Goal: Communication & Community: Participate in discussion

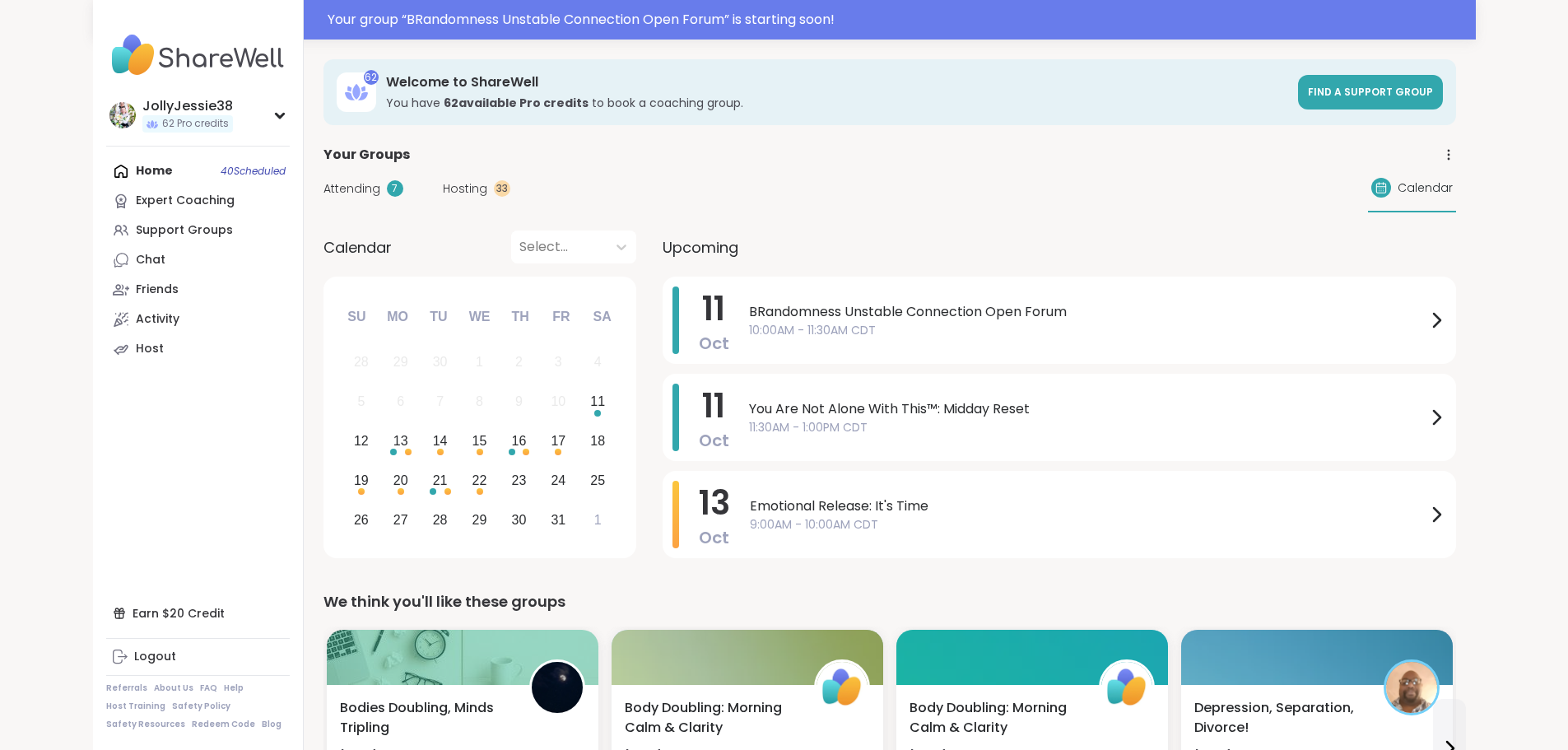
click at [324, 186] on span "Attending" at bounding box center [352, 189] width 57 height 17
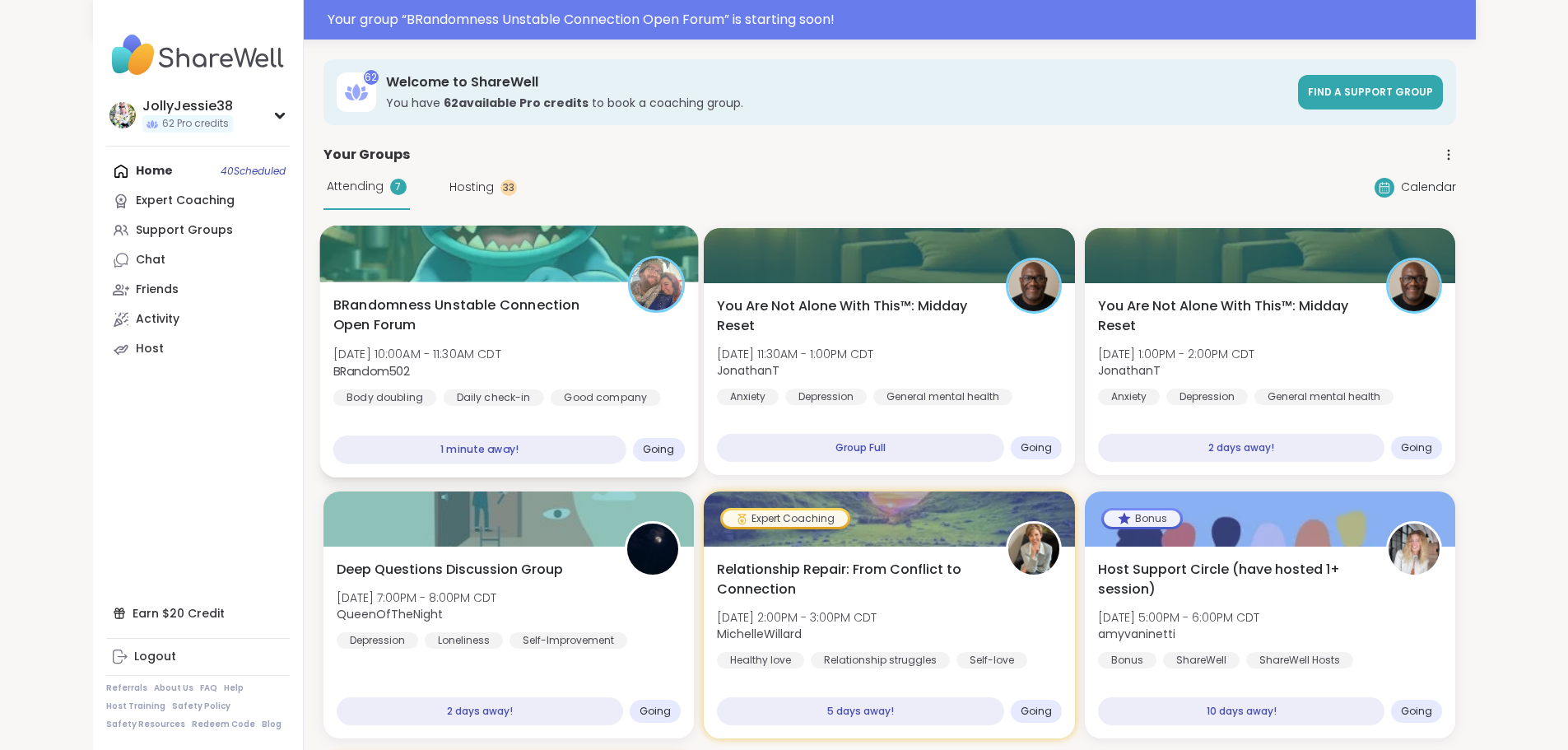
click at [387, 346] on span "[DATE] 10:00AM - 11:30AM CDT" at bounding box center [417, 354] width 168 height 16
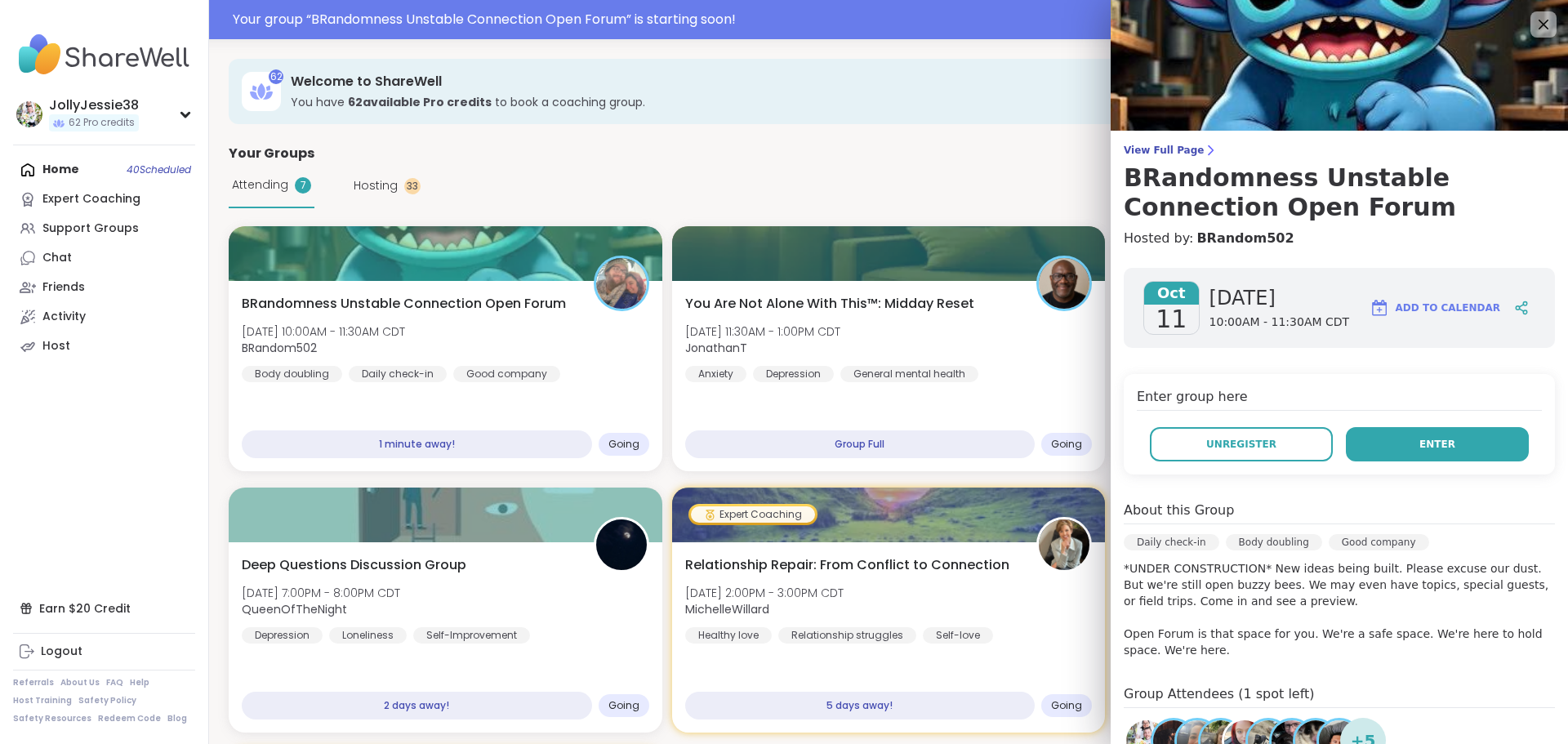
click at [1419, 442] on span "Enter" at bounding box center [1437, 444] width 36 height 15
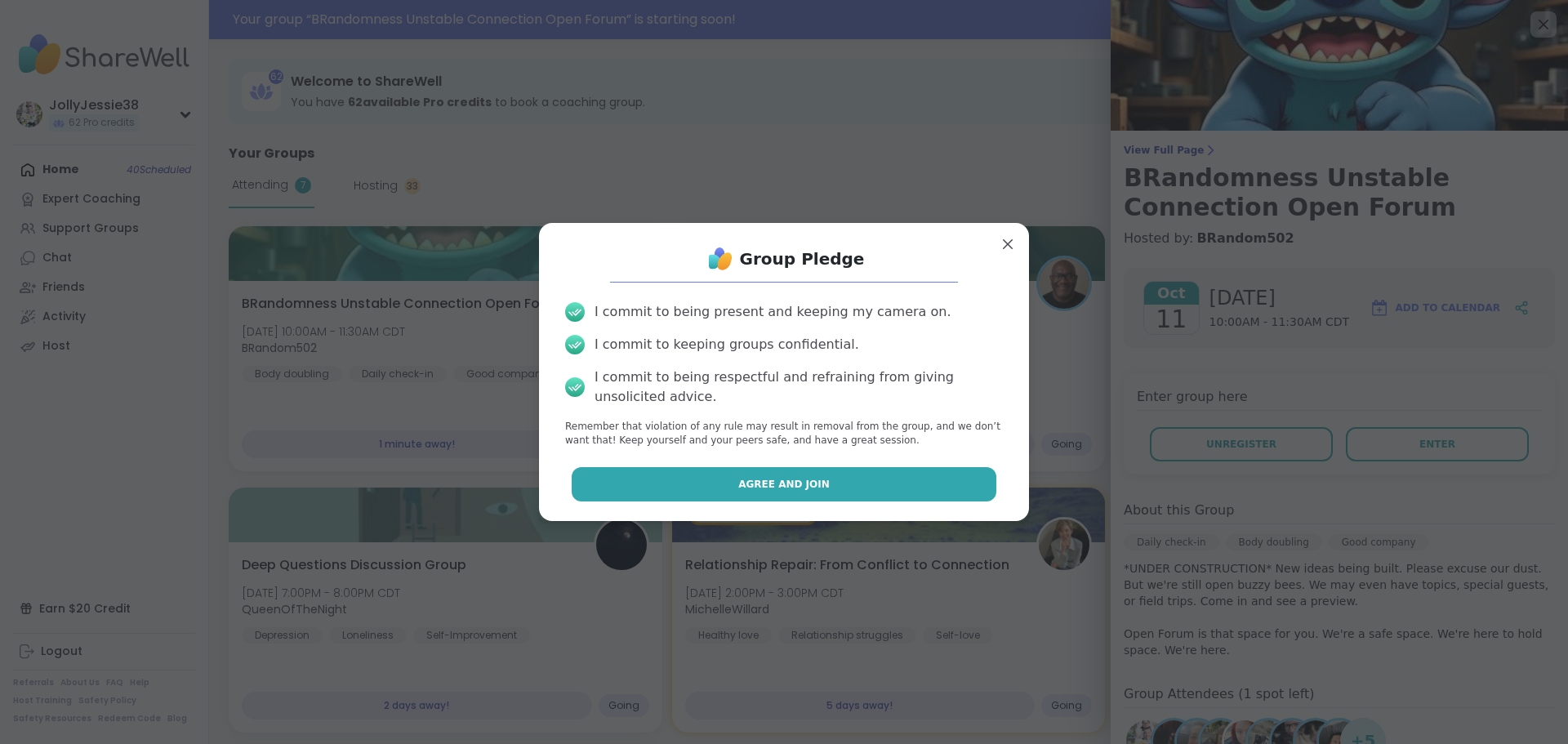
click at [663, 485] on button "Agree and Join" at bounding box center [784, 484] width 426 height 35
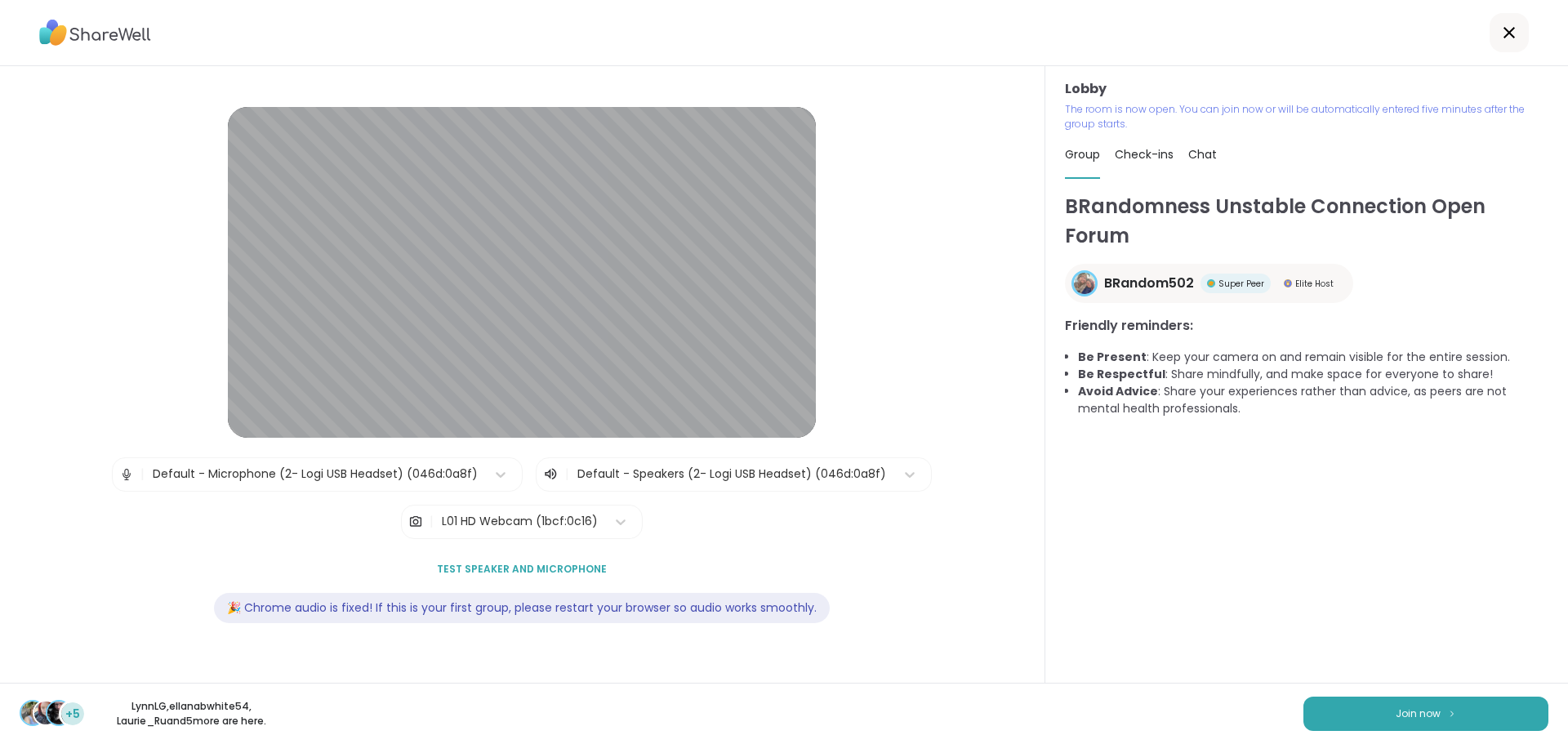
click at [43, 406] on div "Lobby | Default - Microphone (2- Logi USB Headset) (046d:0a8f) | Default - Spea…" at bounding box center [522, 374] width 1045 height 616
click at [1361, 713] on button "Join now" at bounding box center [1425, 713] width 245 height 35
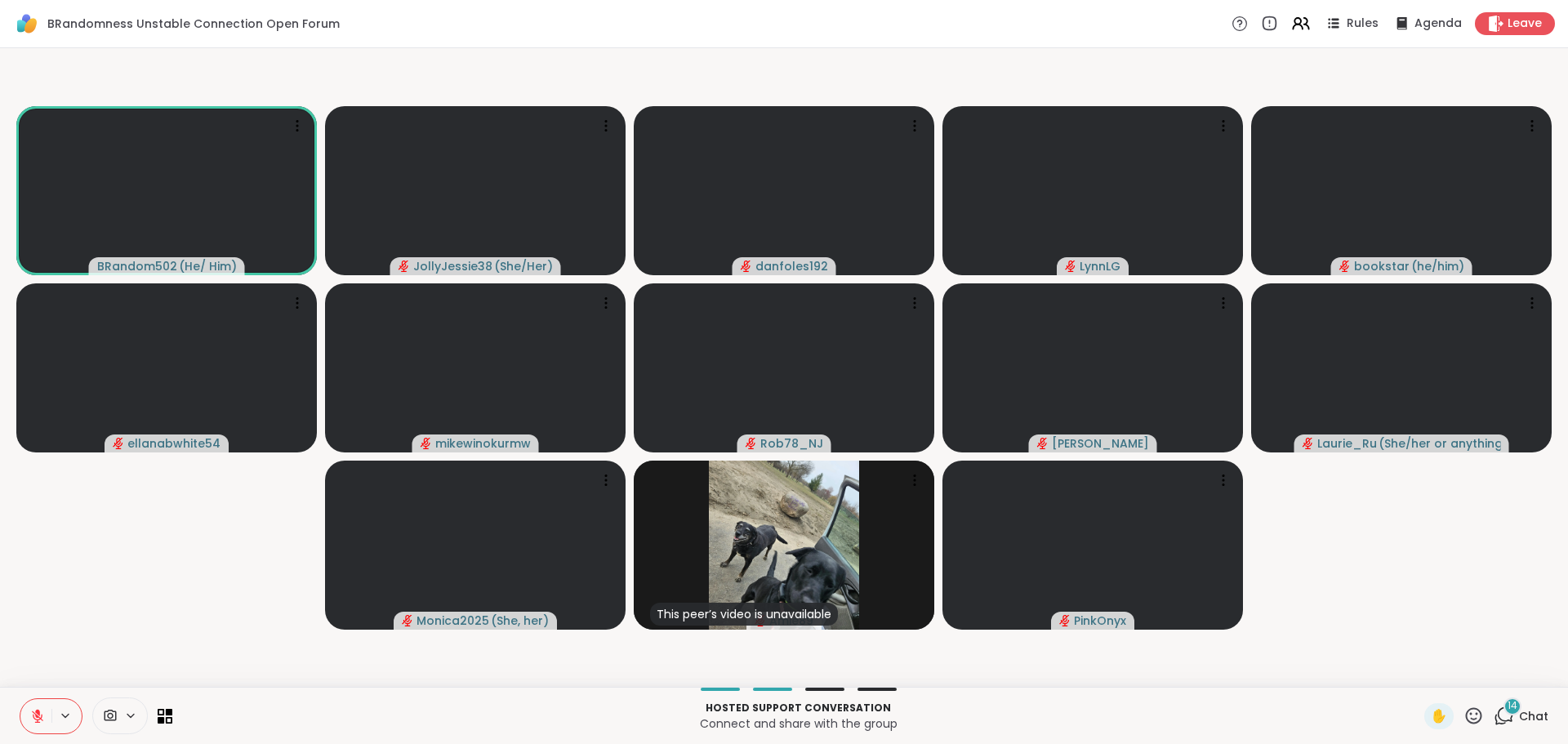
click at [1503, 714] on div "14" at bounding box center [1512, 706] width 18 height 18
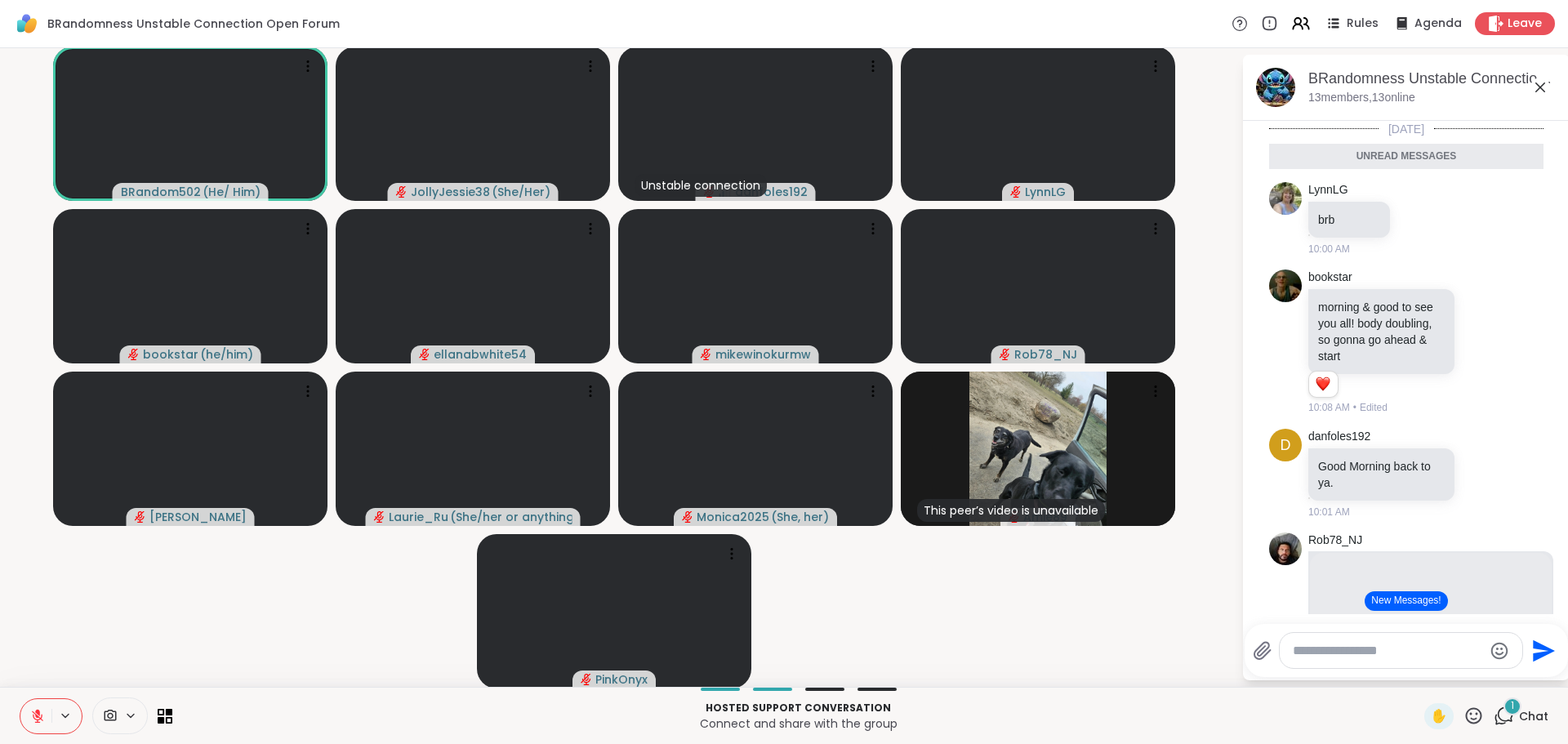
click at [1414, 593] on button "New Messages!" at bounding box center [1405, 601] width 82 height 20
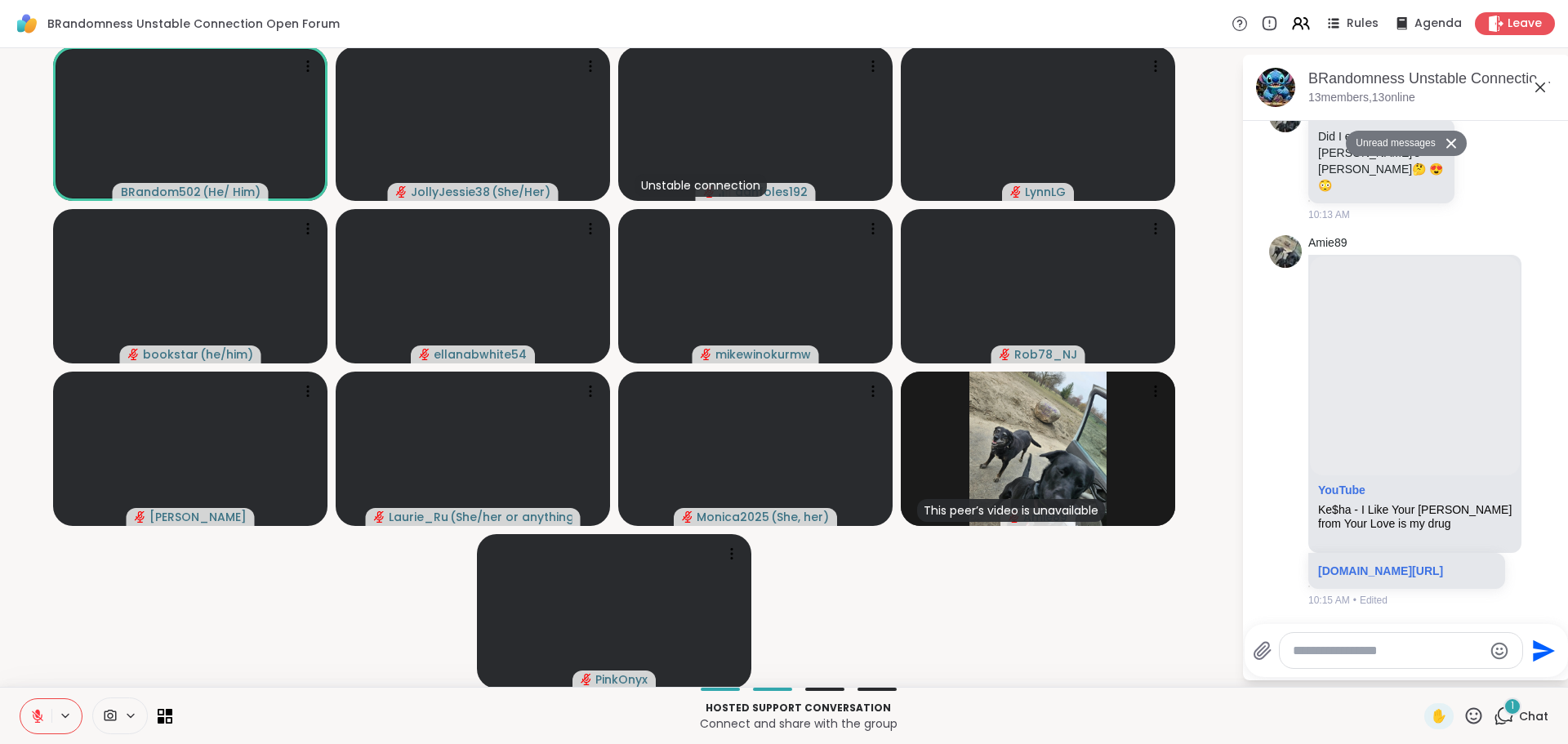
scroll to position [2281, 0]
click at [1497, 709] on icon at bounding box center [1503, 715] width 20 height 20
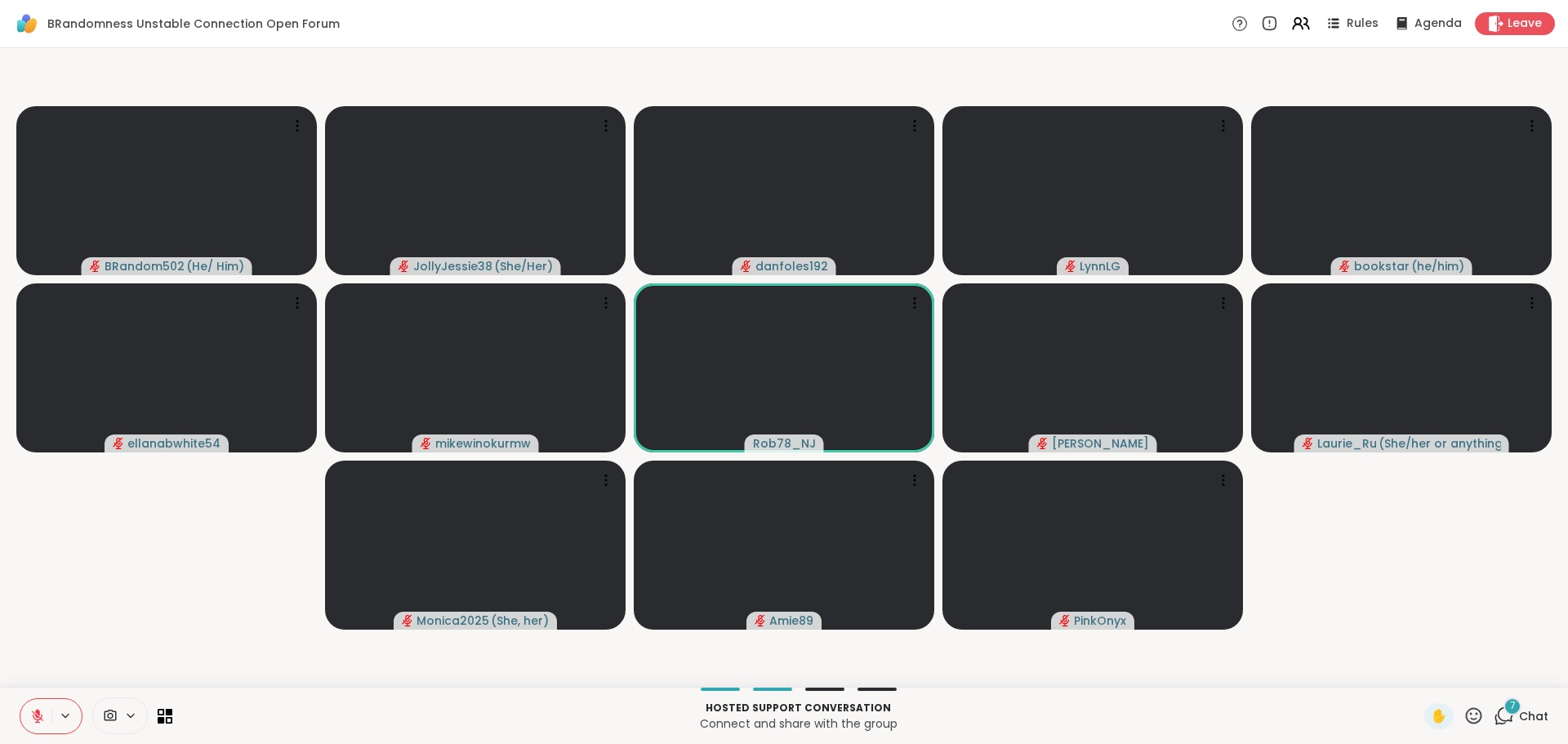
click at [1494, 714] on icon at bounding box center [1503, 715] width 20 height 20
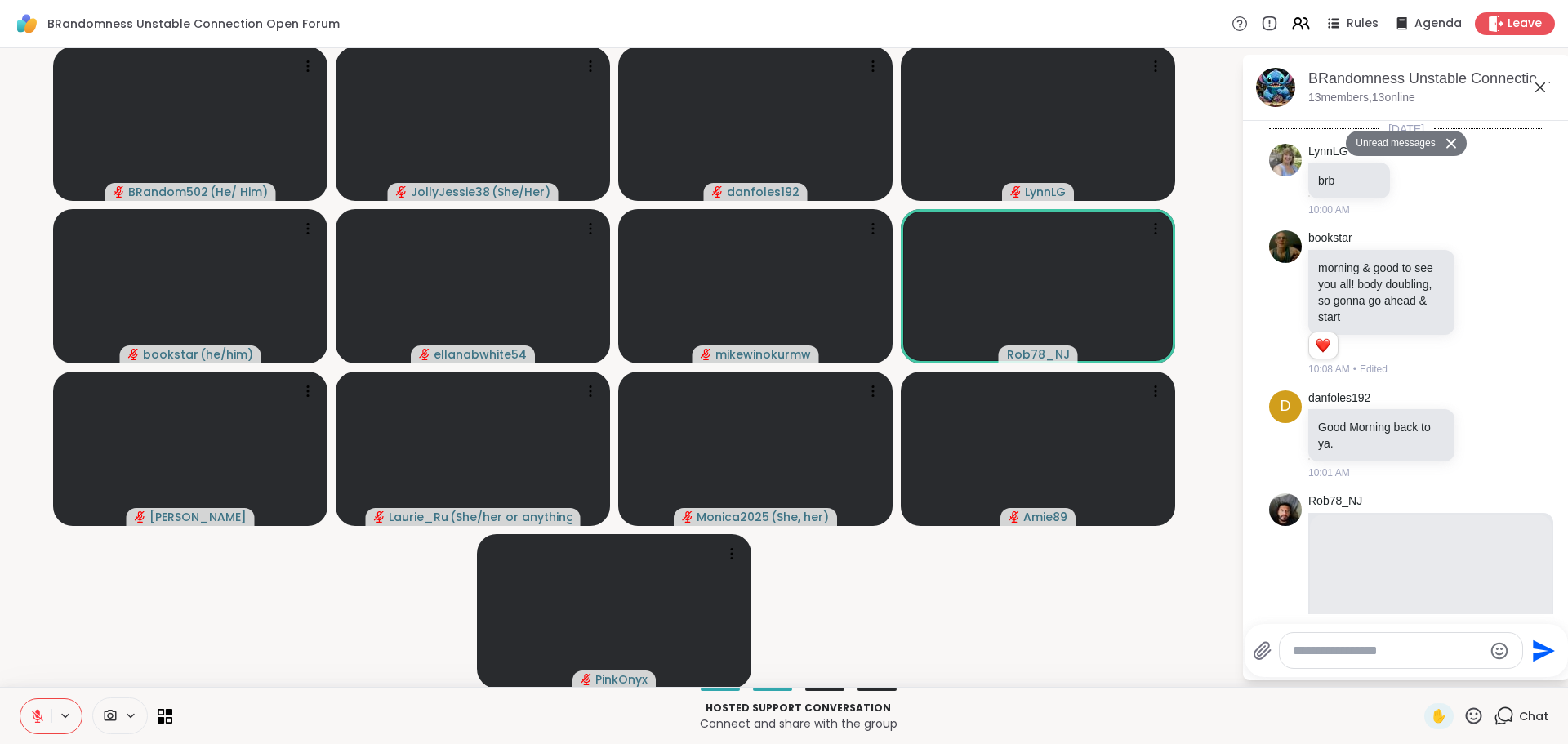
scroll to position [3922, 0]
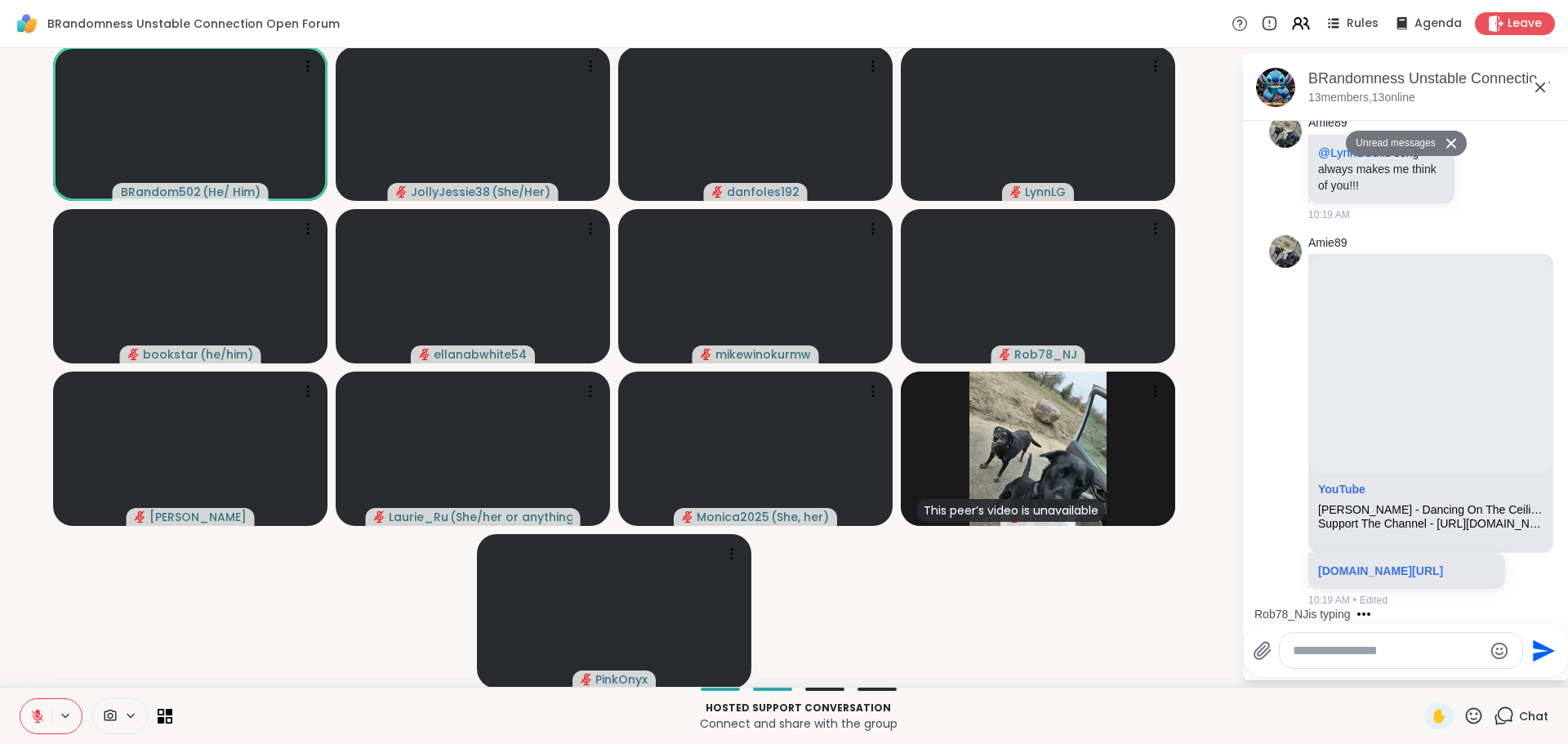
click at [1363, 646] on textarea "Type your message" at bounding box center [1387, 651] width 191 height 16
click at [1364, 650] on textarea "Type your message" at bounding box center [1387, 651] width 191 height 16
click at [1365, 652] on textarea "Type your message" at bounding box center [1387, 651] width 191 height 16
click at [1377, 648] on textarea "Type your message" at bounding box center [1387, 651] width 191 height 16
click at [36, 717] on icon at bounding box center [37, 716] width 15 height 15
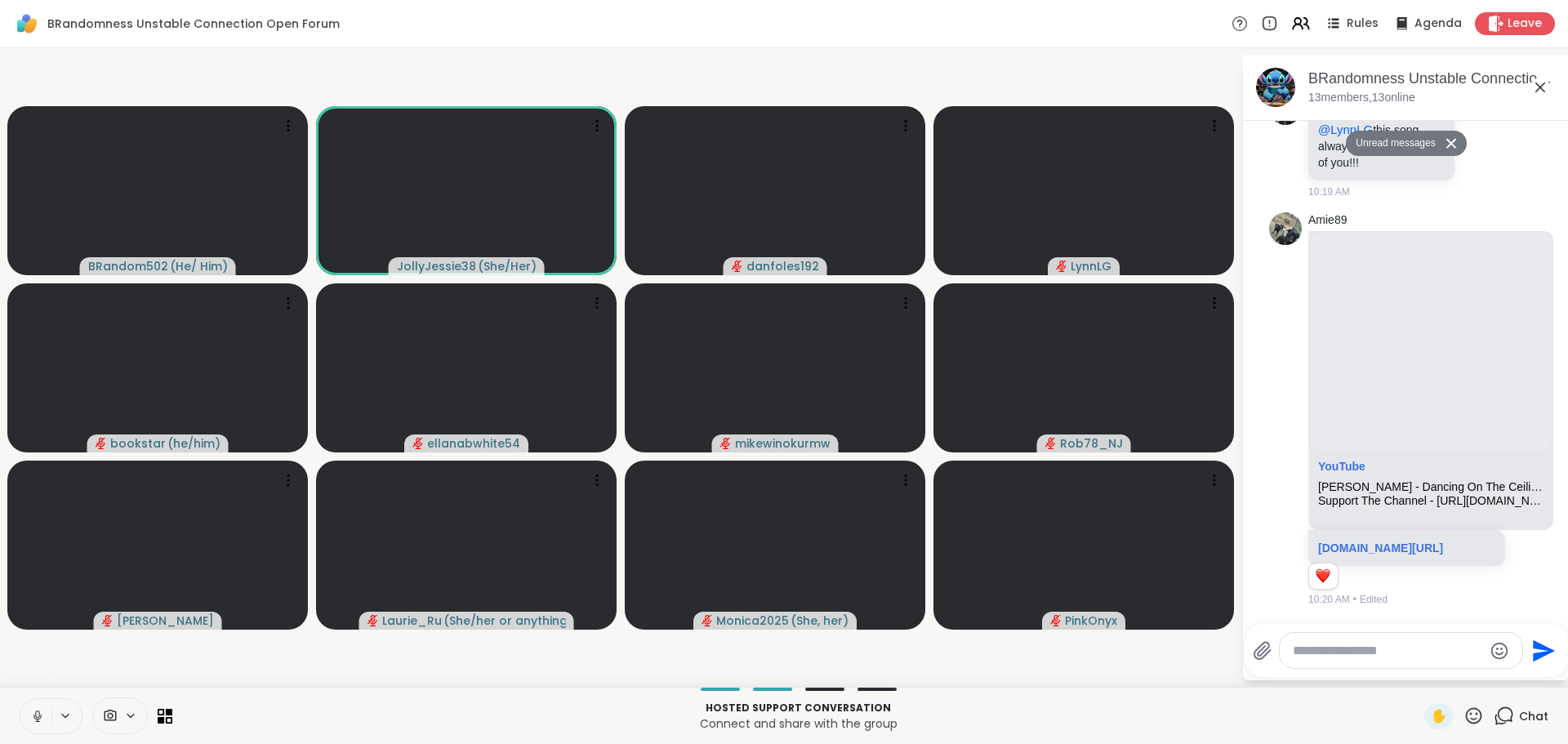
scroll to position [3945, 0]
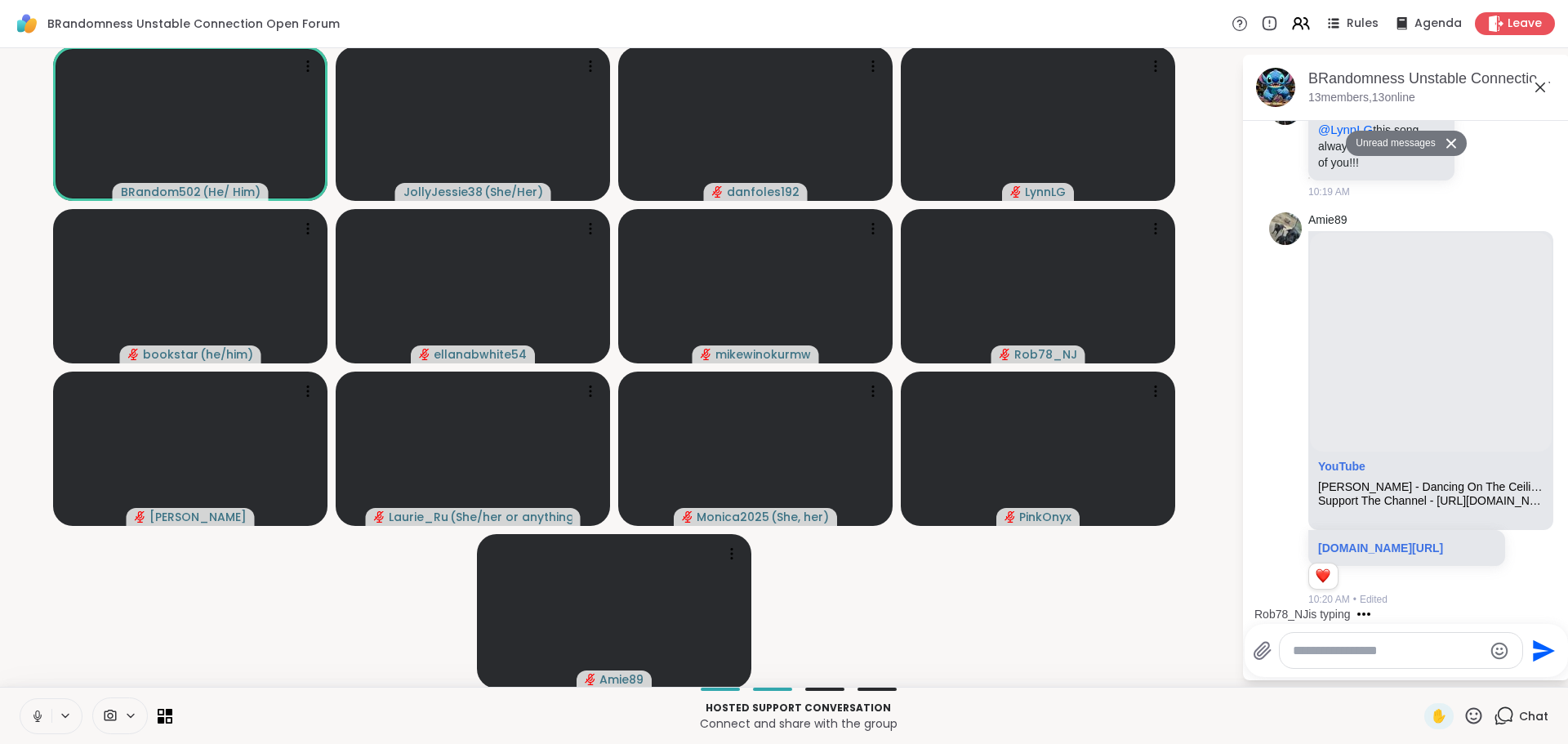
click at [37, 711] on icon at bounding box center [37, 716] width 15 height 15
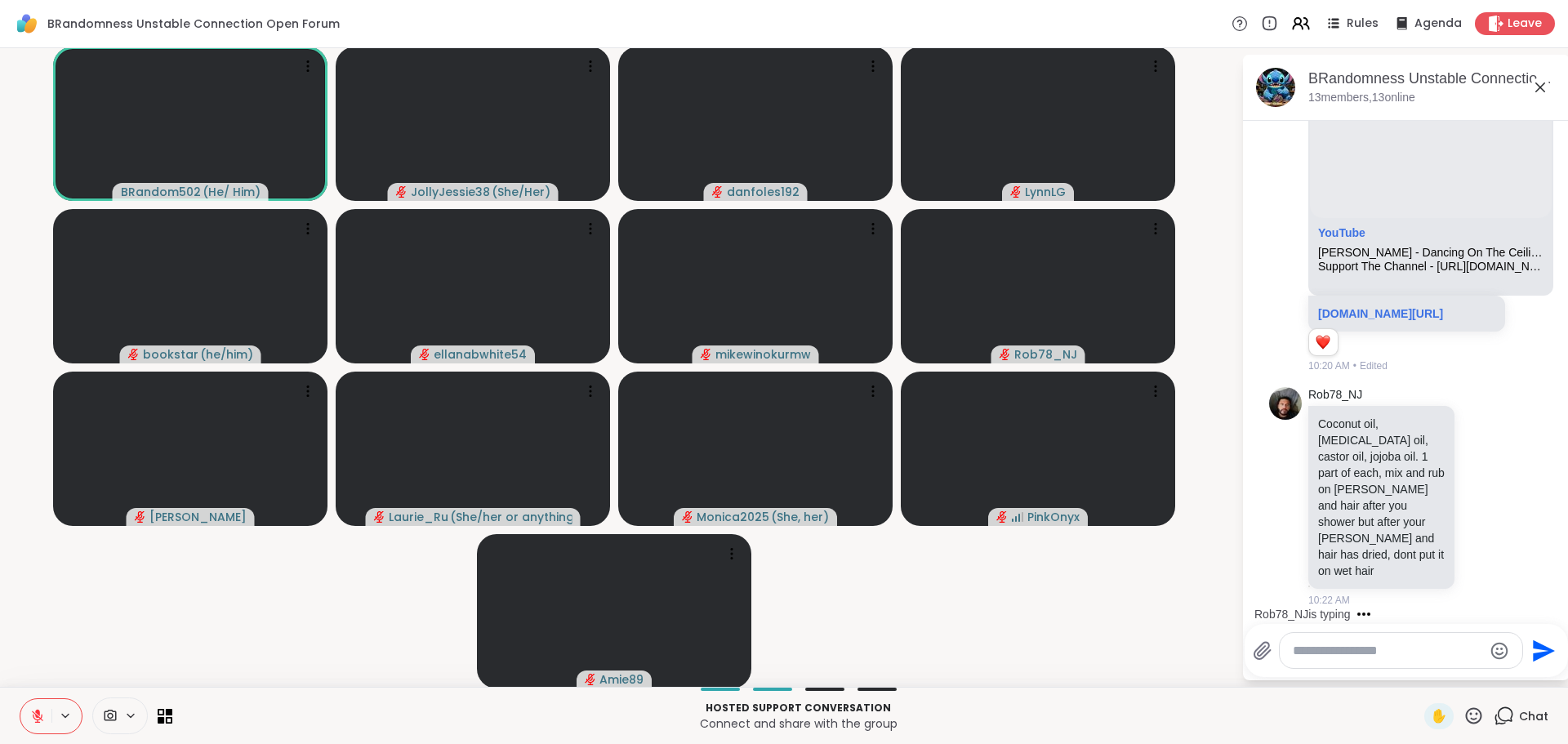
scroll to position [4123, 0]
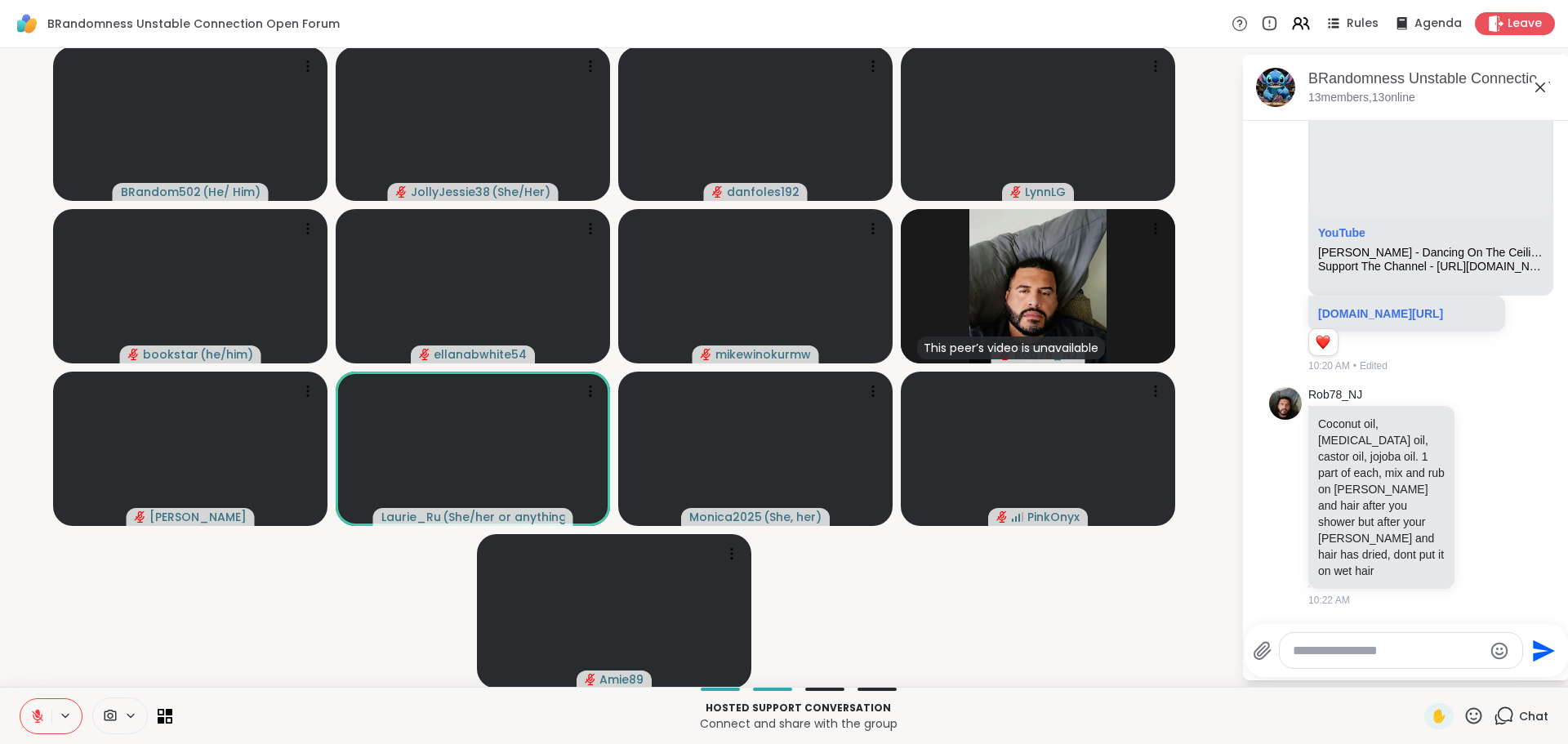
click at [47, 695] on div "Hosted support conversation Connect and share with the group ✋ Chat" at bounding box center [784, 715] width 1568 height 57
click at [45, 705] on button at bounding box center [35, 716] width 31 height 35
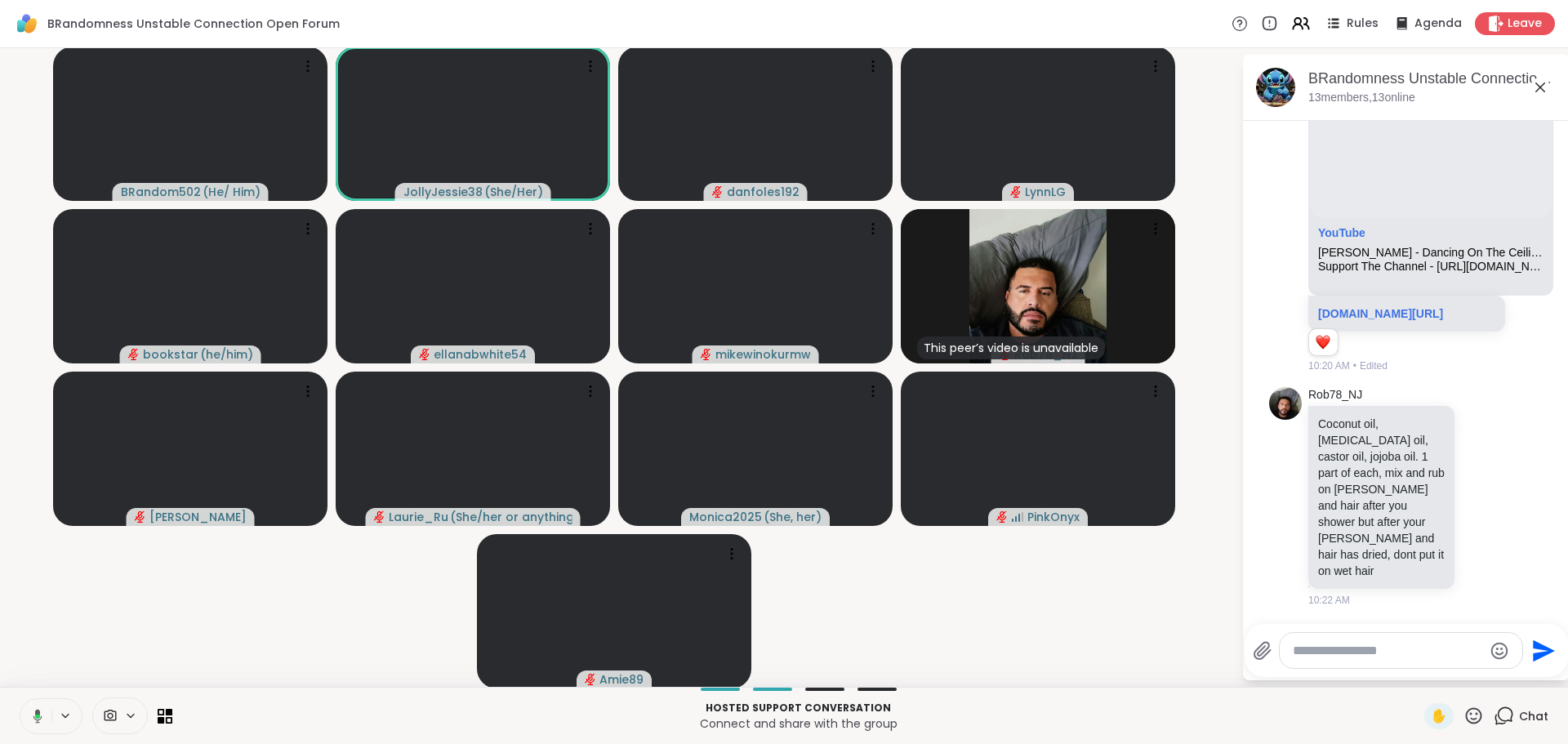
click at [195, 609] on video-player-container "BRandom502 ( He/ Him ) JollyJessie38 ( She/Her ) danfoles192 LynnLG bookstar ( …" at bounding box center [620, 367] width 1221 height 625
click at [211, 607] on video-player-container "BRandom502 ( He/ Him ) JollyJessie38 ( She/Her ) danfoles192 LynnLG bookstar ( …" at bounding box center [620, 367] width 1221 height 625
click at [223, 603] on video-player-container "BRandom502 ( He/ Him ) JollyJessie38 ( She/Her ) danfoles192 LynnLG bookstar ( …" at bounding box center [620, 367] width 1221 height 625
click at [231, 599] on video-player-container "BRandom502 ( He/ Him ) JollyJessie38 ( She/Her ) danfoles192 LynnLG bookstar ( …" at bounding box center [620, 367] width 1221 height 625
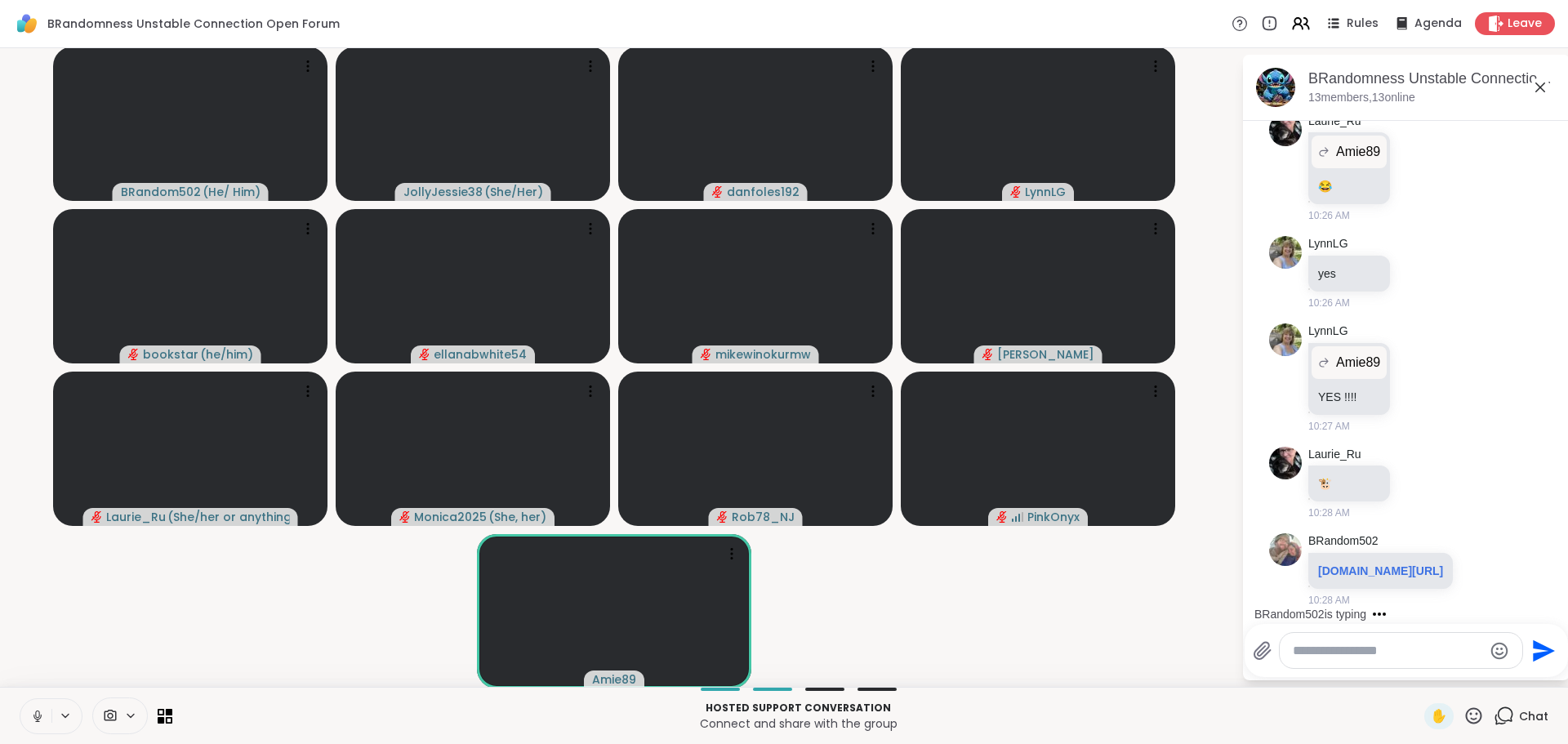
scroll to position [5464, 0]
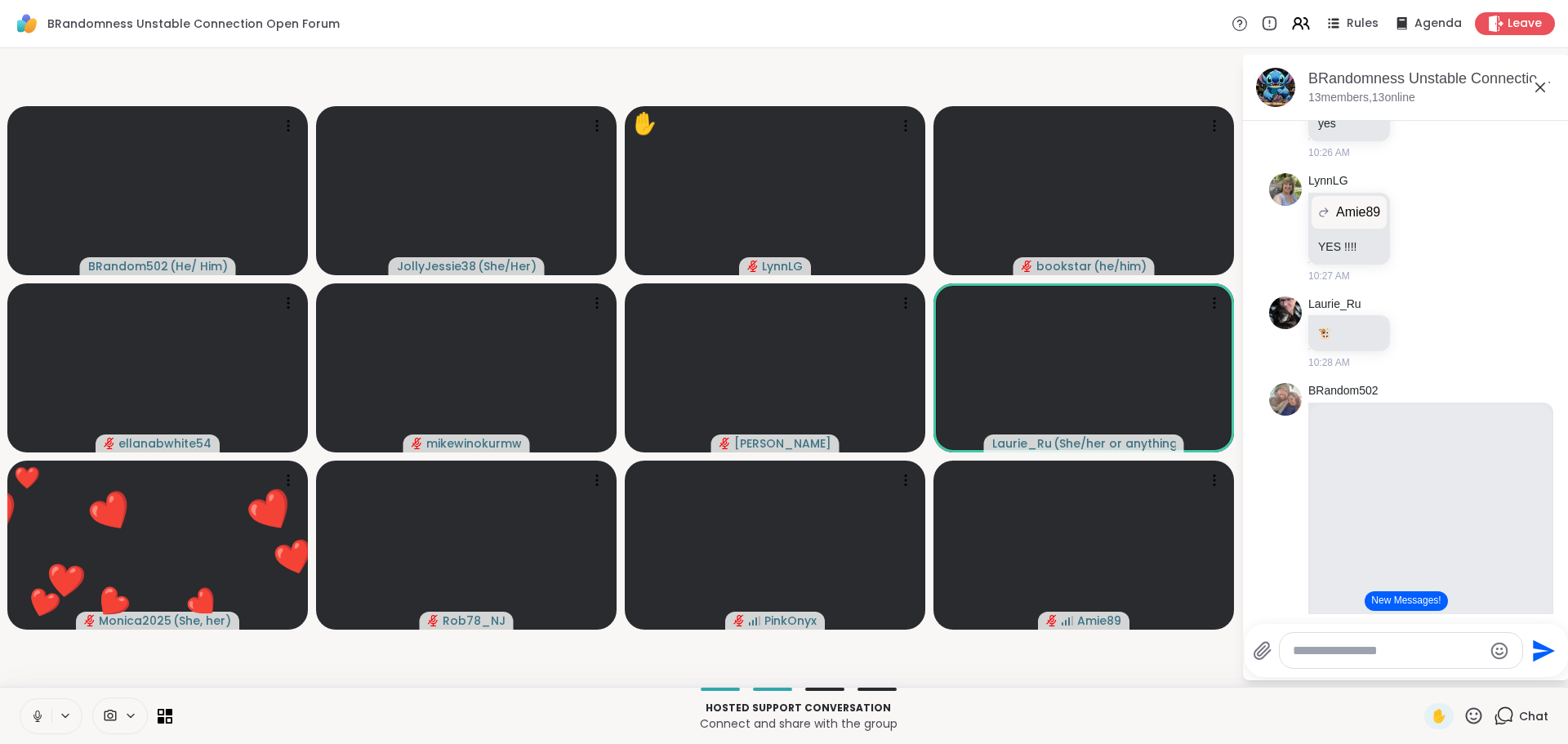
click at [1407, 607] on button "New Messages!" at bounding box center [1405, 601] width 82 height 20
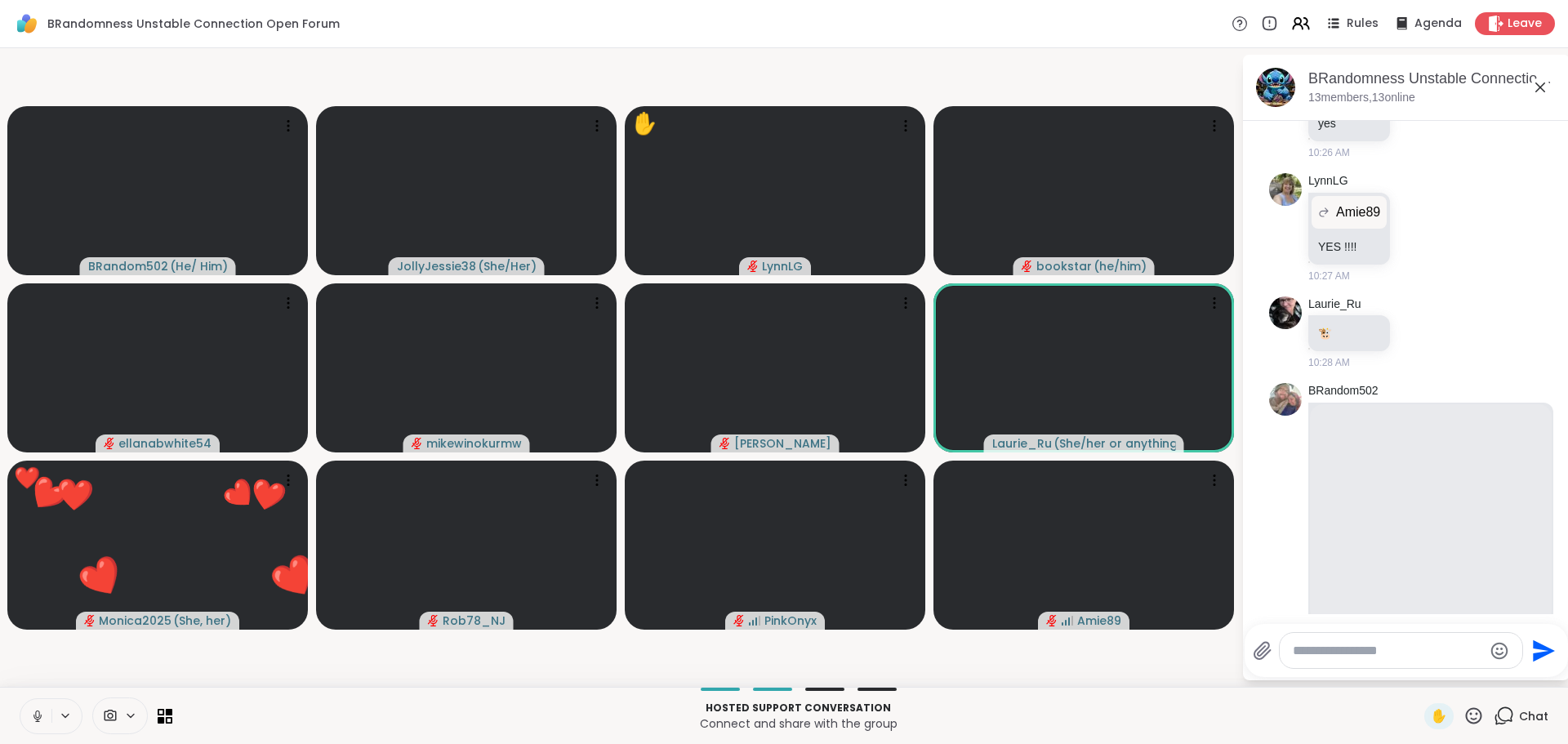
scroll to position [5931, 0]
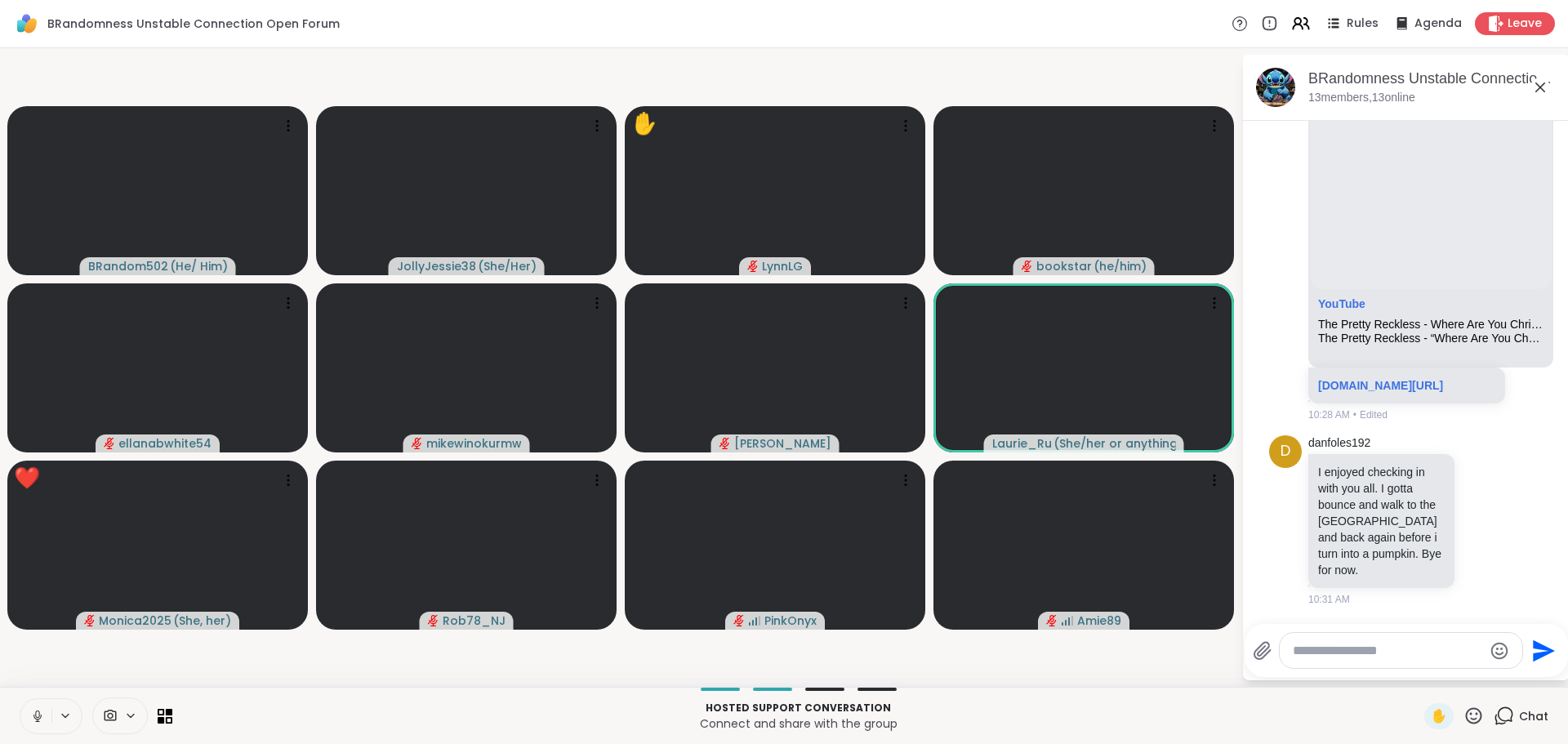
click at [1352, 657] on textarea "Type your message" at bounding box center [1387, 651] width 191 height 16
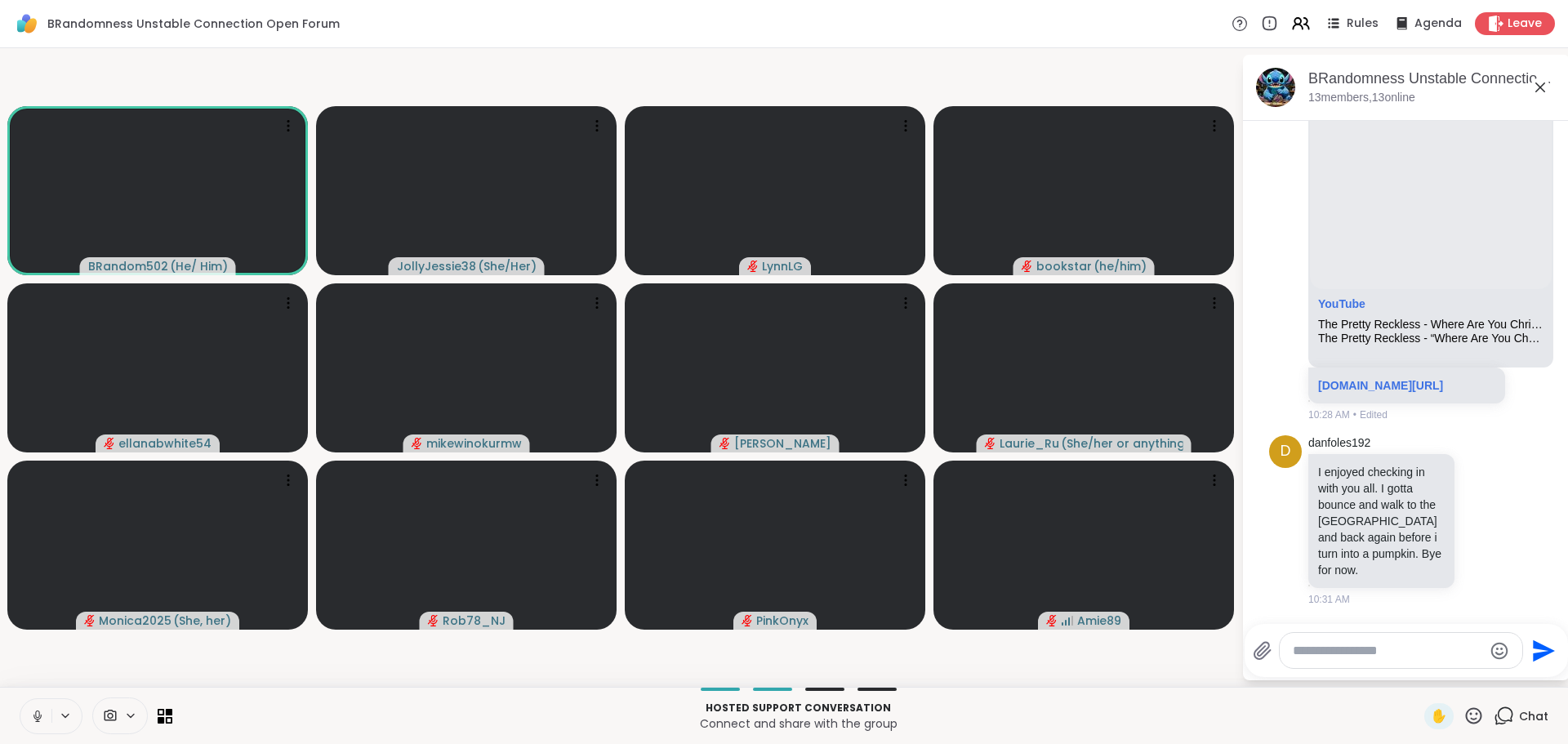
click at [1314, 651] on textarea "Type your message" at bounding box center [1387, 651] width 191 height 16
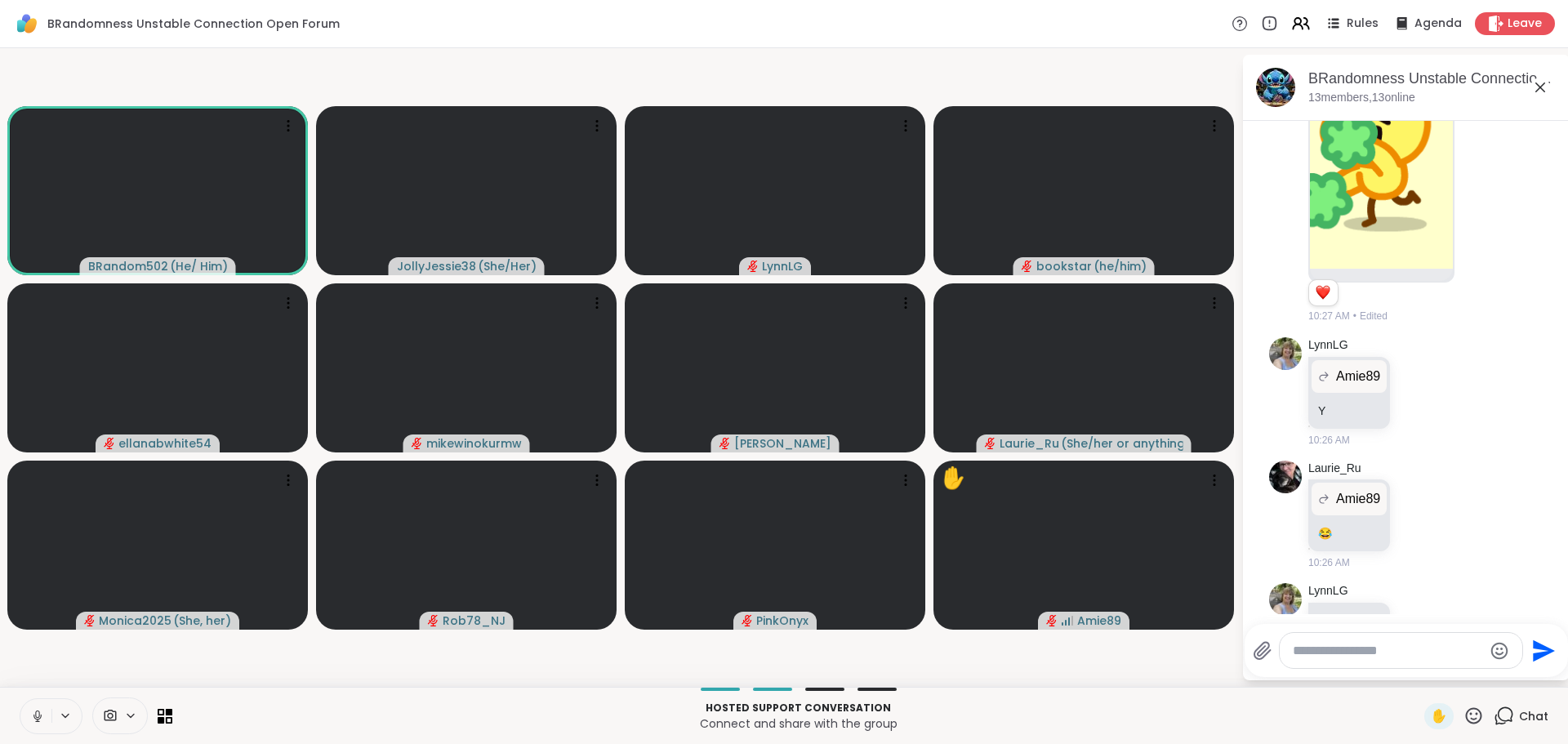
scroll to position [5954, 0]
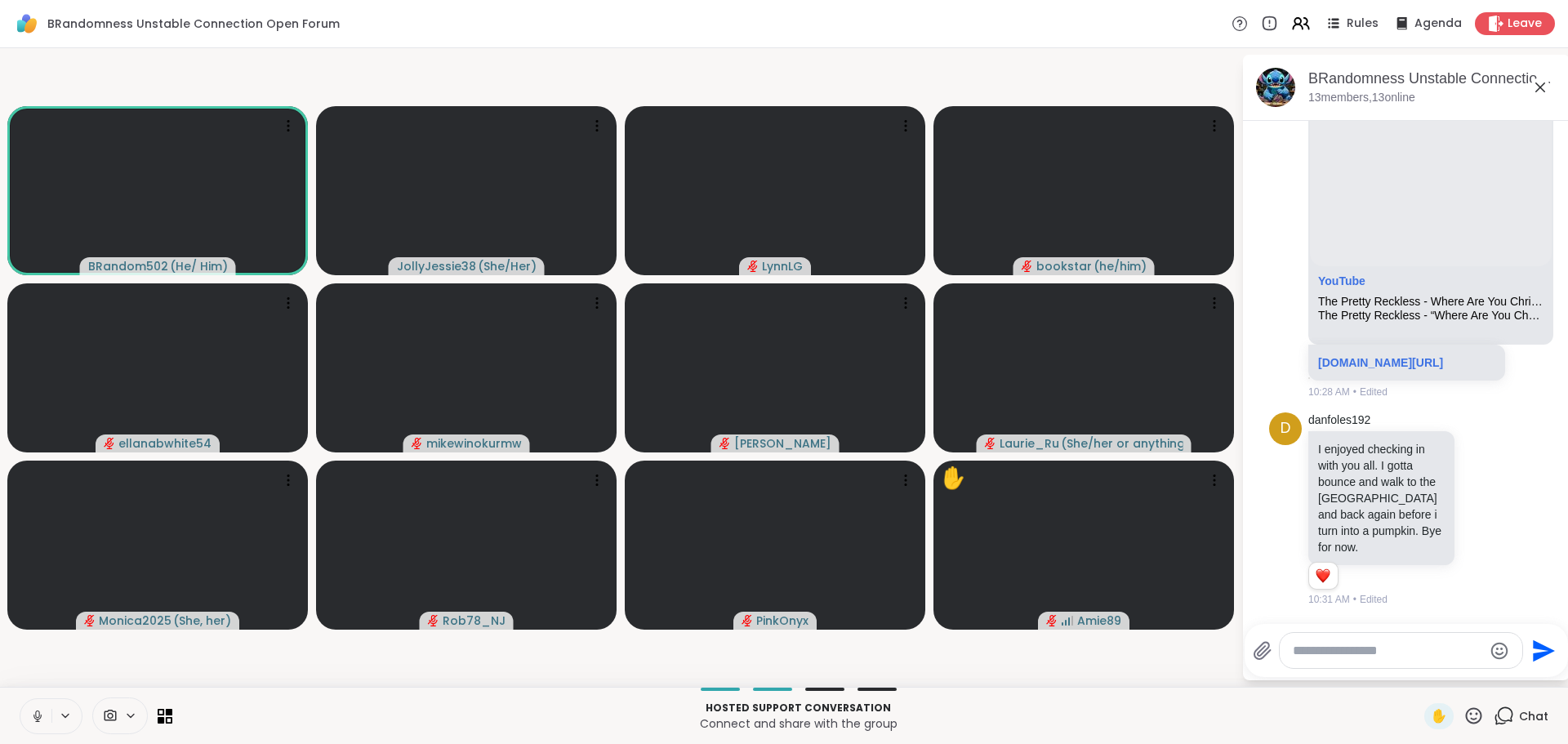
click at [1384, 651] on textarea "Type your message" at bounding box center [1387, 651] width 191 height 16
click at [1384, 655] on textarea "Type your message" at bounding box center [1387, 651] width 191 height 16
click at [1389, 654] on textarea "Type your message" at bounding box center [1387, 651] width 191 height 16
click at [45, 709] on button at bounding box center [35, 716] width 31 height 35
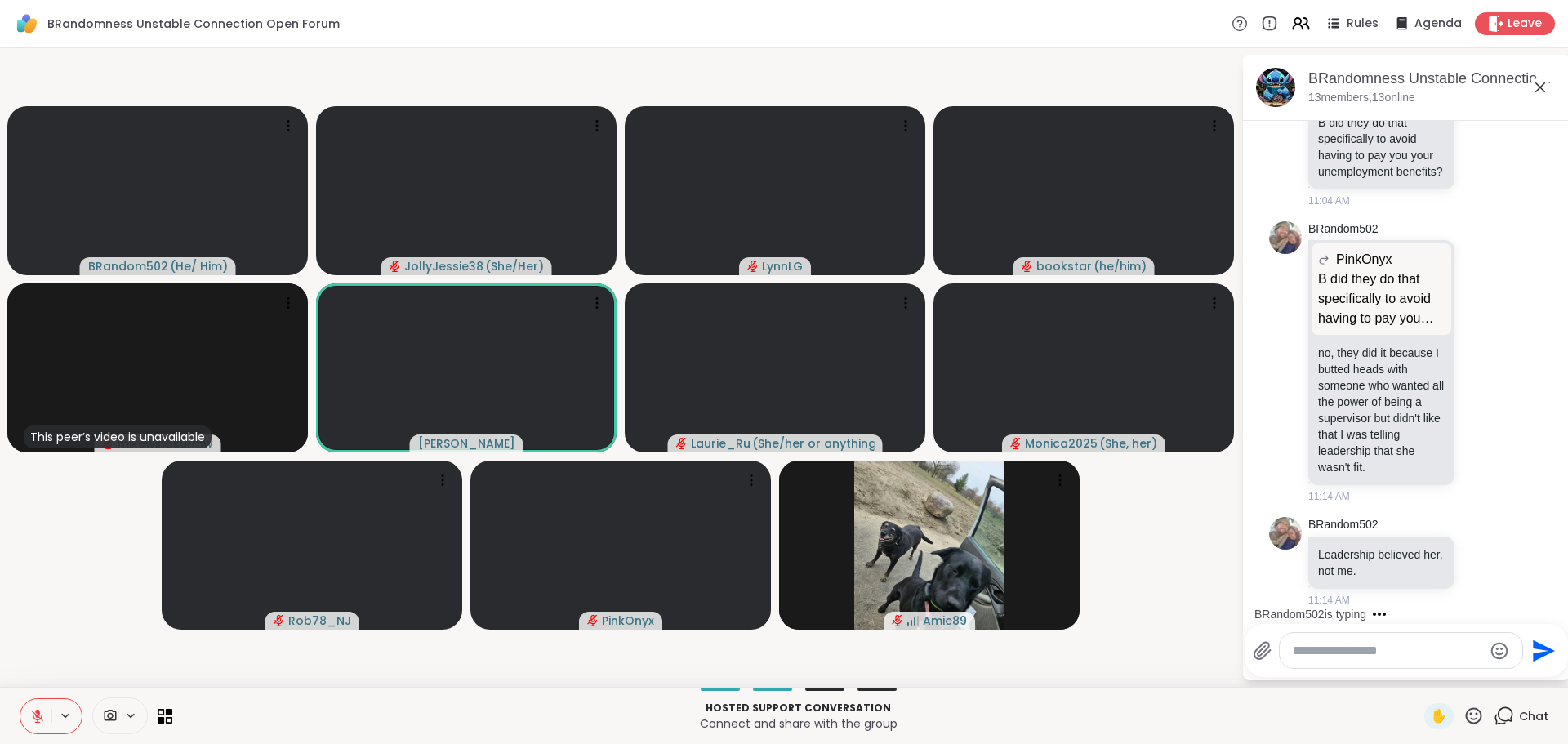
scroll to position [7187, 0]
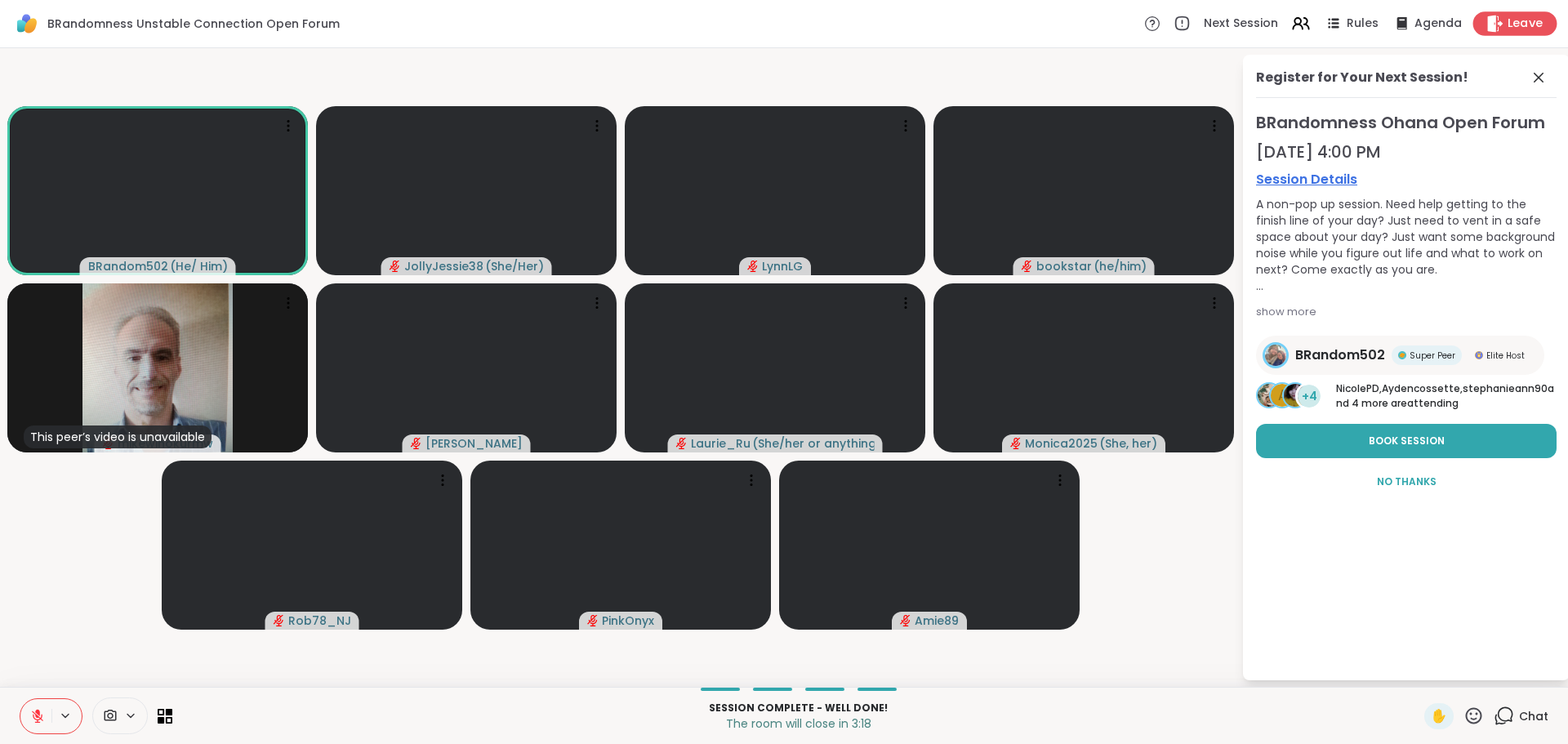
click at [1489, 12] on div "Leave" at bounding box center [1515, 23] width 84 height 24
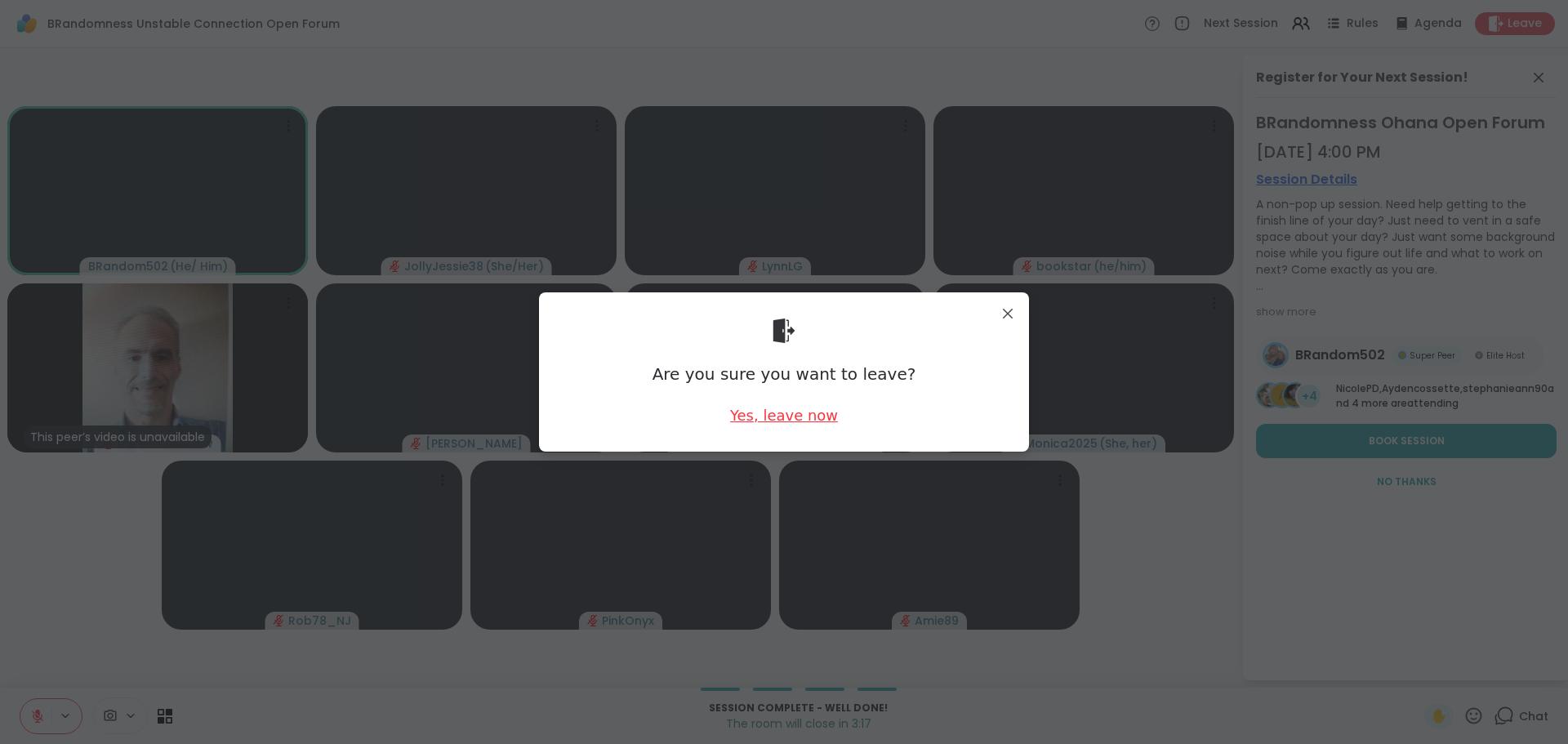
click at [741, 407] on div "Yes, leave now" at bounding box center [784, 415] width 108 height 20
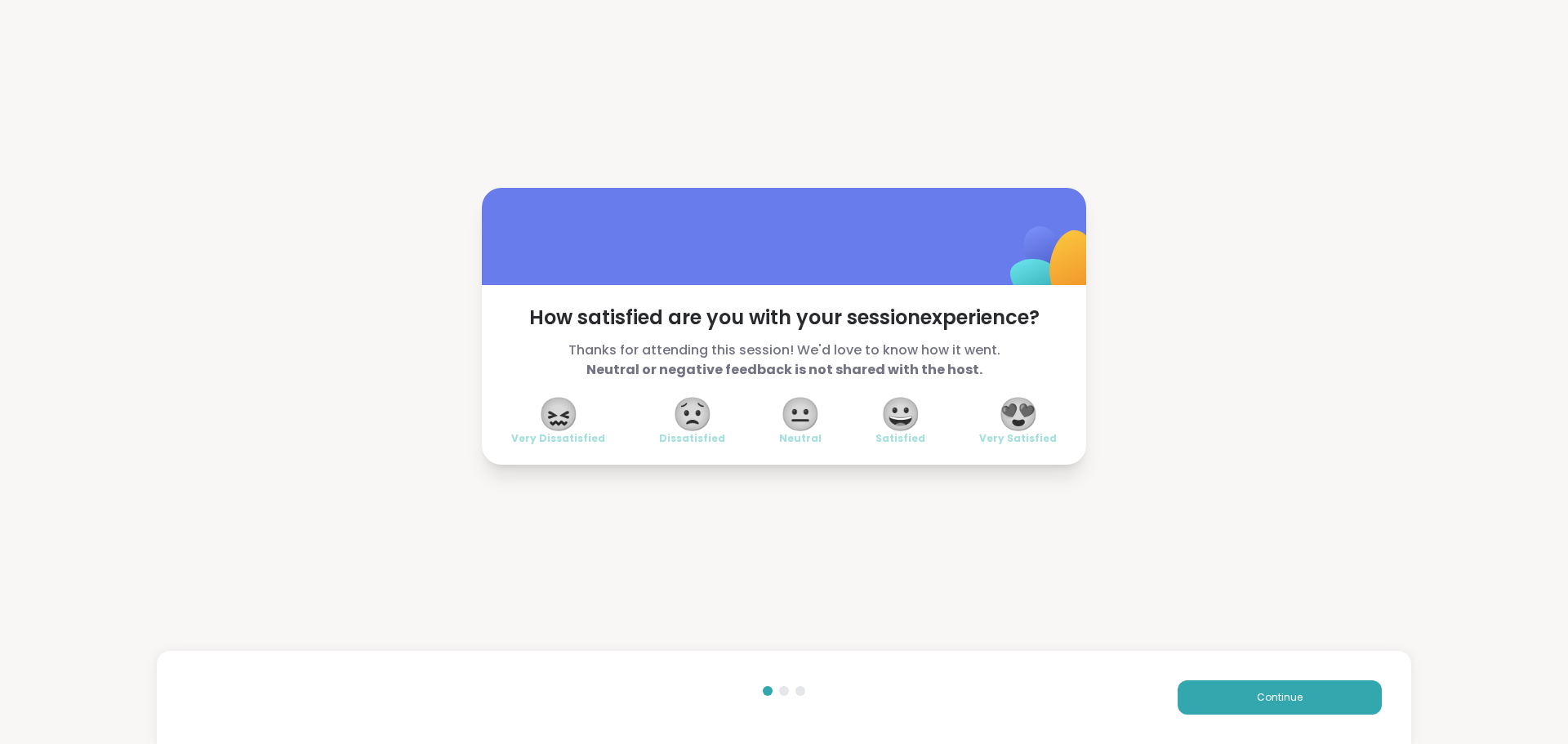
click at [1017, 419] on span "😍" at bounding box center [1018, 413] width 41 height 29
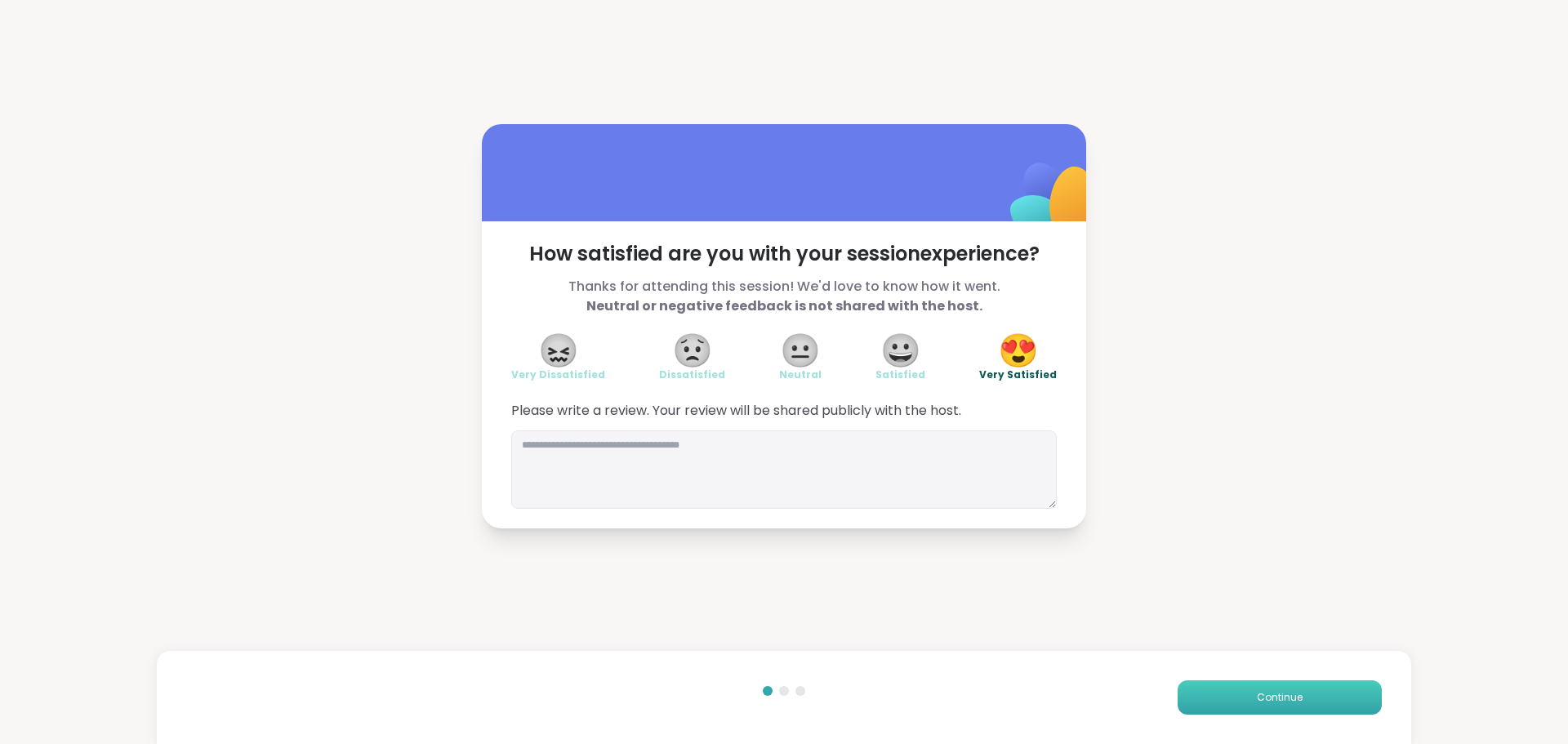
click at [1188, 690] on button "Continue" at bounding box center [1280, 697] width 204 height 35
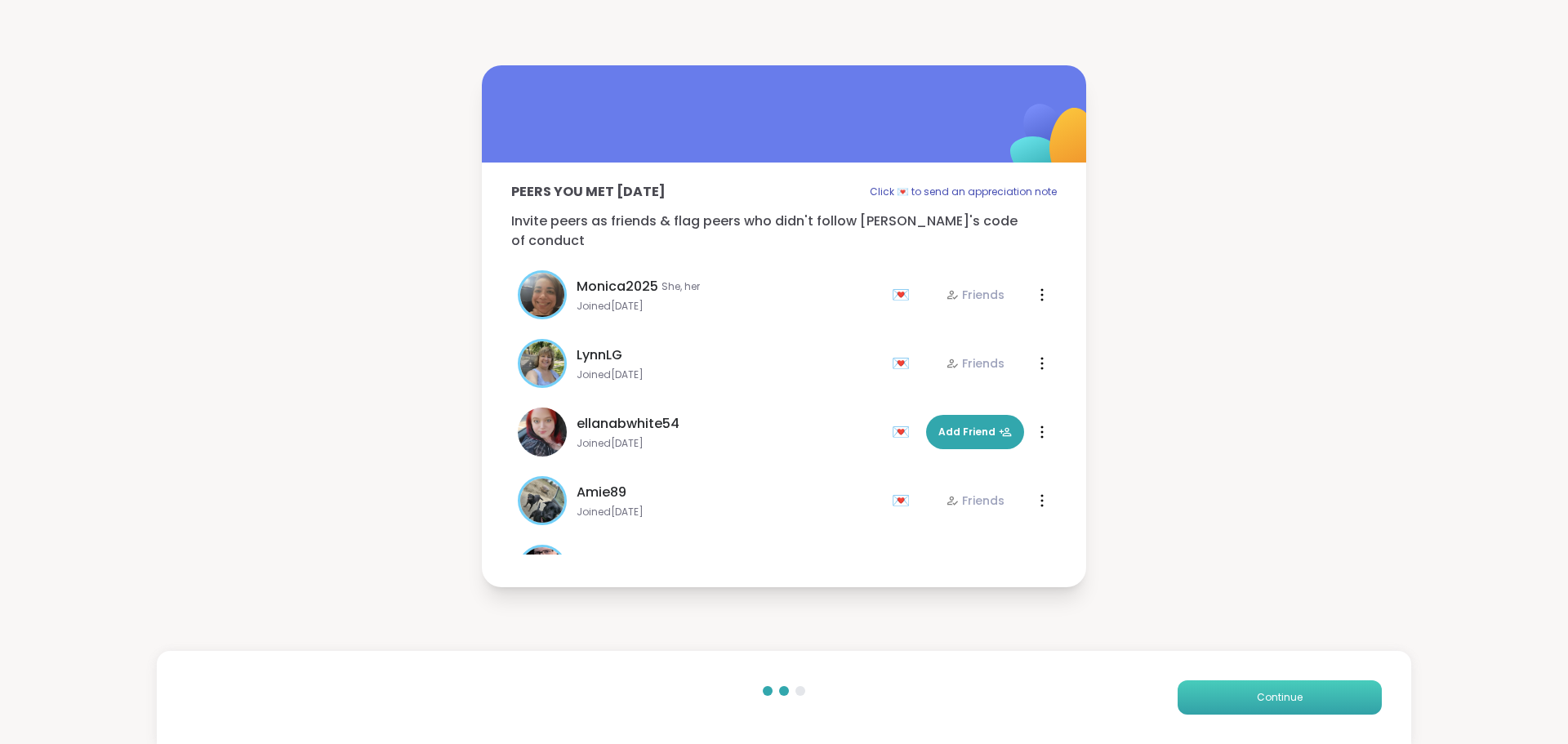
click at [1184, 690] on button "Continue" at bounding box center [1280, 697] width 204 height 35
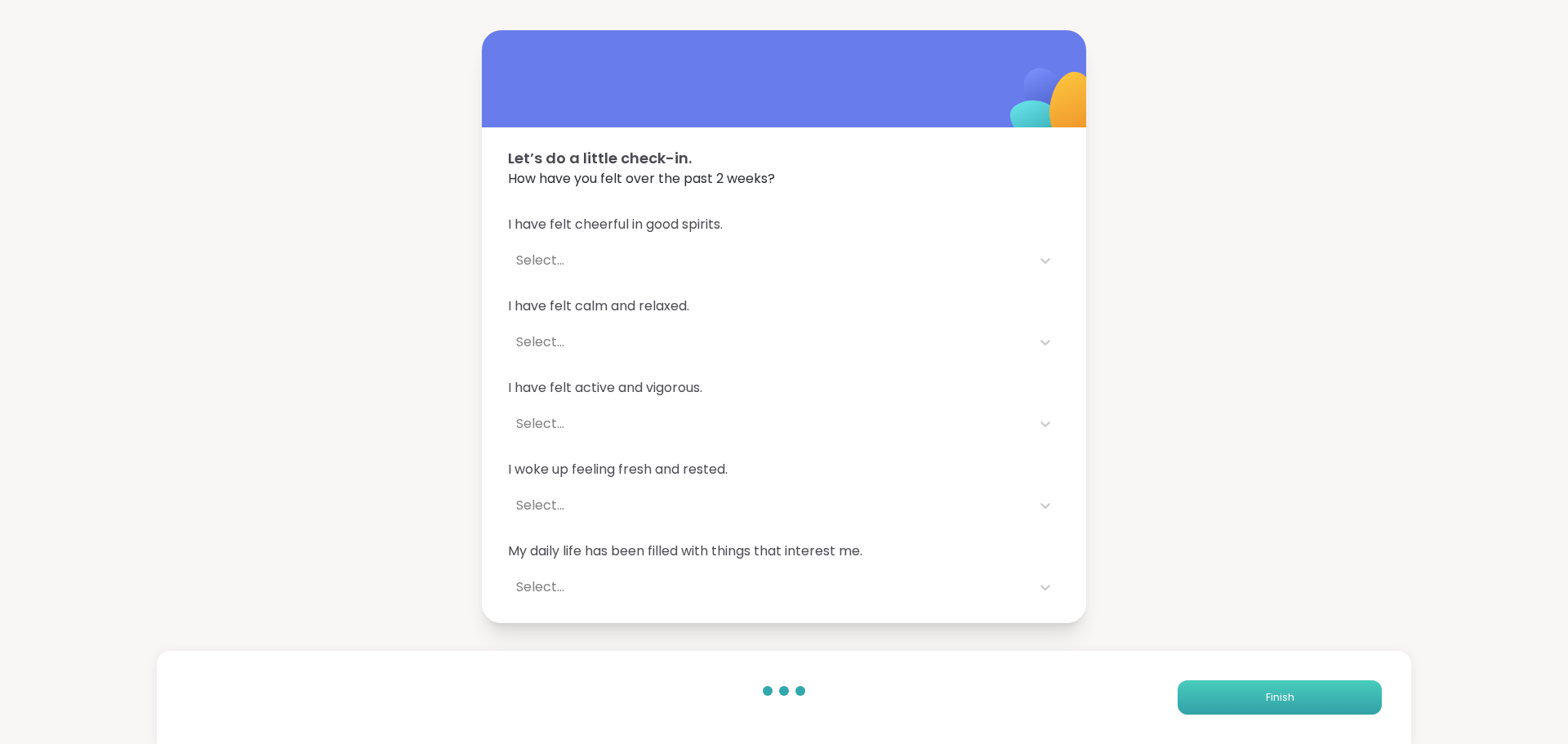
click at [1178, 691] on button "Finish" at bounding box center [1280, 697] width 204 height 35
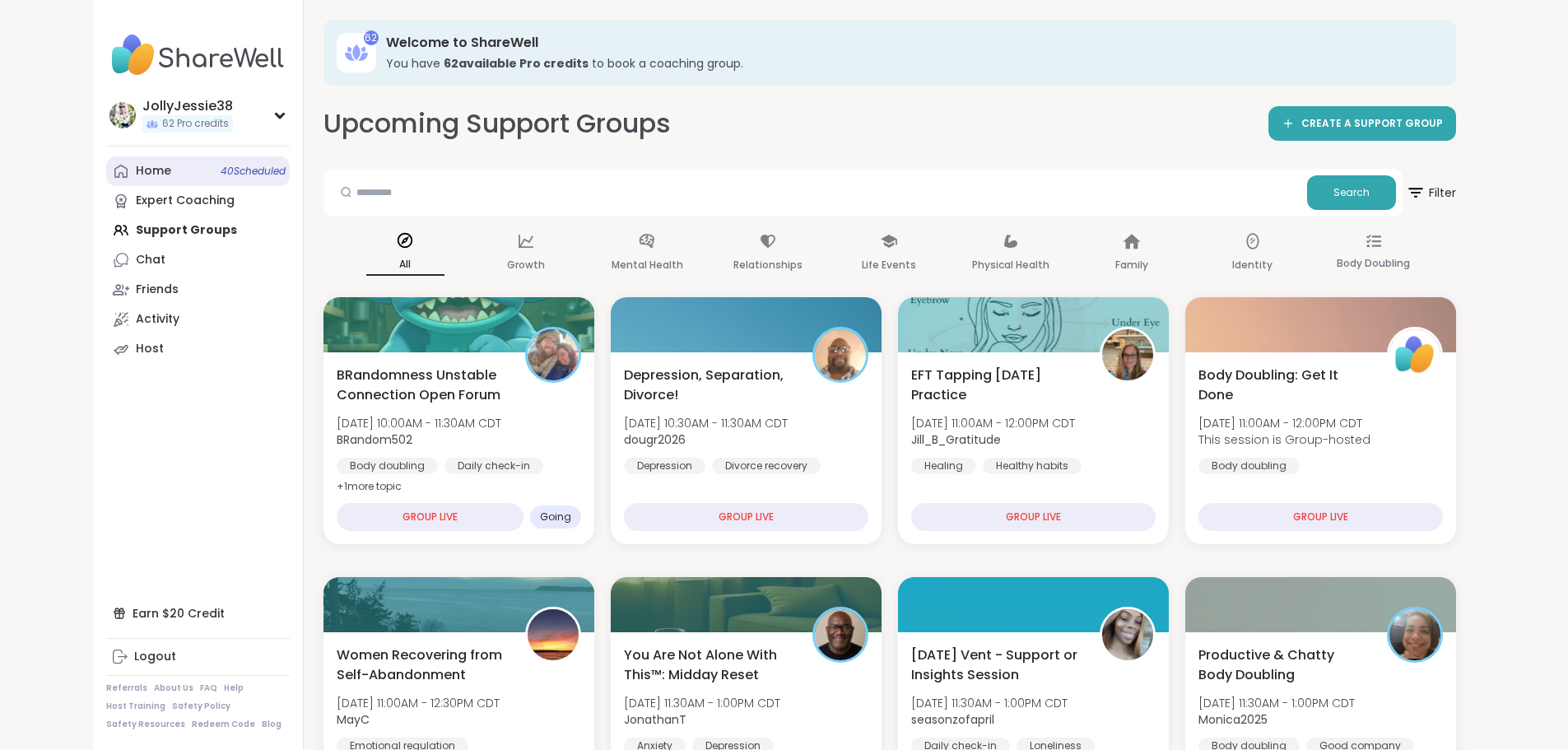
click at [106, 173] on link "Home 40 Scheduled" at bounding box center [198, 171] width 183 height 29
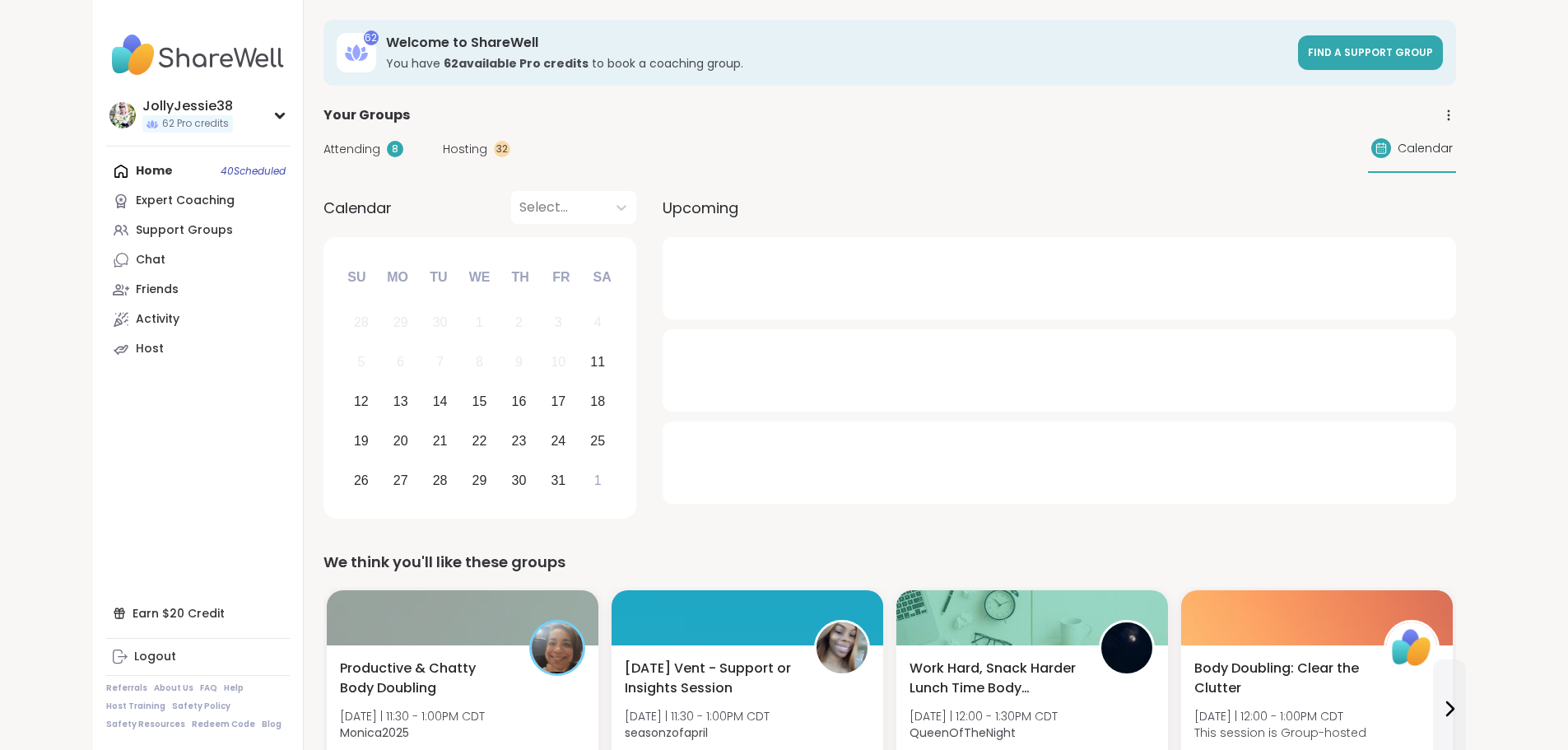
click at [324, 150] on span "Attending" at bounding box center [352, 148] width 57 height 17
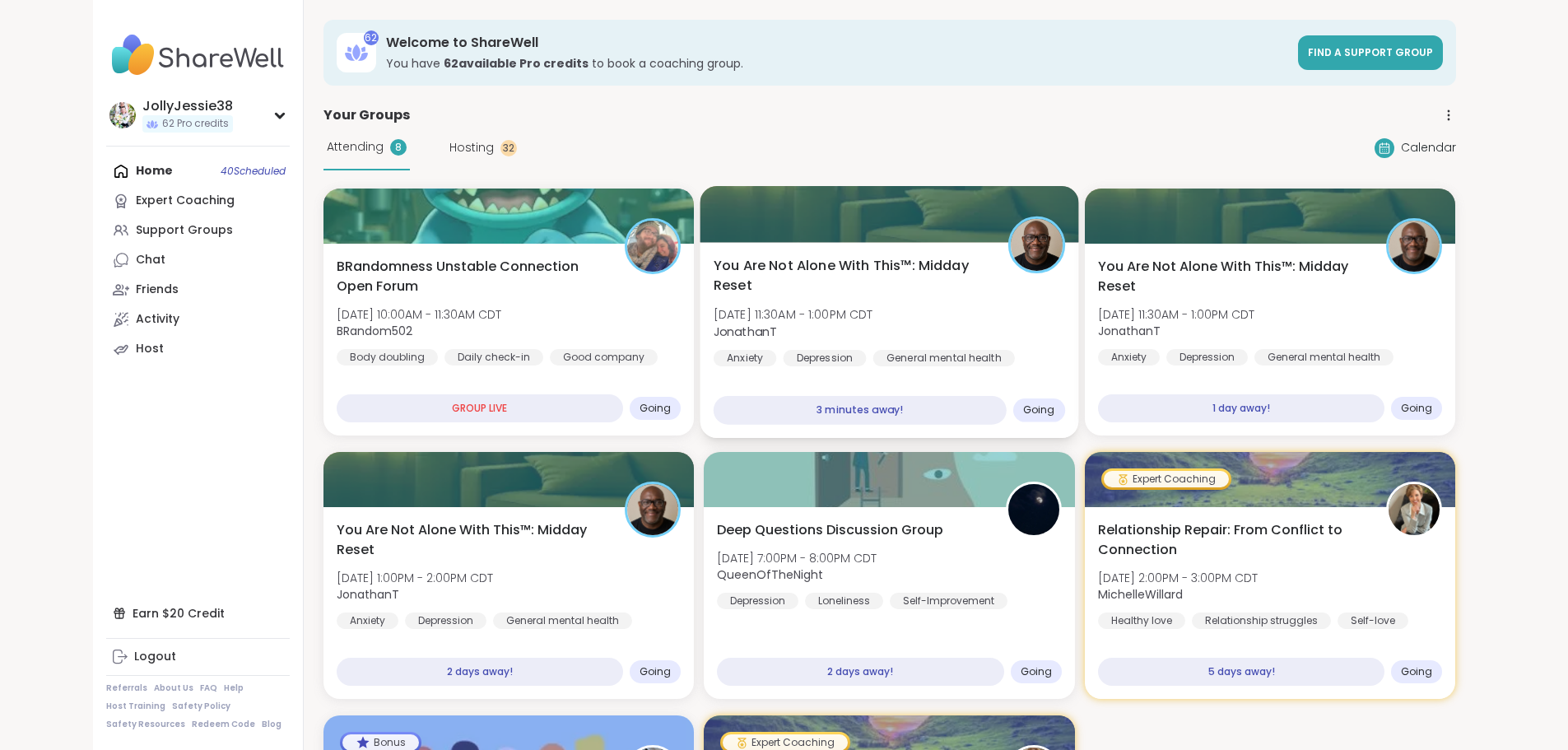
click at [897, 350] on div "General mental health" at bounding box center [944, 358] width 141 height 16
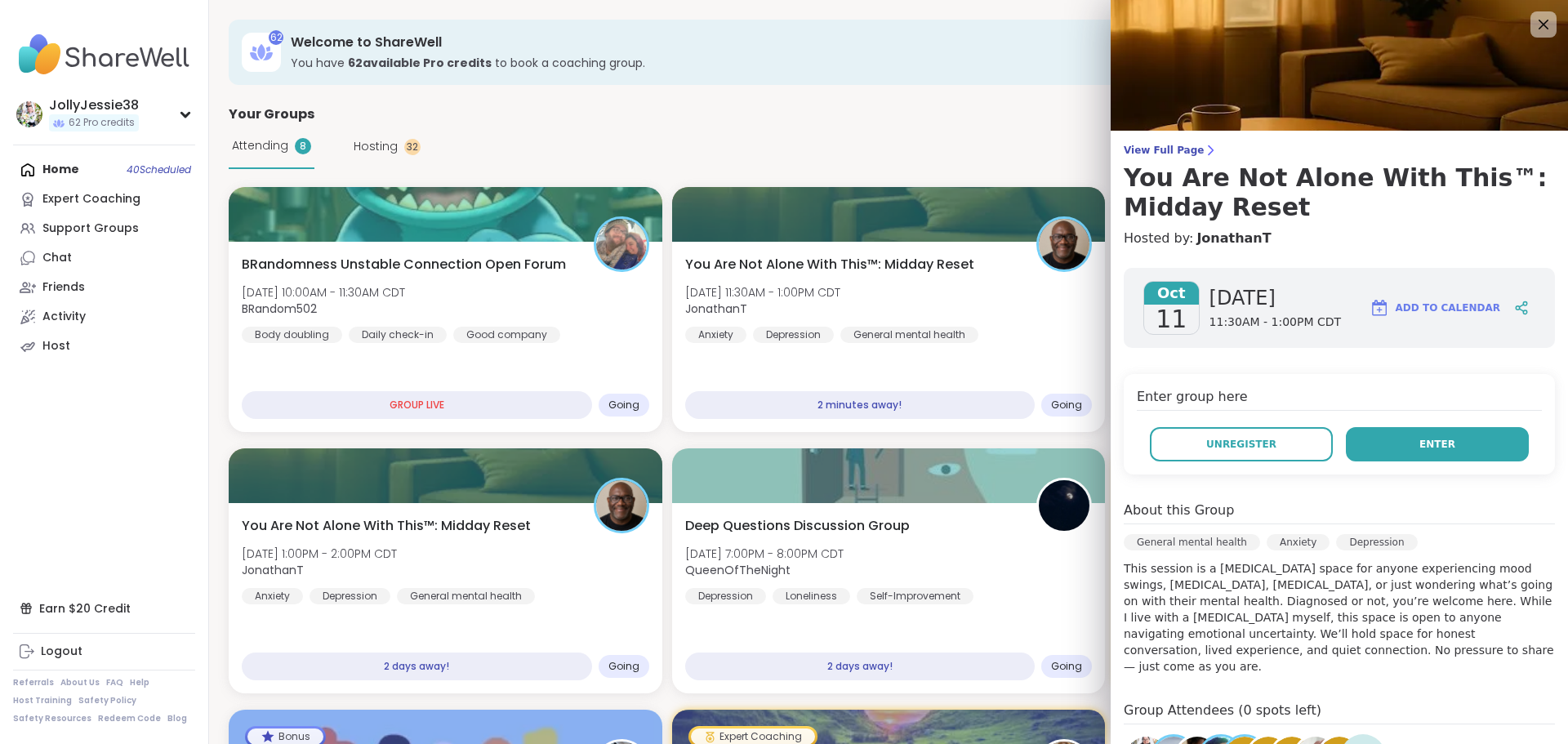
click at [1441, 442] on button "Enter" at bounding box center [1437, 443] width 183 height 35
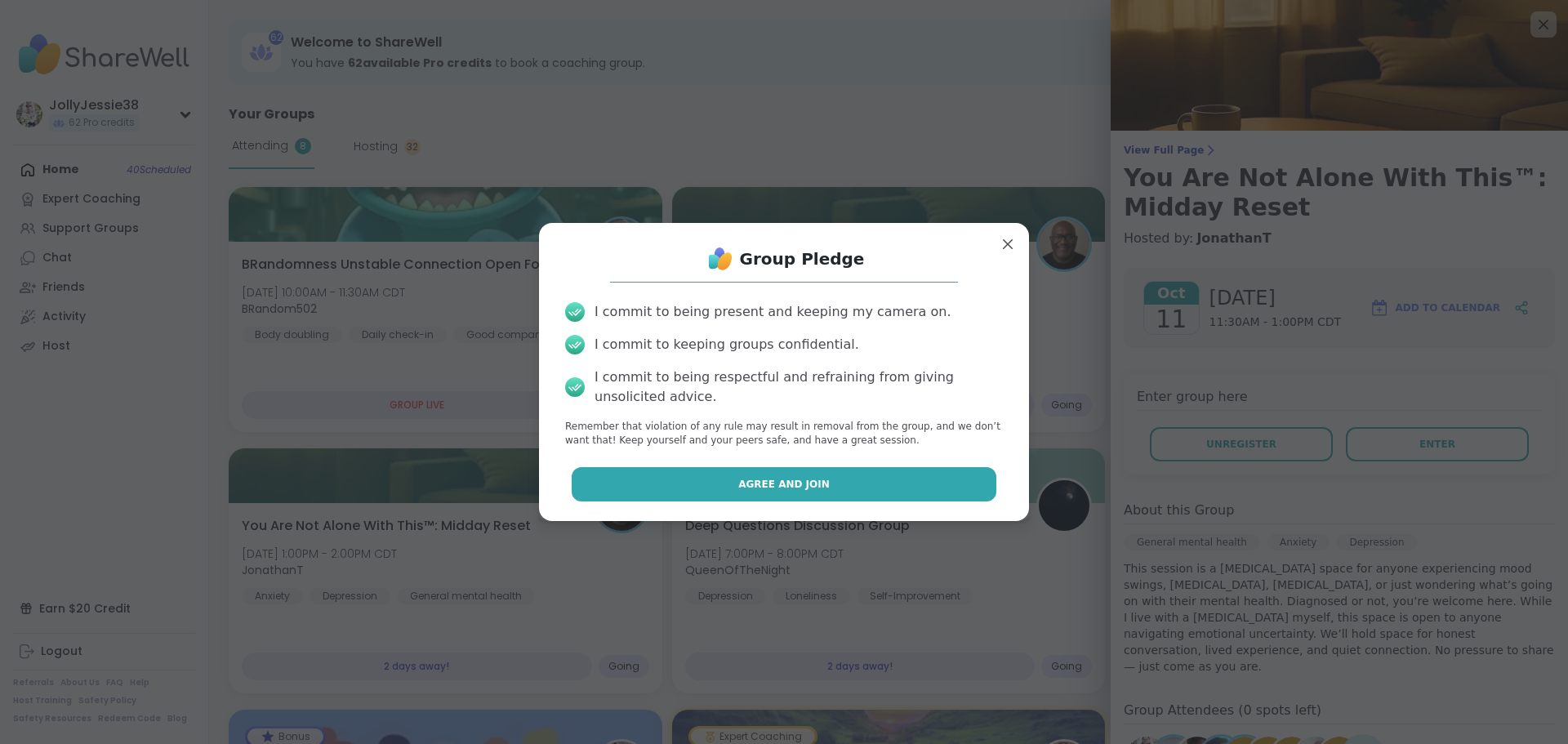
click at [812, 480] on button "Agree and Join" at bounding box center [784, 484] width 426 height 35
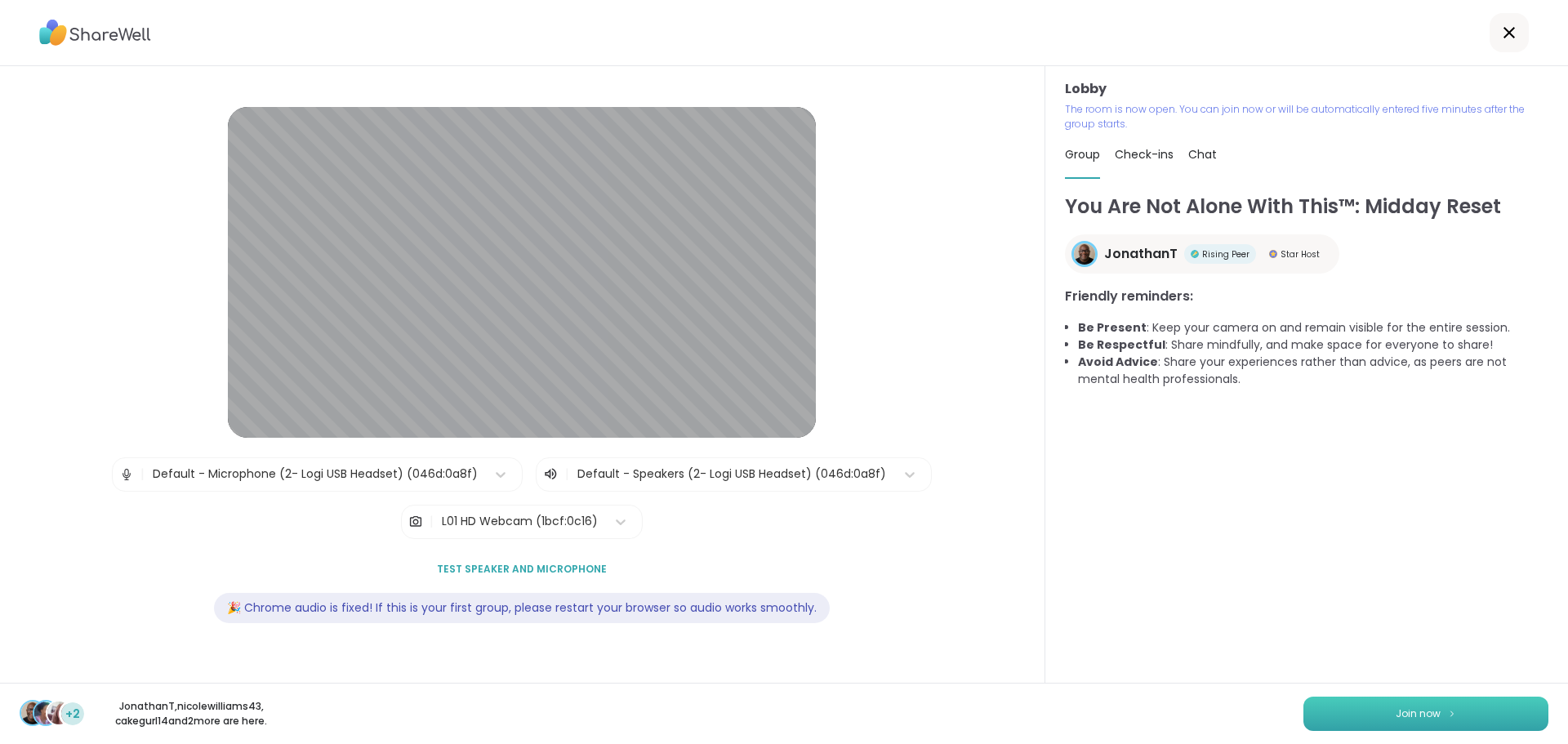
click at [1376, 714] on button "Join now" at bounding box center [1425, 713] width 245 height 35
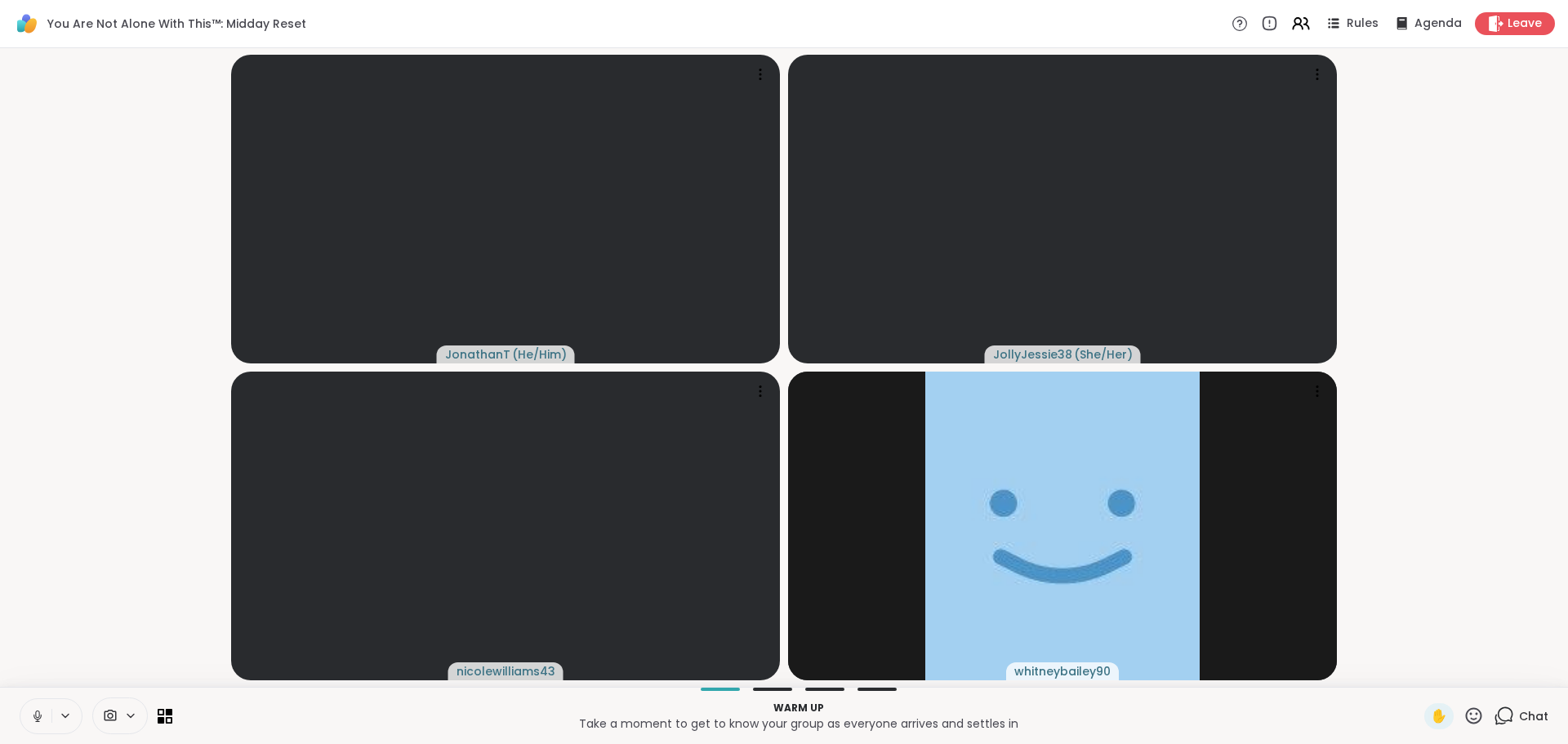
click at [46, 723] on button at bounding box center [35, 716] width 31 height 35
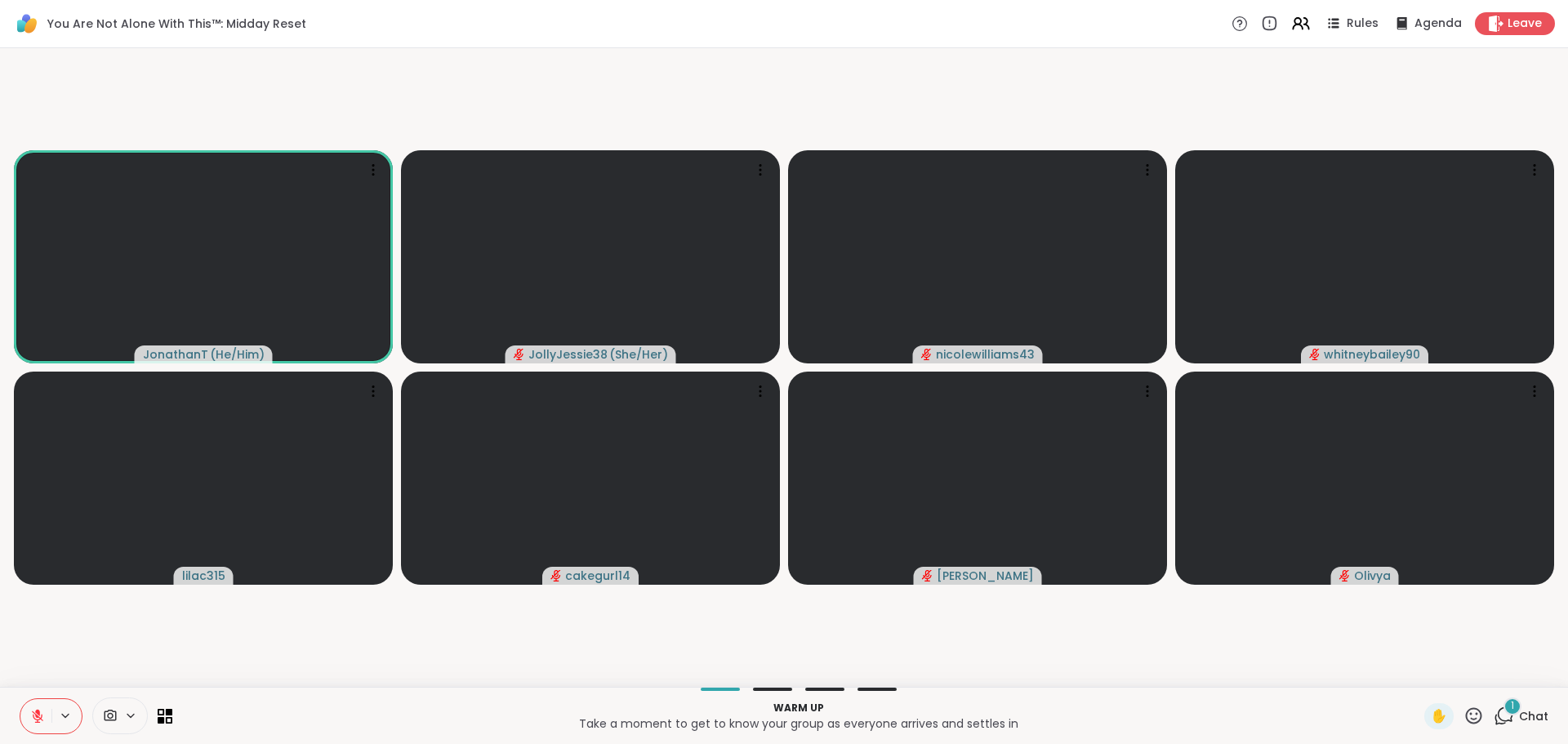
click at [1503, 708] on div "1" at bounding box center [1512, 706] width 18 height 18
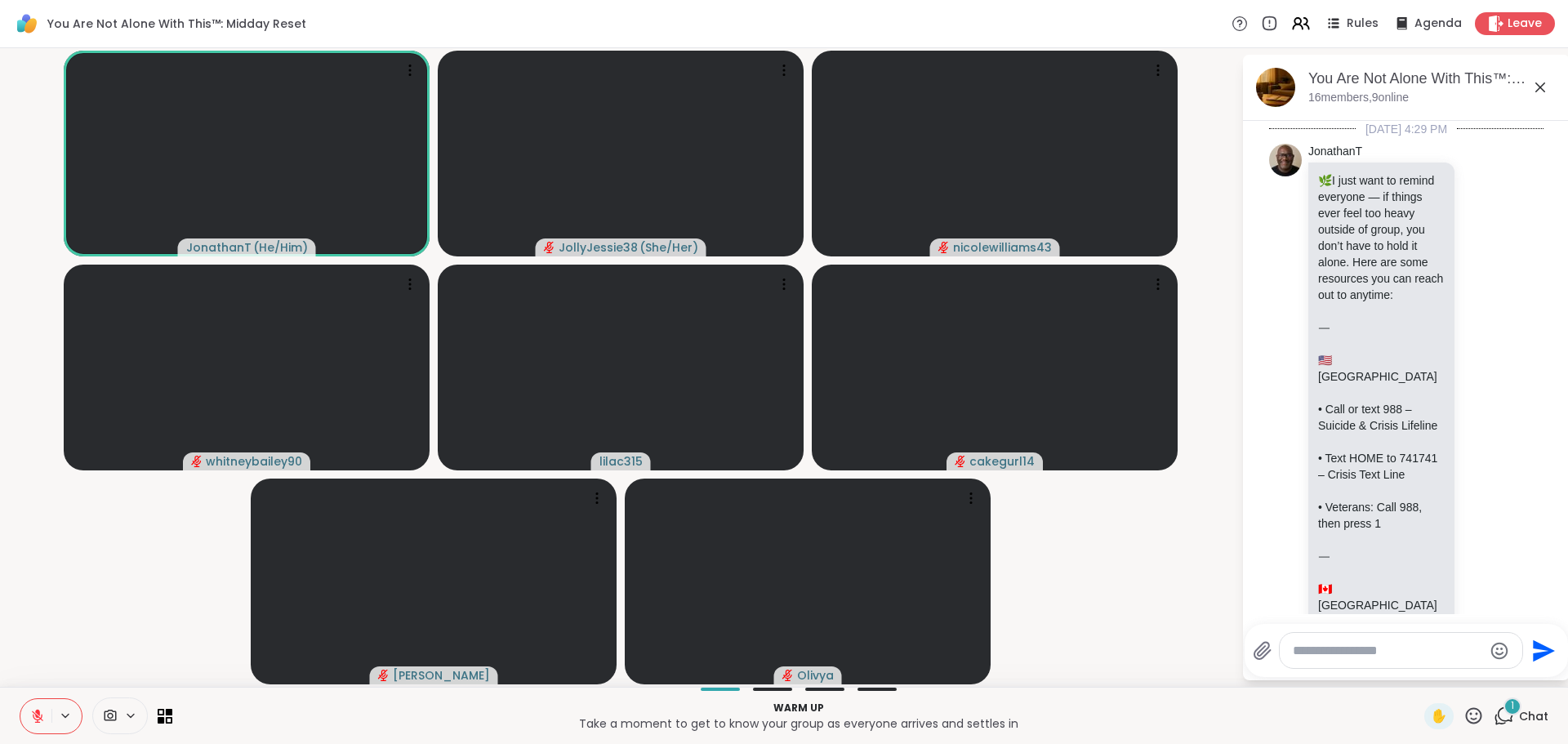
scroll to position [2293, 0]
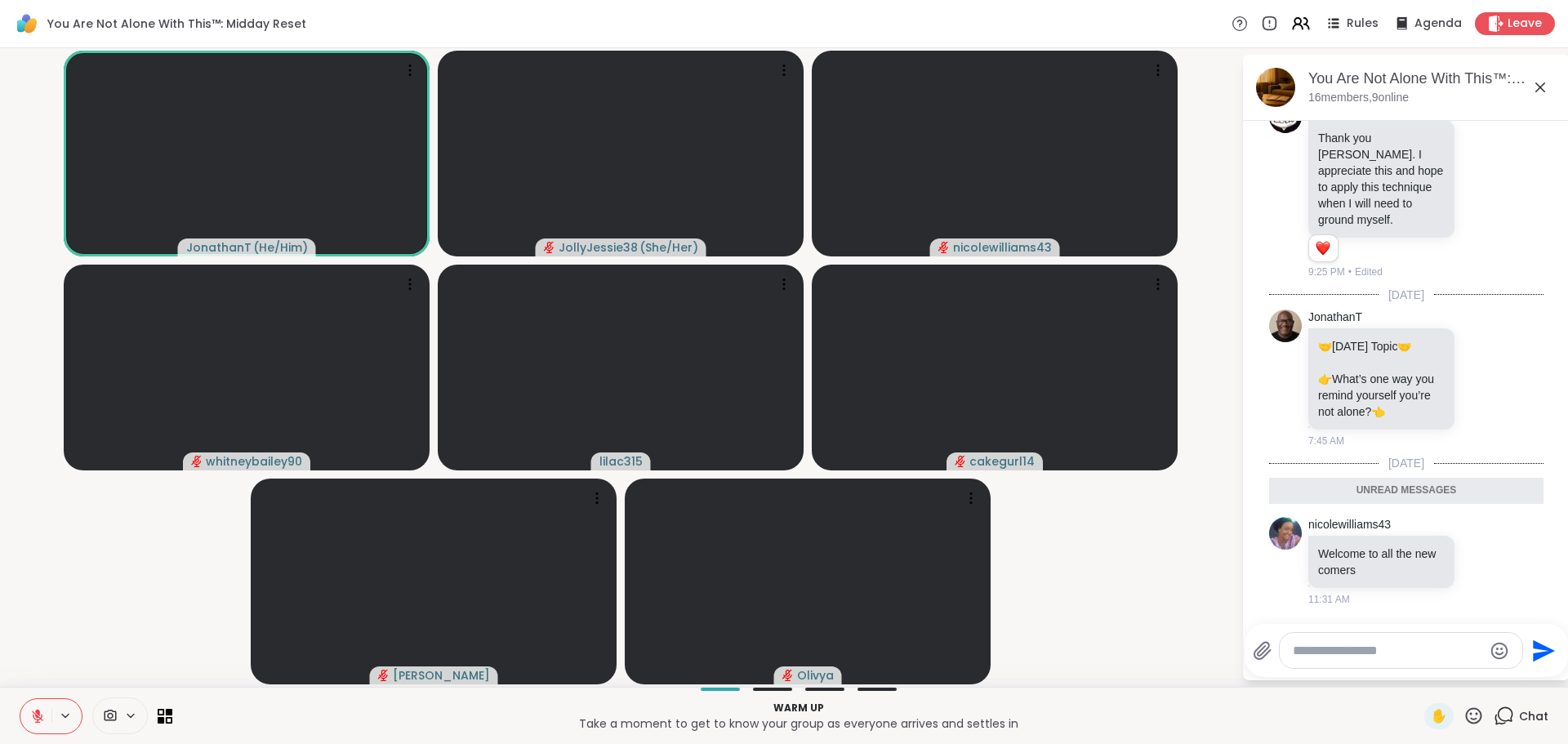
click at [1345, 638] on div at bounding box center [1400, 650] width 242 height 35
click at [1349, 640] on div at bounding box center [1400, 650] width 242 height 35
click at [1352, 649] on textarea "Type your message" at bounding box center [1387, 651] width 191 height 16
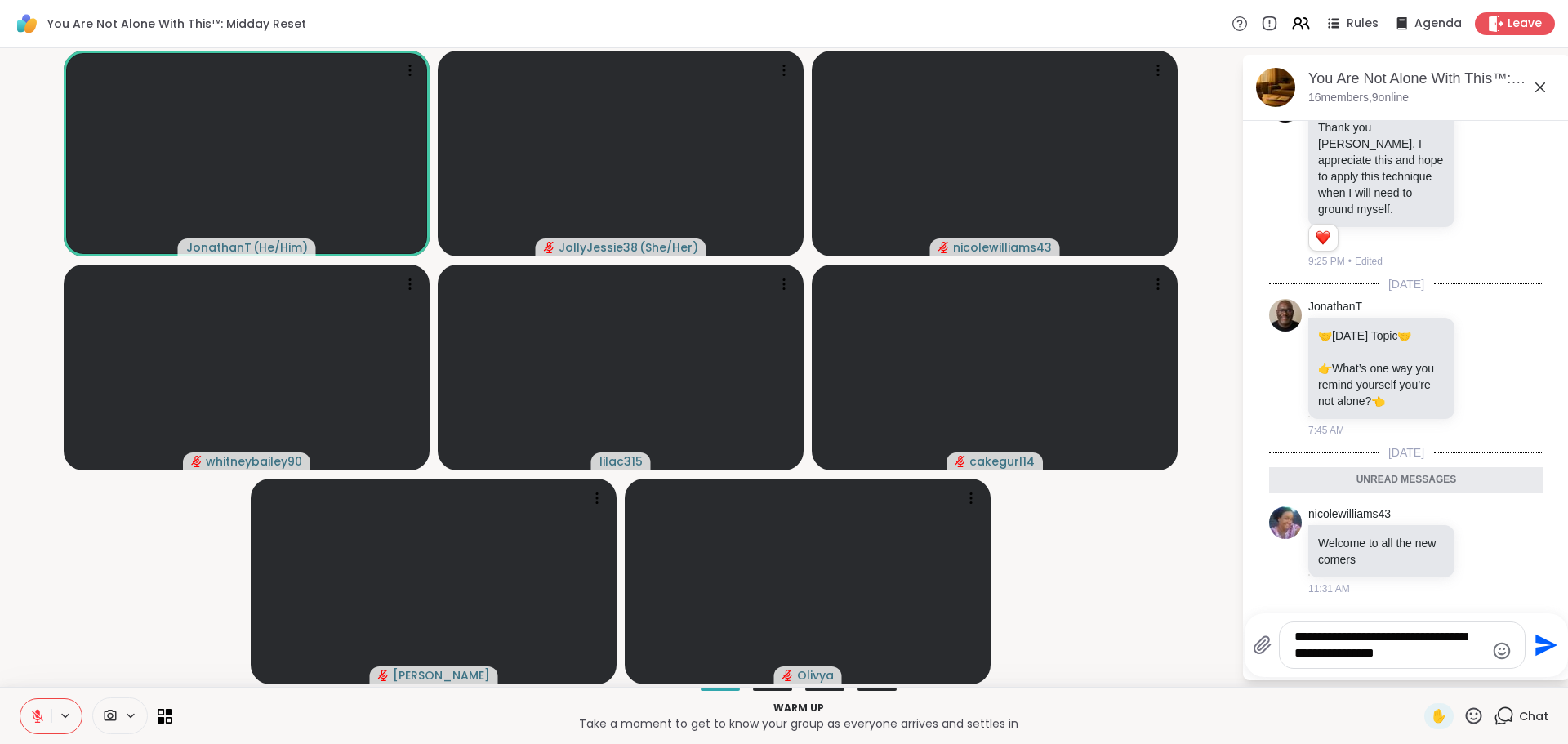
type textarea "**********"
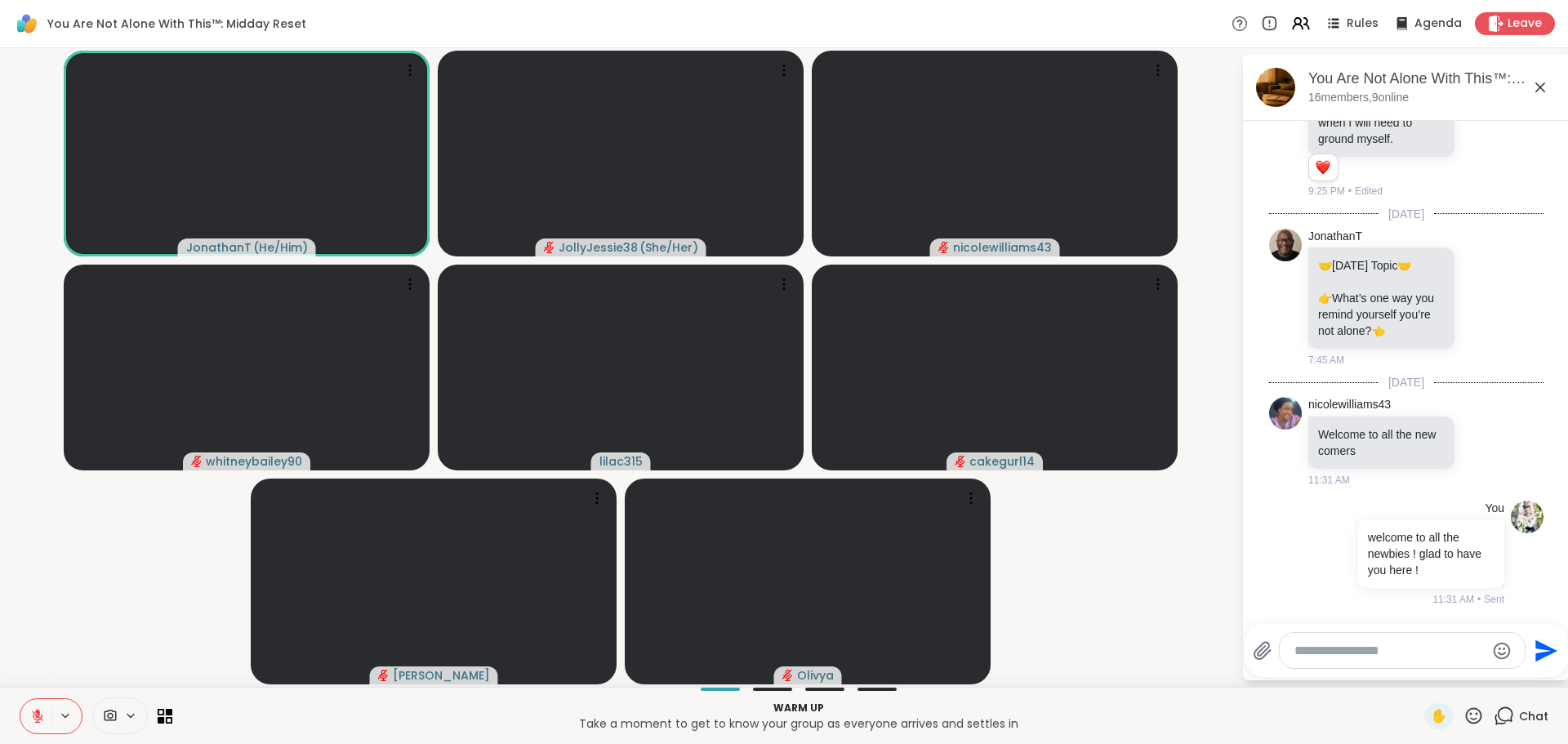
scroll to position [2374, 0]
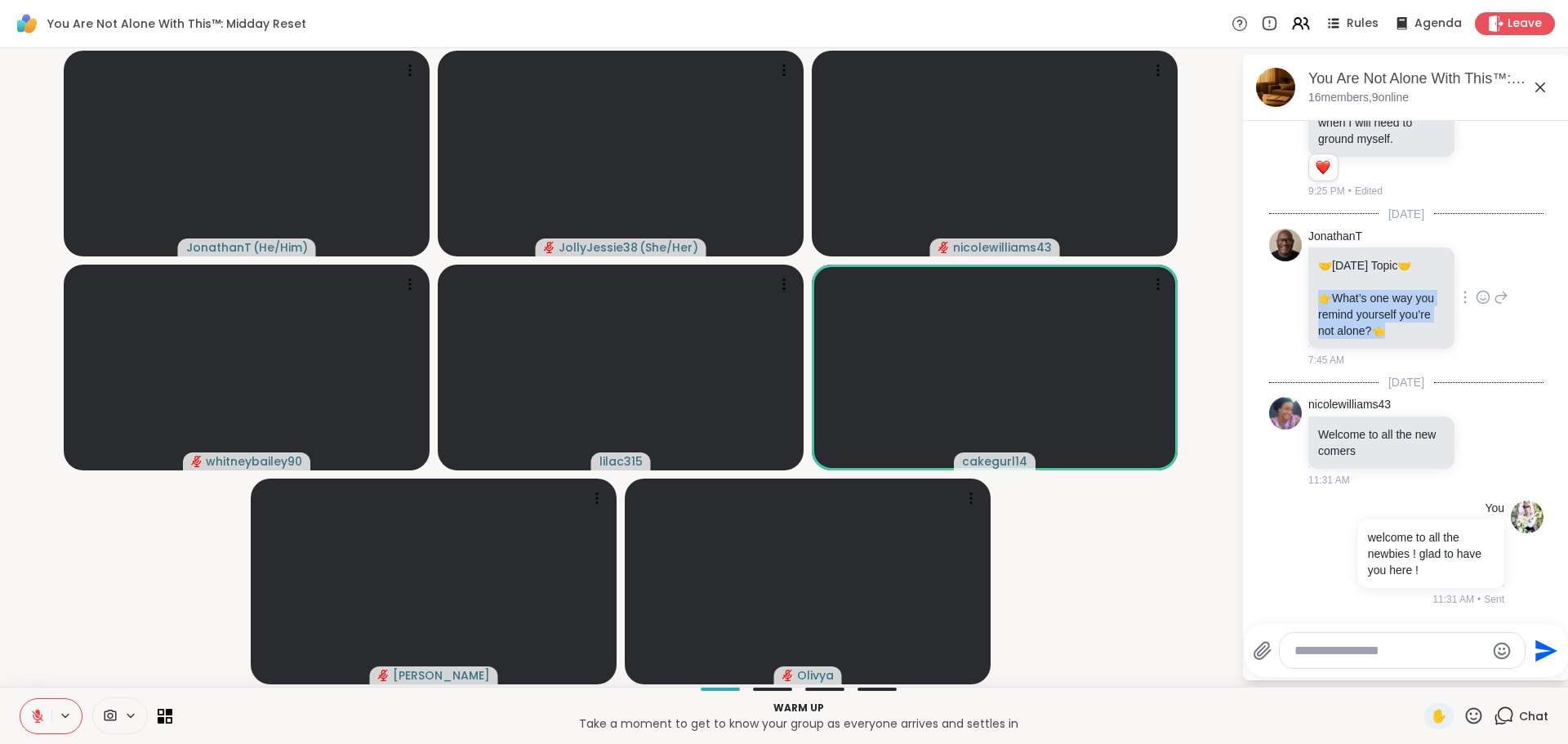
drag, startPoint x: 1423, startPoint y: 329, endPoint x: 1310, endPoint y: 294, distance: 118.3
click at [1310, 294] on div "🤝 [DATE] Topic 🤝 👉 What’s one way you remind yourself you’re not alone? 👈" at bounding box center [1381, 298] width 146 height 101
drag, startPoint x: 1336, startPoint y: 303, endPoint x: 1116, endPoint y: 312, distance: 220.2
click at [1116, 312] on video at bounding box center [994, 367] width 365 height 206
copy p "👉 What’s one way you remind yourself you’re not alone? 👈"
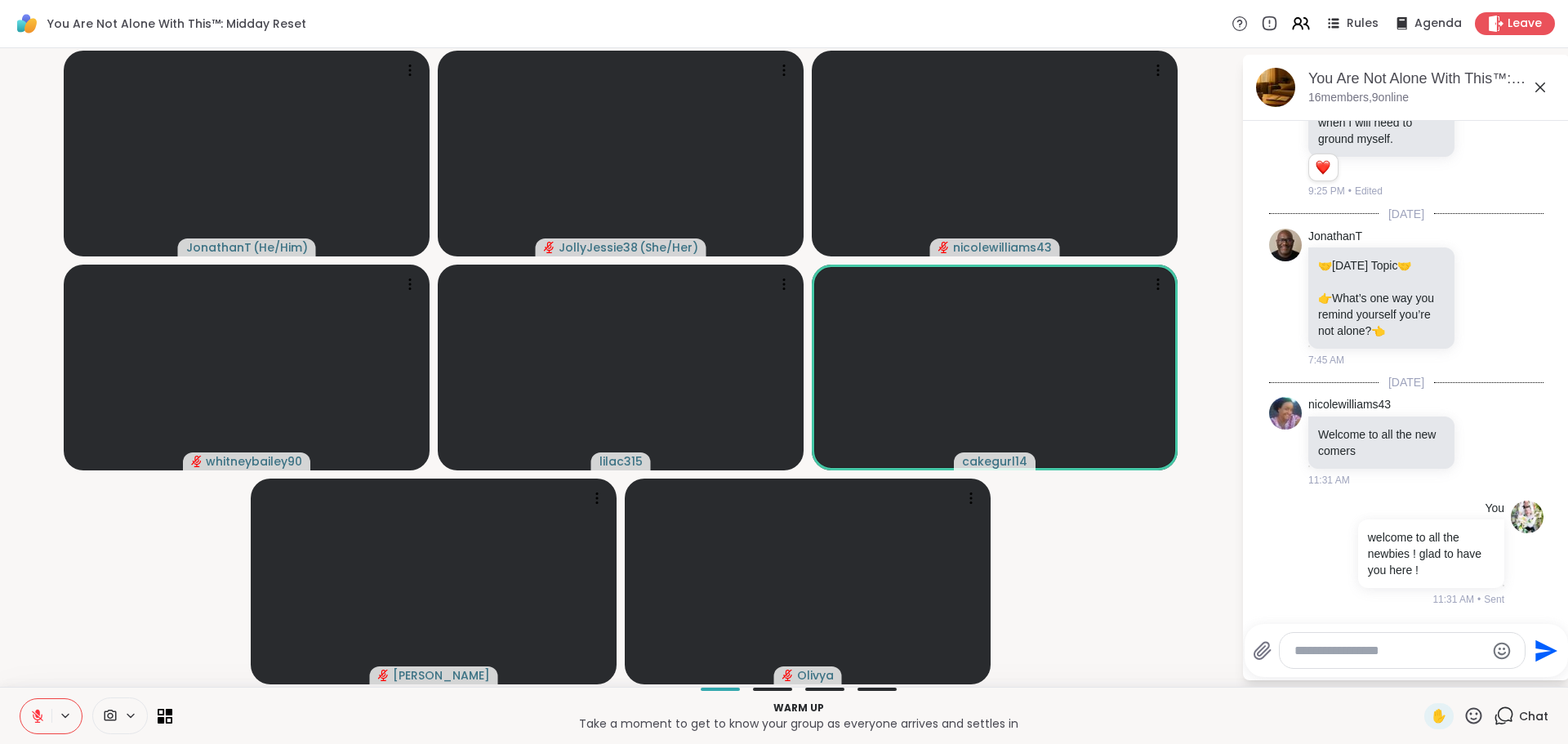
click at [1330, 638] on div at bounding box center [1402, 650] width 245 height 35
drag, startPoint x: 1330, startPoint y: 638, endPoint x: 1332, endPoint y: 649, distance: 11.2
paste textarea "**********"
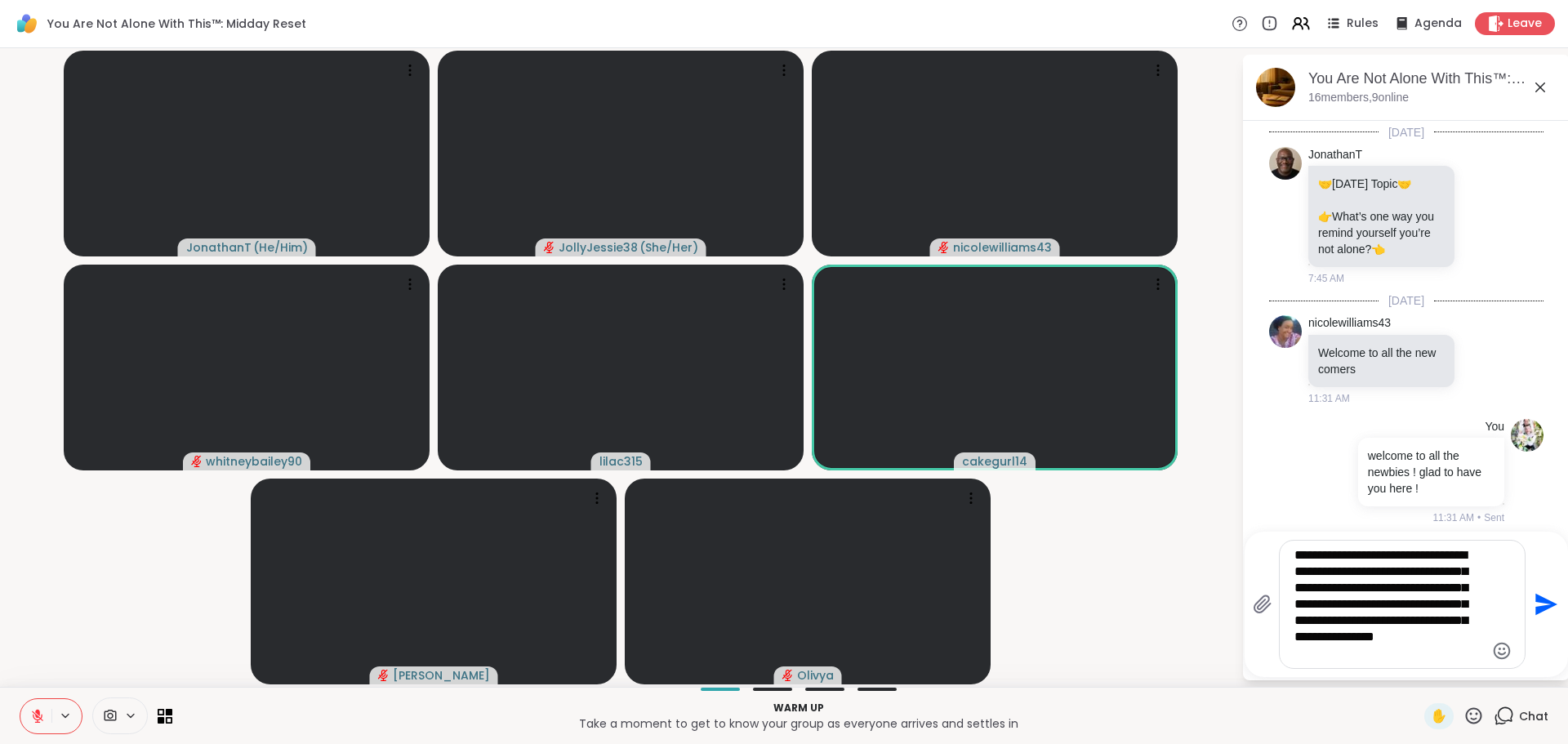
scroll to position [2618, 0]
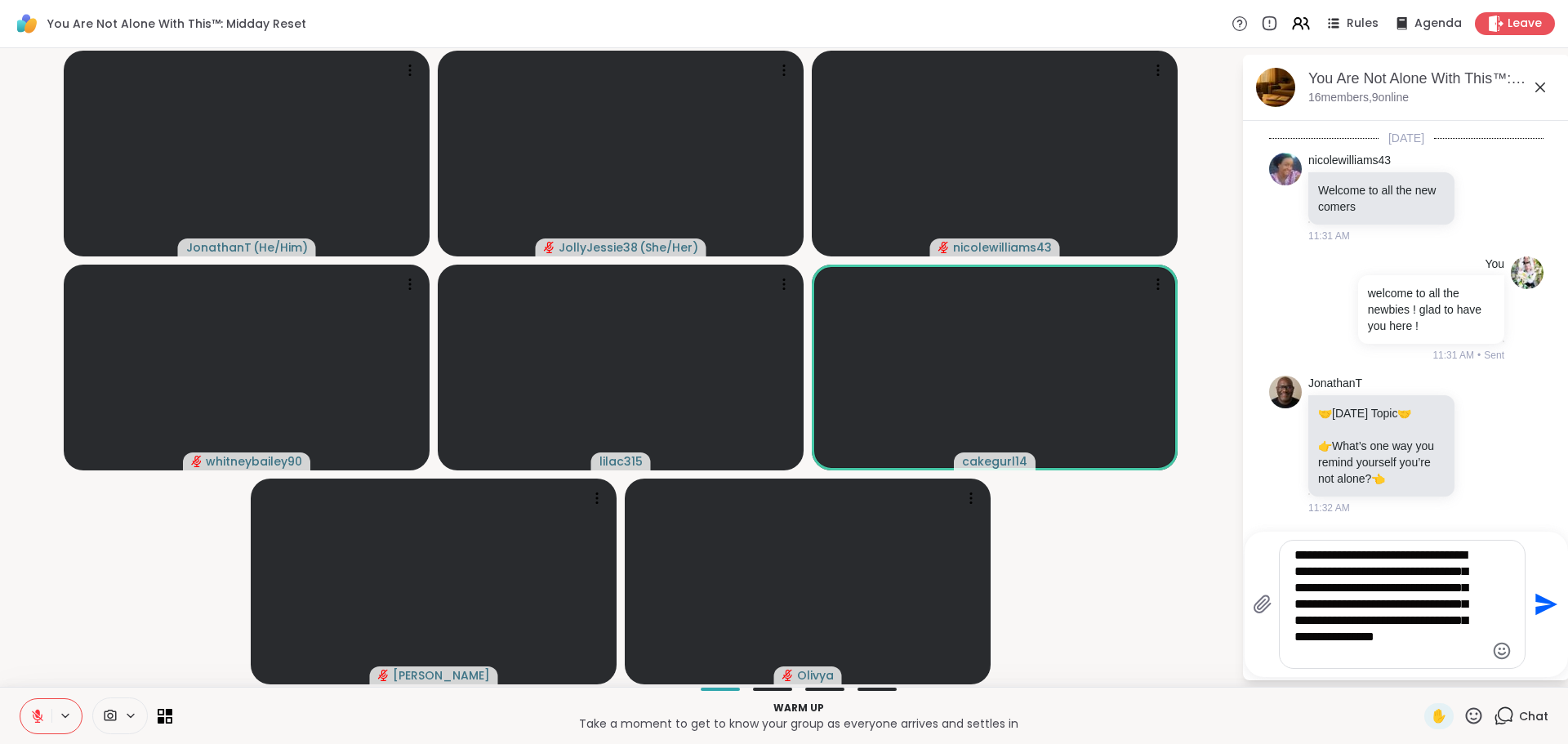
click at [1409, 644] on textarea "**********" at bounding box center [1389, 604] width 191 height 114
click at [1402, 654] on textarea "**********" at bounding box center [1389, 604] width 191 height 114
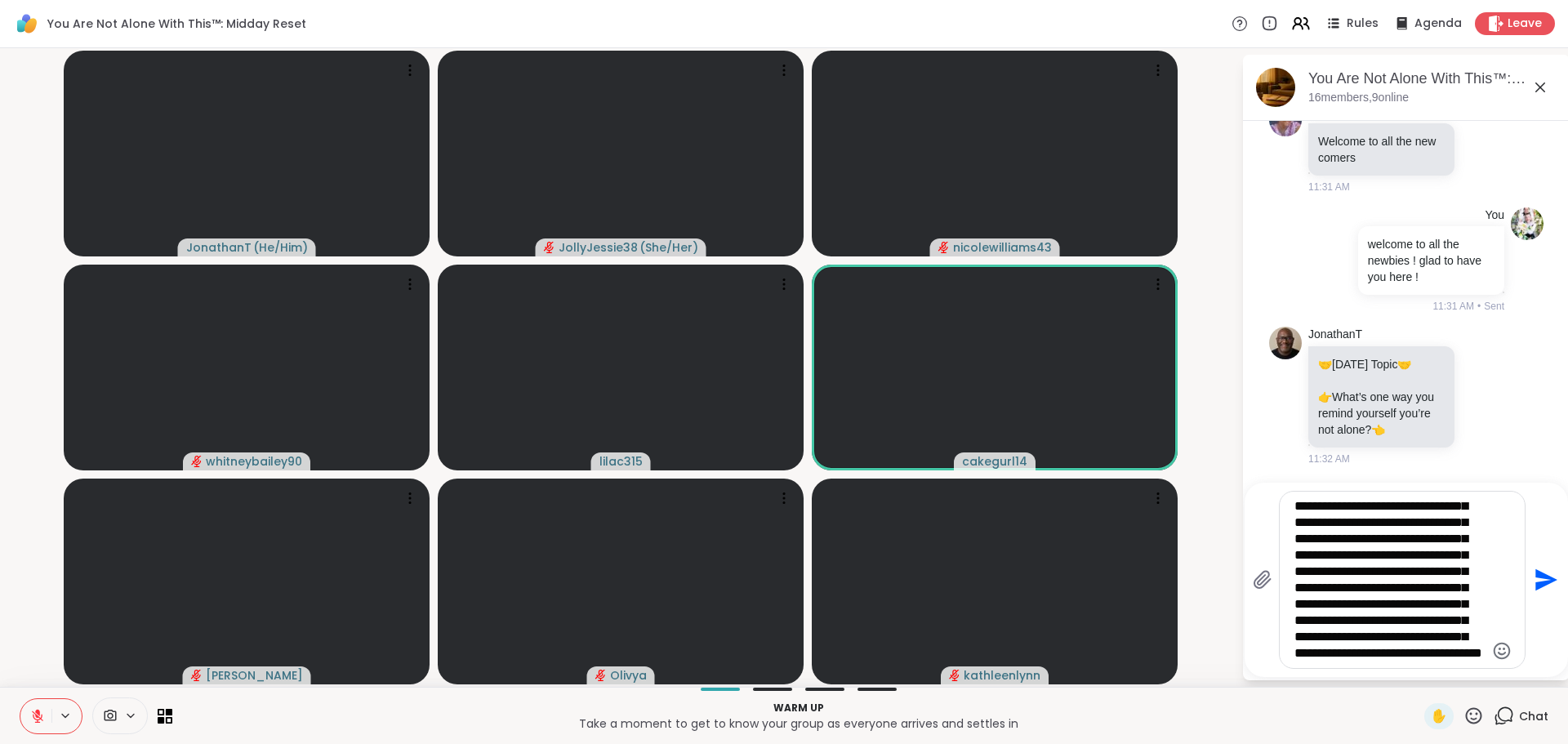
scroll to position [66, 0]
type textarea "**********"
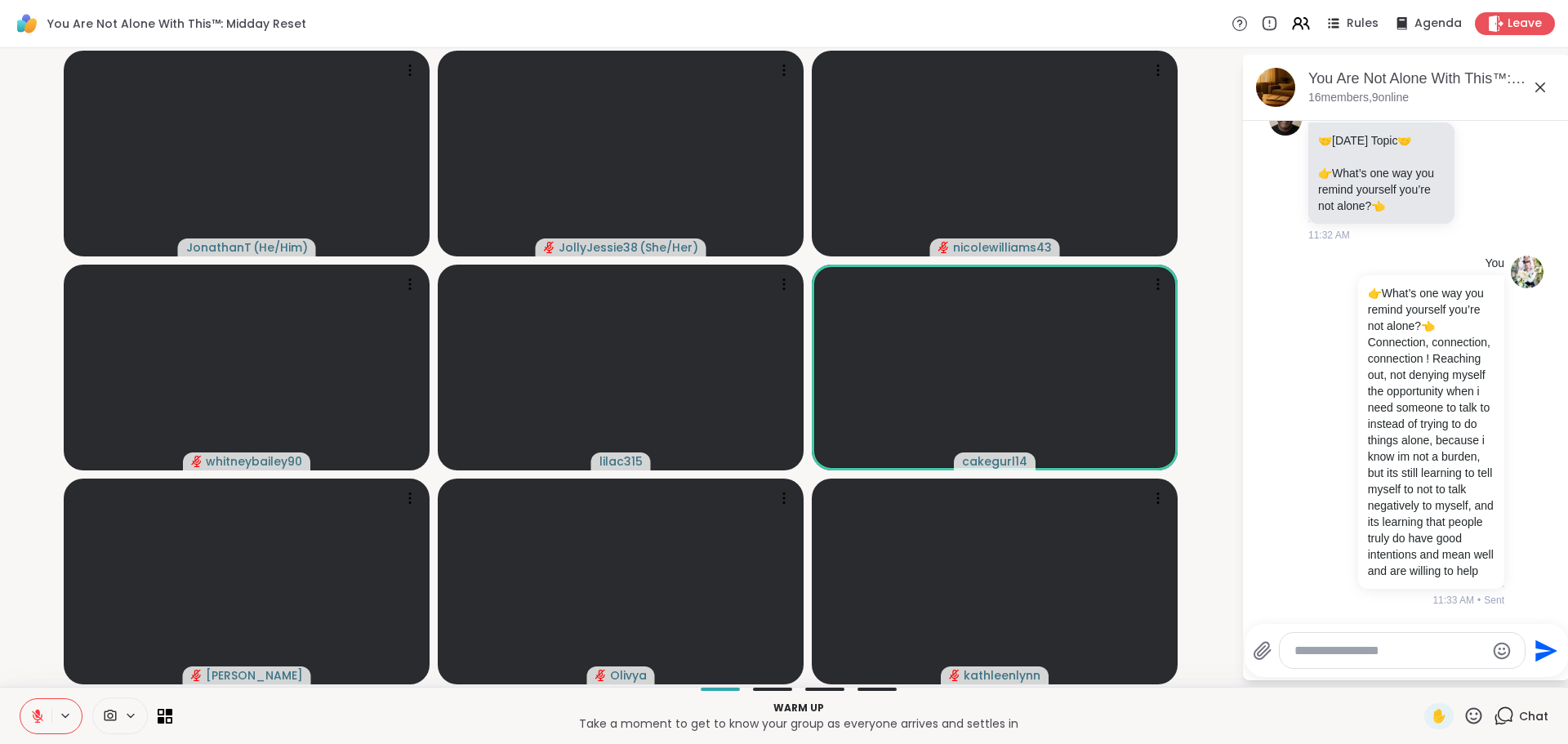
scroll to position [2956, 0]
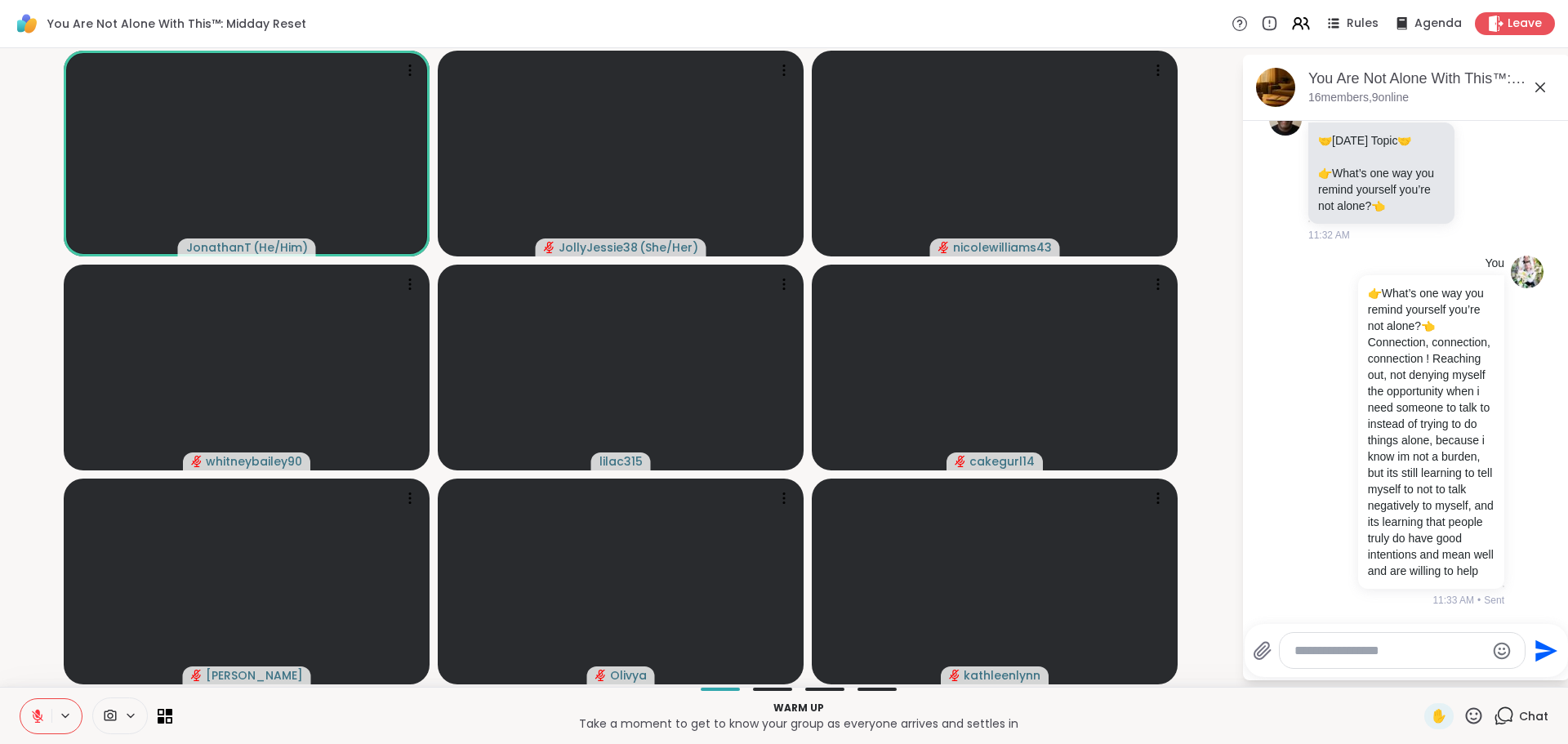
click at [1350, 641] on div at bounding box center [1402, 650] width 245 height 35
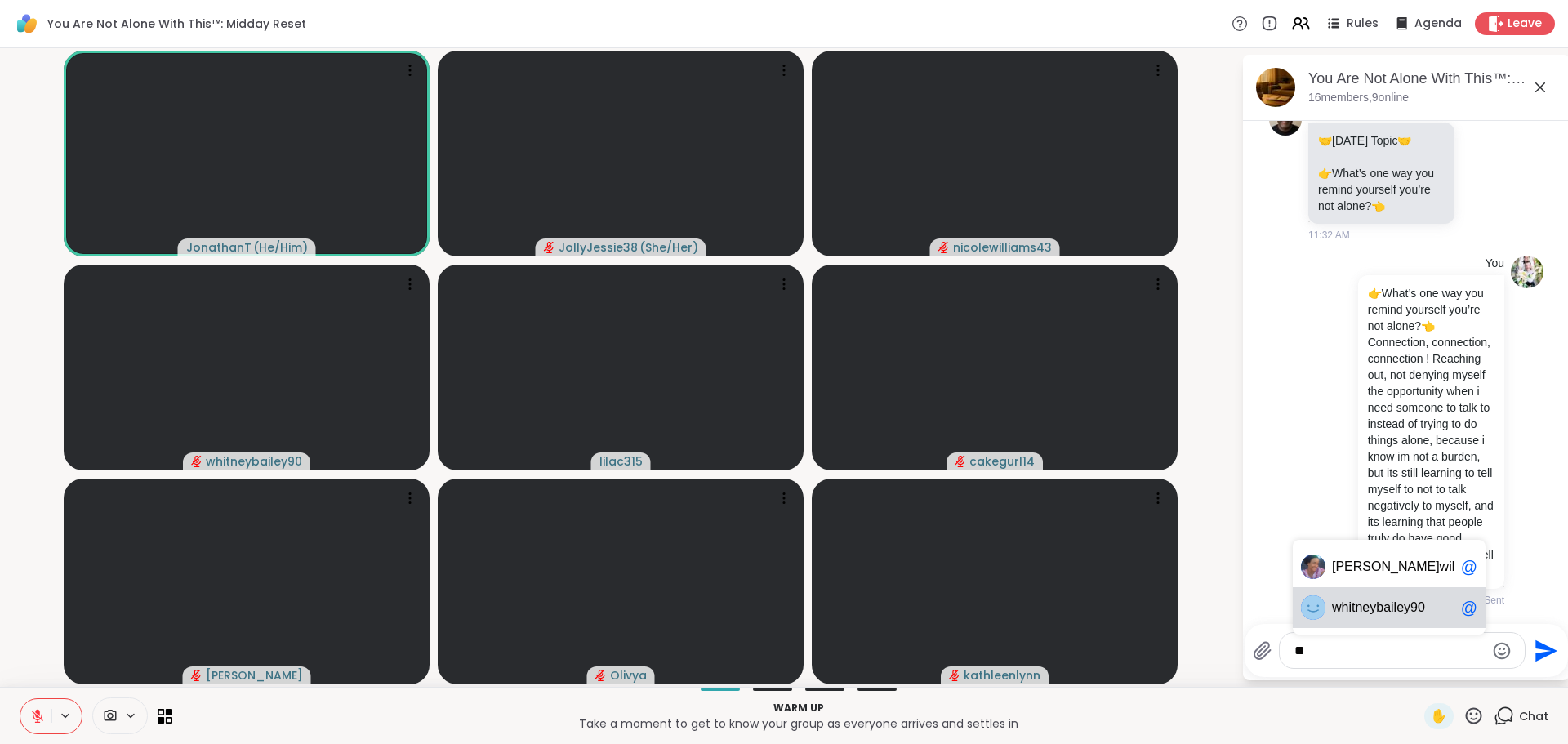
click at [1345, 591] on div "w hitneybailey90 @" at bounding box center [1388, 607] width 192 height 41
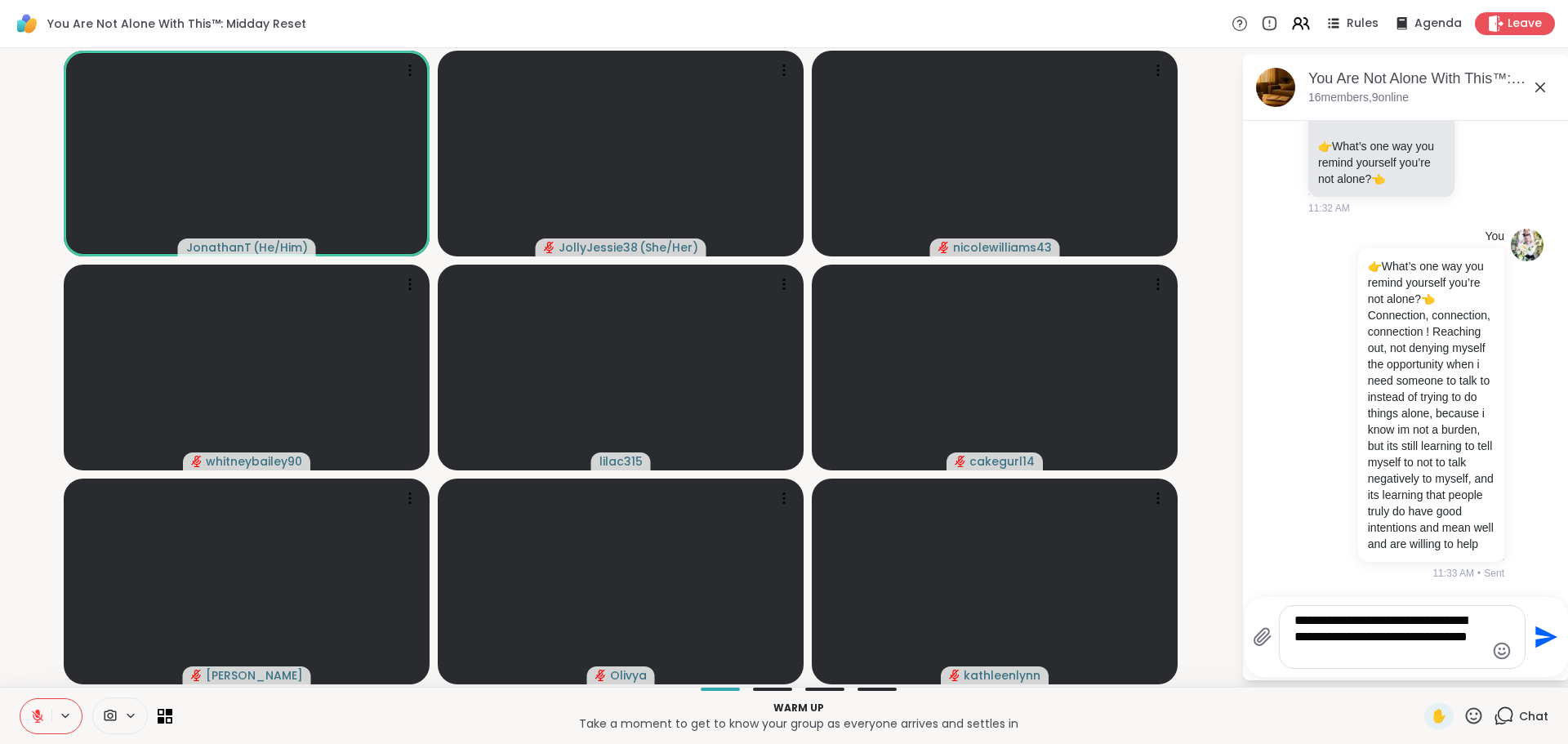
type textarea "**********"
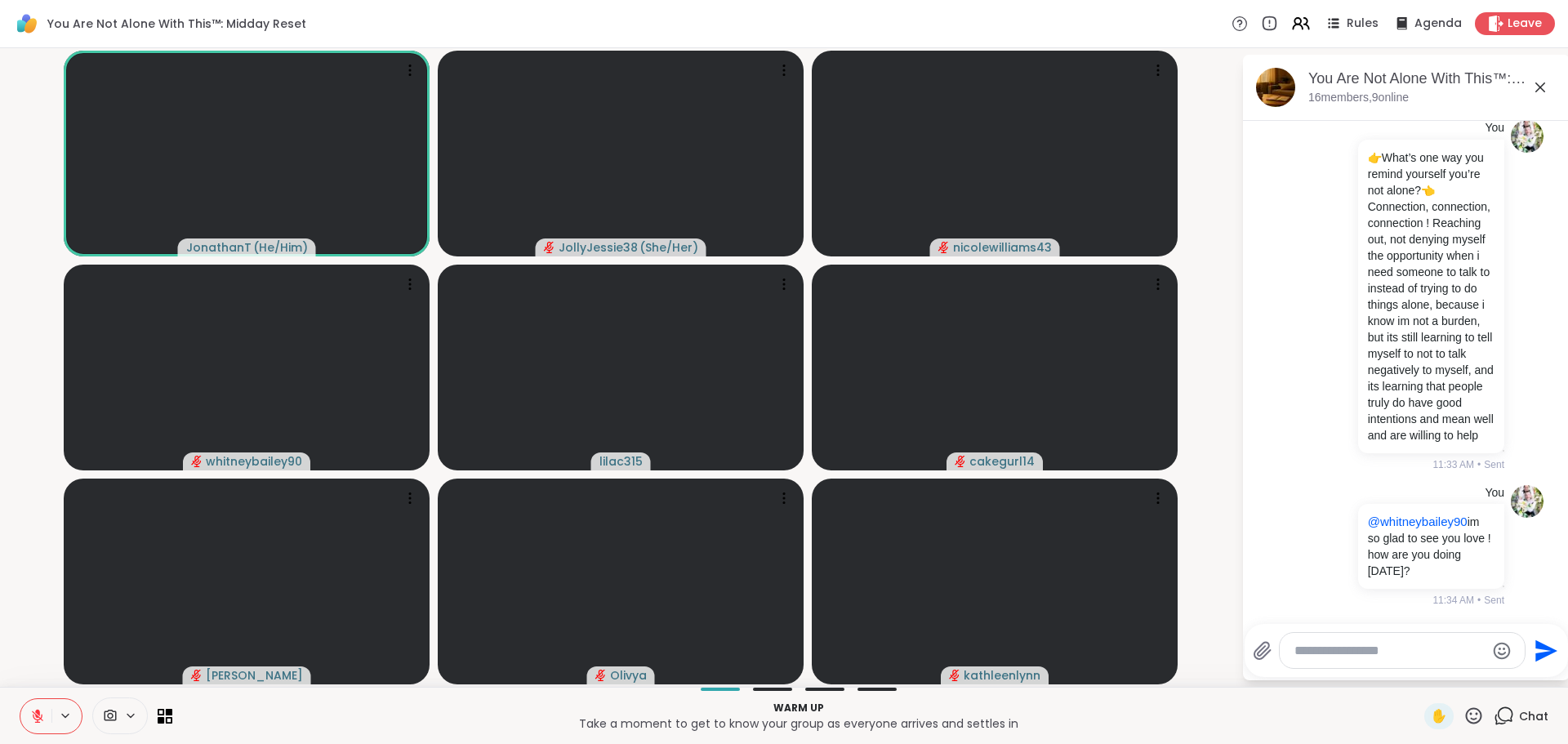
scroll to position [3091, 0]
click at [1367, 649] on textarea "Type your message" at bounding box center [1389, 651] width 191 height 16
click at [1371, 577] on p "@whitneybailey90 im so glad to see you love ! how are you doing [DATE]?" at bounding box center [1431, 546] width 127 height 66
click at [1359, 644] on textarea "*****" at bounding box center [1389, 651] width 191 height 16
click at [1354, 607] on span "[PERSON_NAME]" at bounding box center [1386, 607] width 108 height 16
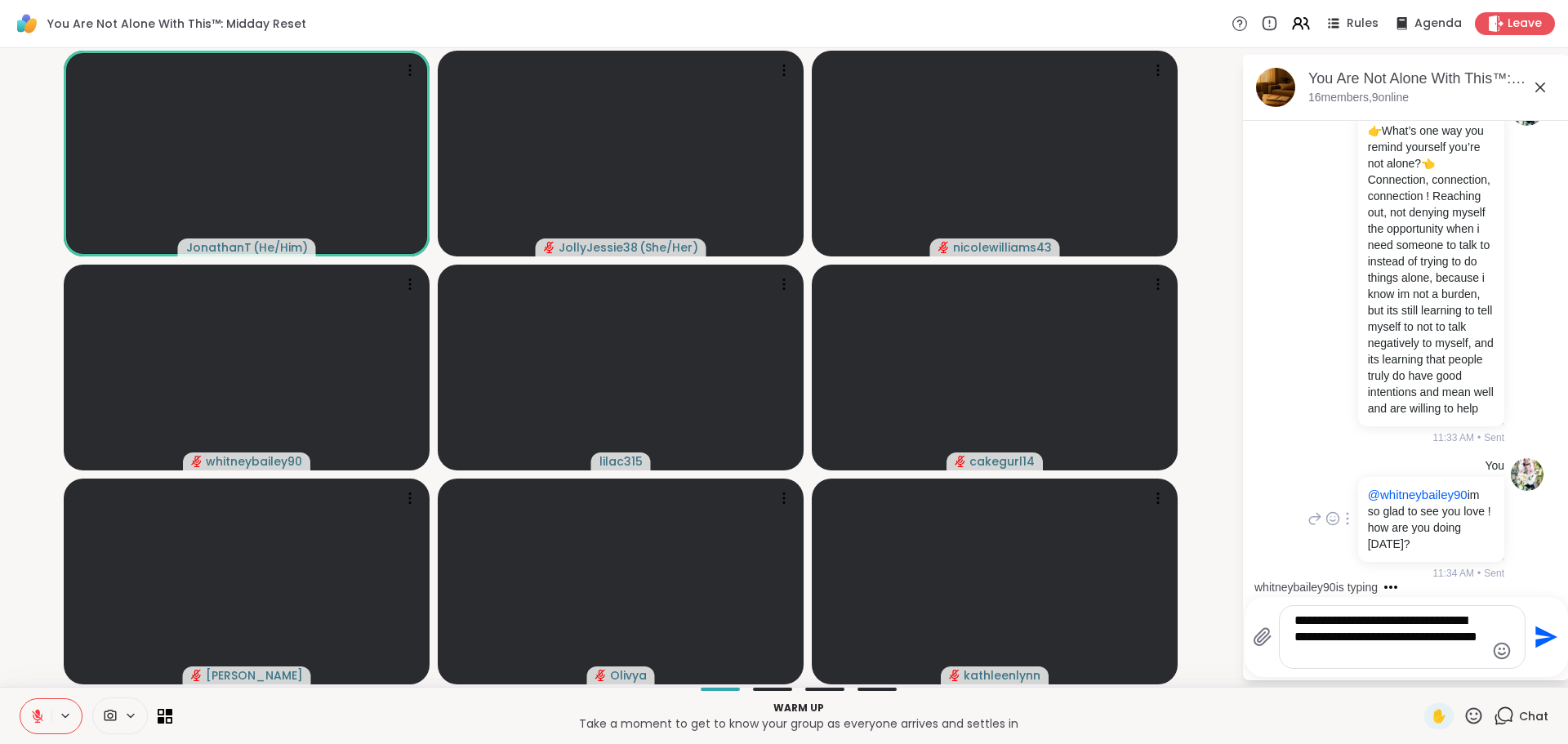
type textarea "**********"
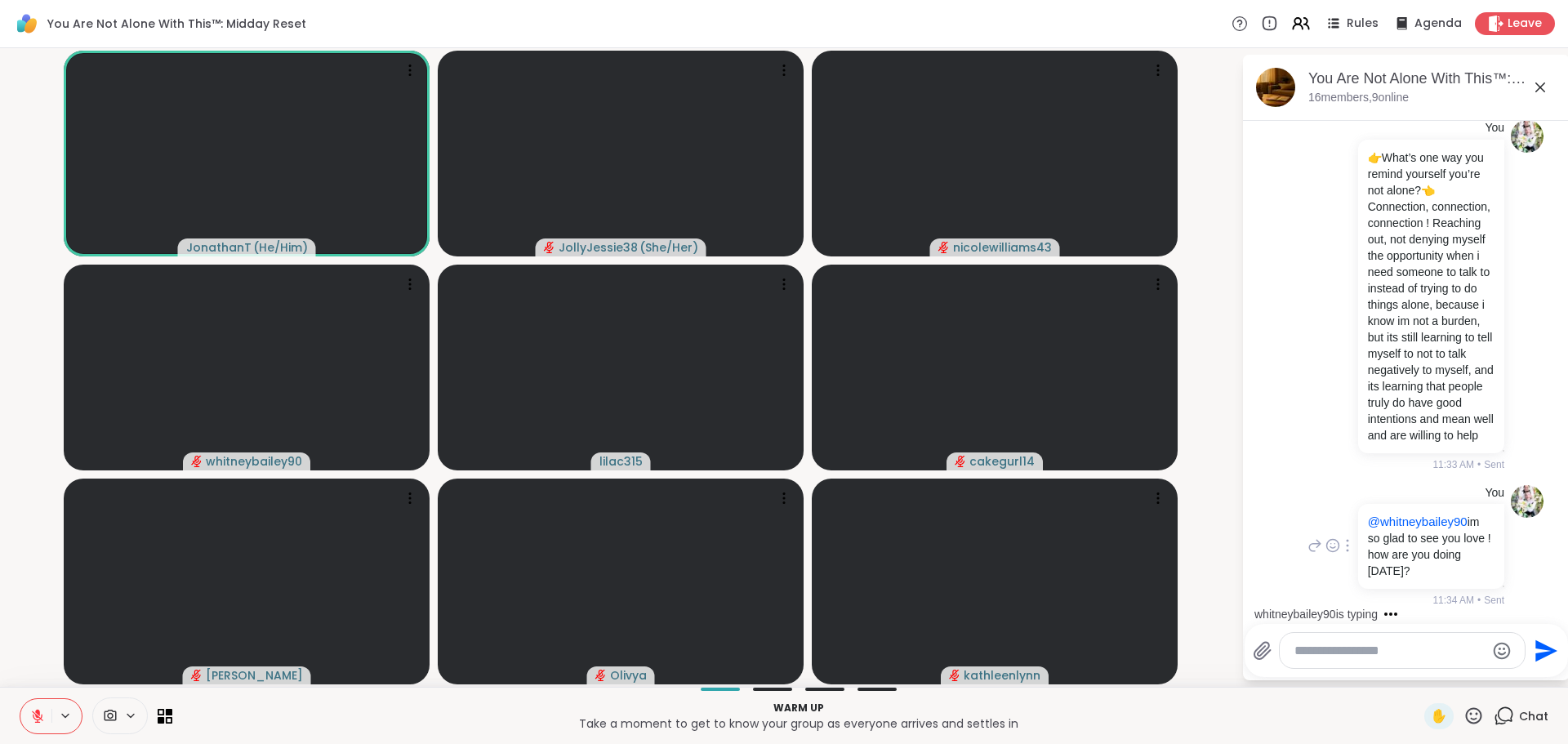
scroll to position [3228, 0]
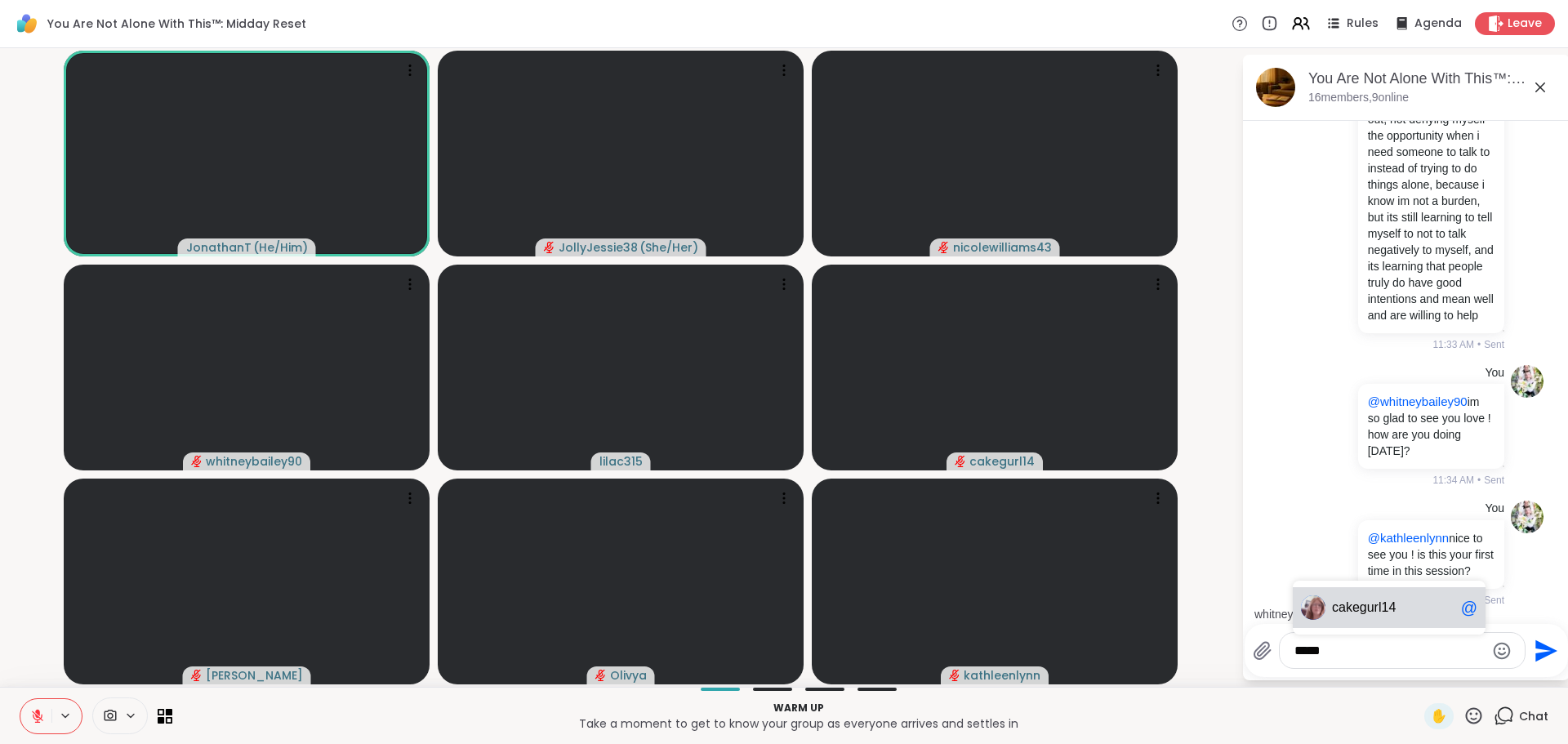
click at [1353, 607] on span "cake" at bounding box center [1345, 607] width 27 height 16
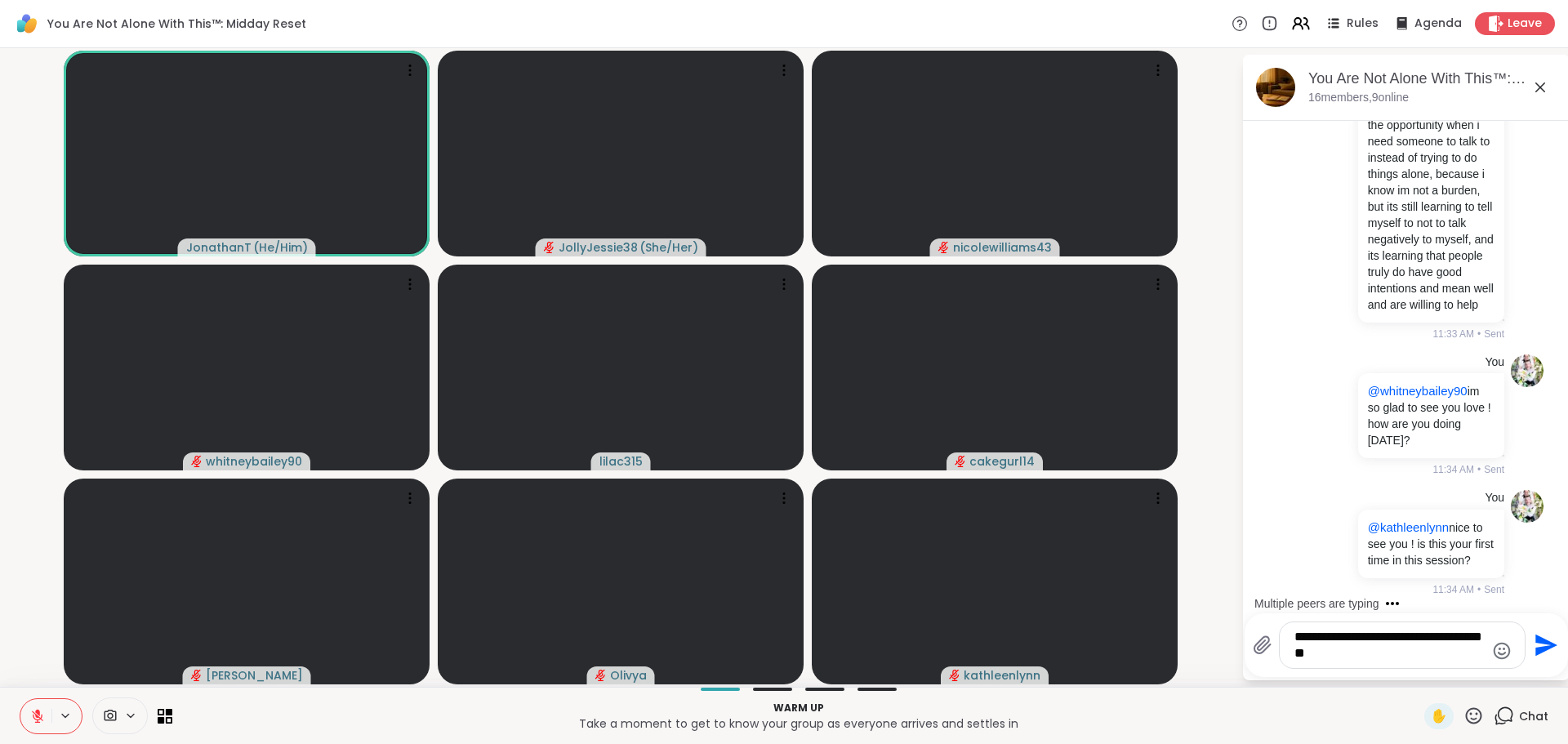
type textarea "**********"
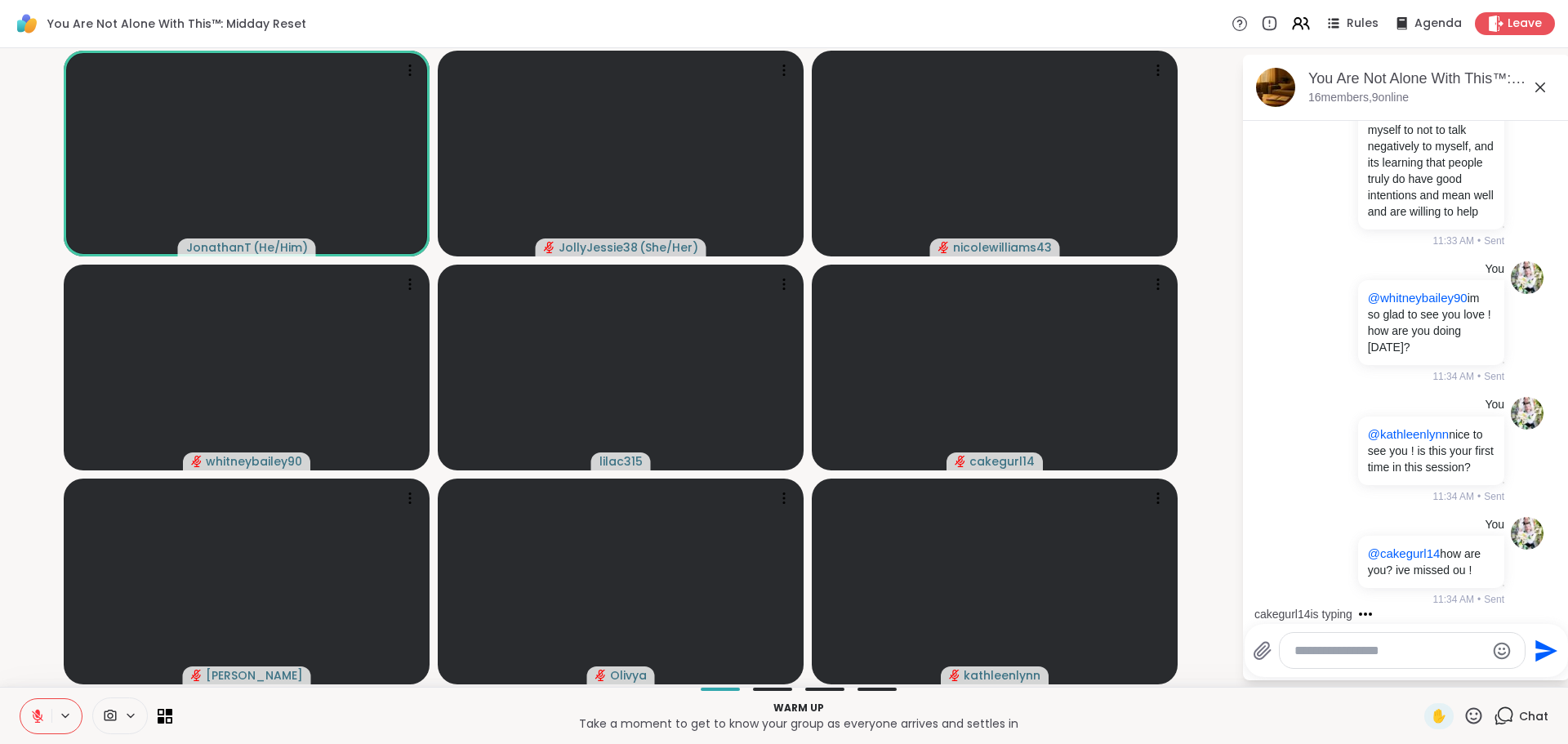
scroll to position [3348, 0]
type textarea "*****"
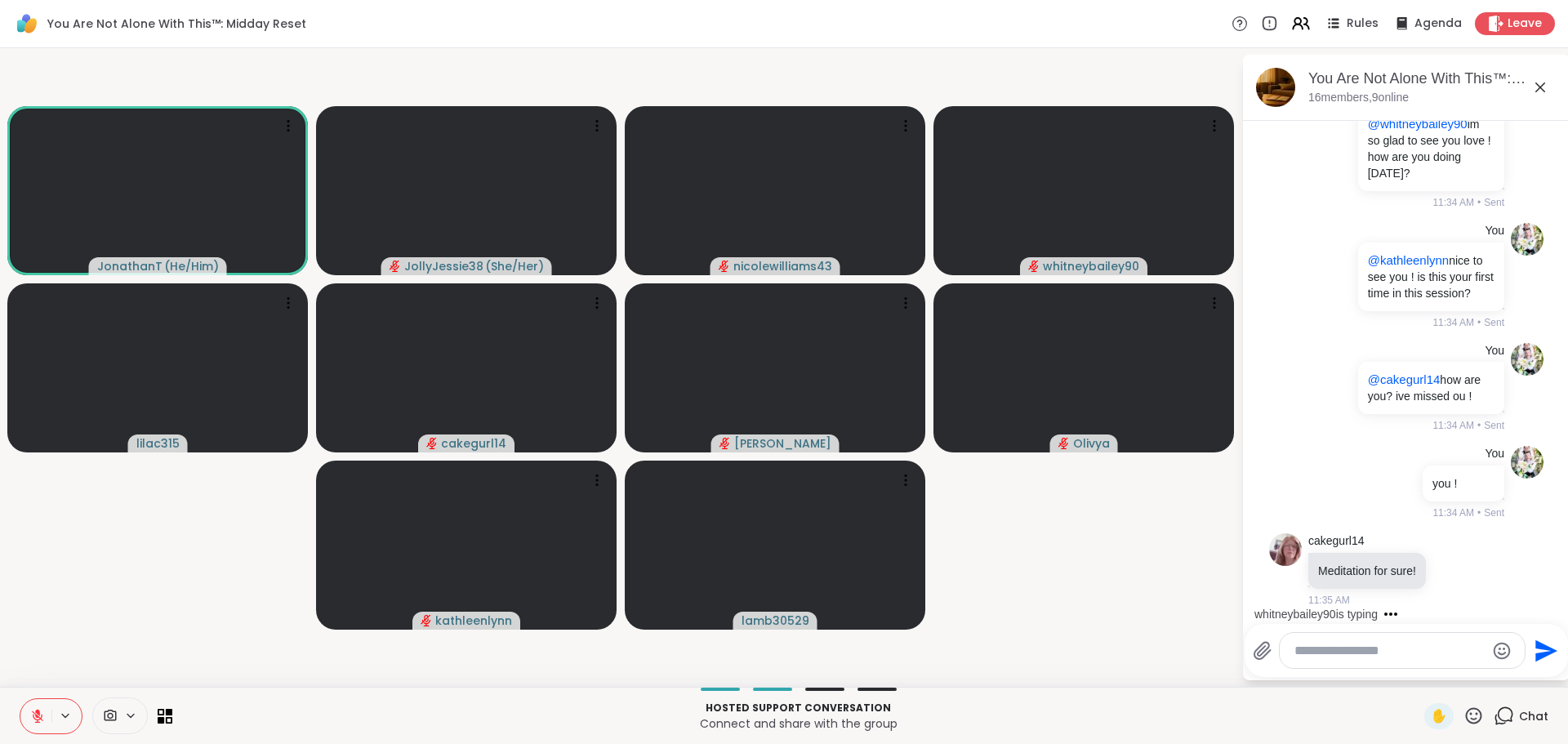
scroll to position [3522, 0]
click at [1374, 649] on textarea "Type your message" at bounding box center [1389, 651] width 191 height 16
click at [1450, 571] on icon at bounding box center [1454, 569] width 12 height 12
click at [1460, 550] on div "Select Reaction: Heart" at bounding box center [1454, 543] width 15 height 15
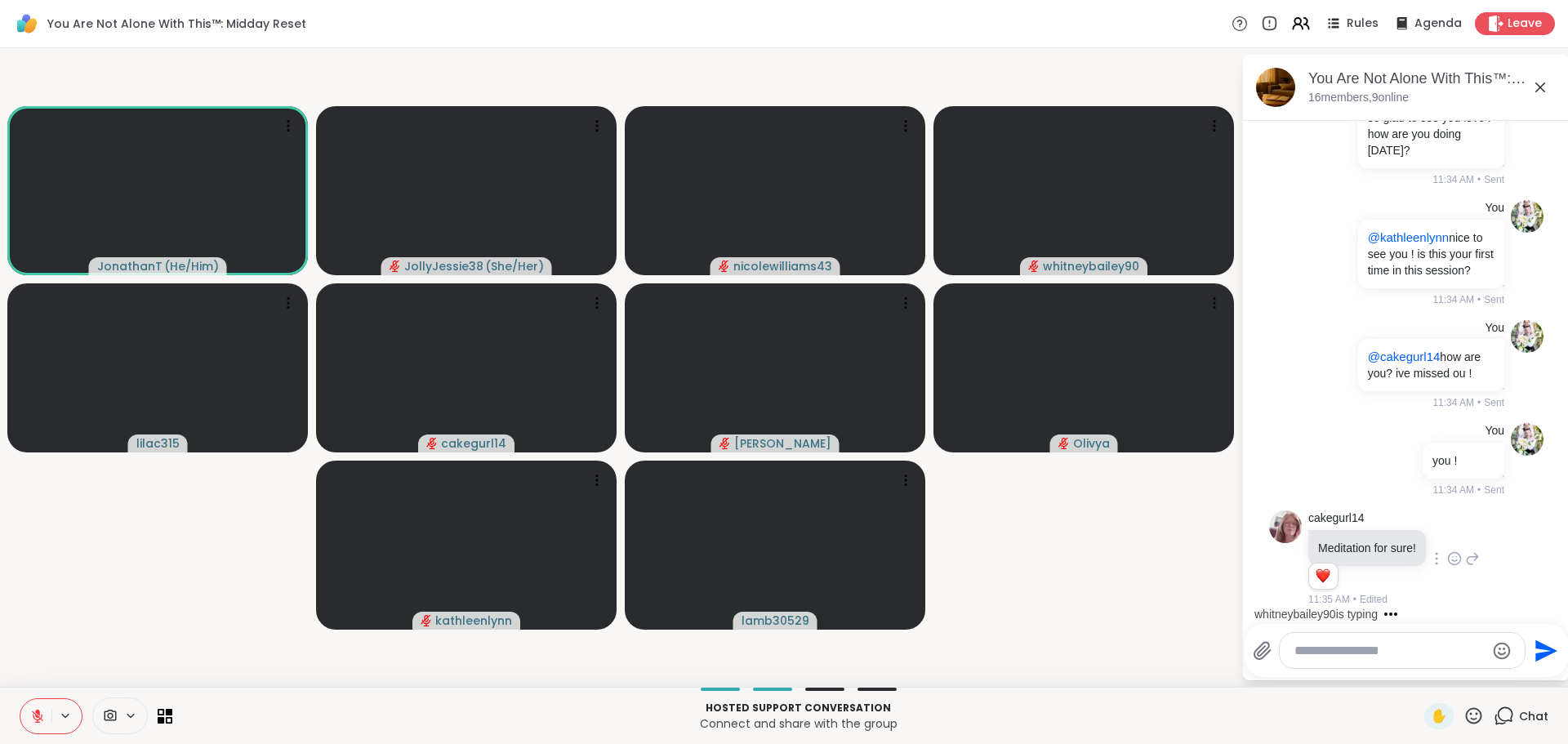
click at [1353, 651] on textarea "Type your message" at bounding box center [1389, 651] width 191 height 16
click at [1353, 599] on span "olewilliams43" at bounding box center [1386, 607] width 77 height 16
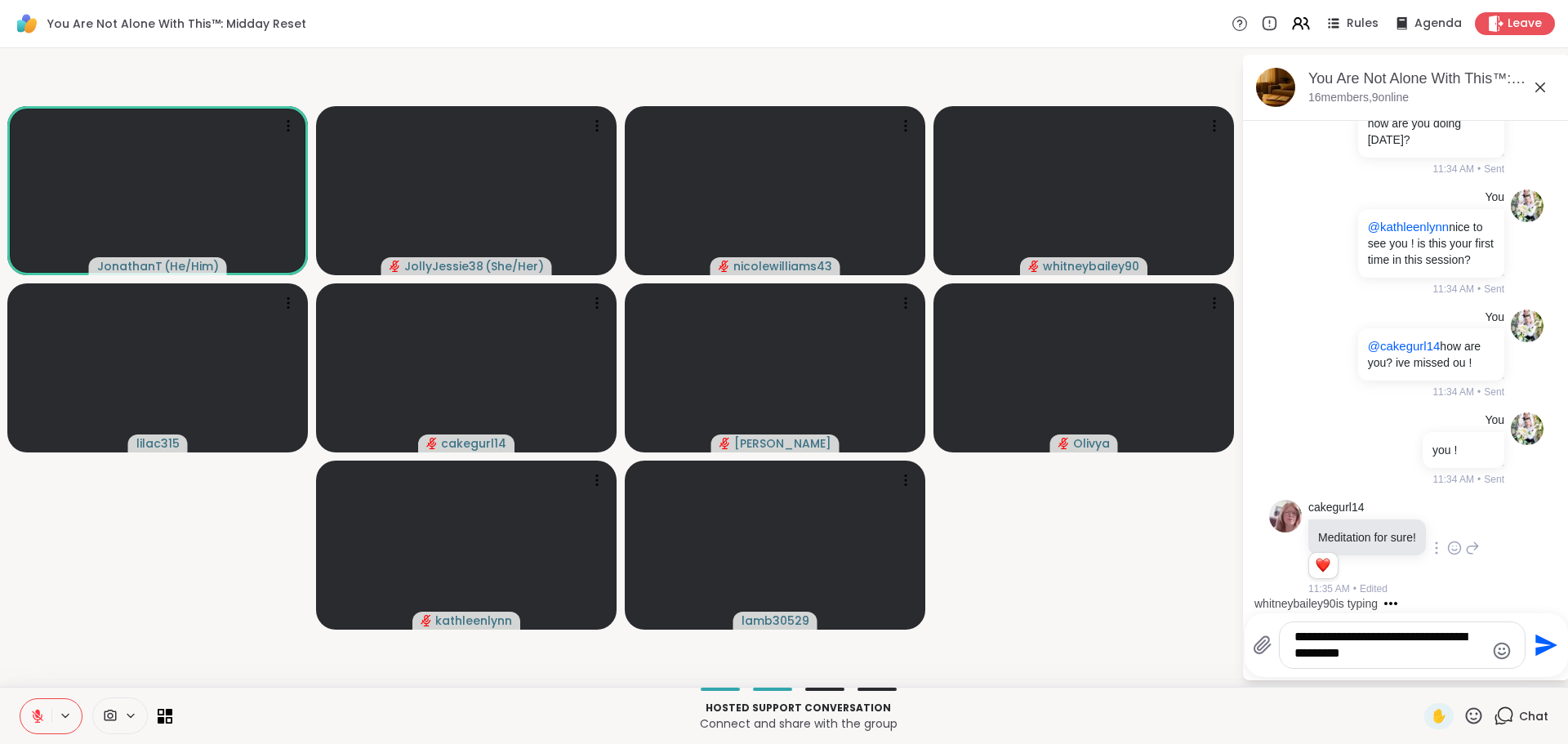
type textarea "**********"
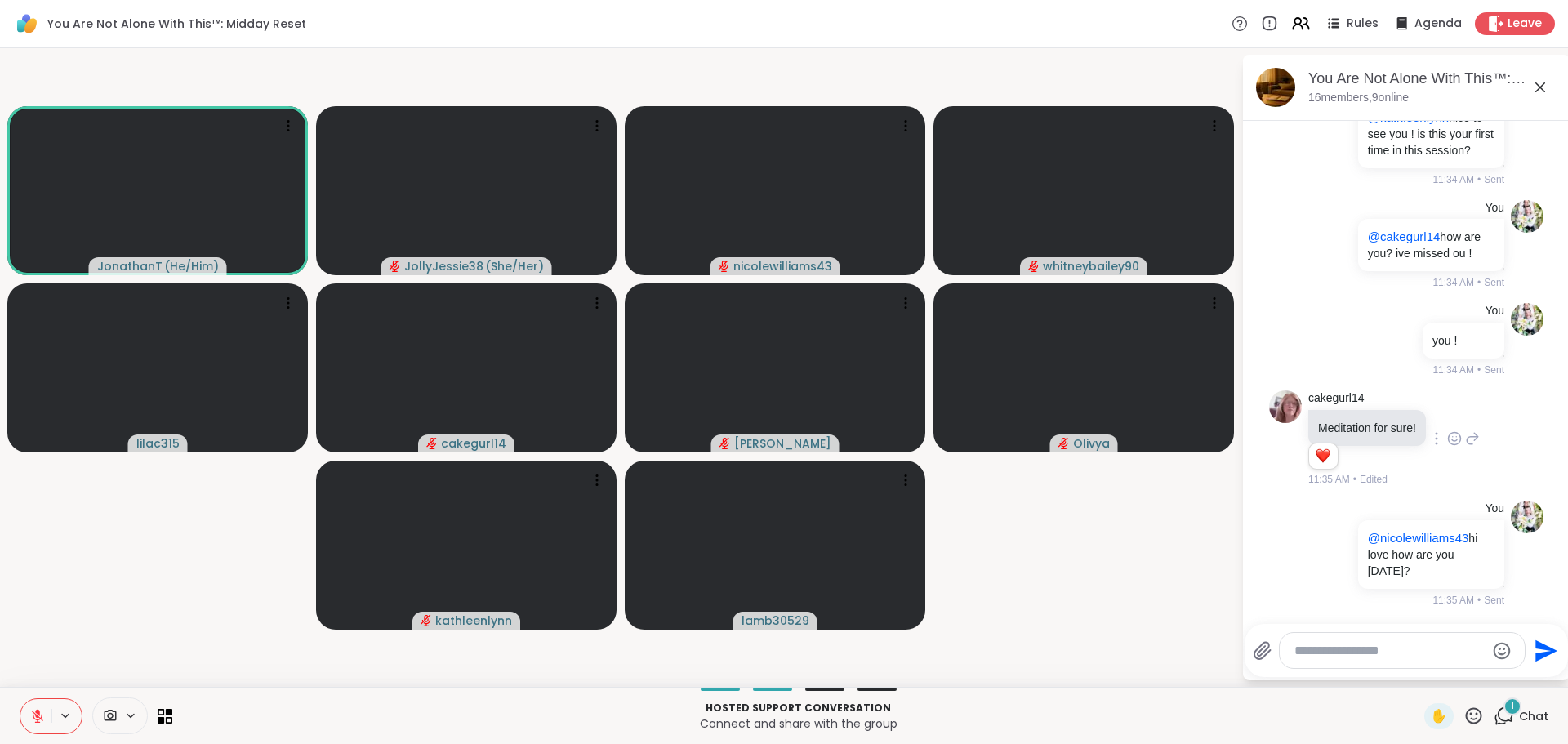
scroll to position [3801, 0]
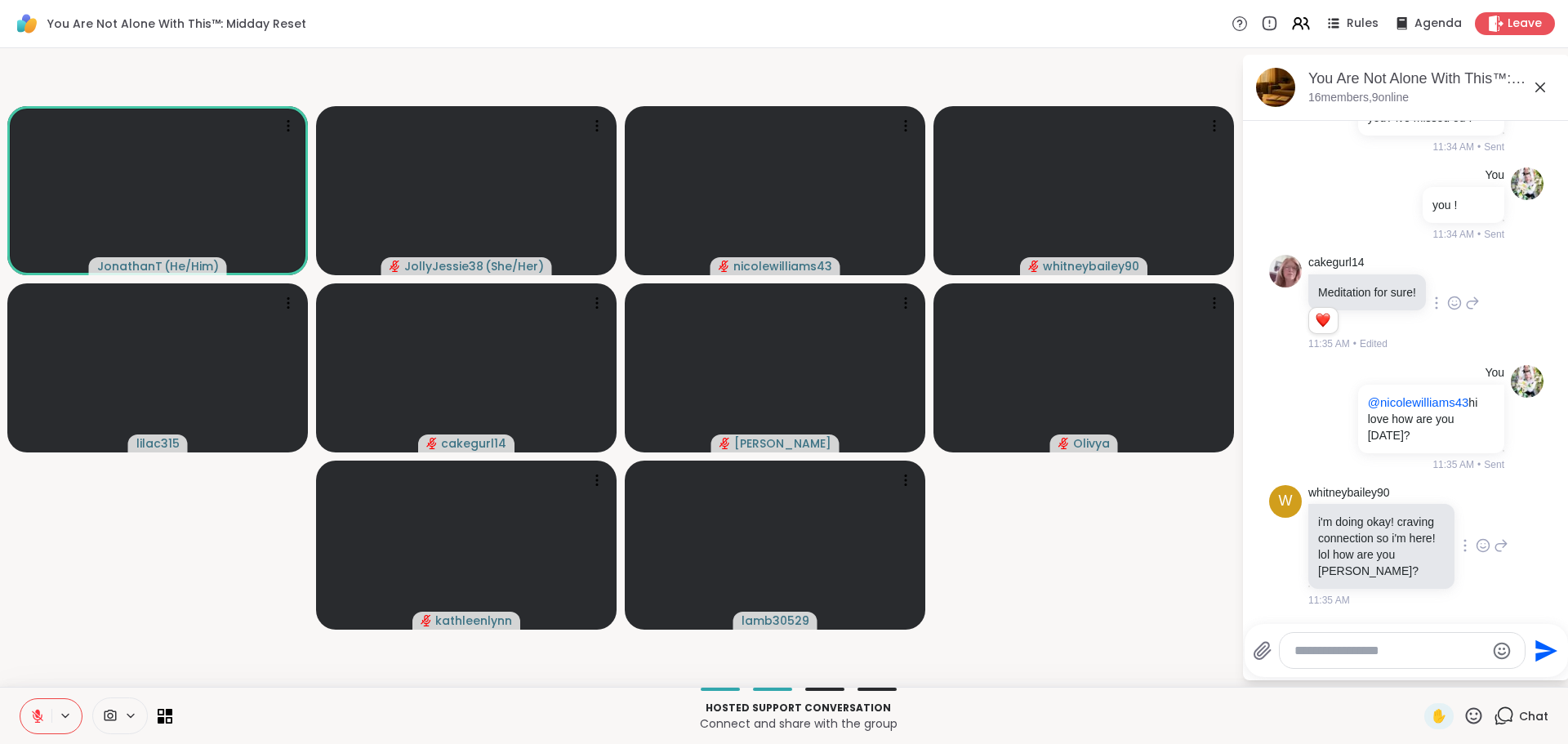
click at [1476, 544] on icon at bounding box center [1483, 545] width 15 height 16
click at [1466, 529] on button "Select Reaction: Heart" at bounding box center [1482, 519] width 33 height 33
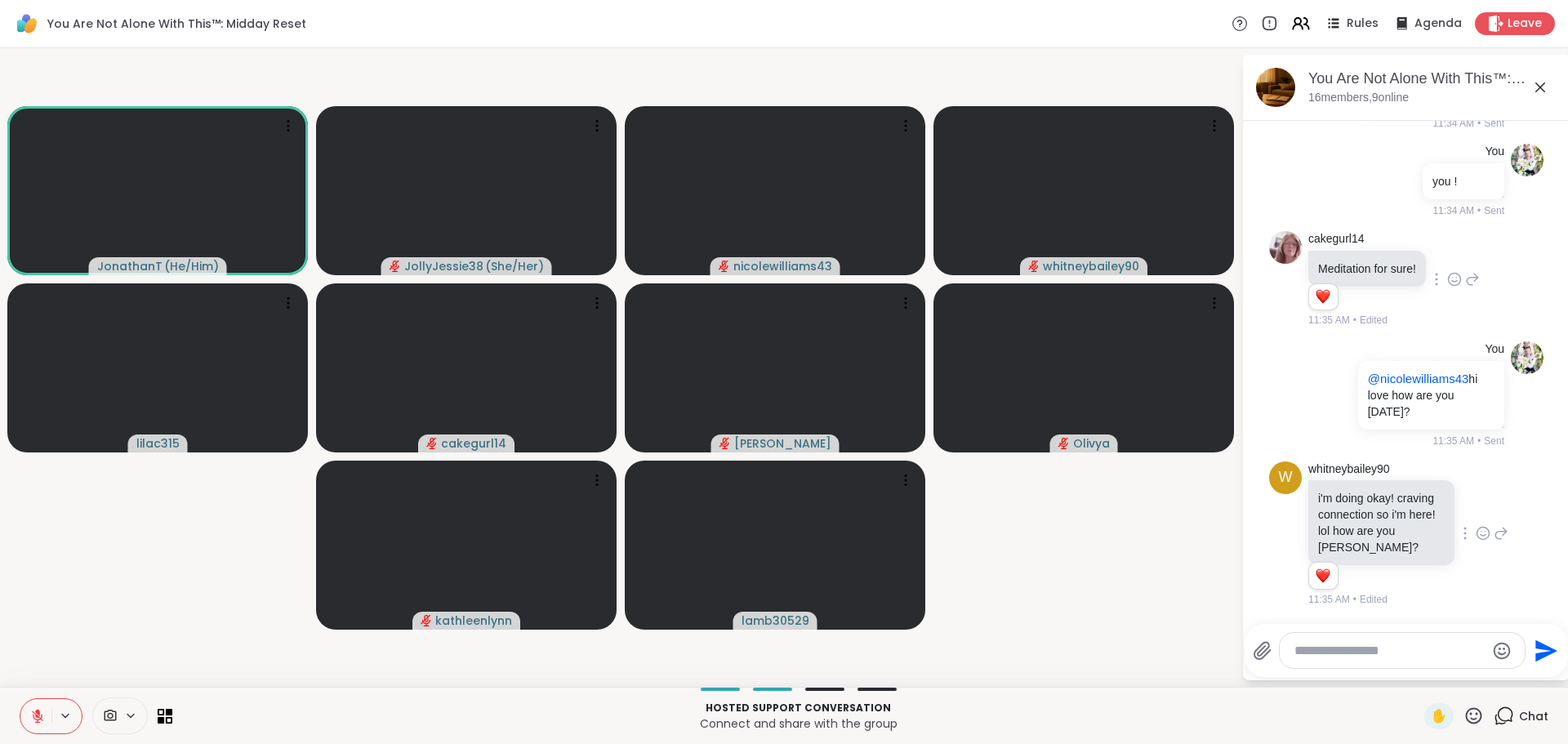
scroll to position [3824, 0]
click at [1494, 533] on icon at bounding box center [1501, 533] width 15 height 20
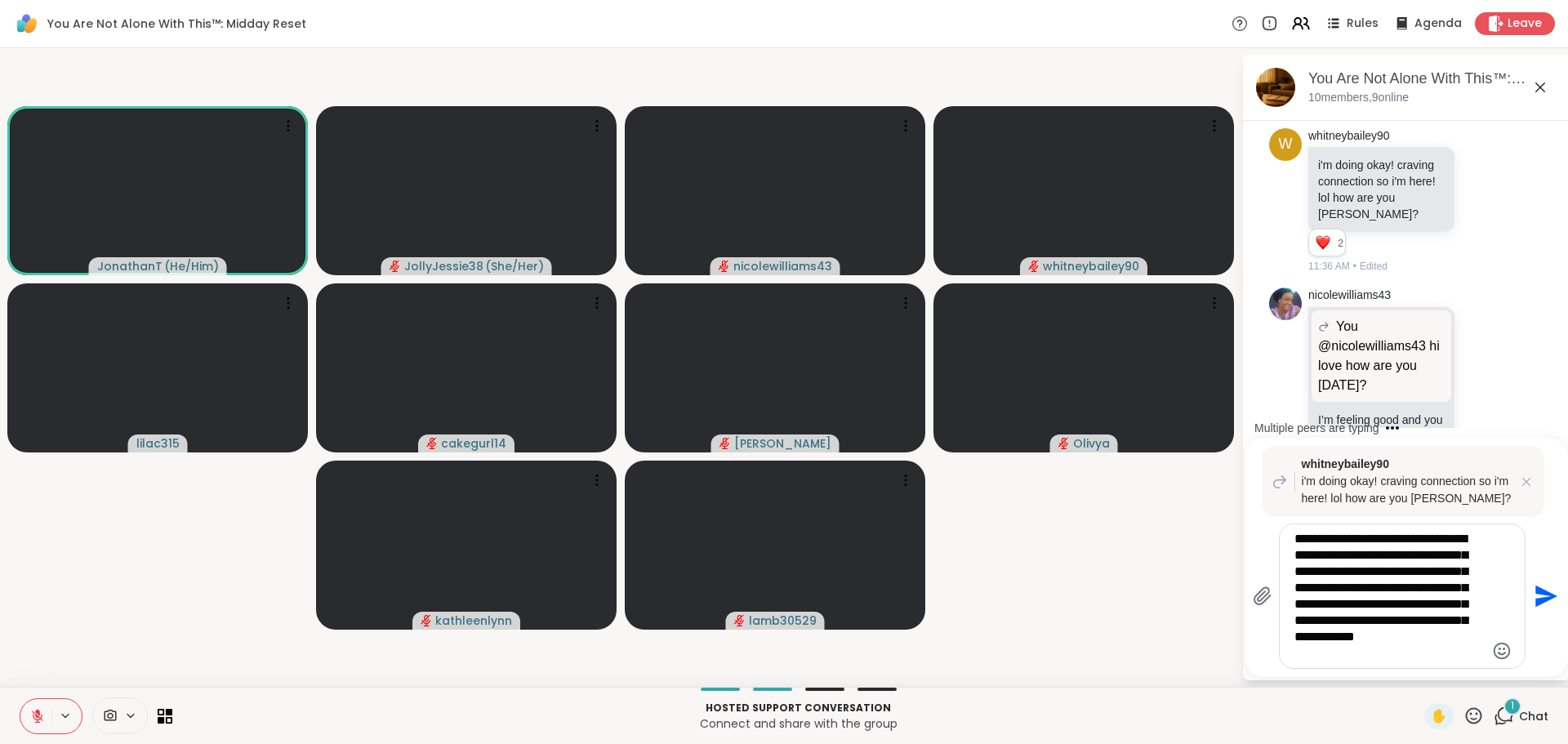
scroll to position [4209, 0]
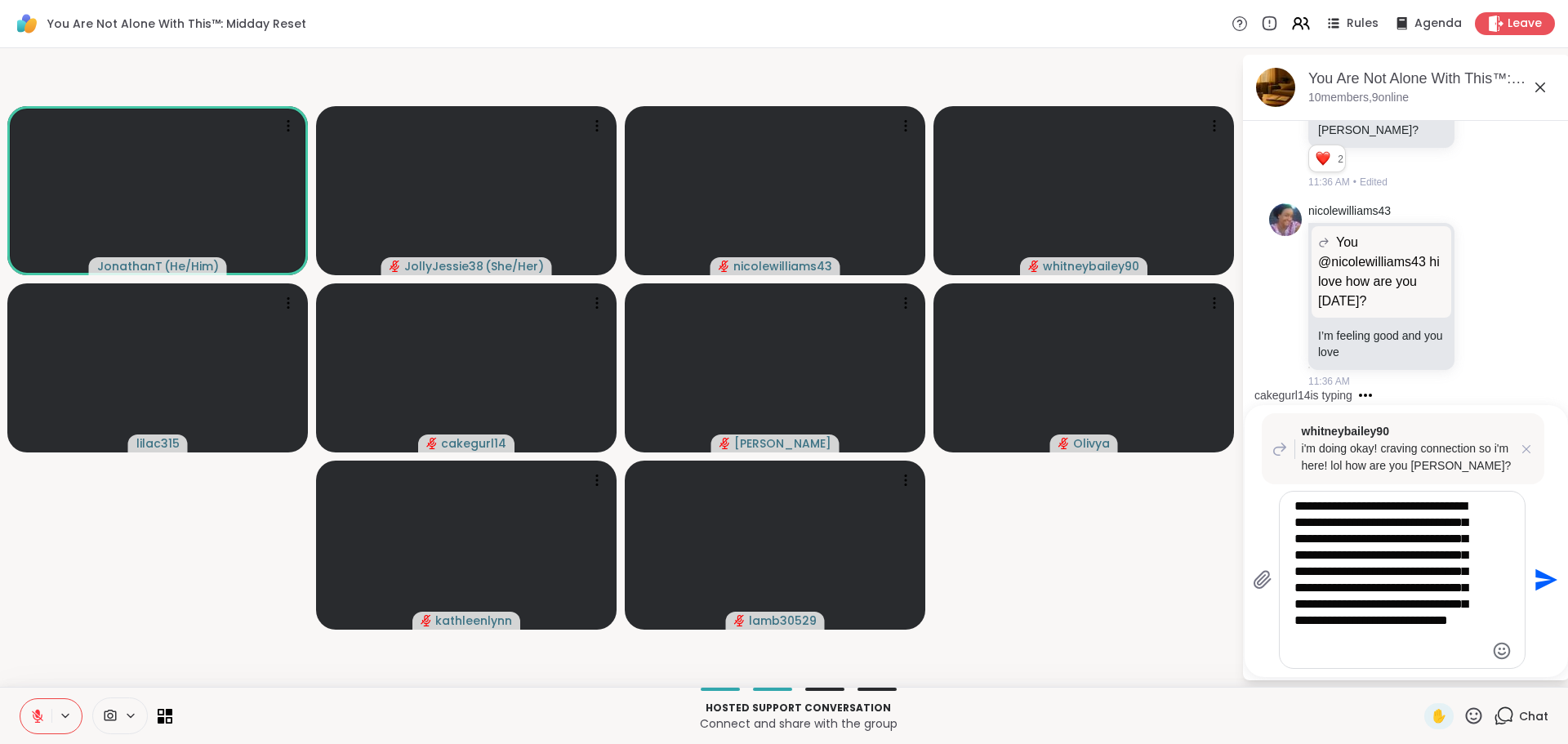
type textarea "**********"
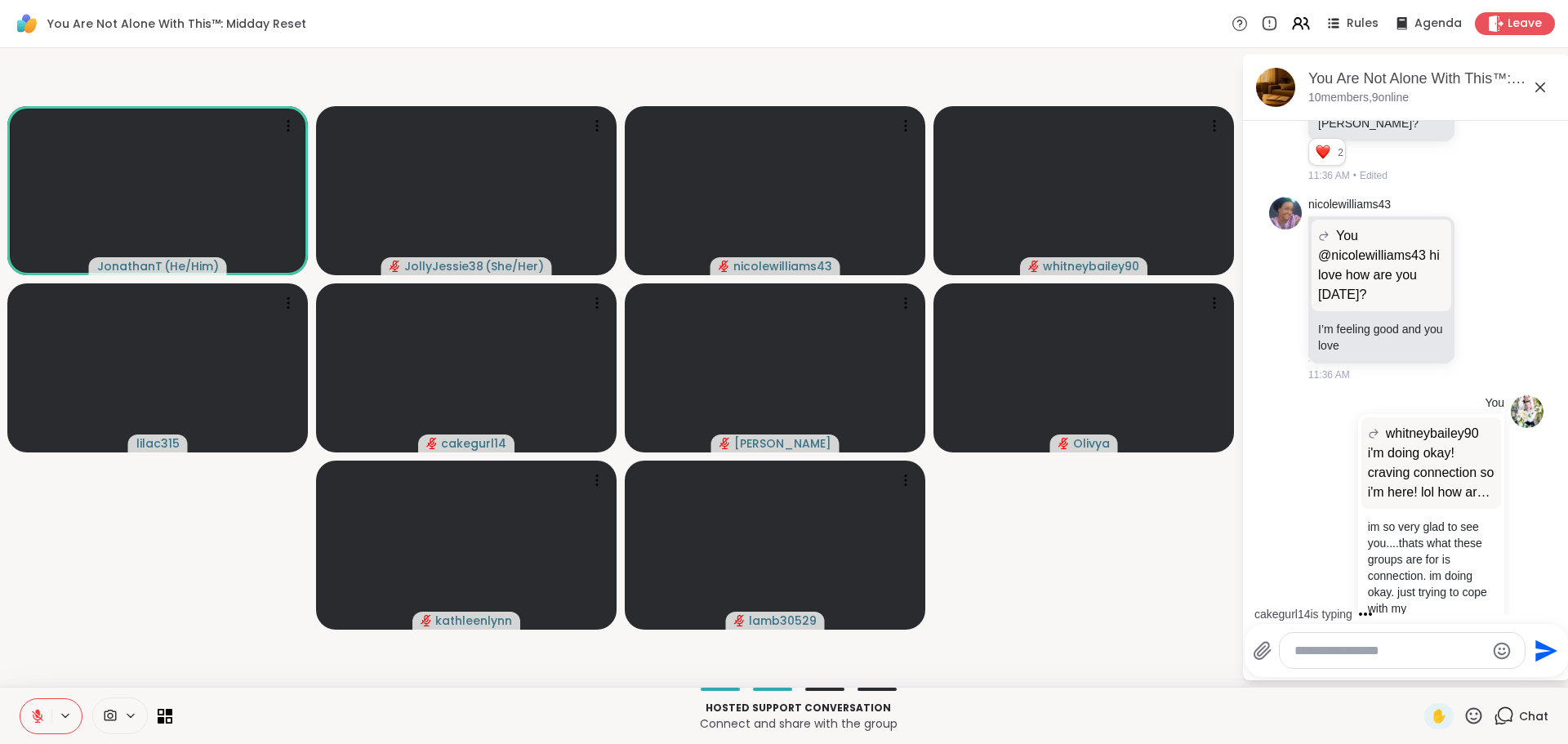
scroll to position [4059, 0]
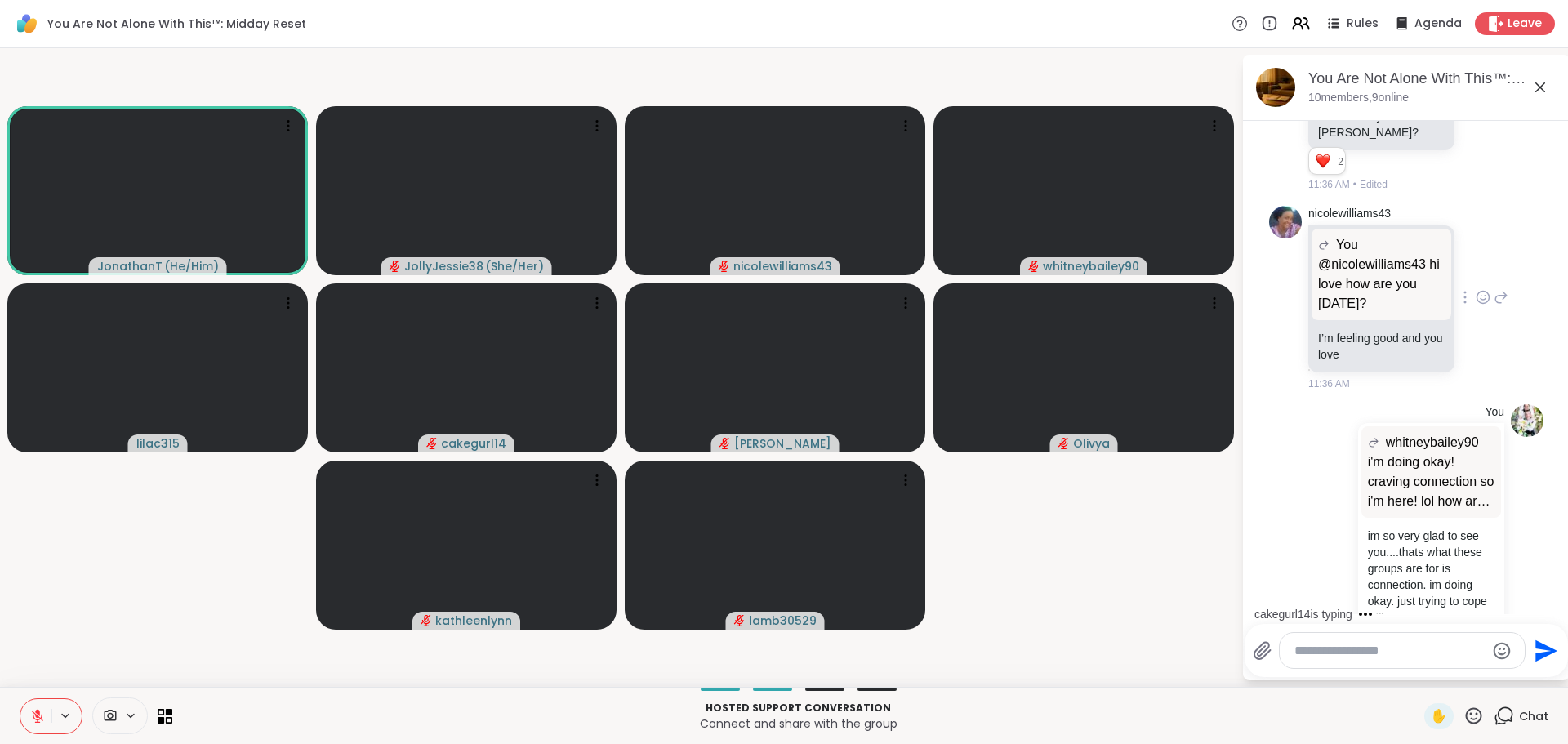
click at [1477, 303] on icon at bounding box center [1483, 298] width 12 height 12
click at [1470, 287] on button "Select Reaction: Heart" at bounding box center [1482, 270] width 33 height 33
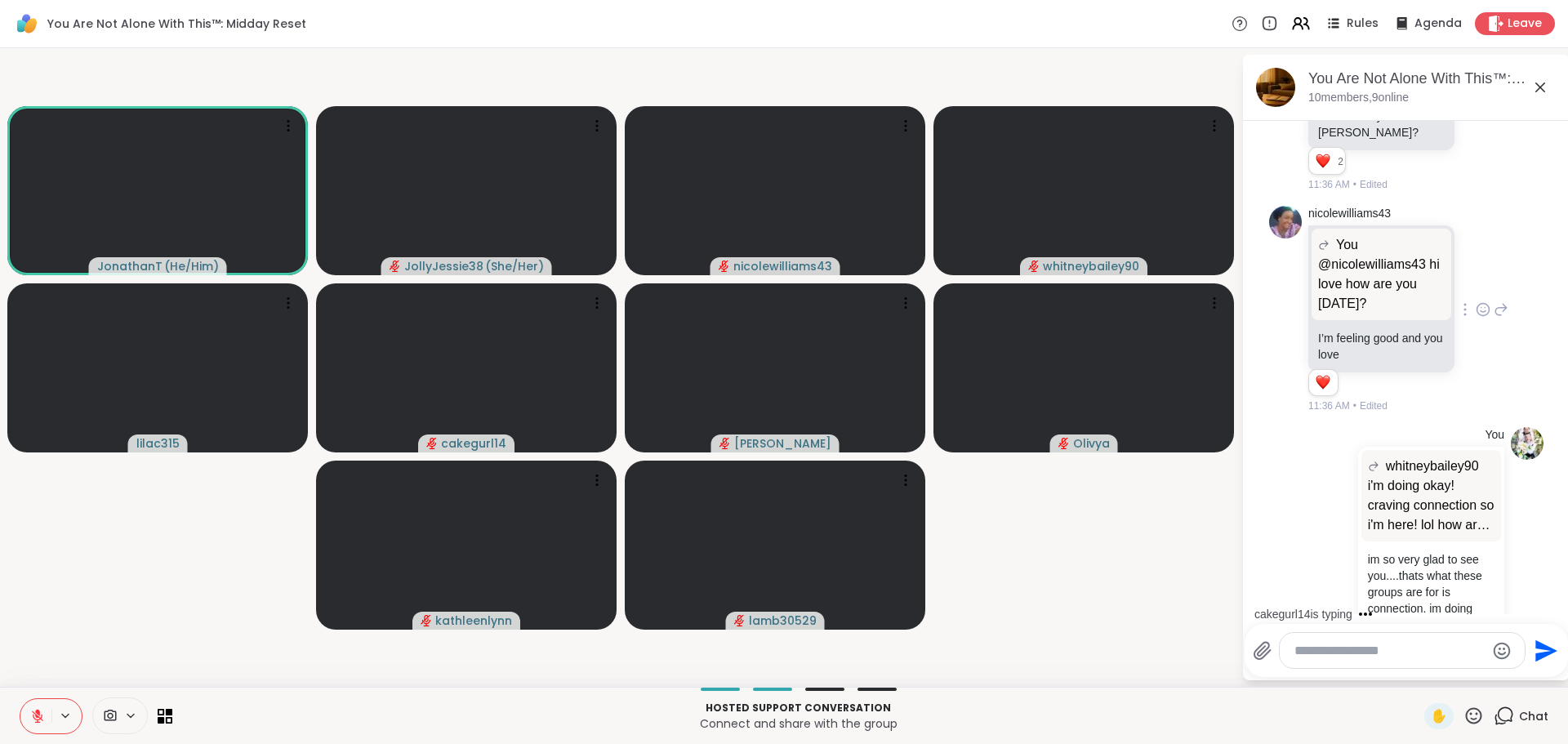
click at [1494, 319] on icon at bounding box center [1501, 309] width 15 height 20
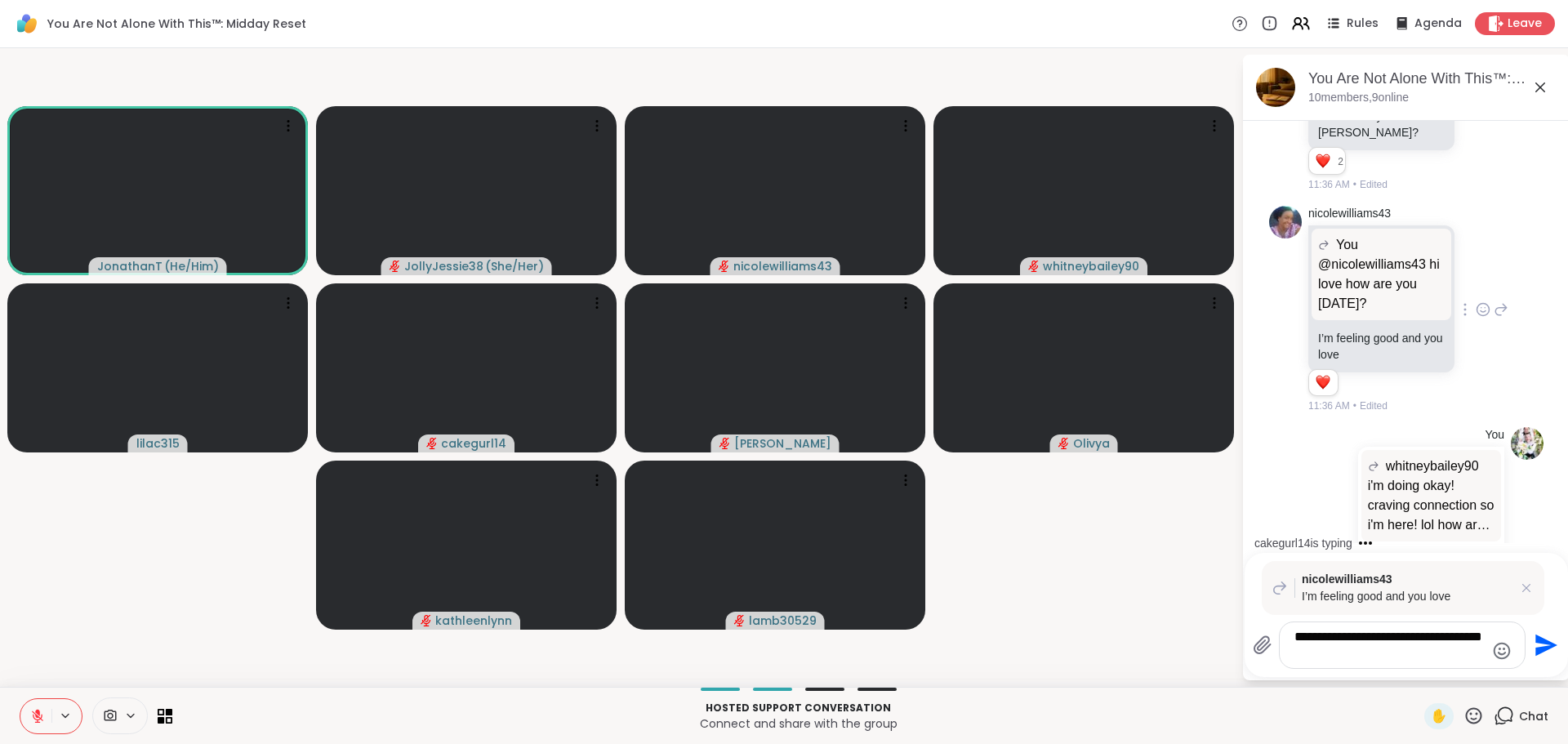
type textarea "**********"
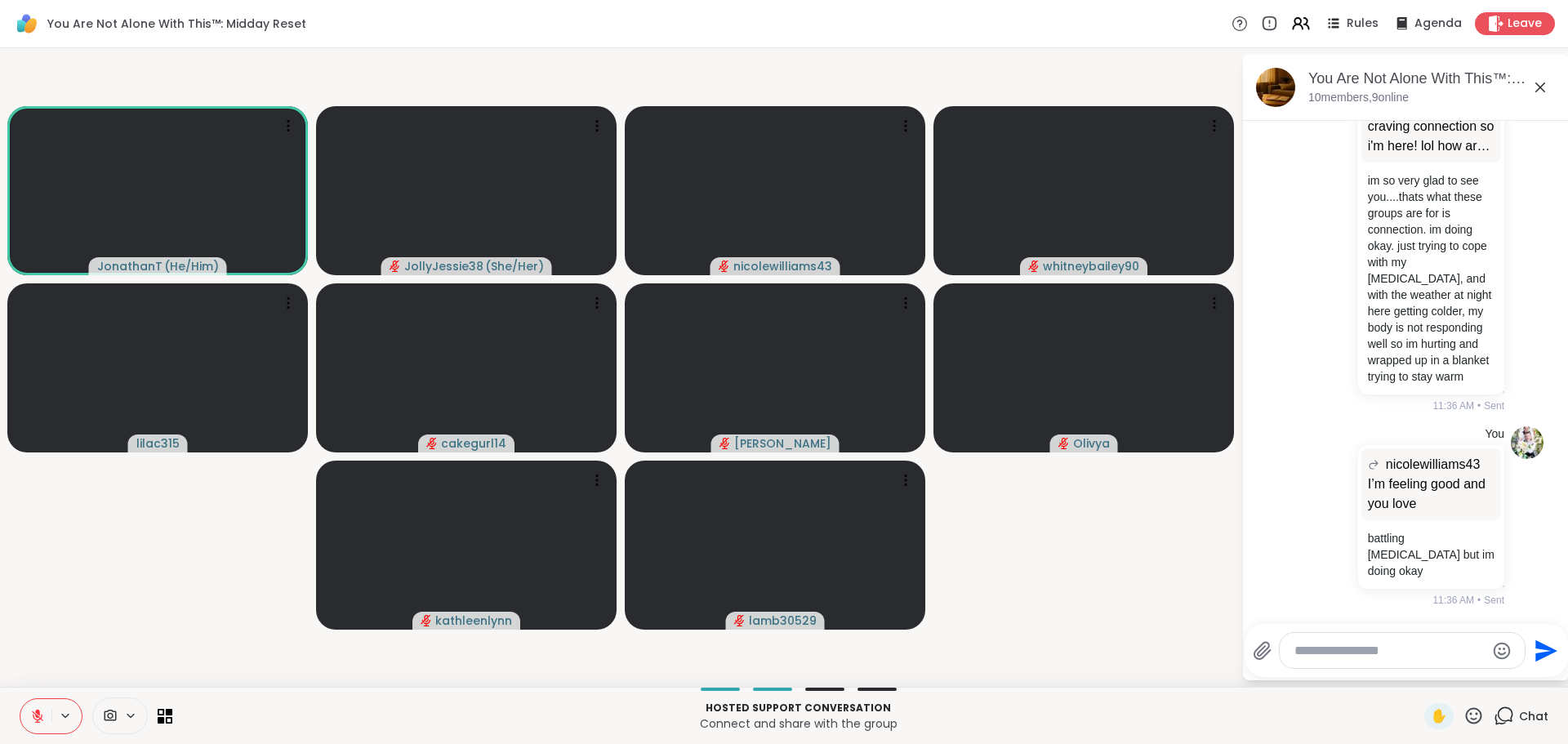
scroll to position [4634, 0]
click at [1413, 646] on textarea "Type your message" at bounding box center [1389, 651] width 191 height 16
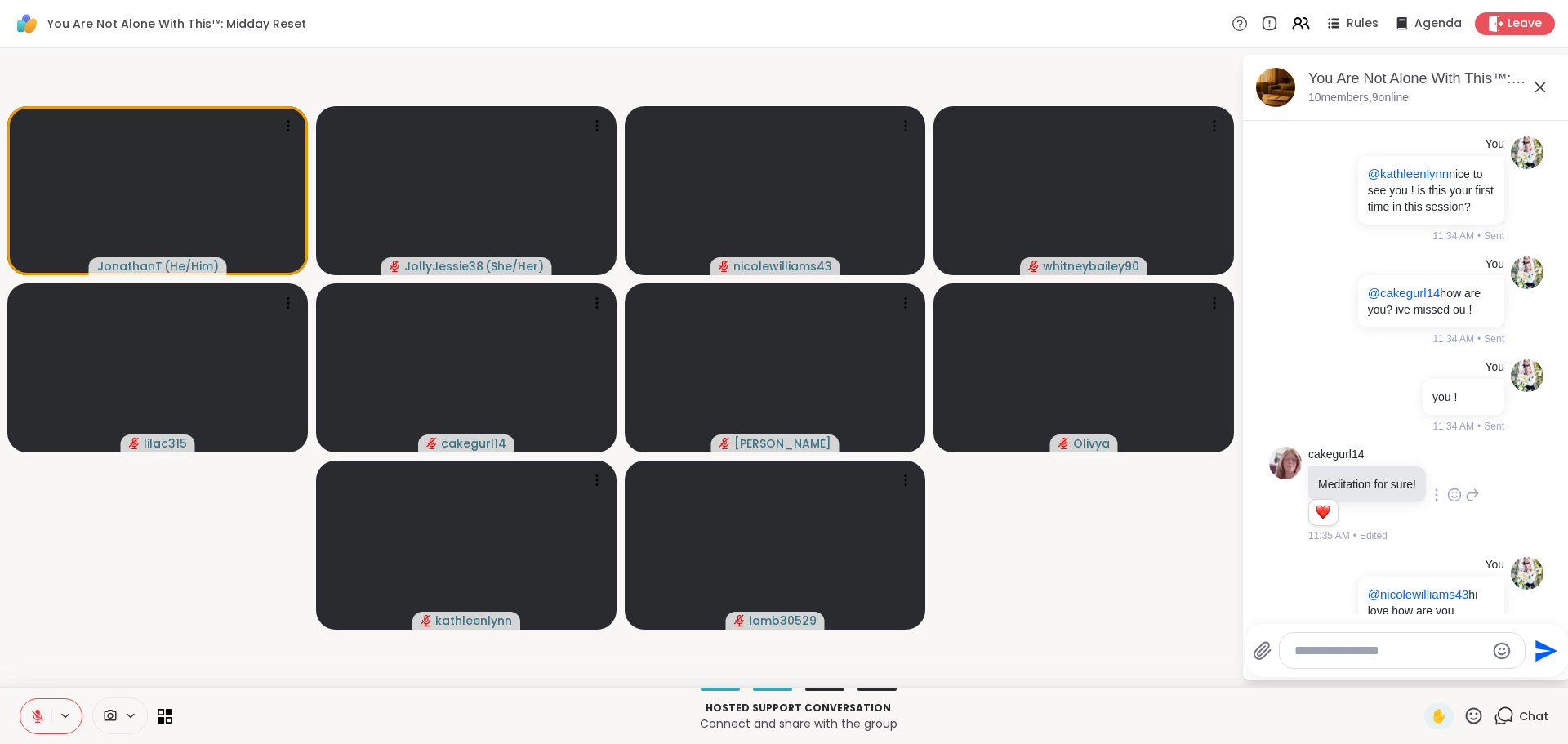
scroll to position [3458, 0]
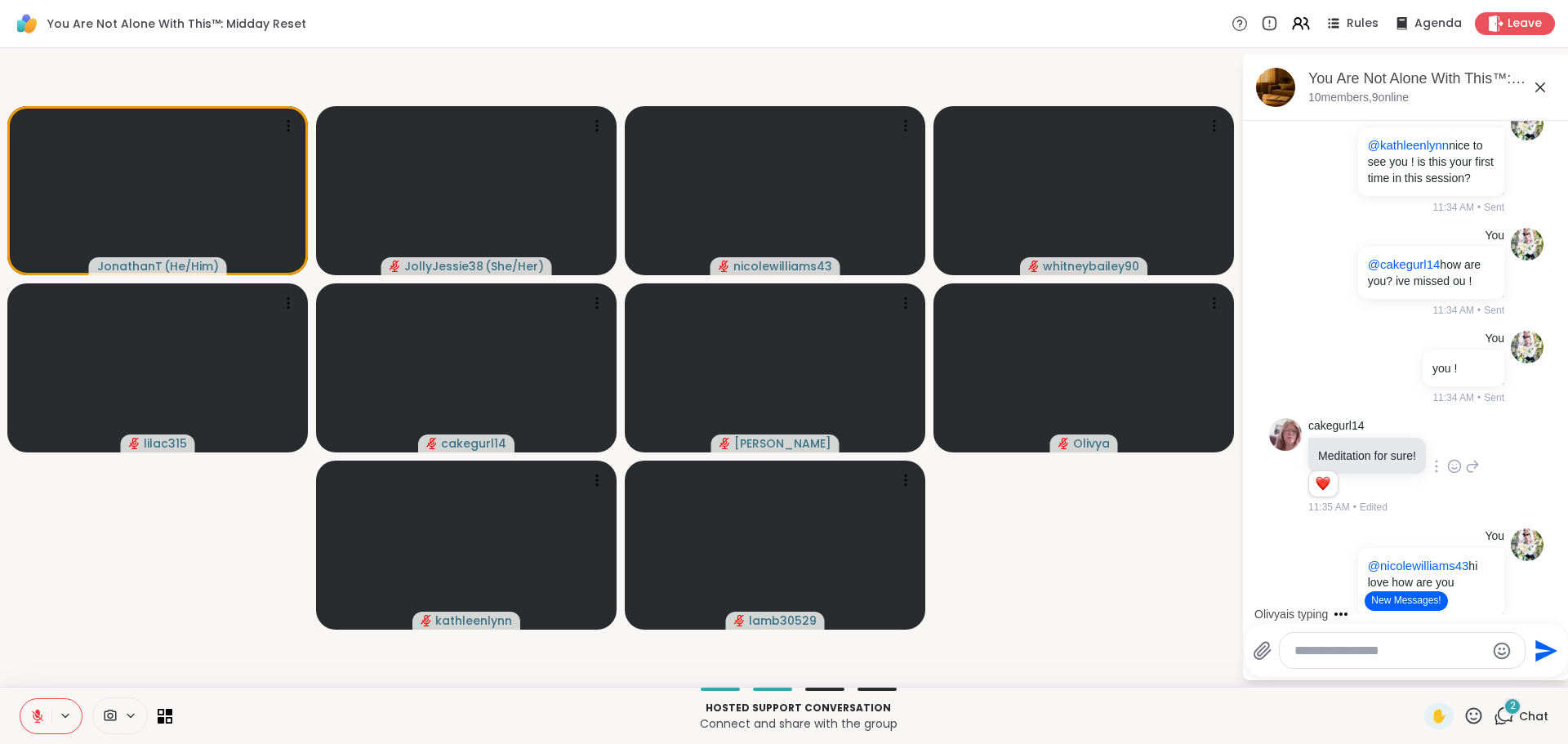
click at [1376, 598] on button "New Messages!" at bounding box center [1405, 601] width 82 height 20
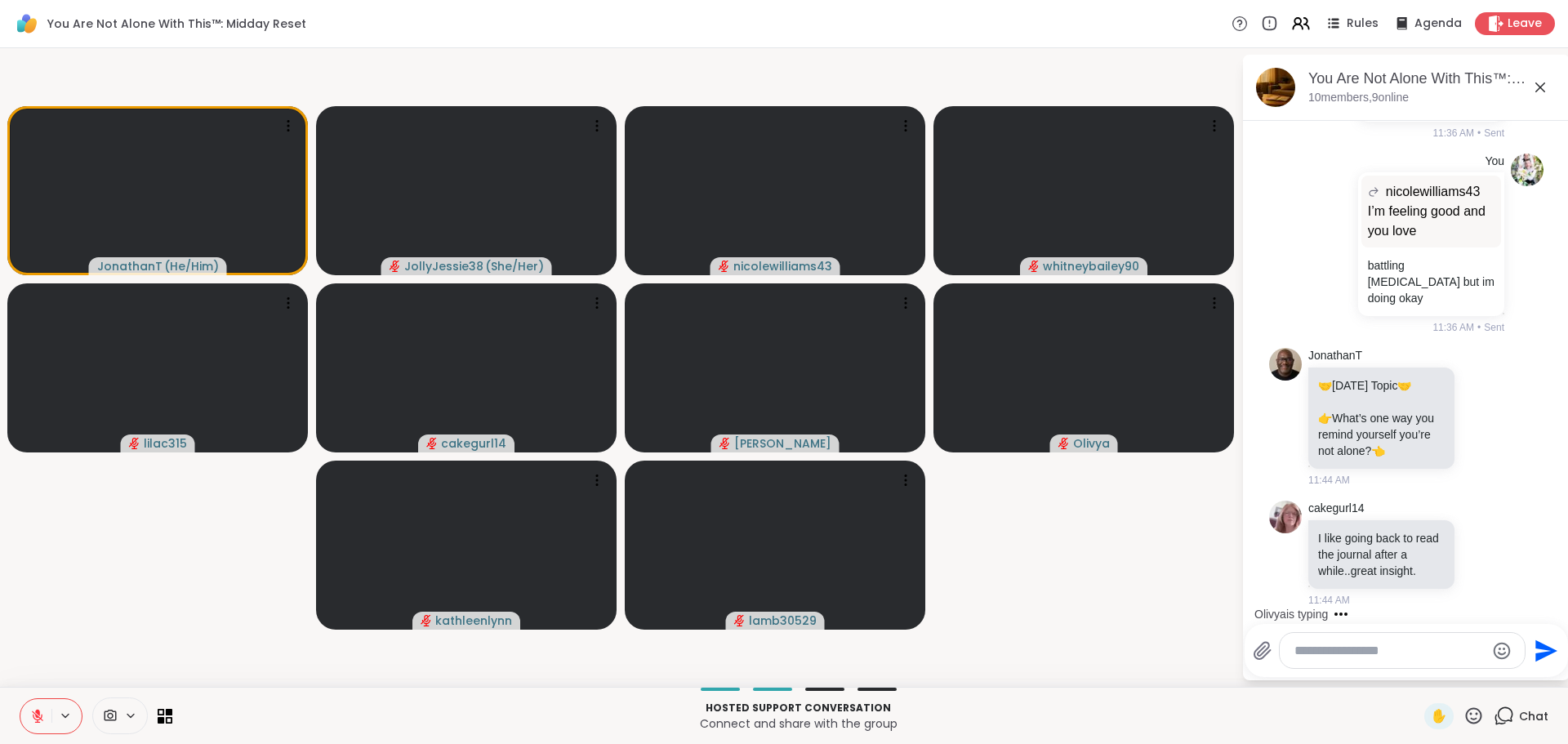
scroll to position [4930, 0]
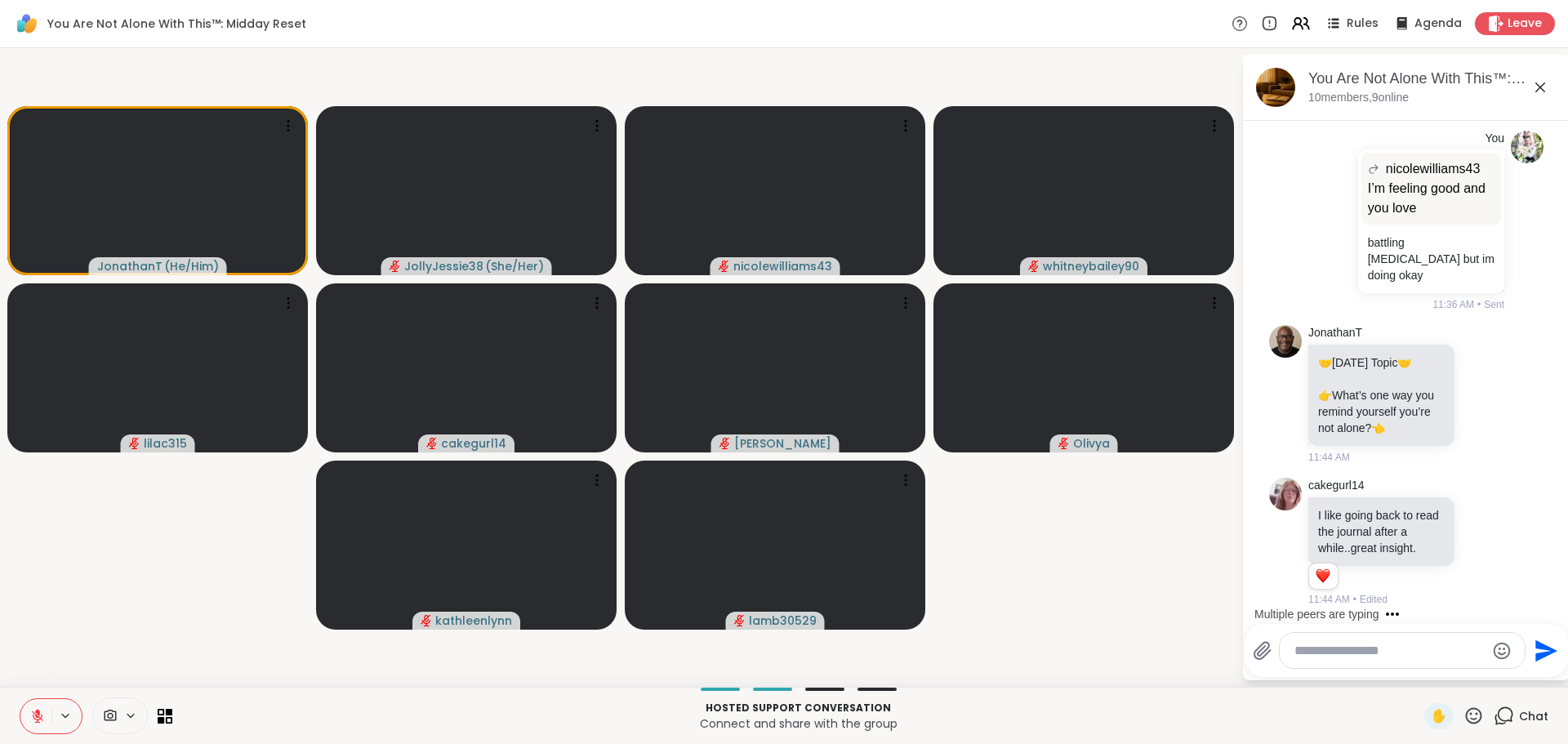
click at [1390, 657] on textarea "Type your message" at bounding box center [1389, 651] width 191 height 16
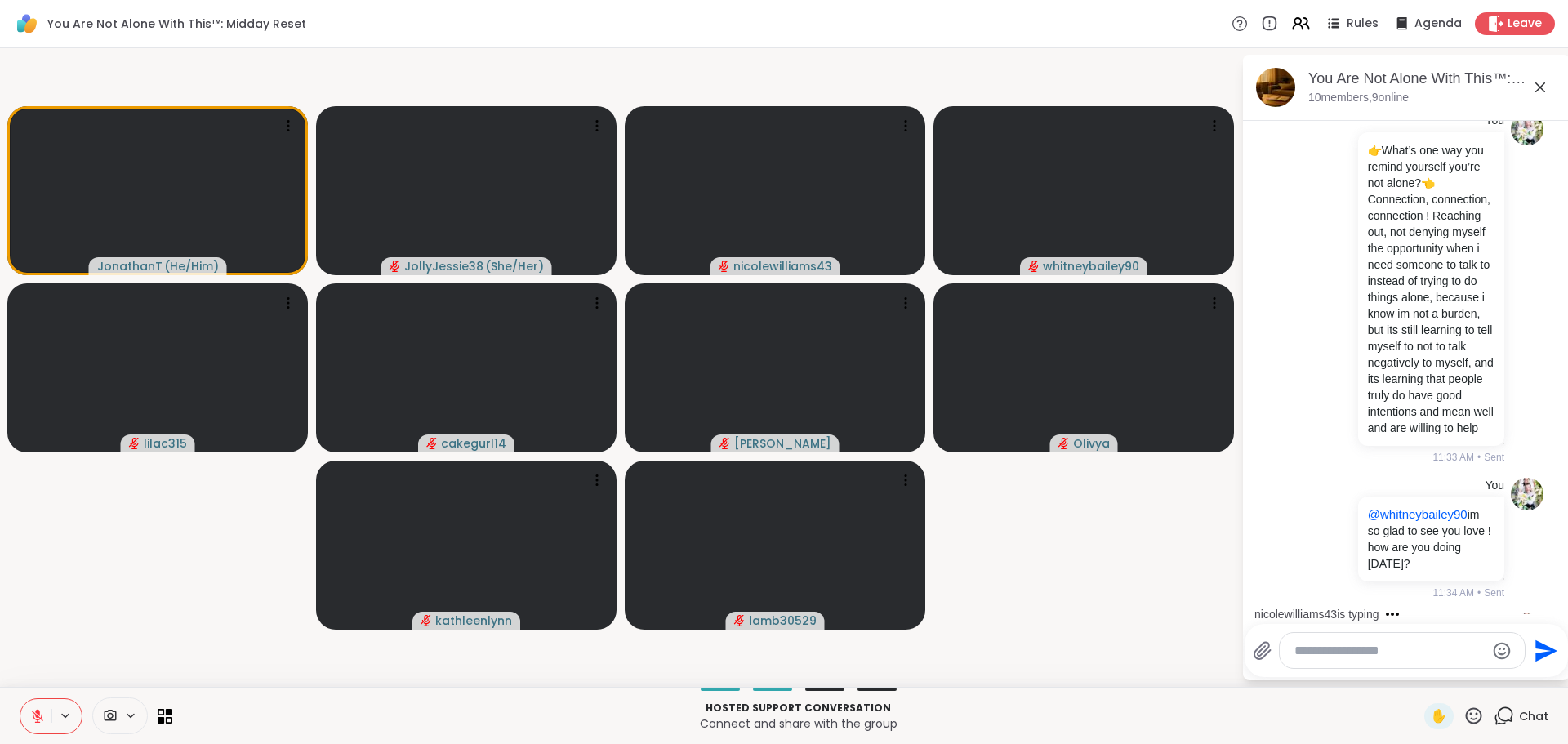
scroll to position [2942, 0]
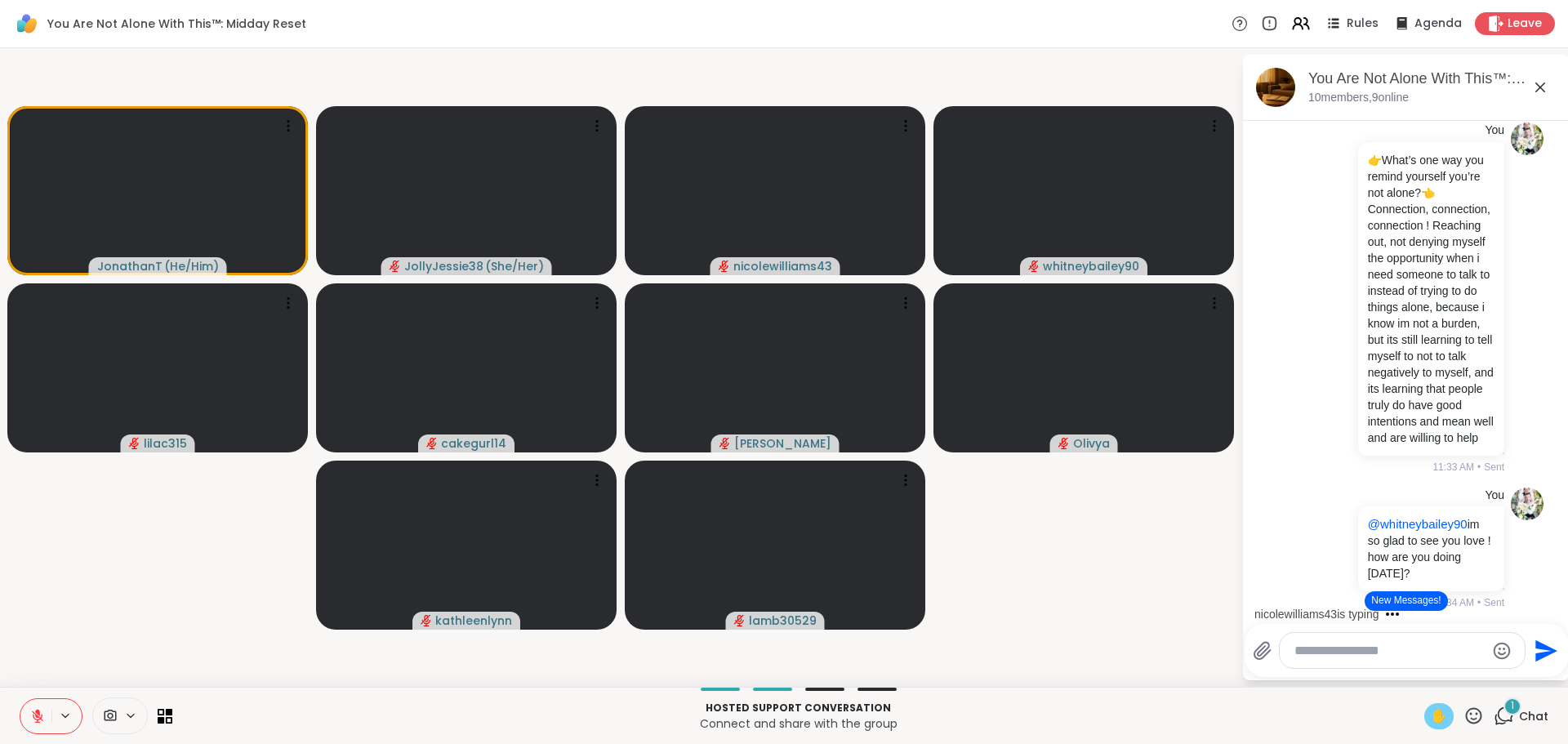
click at [1431, 719] on span "✋" at bounding box center [1439, 716] width 16 height 20
click at [1510, 711] on span "1" at bounding box center [1512, 706] width 4 height 14
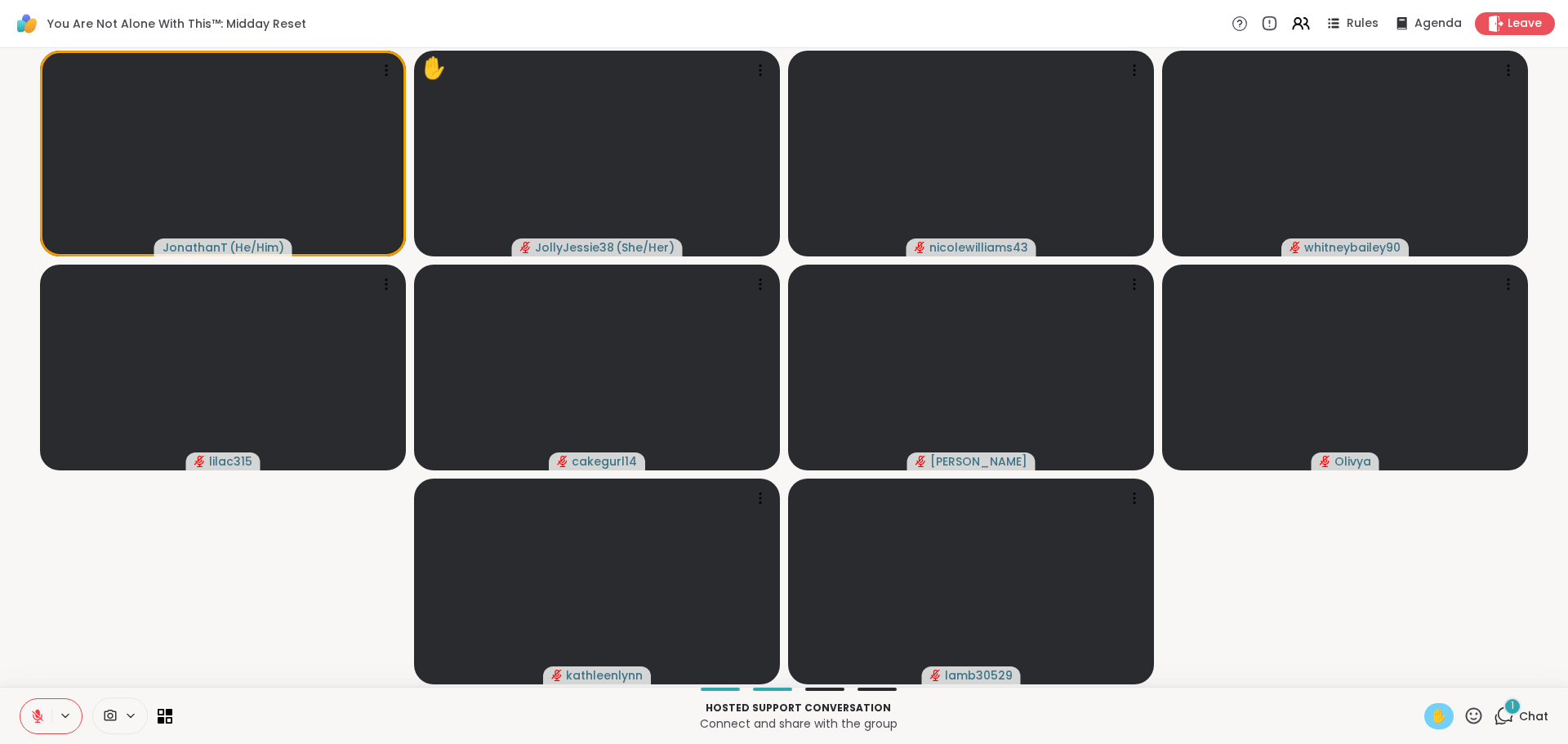
click at [1494, 705] on div "1 Chat" at bounding box center [1521, 716] width 55 height 26
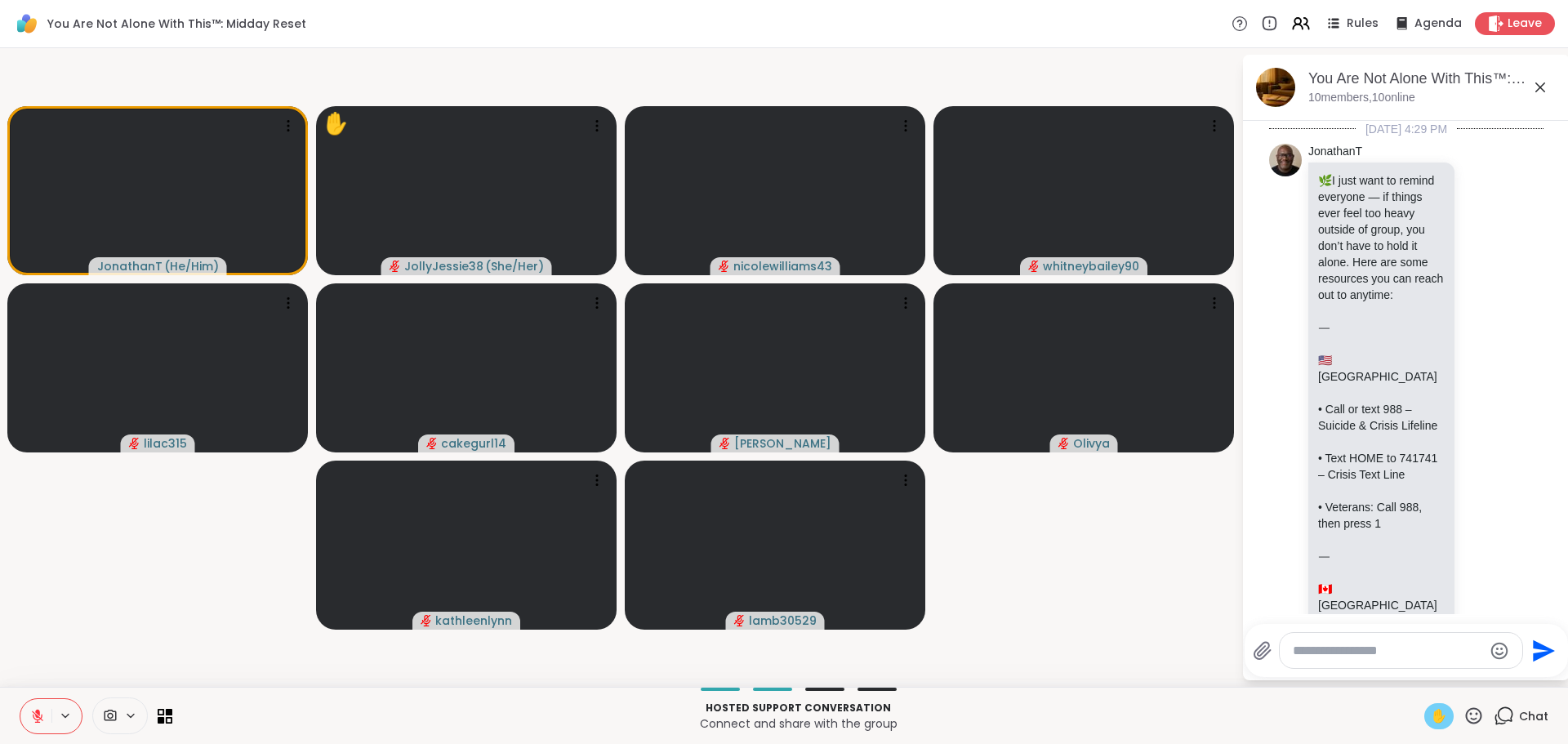
scroll to position [5137, 0]
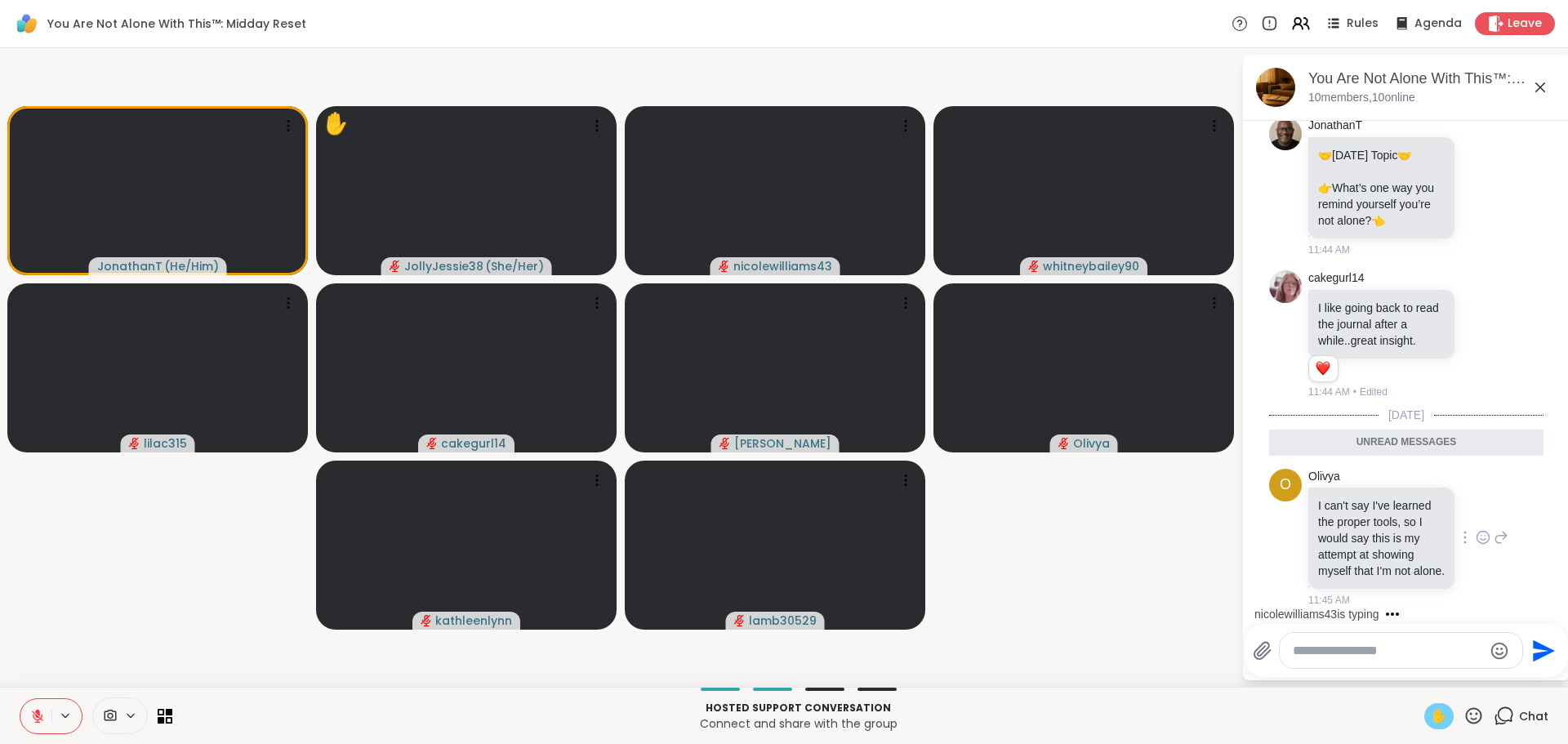
click at [1476, 529] on icon at bounding box center [1483, 537] width 15 height 16
click at [1476, 504] on div "Select Reaction: Heart" at bounding box center [1483, 511] width 15 height 15
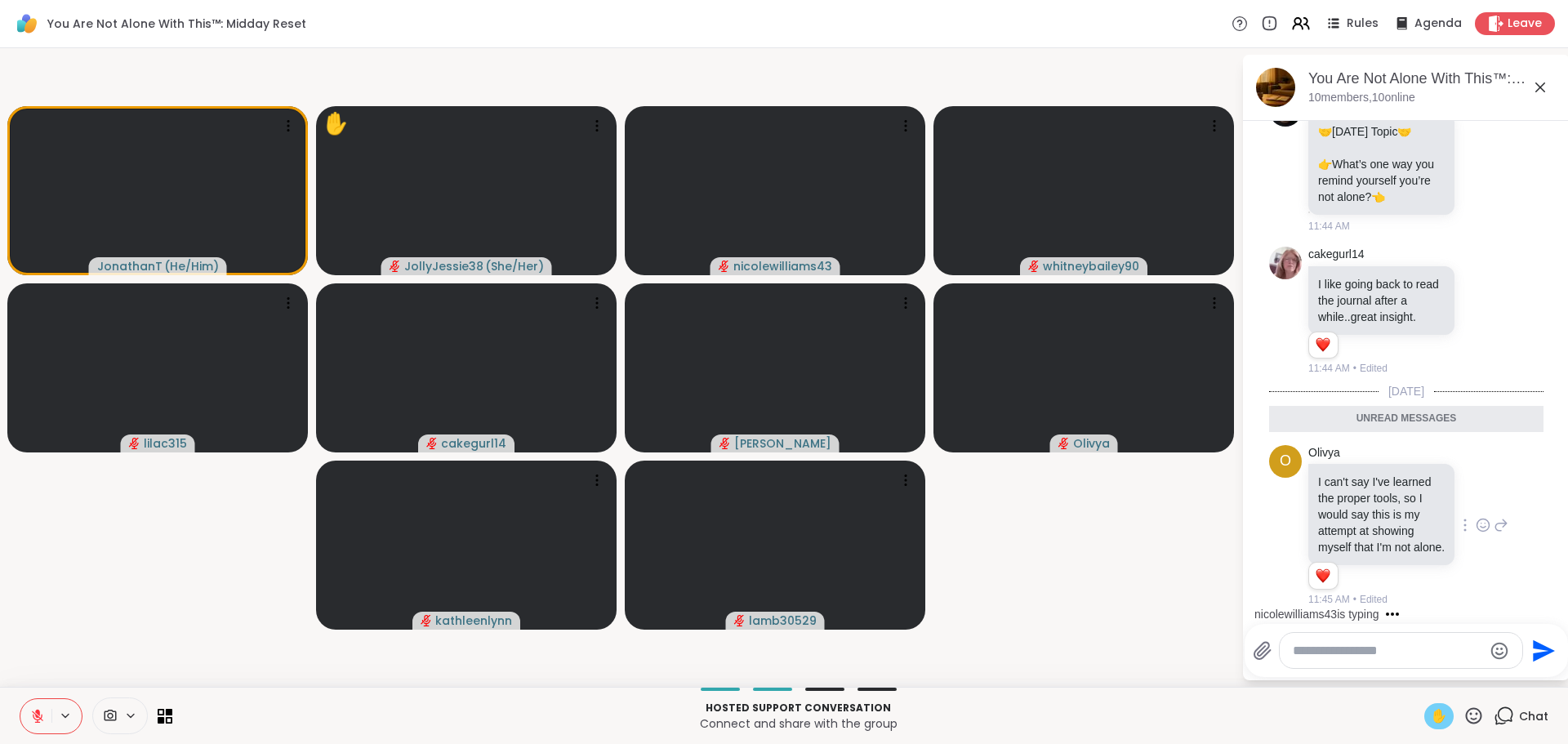
click at [1494, 516] on icon at bounding box center [1501, 525] width 15 height 20
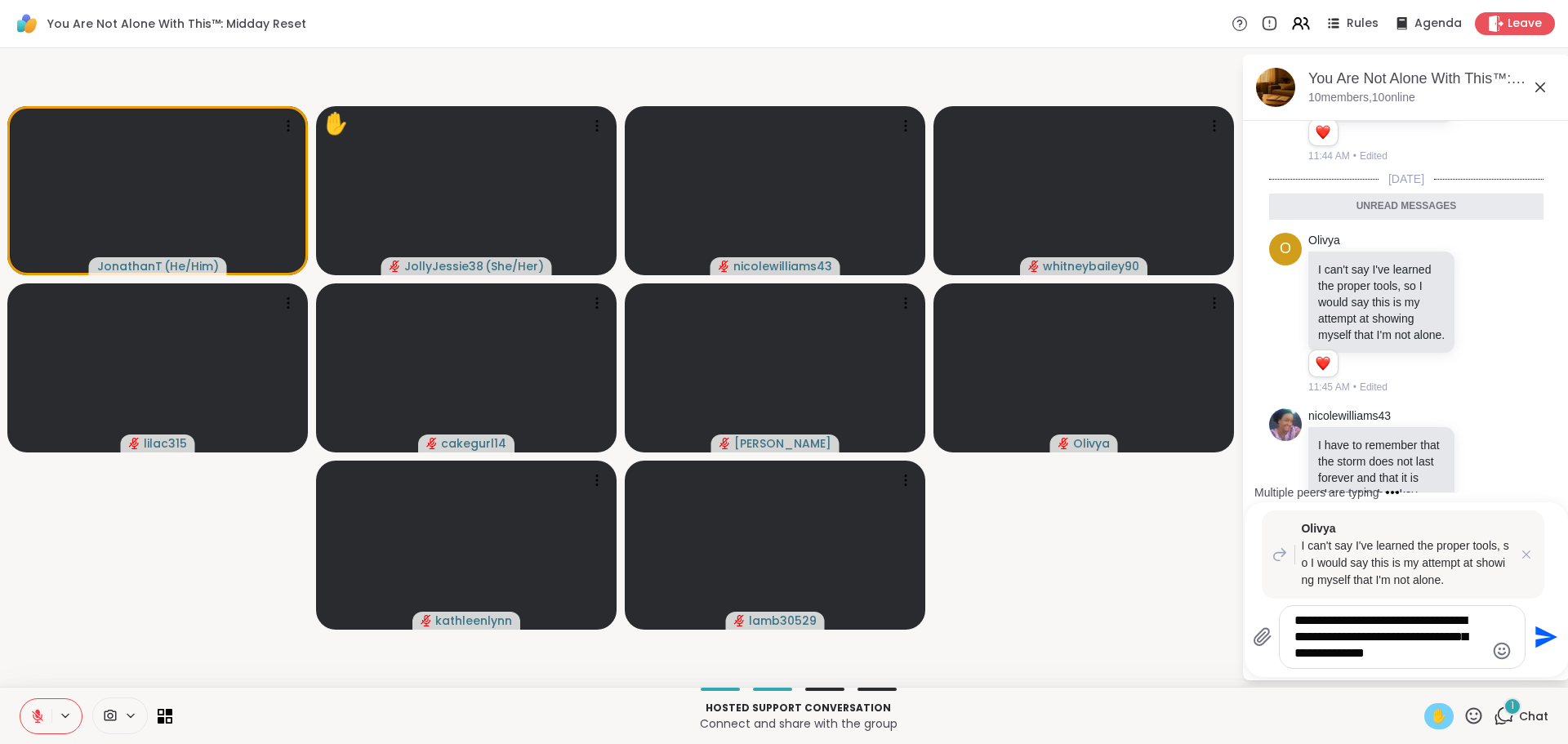
scroll to position [5461, 0]
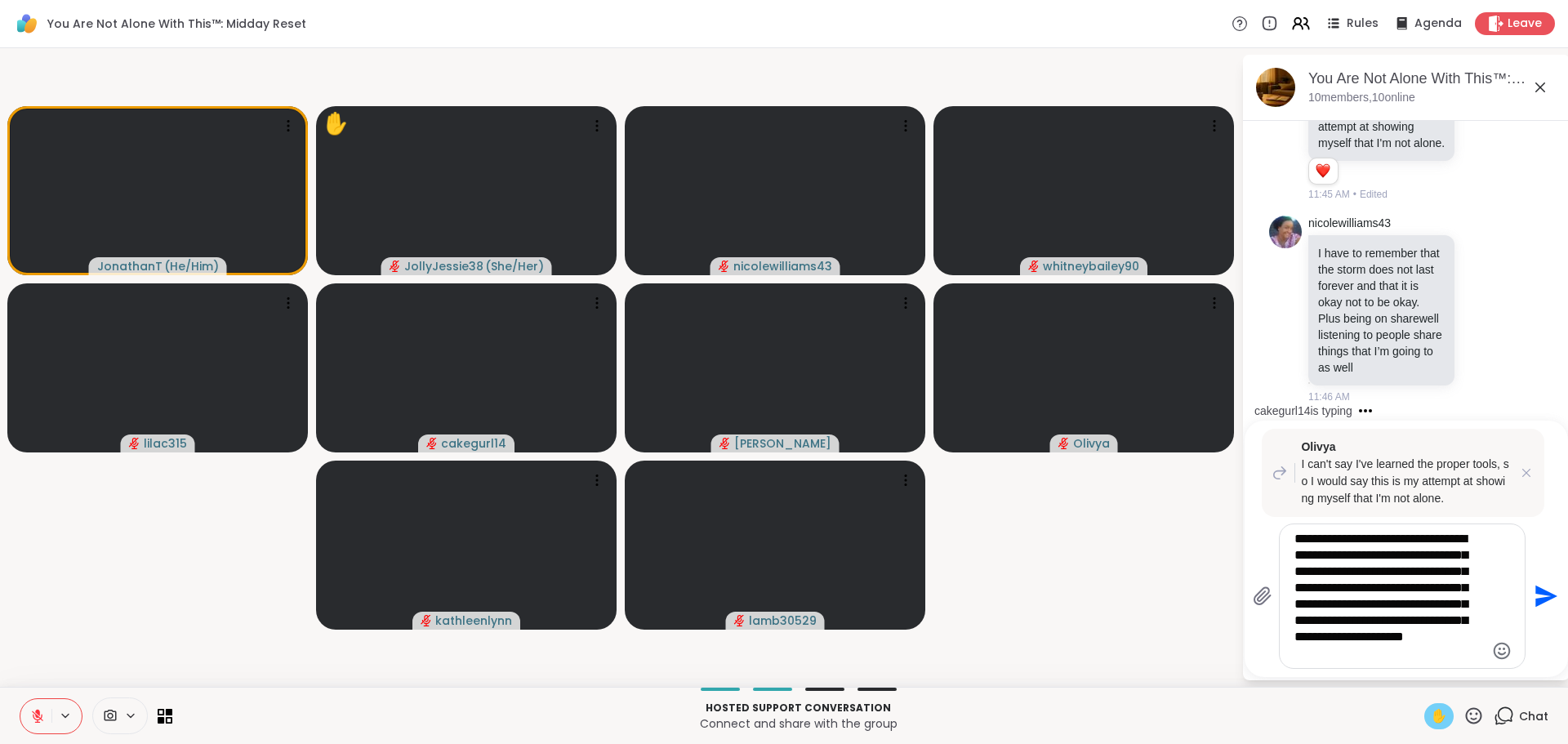
type textarea "**********"
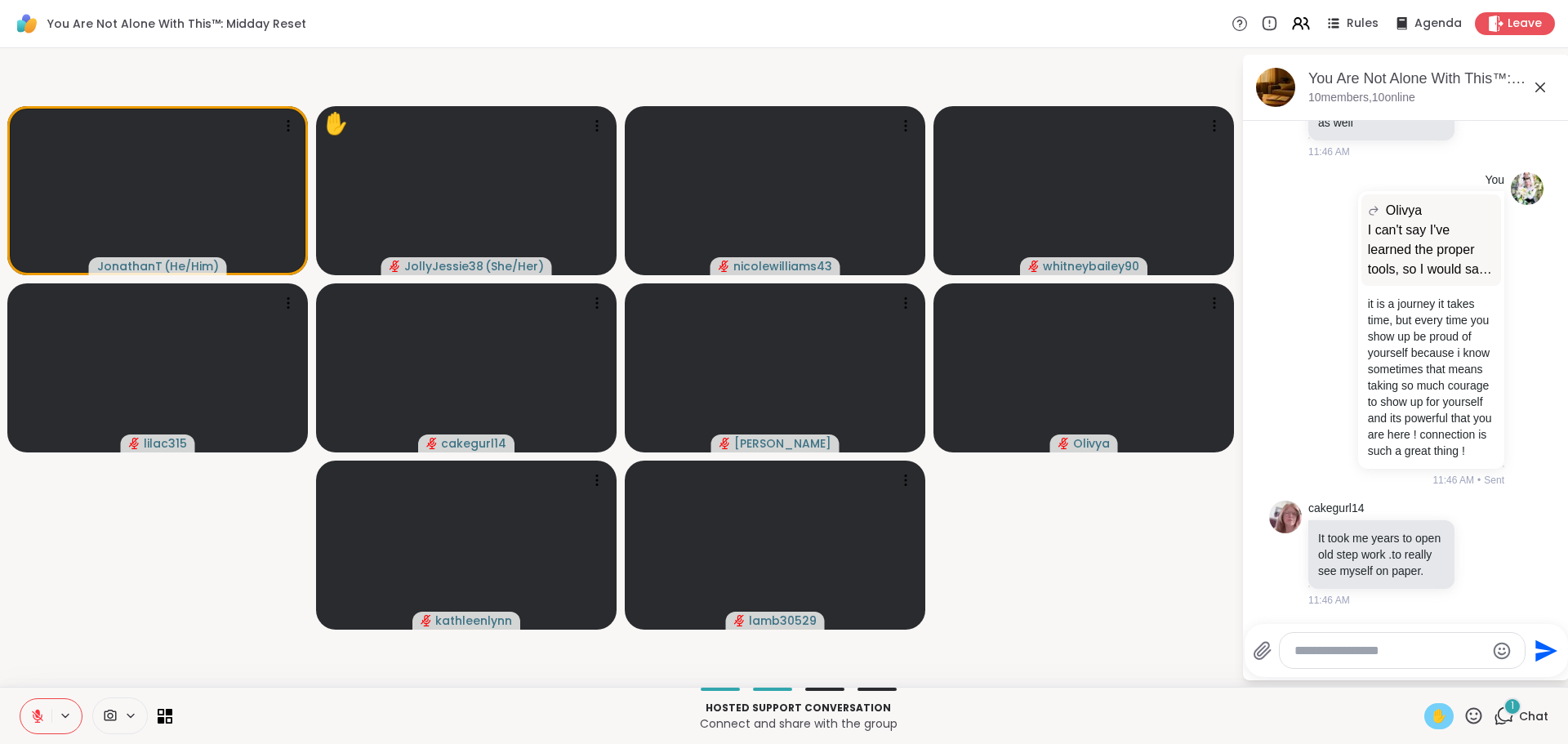
scroll to position [5853, 0]
click at [1480, 554] on icon at bounding box center [1483, 555] width 5 height 2
click at [1476, 522] on div "Select Reaction: Heart" at bounding box center [1483, 527] width 15 height 15
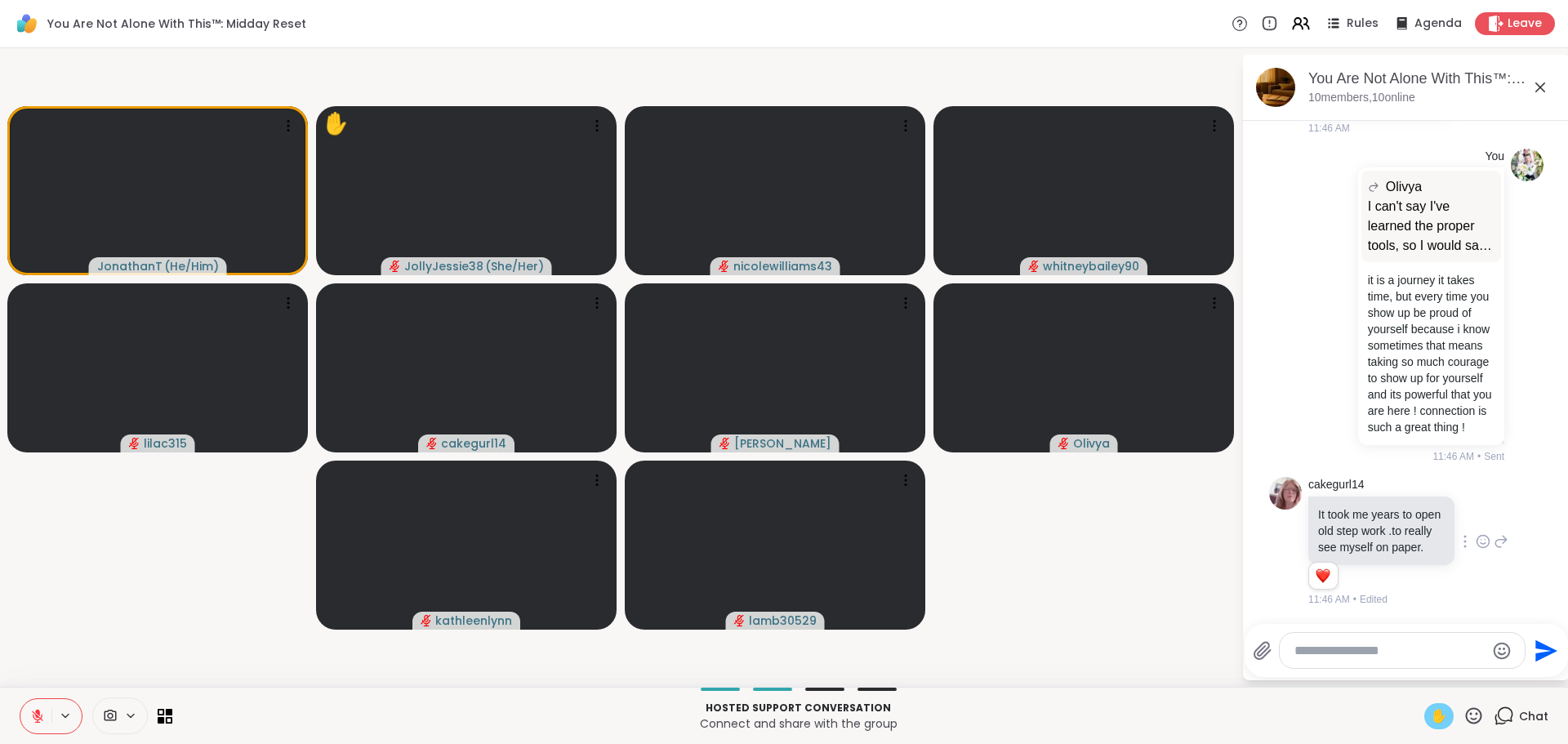
click at [1494, 536] on icon at bounding box center [1501, 541] width 15 height 20
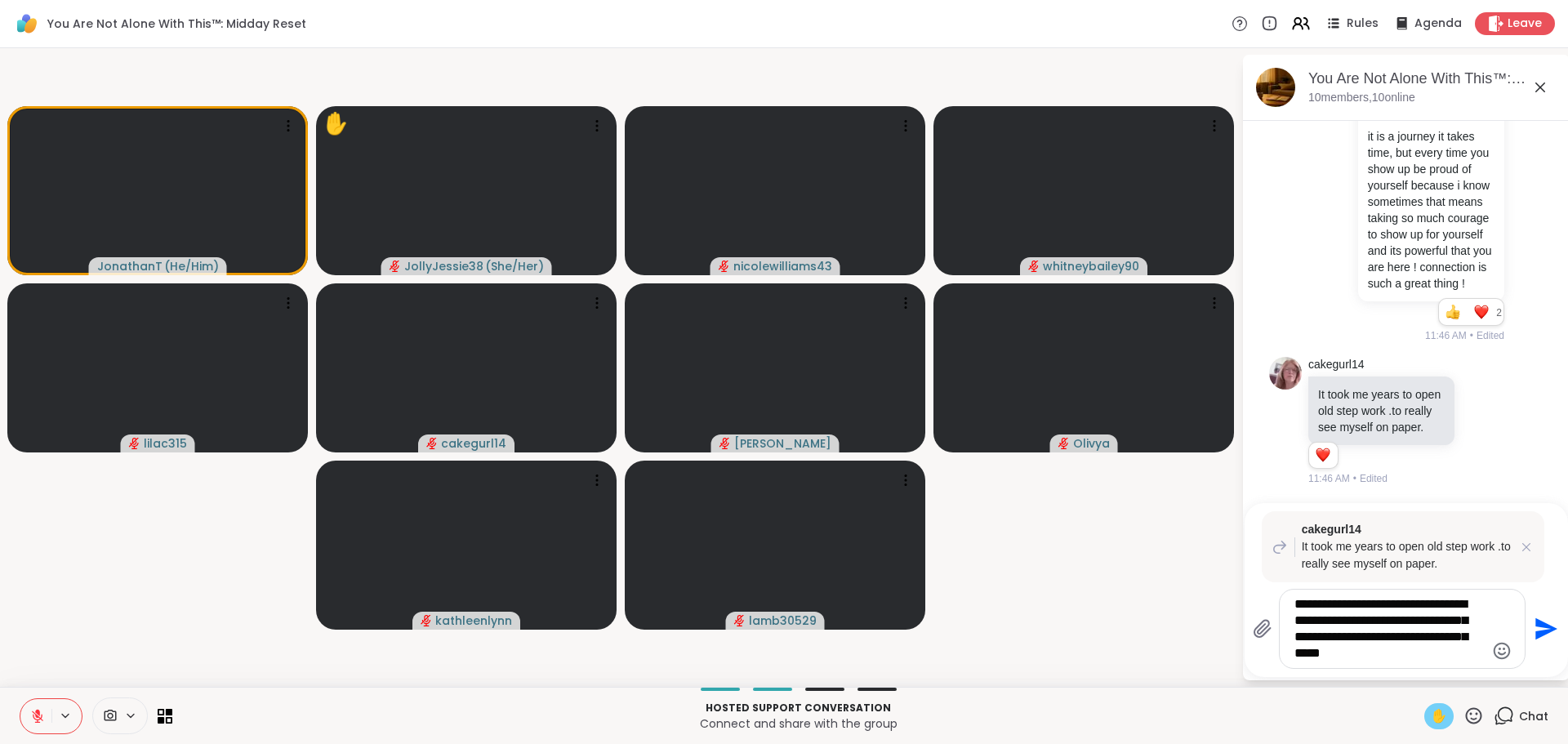
type textarea "**********"
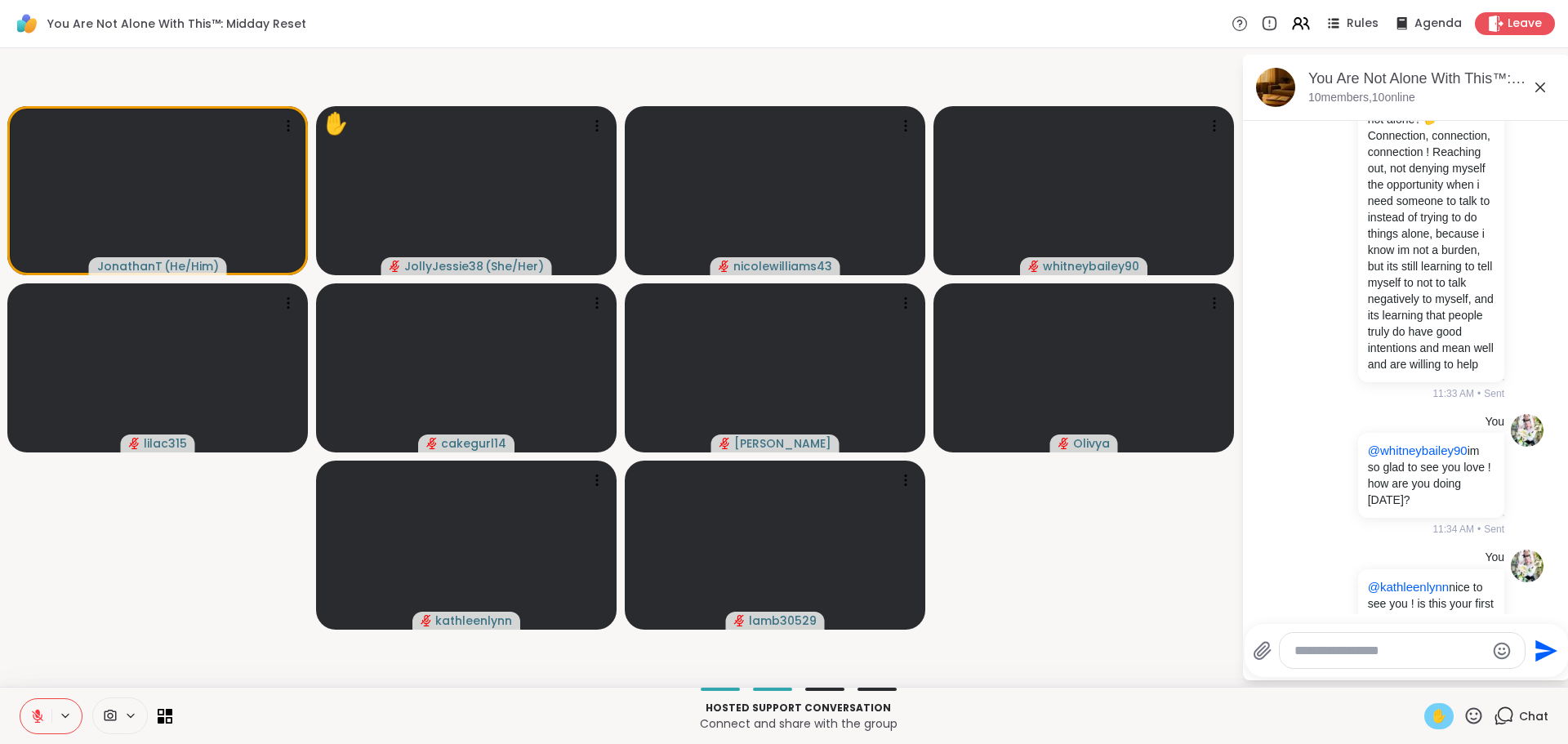
scroll to position [2953, 0]
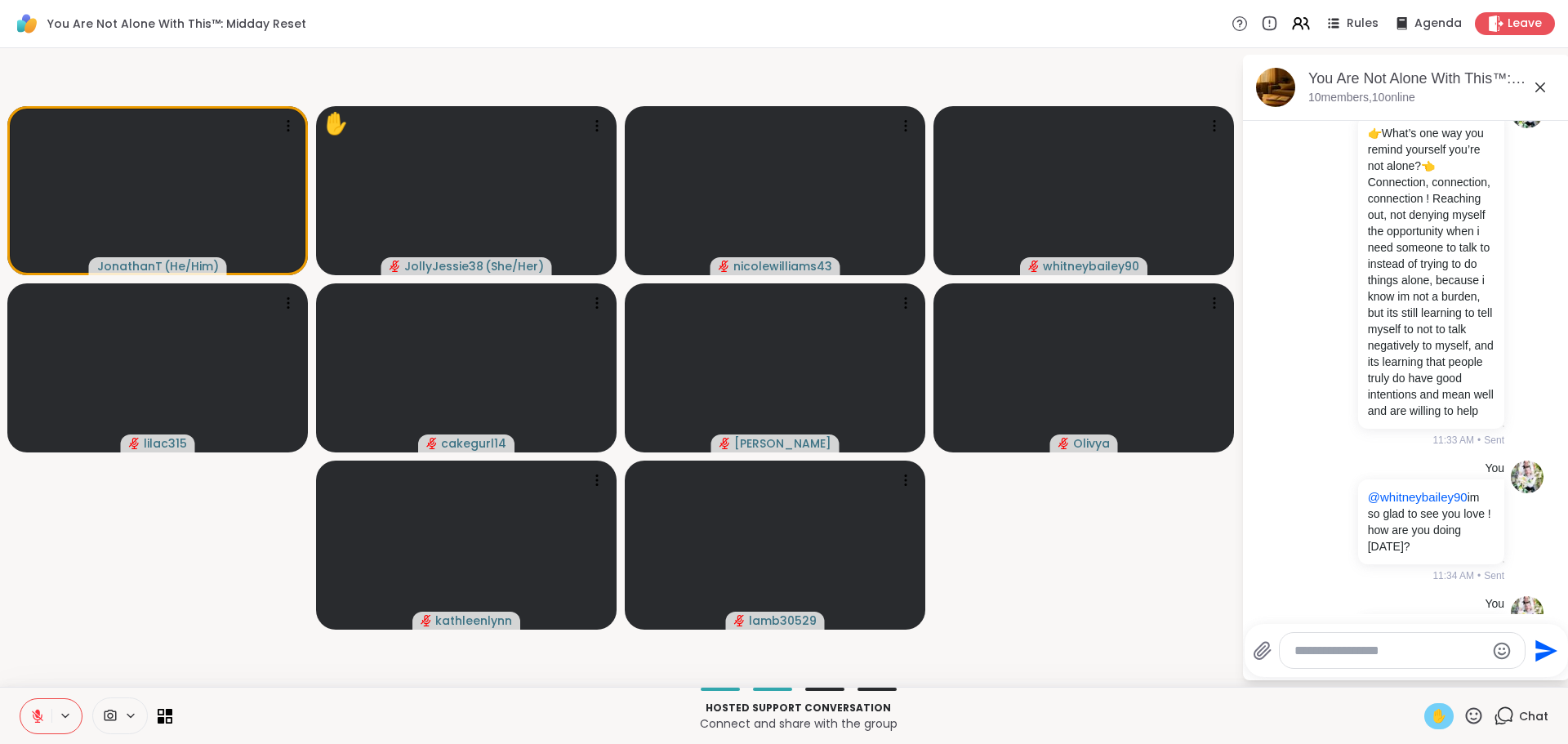
click at [36, 717] on icon at bounding box center [37, 716] width 15 height 15
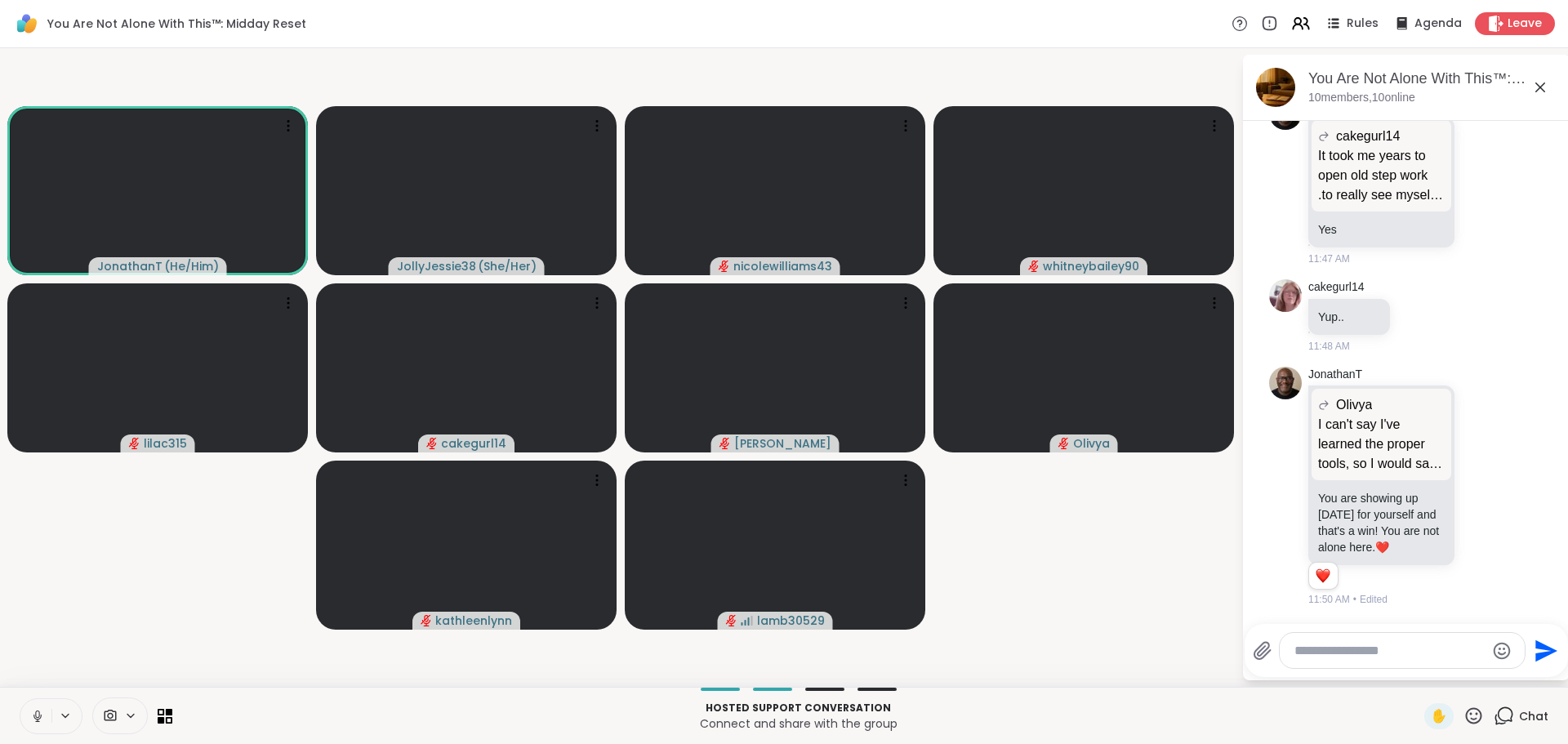
scroll to position [6598, 0]
click at [37, 717] on icon at bounding box center [37, 714] width 4 height 7
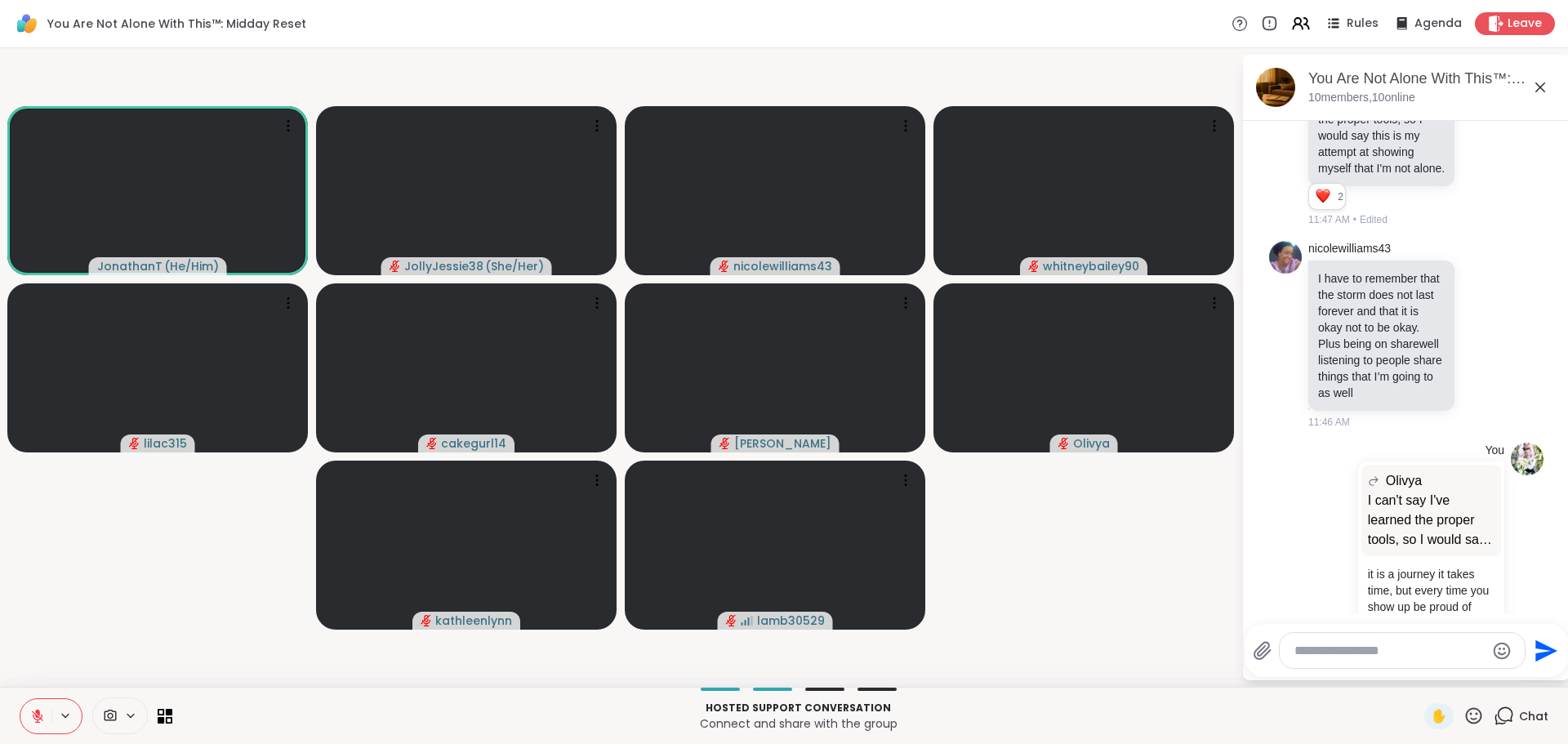
scroll to position [5340, 0]
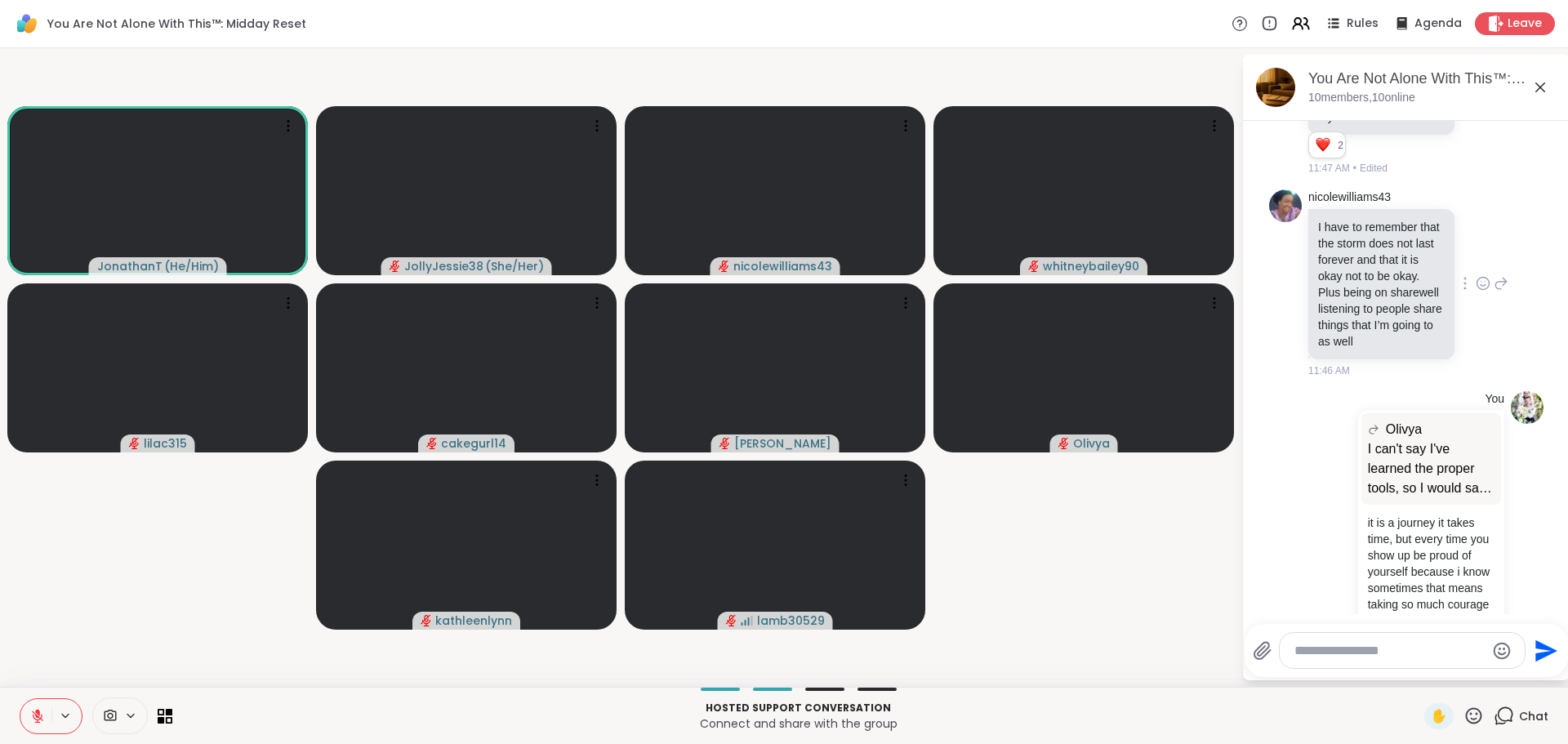
click at [1477, 289] on icon at bounding box center [1483, 283] width 12 height 12
click at [1476, 264] on div "Select Reaction: Heart" at bounding box center [1483, 257] width 15 height 15
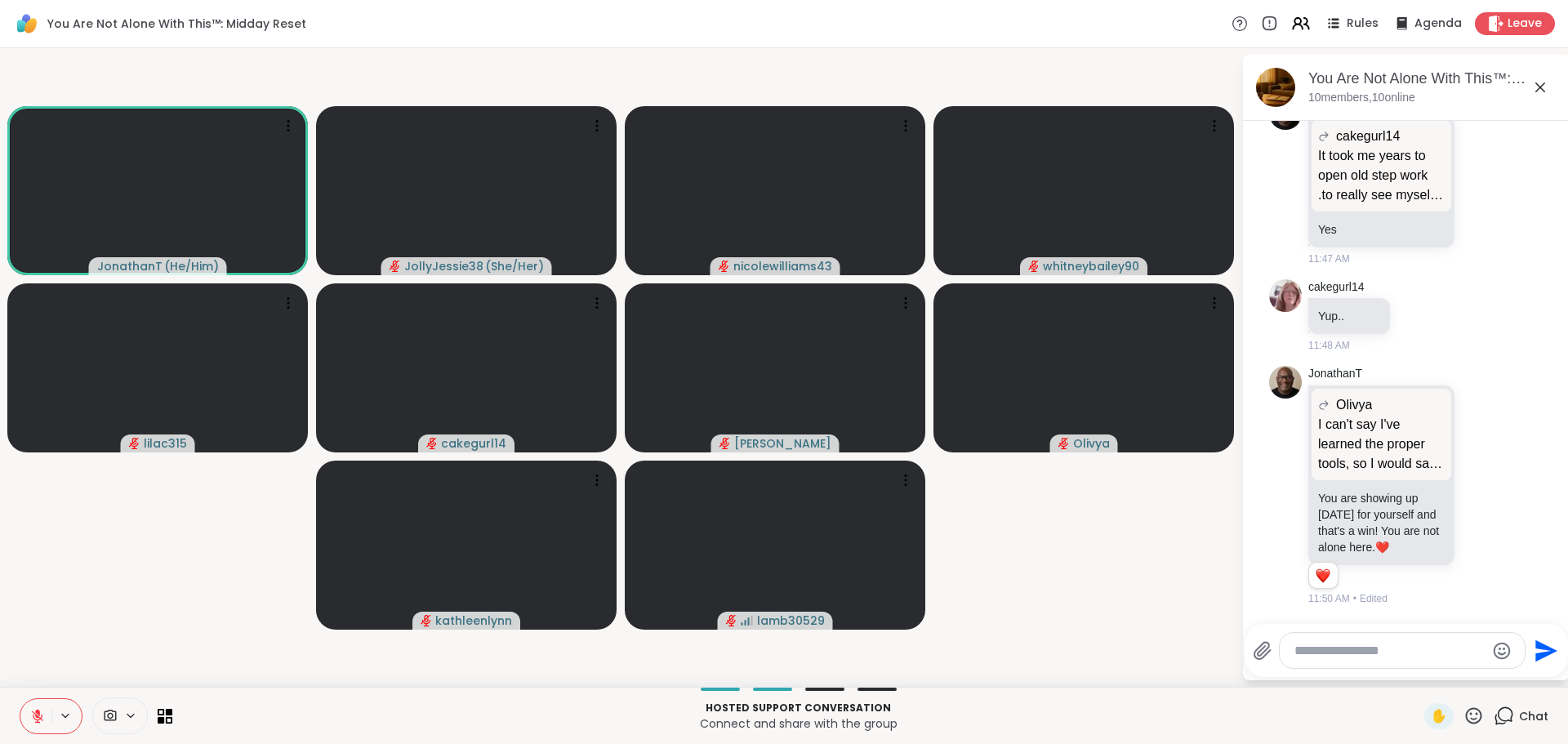
scroll to position [6748, 0]
click at [1374, 643] on textarea "Type your message" at bounding box center [1389, 651] width 191 height 16
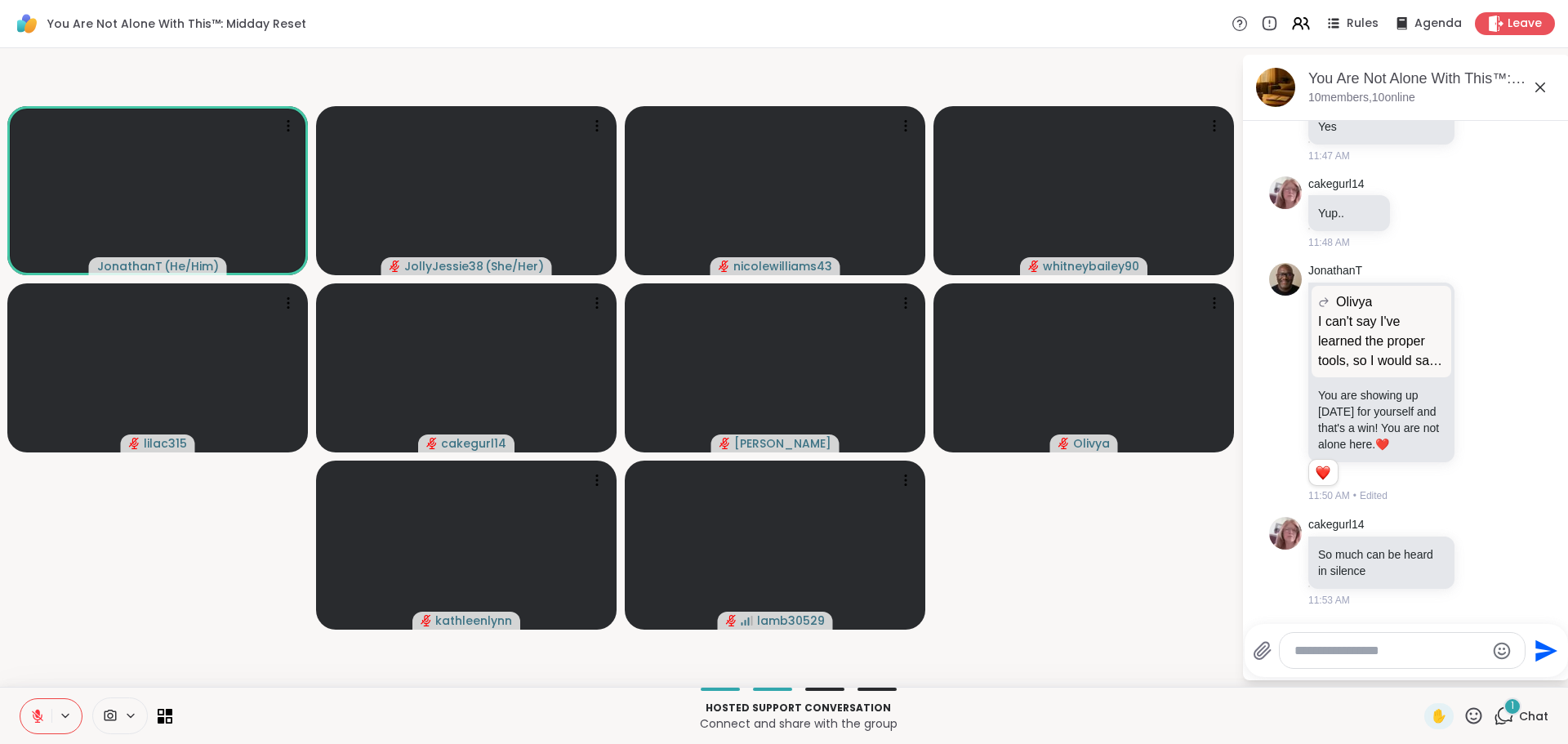
scroll to position [6852, 0]
click at [1480, 563] on icon at bounding box center [1483, 563] width 5 height 2
click at [1476, 543] on span "Select Reaction: Heart" at bounding box center [1483, 536] width 15 height 16
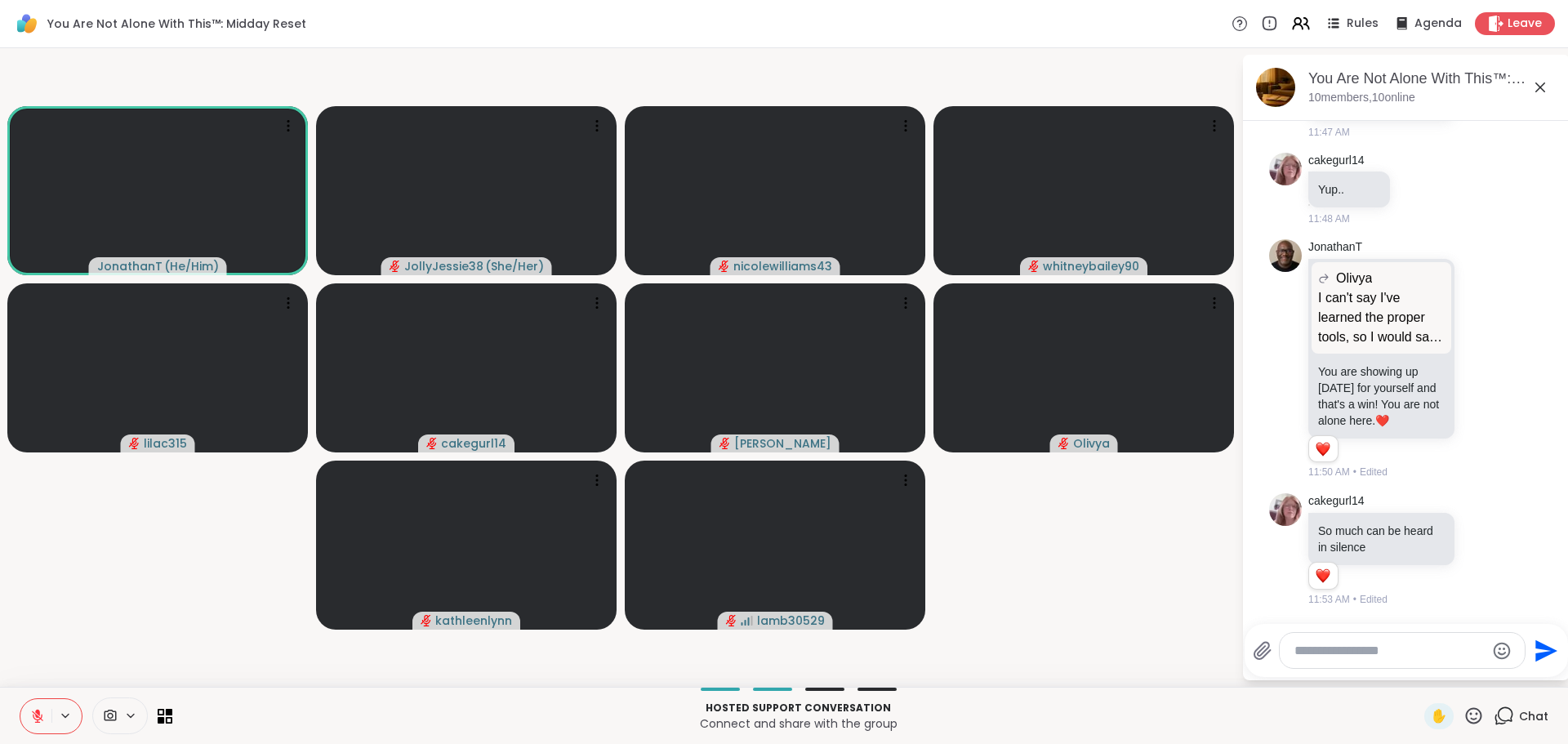
click at [1494, 552] on icon at bounding box center [1501, 550] width 15 height 20
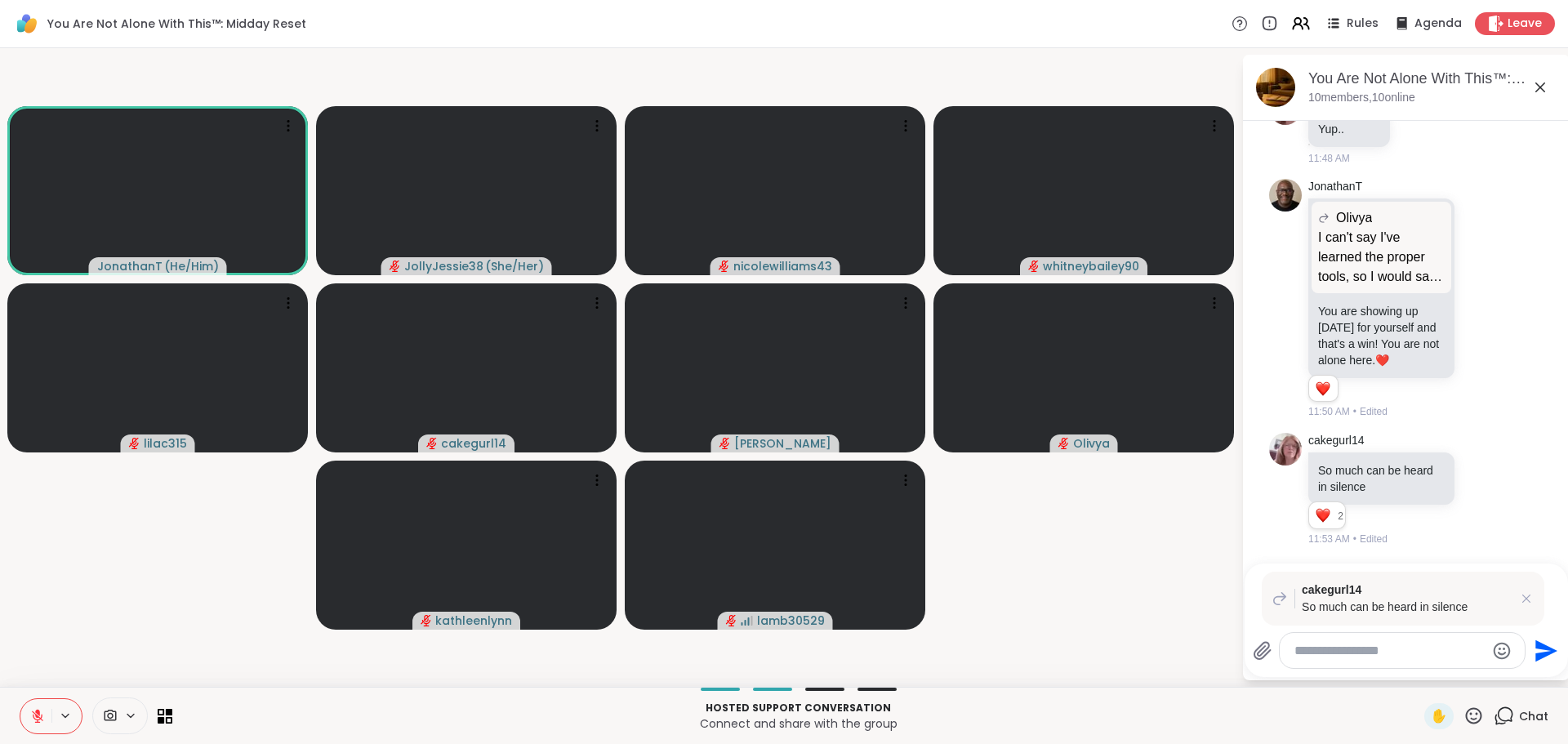
scroll to position [6936, 0]
type textarea "**********"
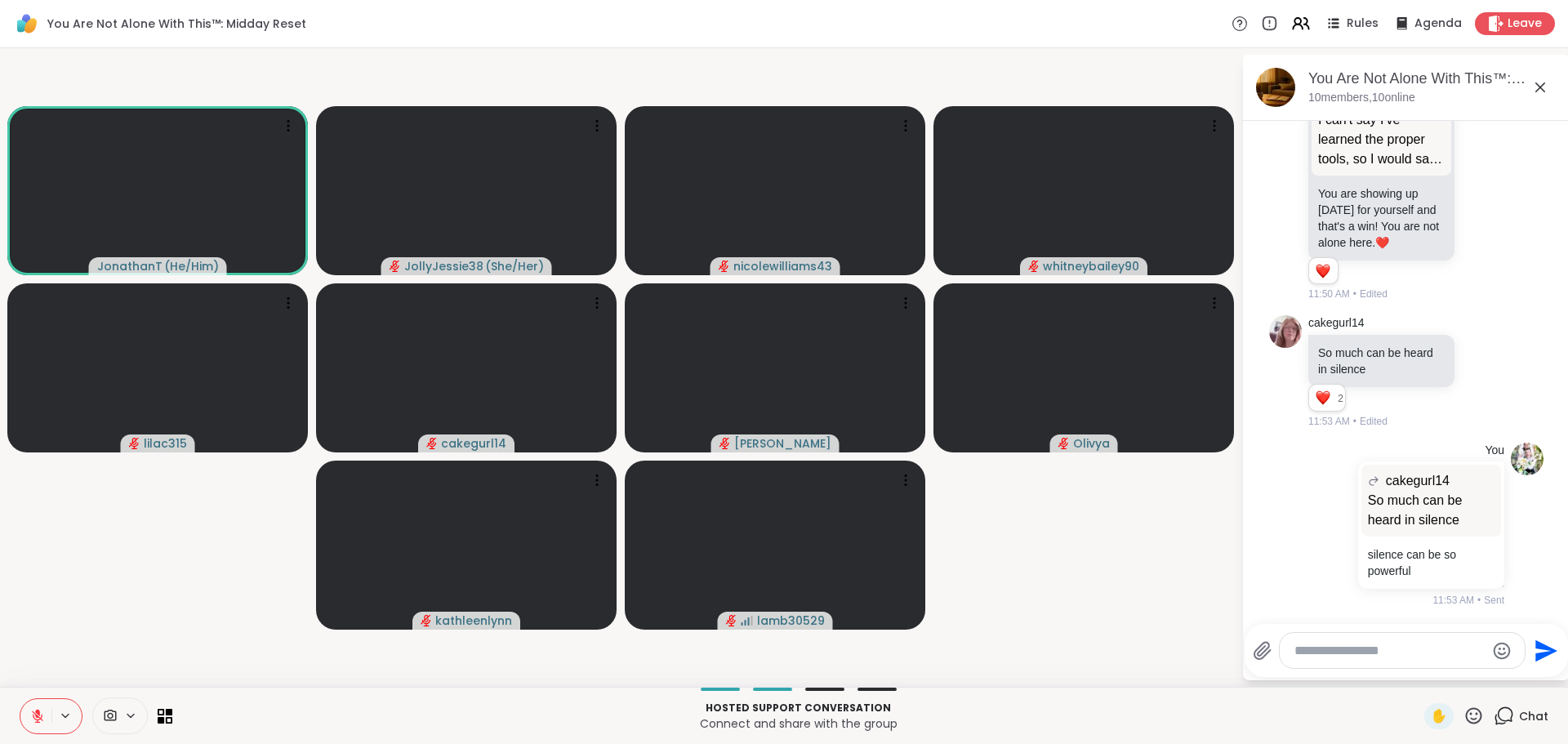
scroll to position [7053, 0]
click at [139, 560] on video-player-container "JonathanT ( He/Him ) JollyJessie38 ( She/Her ) nicolewilliams43 whitneybailey90…" at bounding box center [620, 367] width 1221 height 625
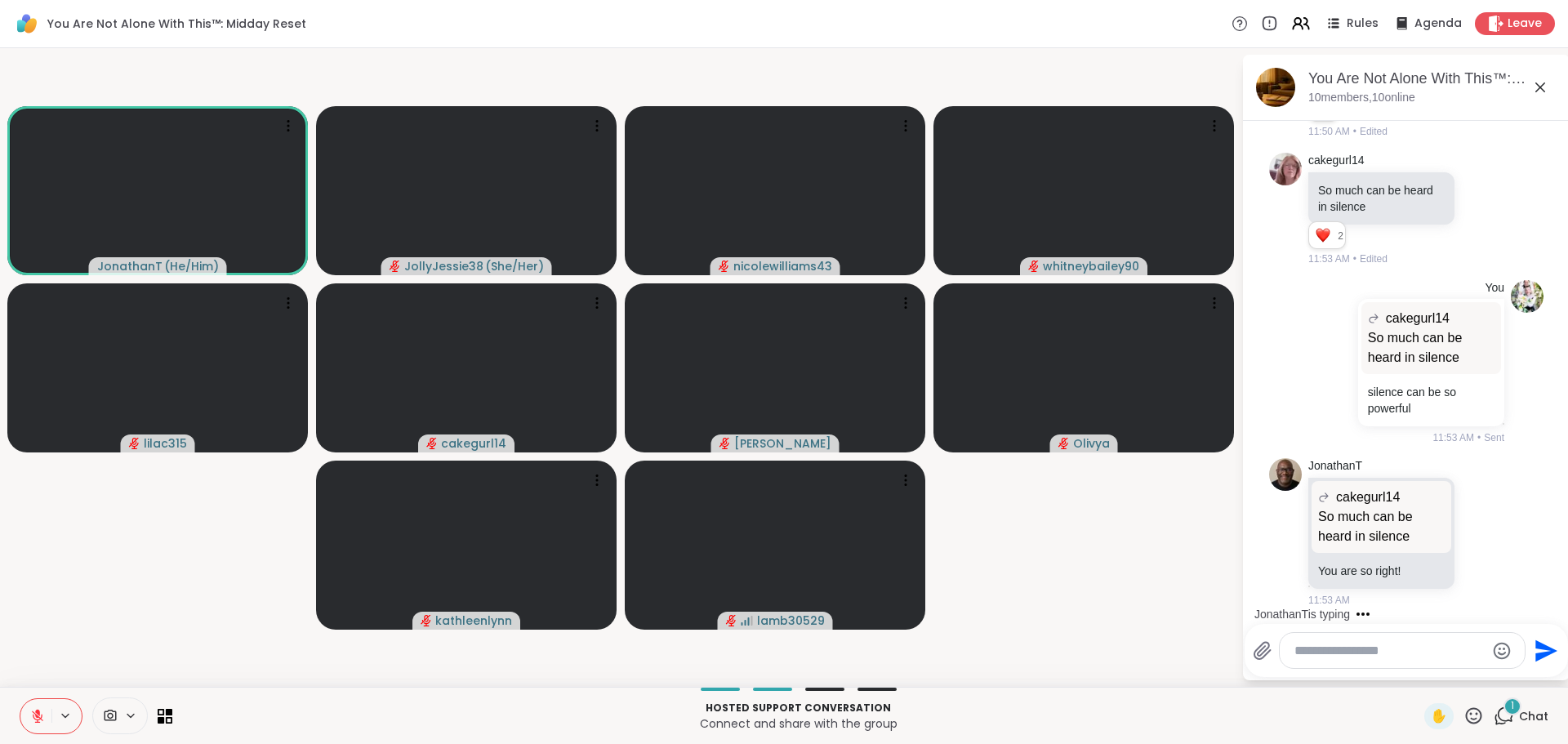
scroll to position [7217, 0]
click at [1476, 529] on icon at bounding box center [1483, 531] width 15 height 16
click at [1476, 509] on div "Select Reaction: Heart" at bounding box center [1483, 505] width 15 height 15
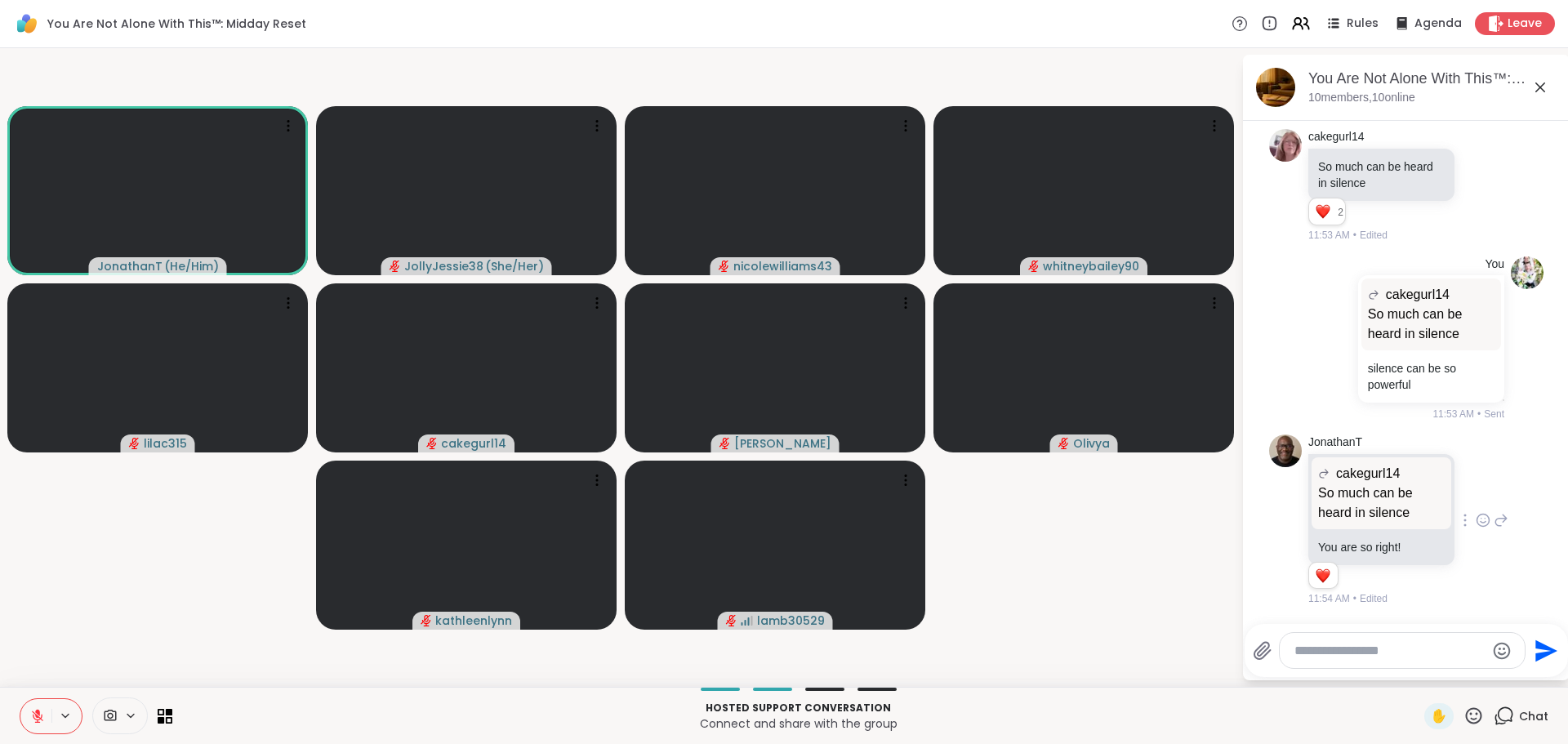
scroll to position [7240, 0]
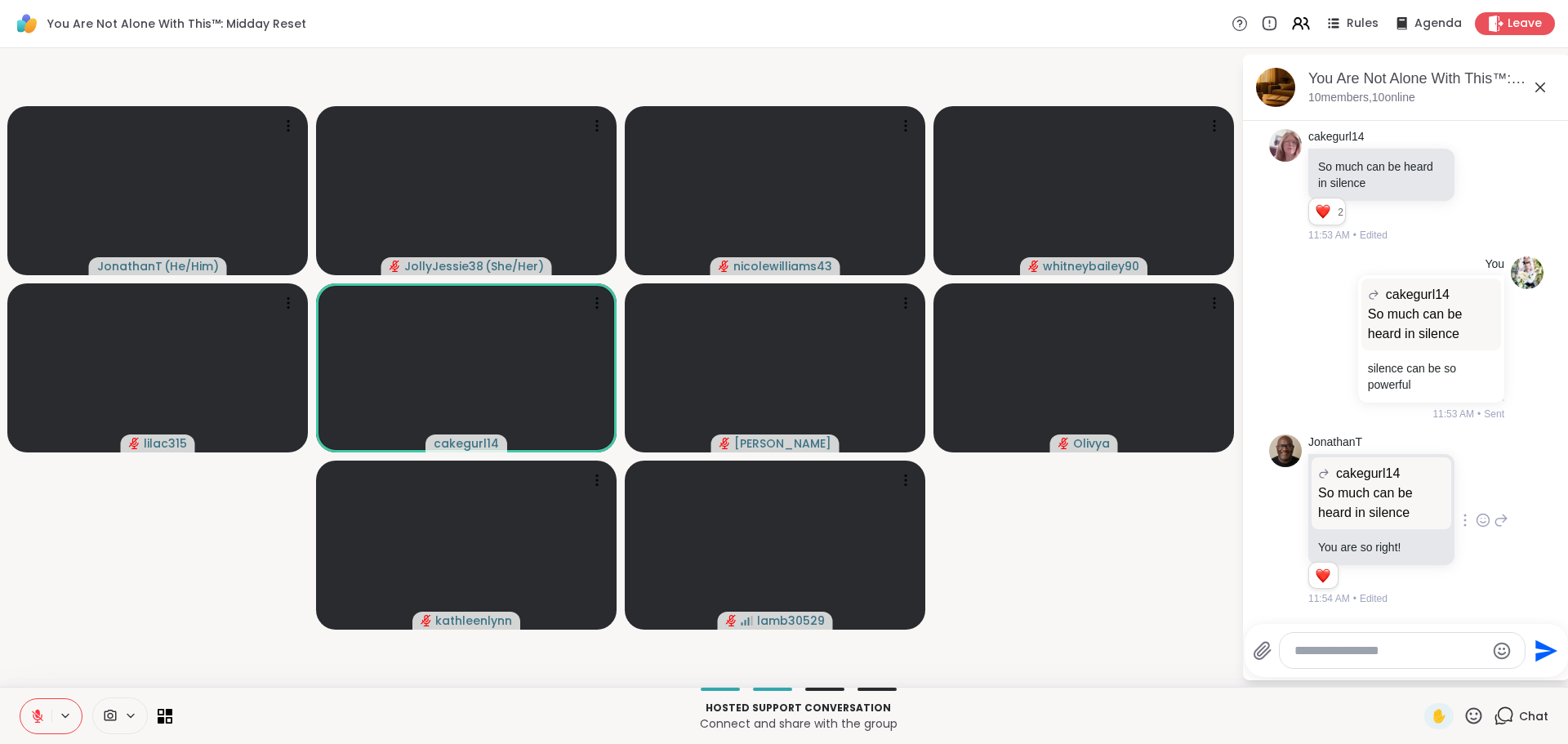
click at [1359, 659] on div at bounding box center [1402, 650] width 245 height 35
click at [1345, 653] on textarea "Type your message" at bounding box center [1389, 651] width 191 height 16
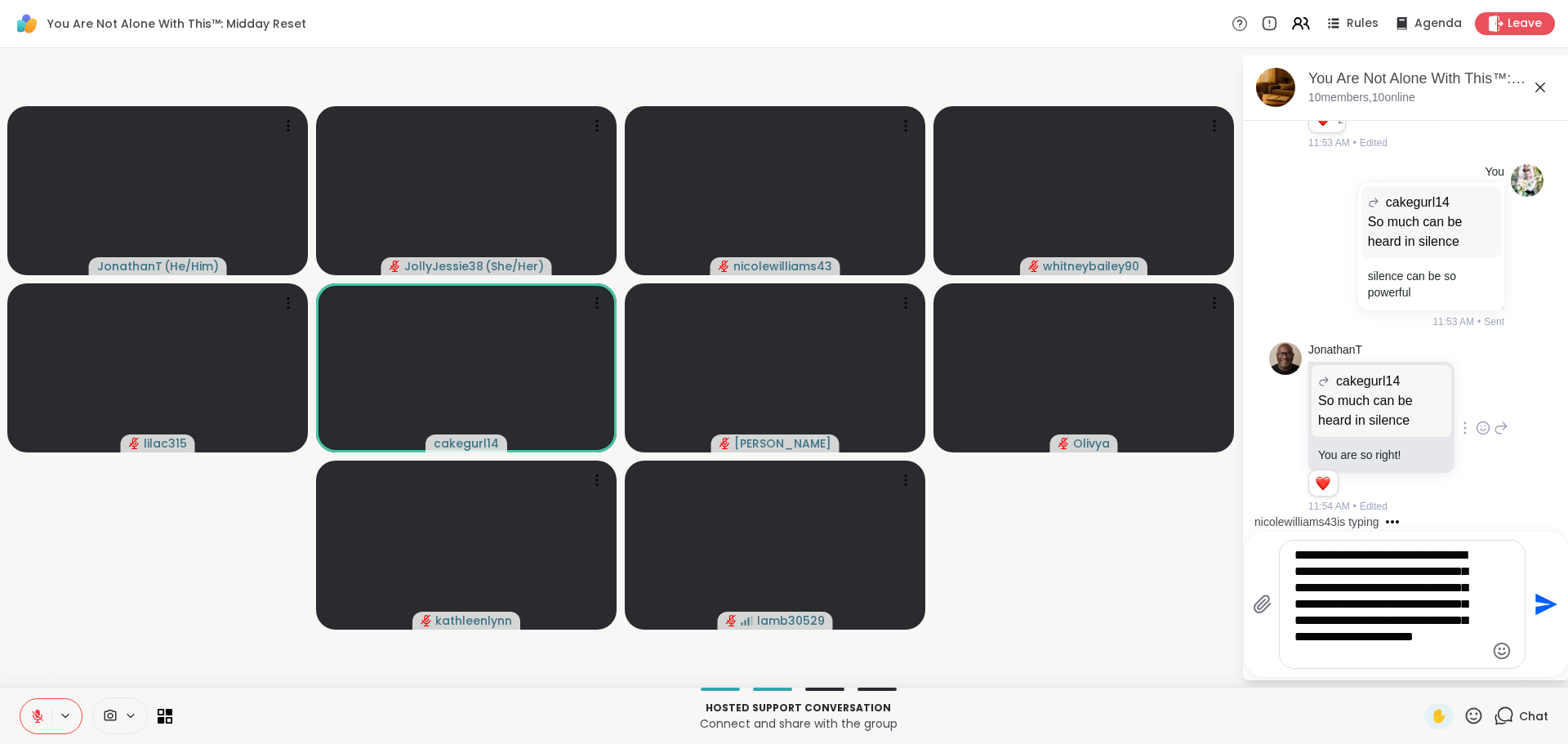
type textarea "**********"
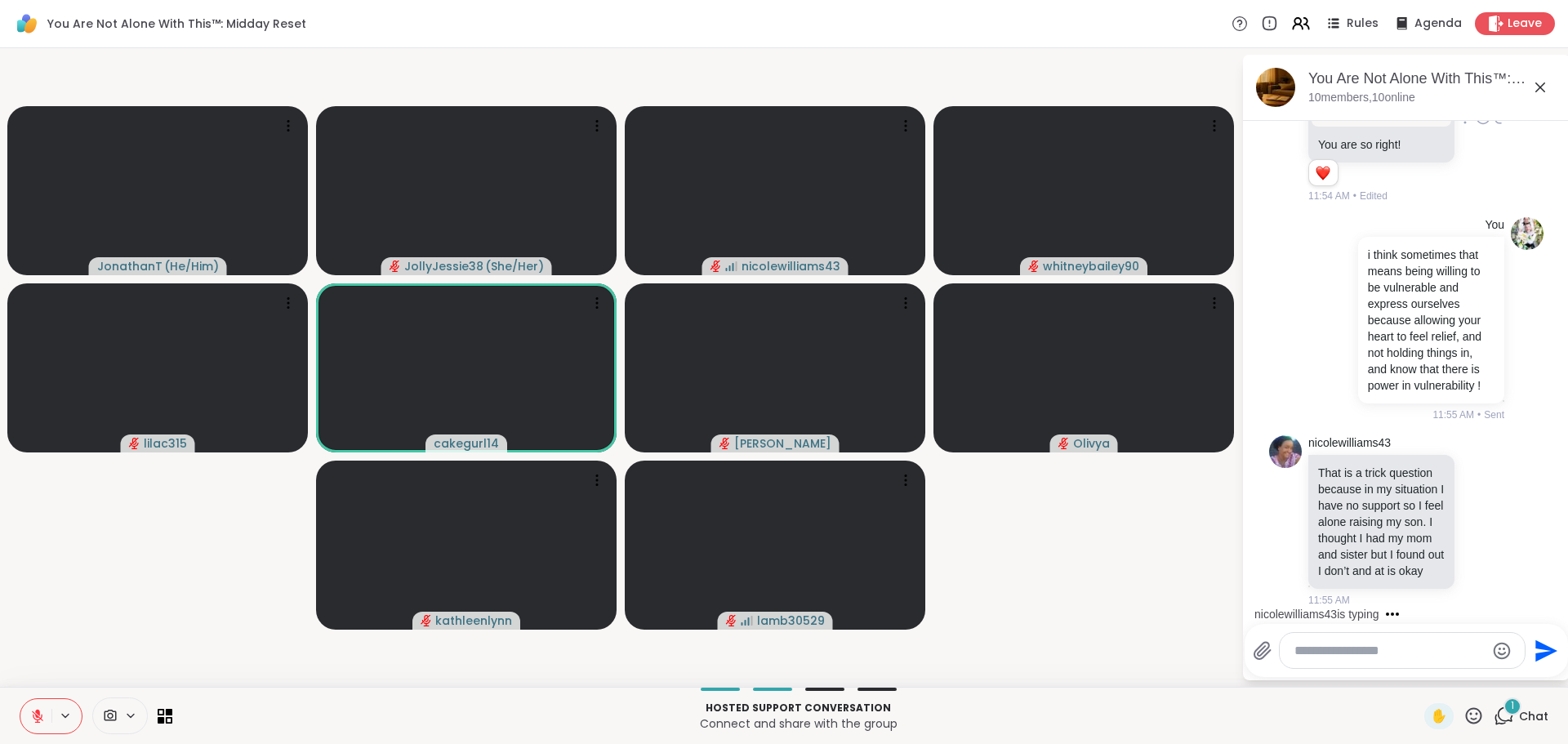
scroll to position [7724, 0]
click at [1476, 512] on icon at bounding box center [1483, 520] width 15 height 16
click at [1476, 487] on div "Select Reaction: Heart" at bounding box center [1483, 494] width 15 height 15
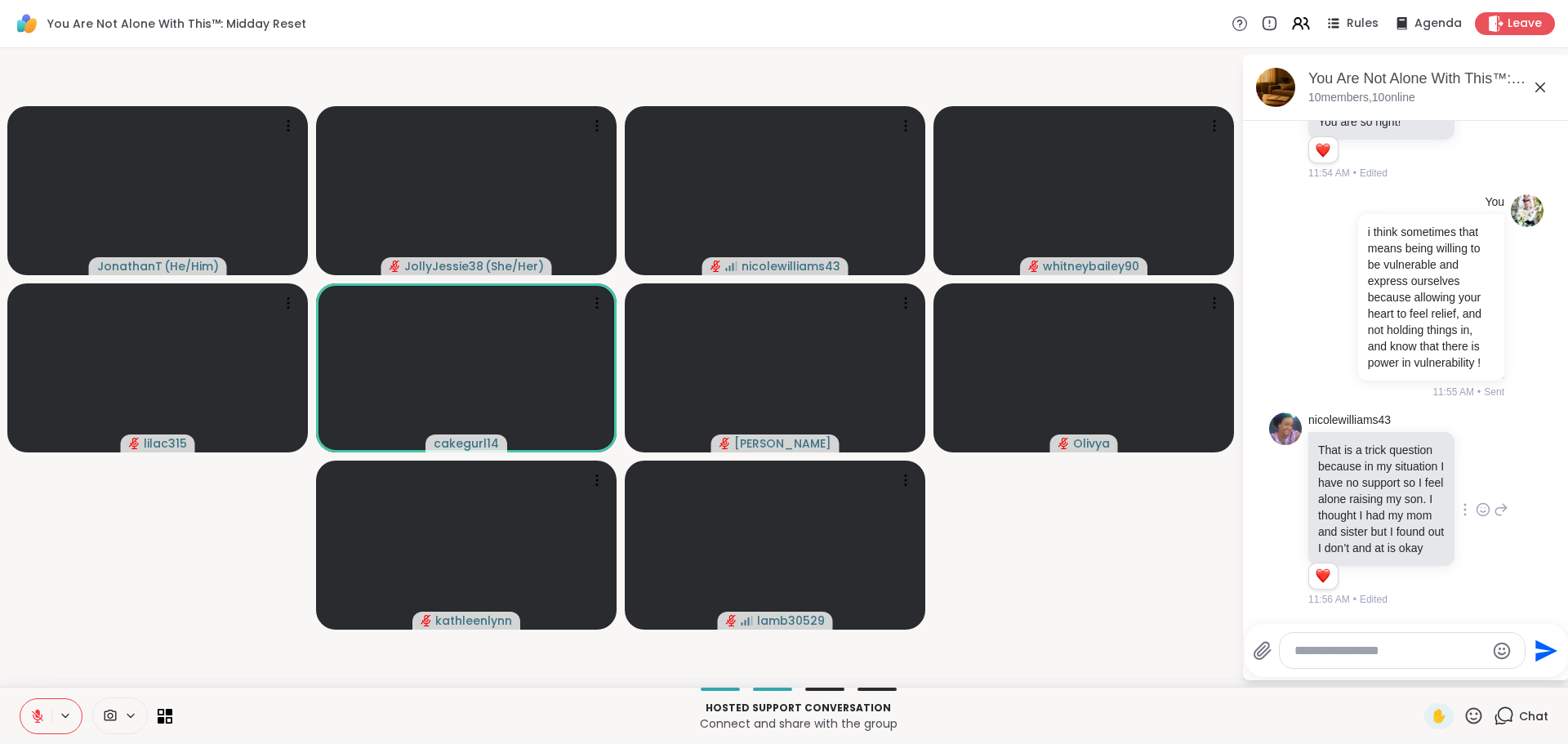
click at [1494, 499] on icon at bounding box center [1501, 509] width 15 height 20
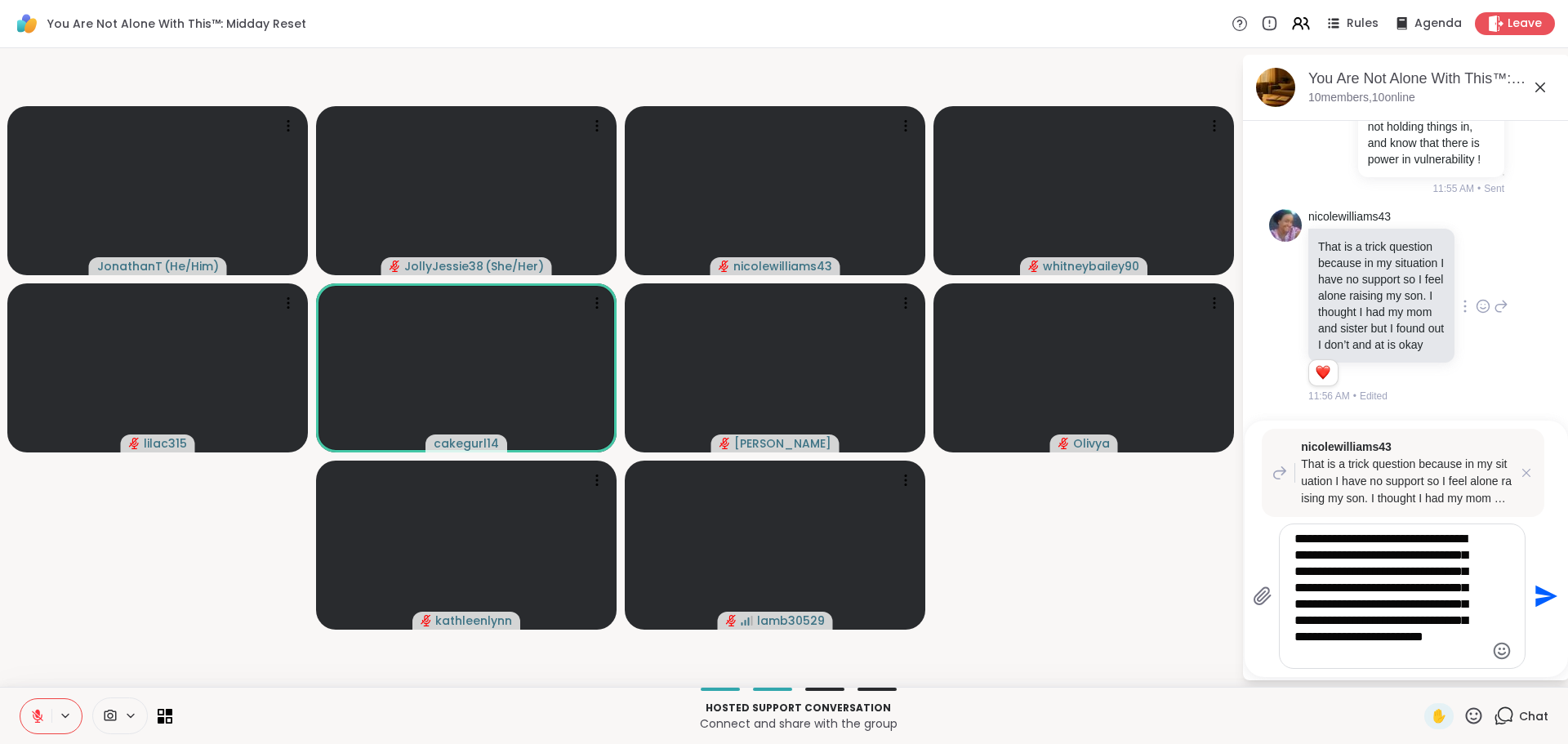
type textarea "**********"
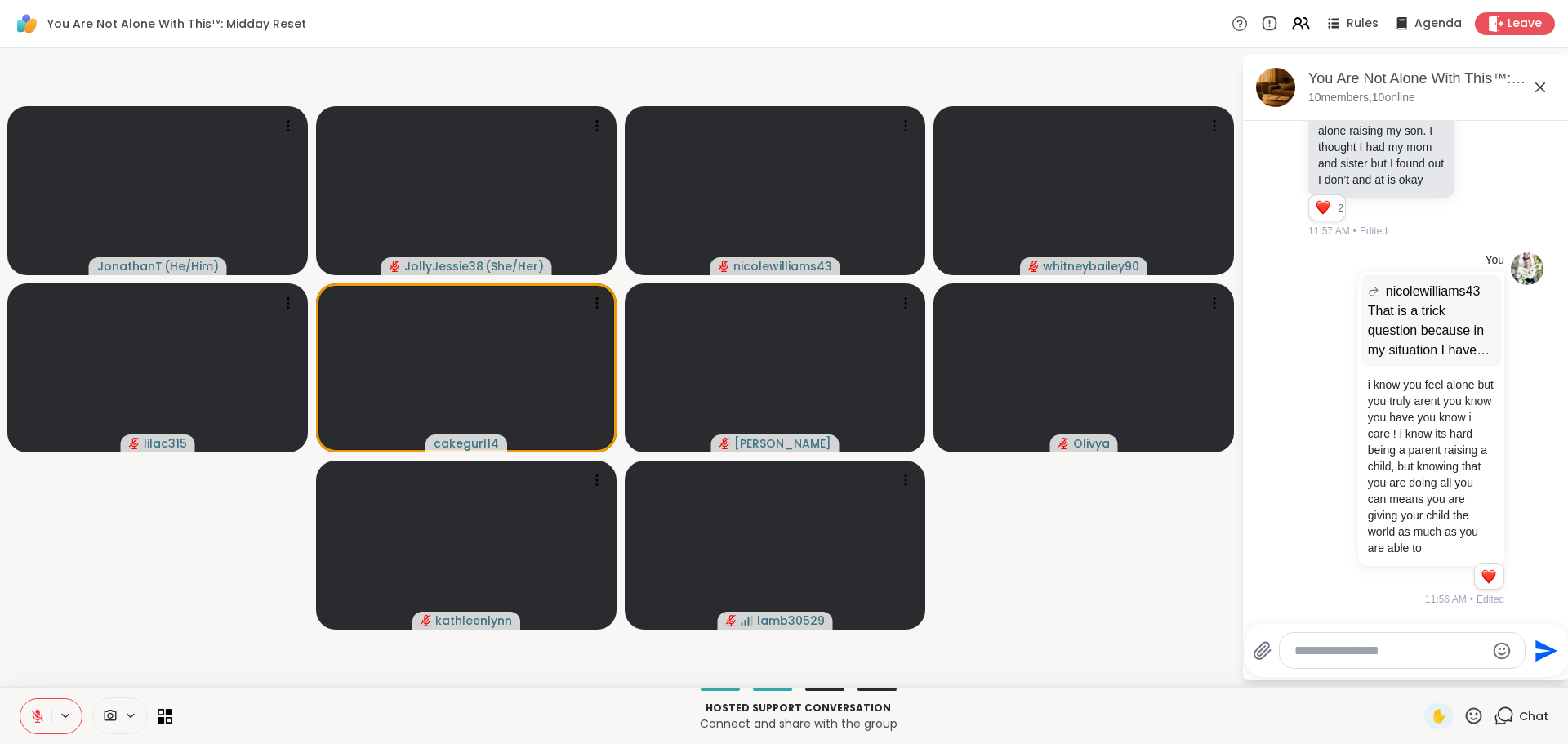
scroll to position [8132, 0]
click at [1320, 638] on div at bounding box center [1402, 650] width 245 height 35
click at [1322, 651] on textarea "Type your message" at bounding box center [1389, 651] width 191 height 16
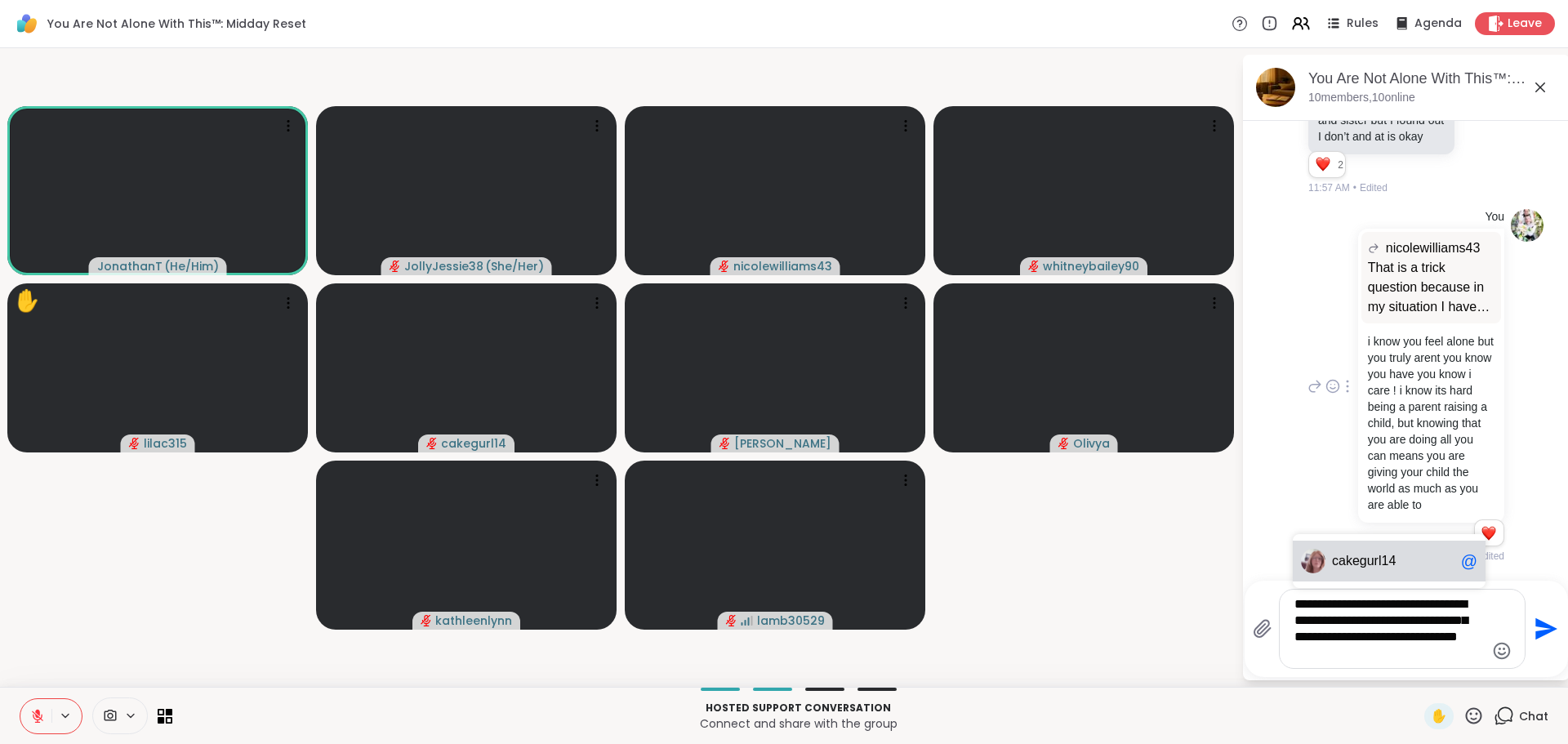
click at [1380, 560] on span "gurl14" at bounding box center [1377, 560] width 36 height 16
type textarea "**********"
click at [1547, 623] on icon "Send" at bounding box center [1543, 628] width 26 height 26
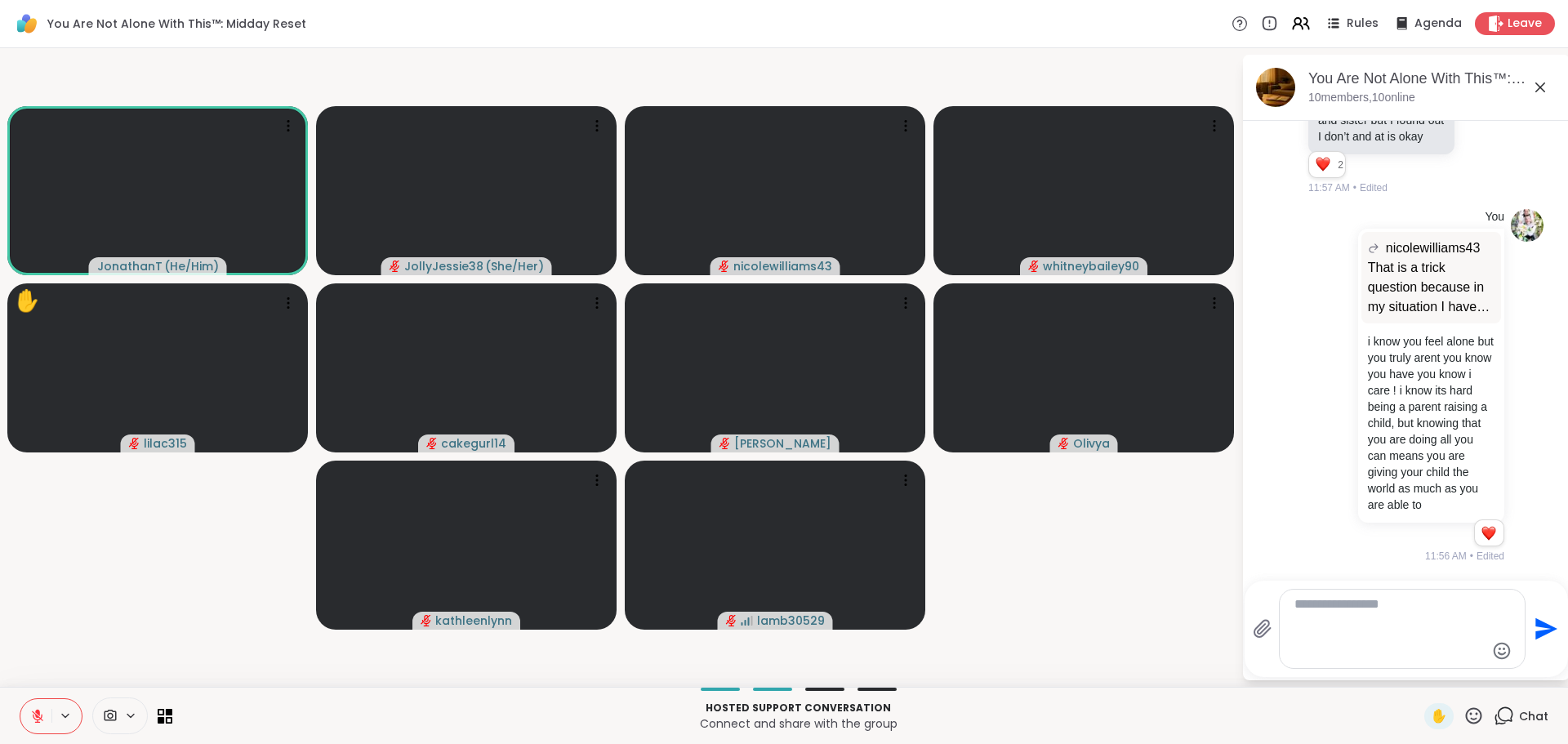
scroll to position [8300, 0]
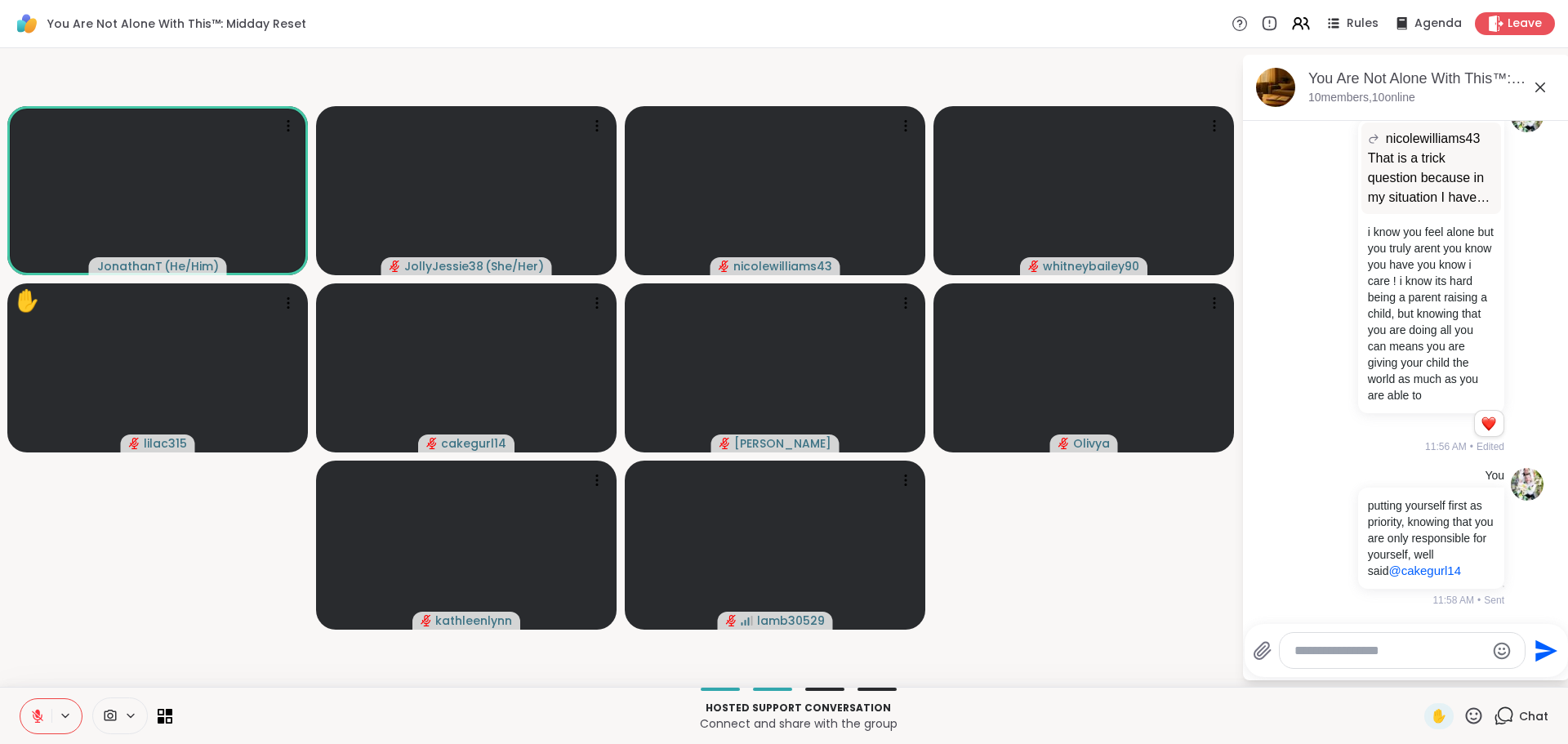
click at [1352, 635] on div at bounding box center [1402, 650] width 245 height 35
click at [1350, 657] on textarea "Type your message" at bounding box center [1389, 651] width 191 height 16
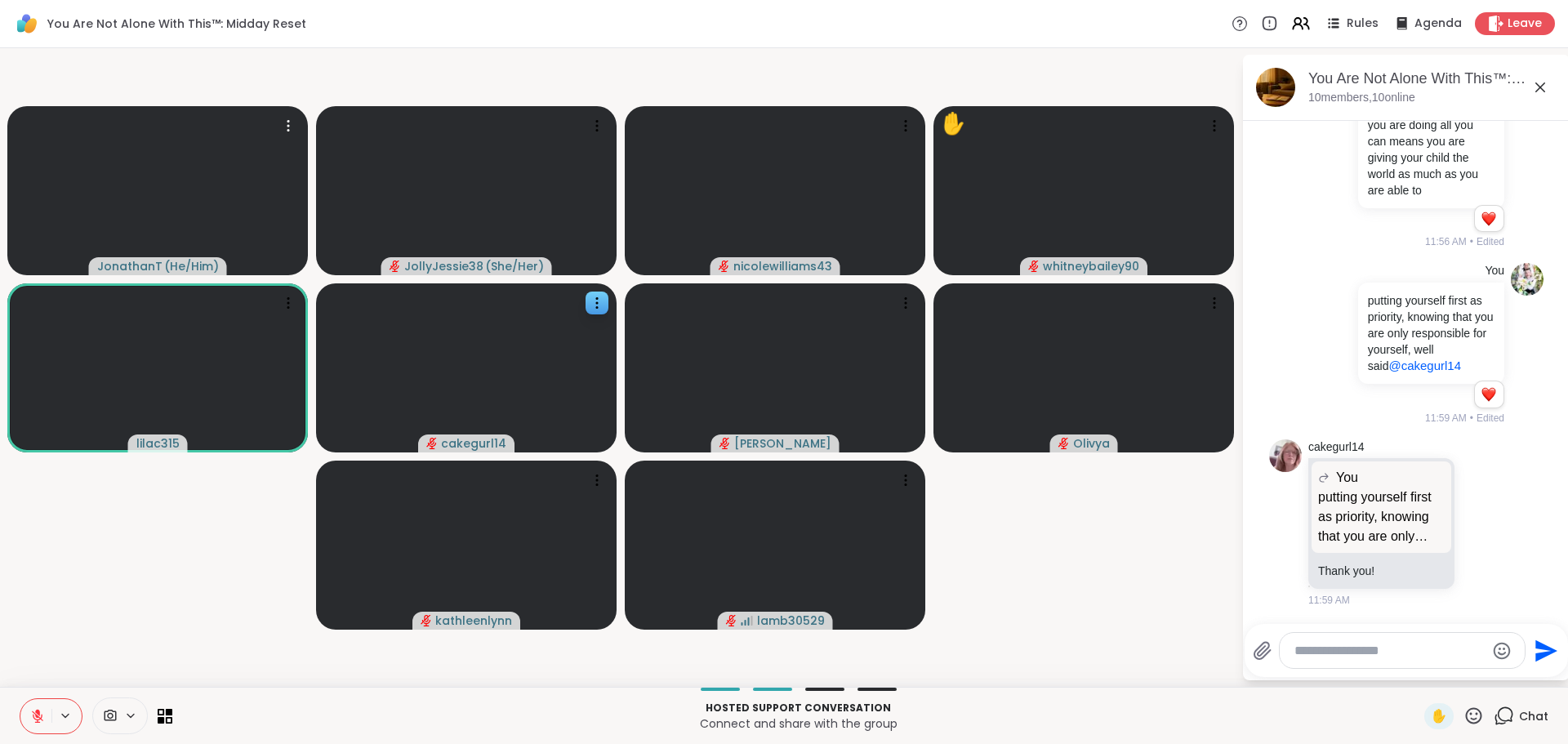
scroll to position [8505, 0]
click at [1333, 661] on div at bounding box center [1402, 650] width 245 height 35
click at [1477, 519] on icon at bounding box center [1483, 522] width 12 height 12
click at [1476, 497] on div "Select Reaction: Heart" at bounding box center [1483, 496] width 15 height 15
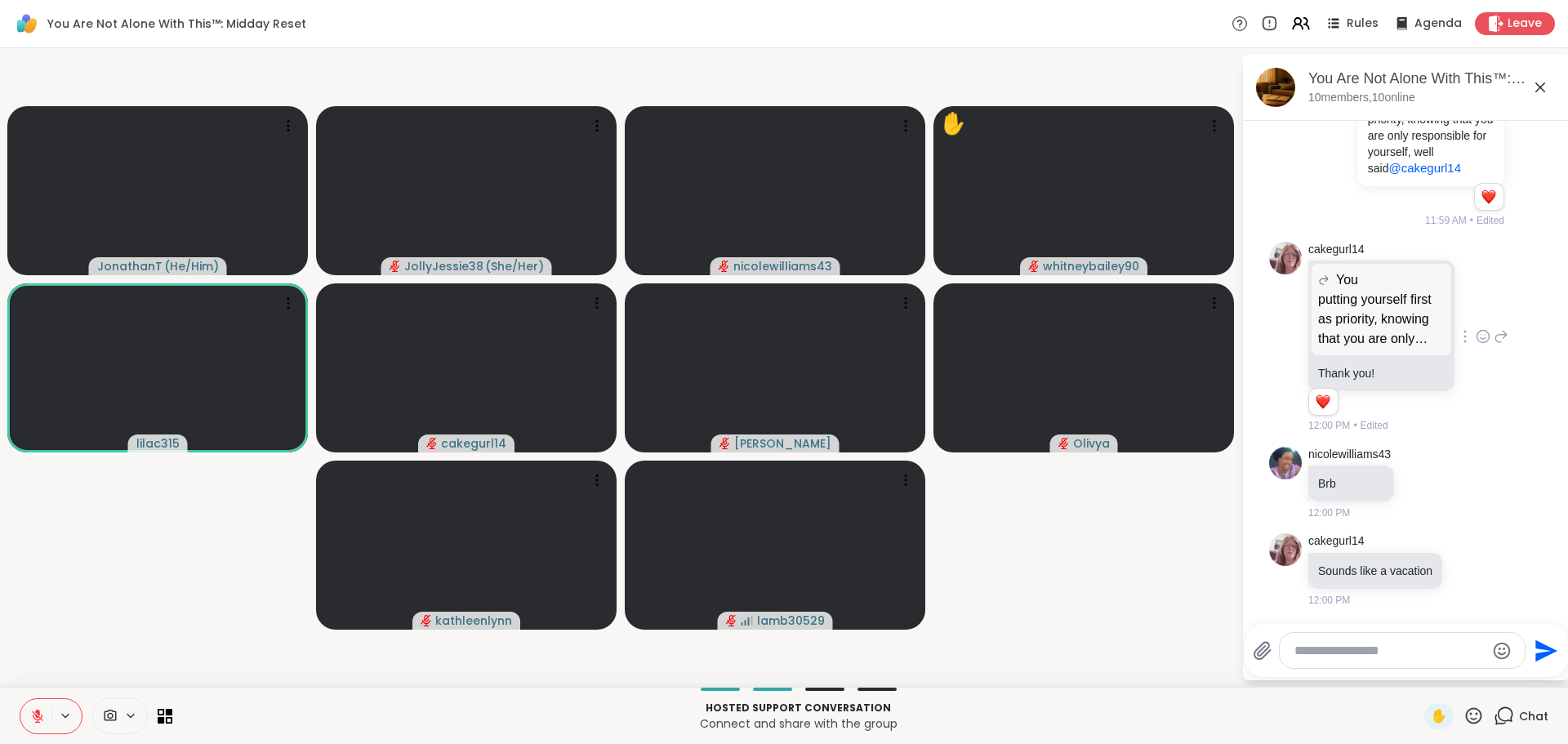
scroll to position [8822, 0]
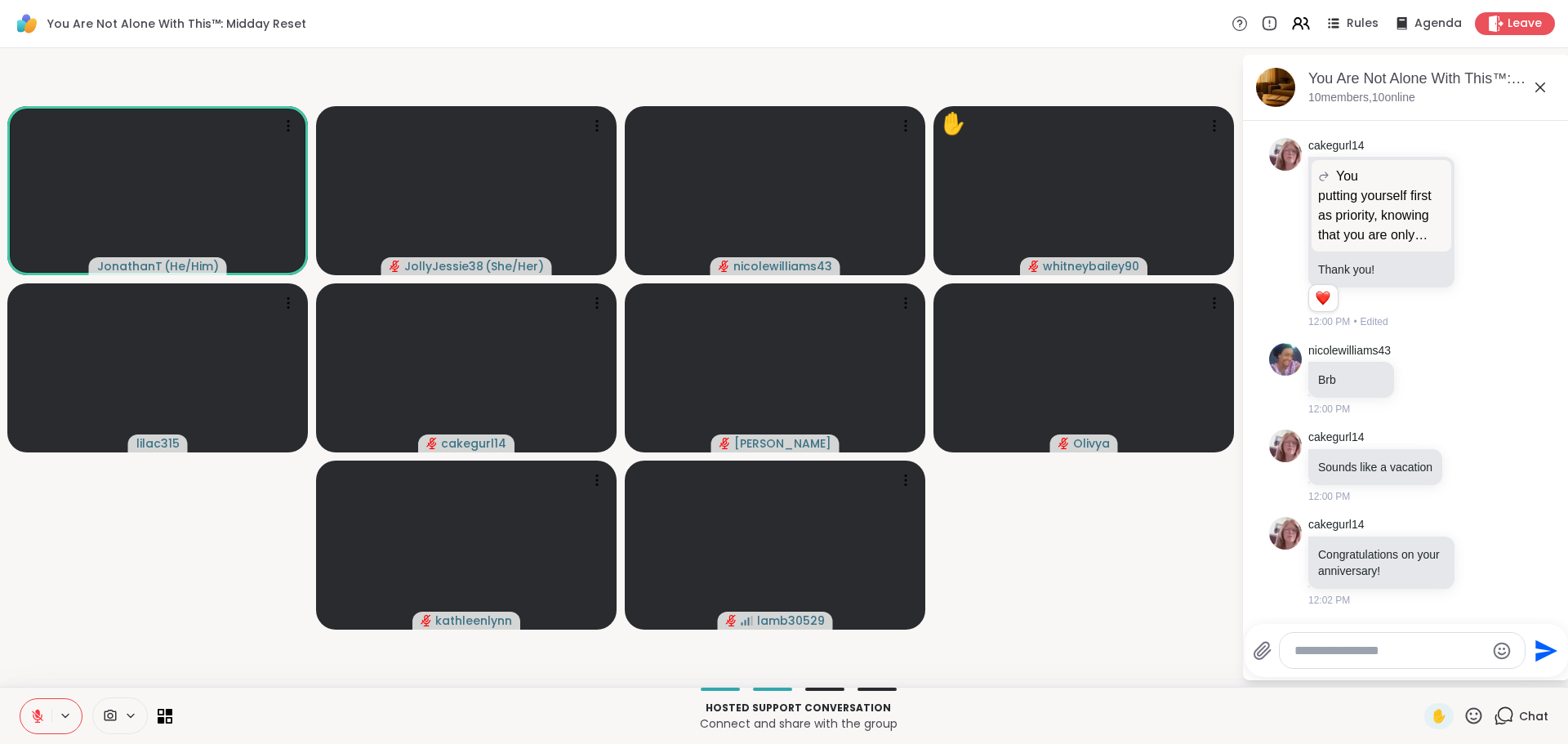
click at [1323, 661] on div at bounding box center [1402, 650] width 245 height 35
click at [1322, 646] on textarea "Type your message" at bounding box center [1389, 651] width 191 height 16
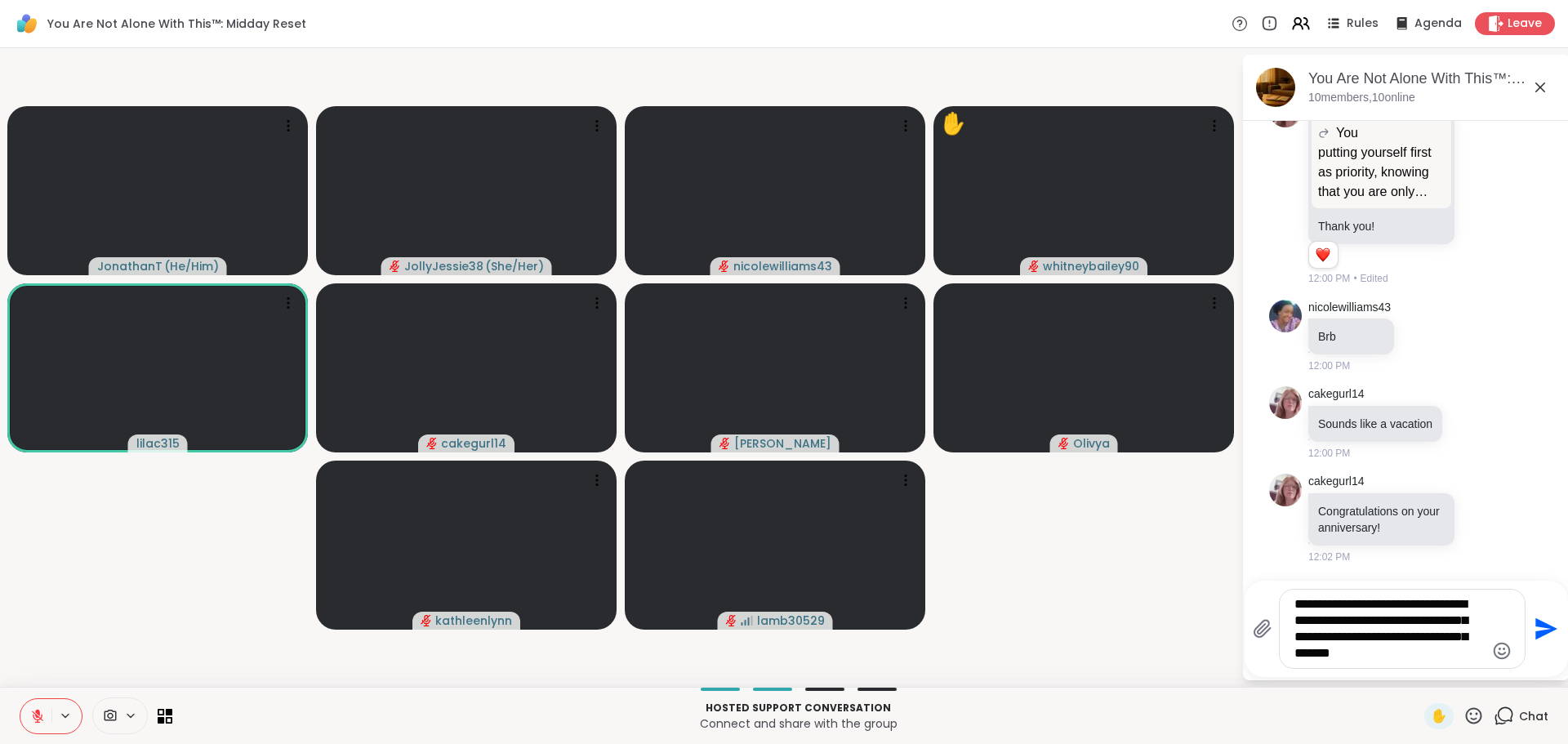
type textarea "**********"
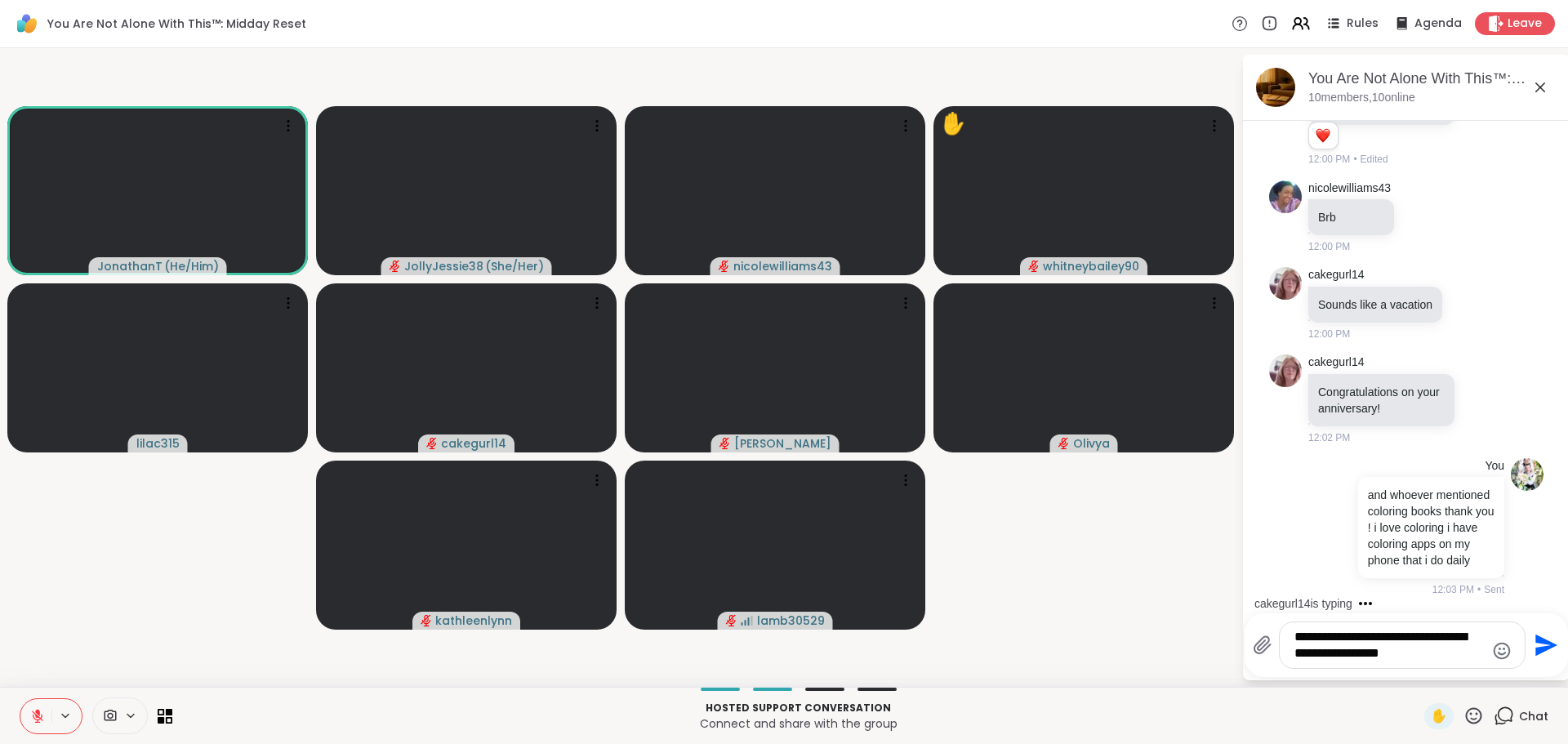
type textarea "**********"
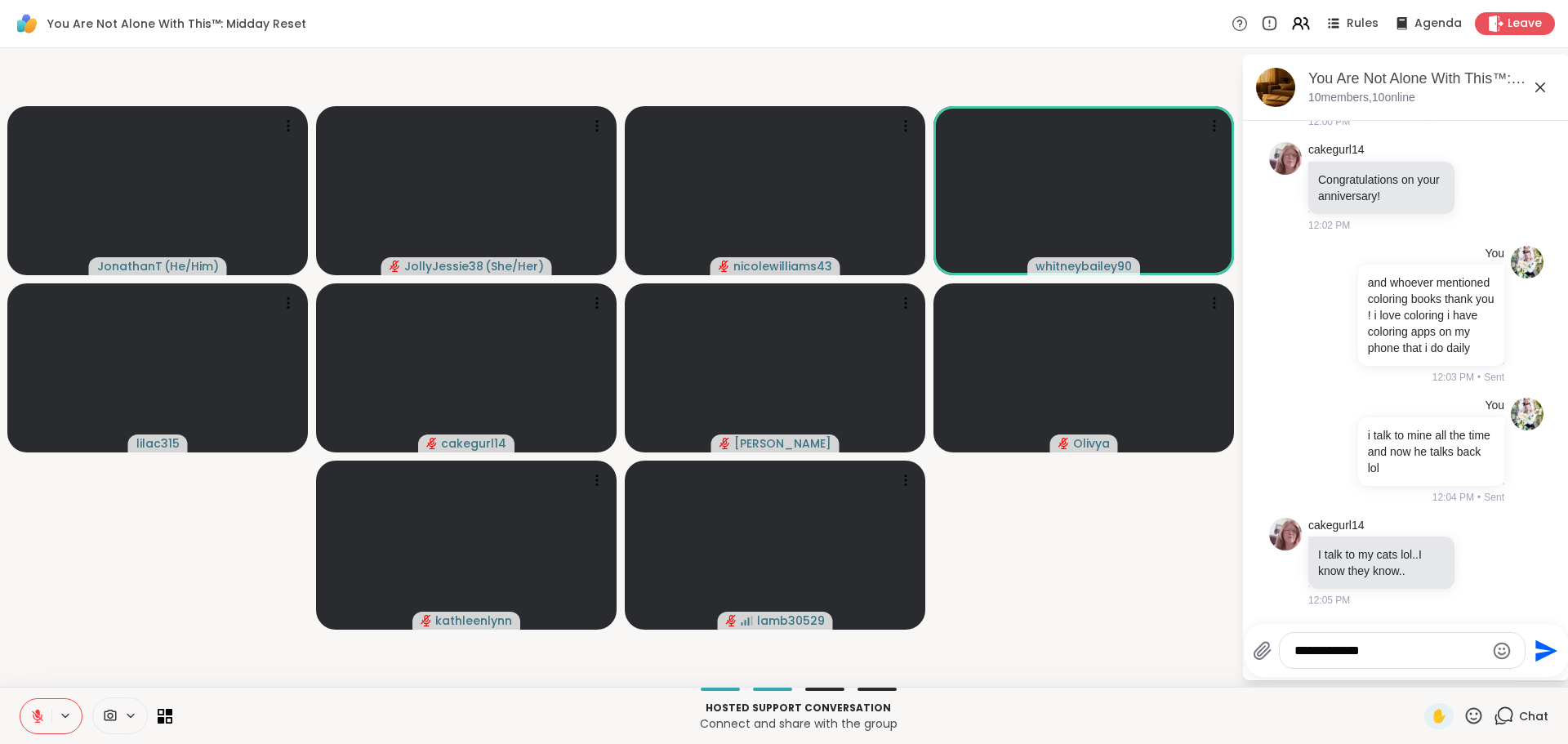
scroll to position [9214, 0]
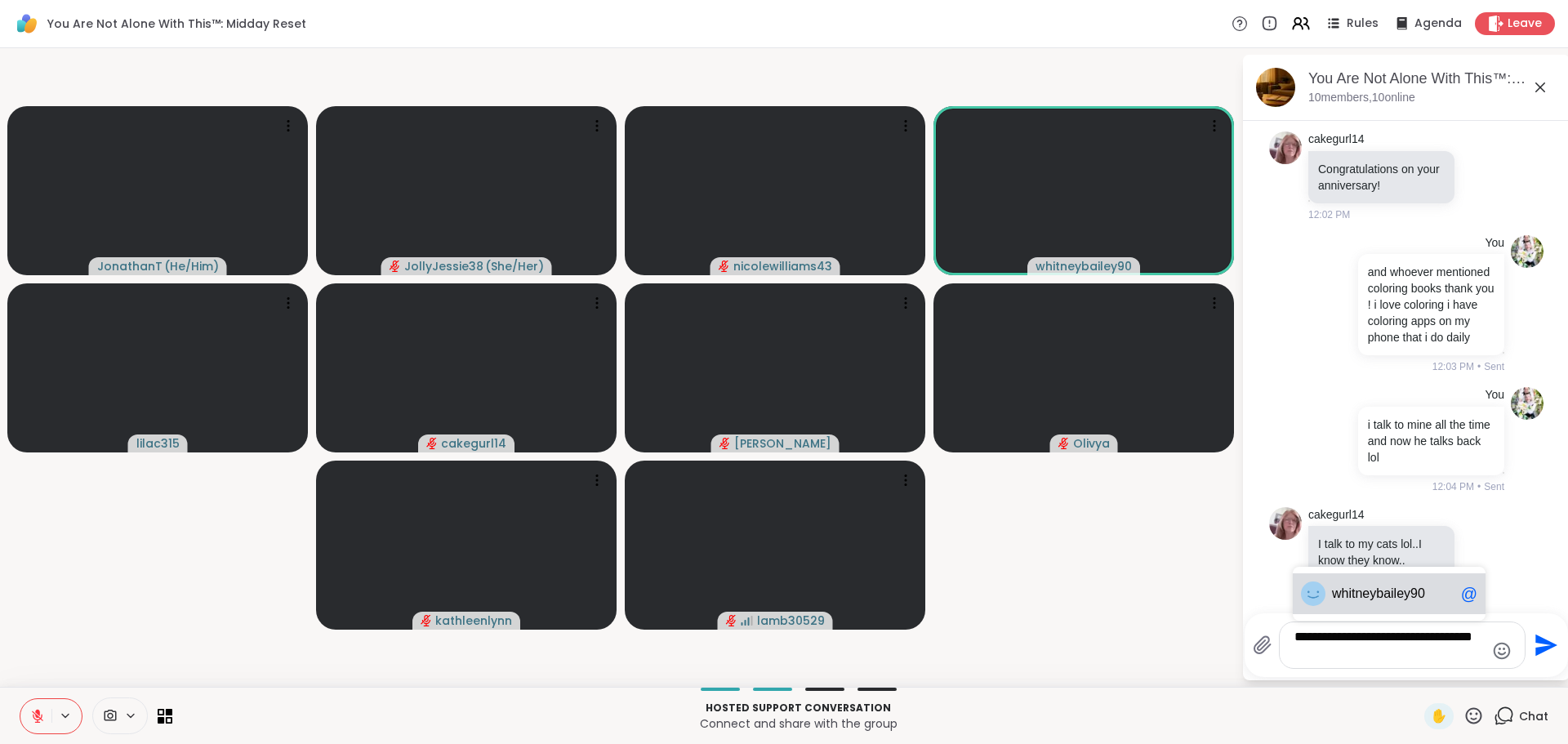
click at [1362, 596] on span "neybailey90" at bounding box center [1389, 593] width 69 height 16
type textarea "**********"
click at [1538, 652] on icon "Send" at bounding box center [1546, 645] width 22 height 22
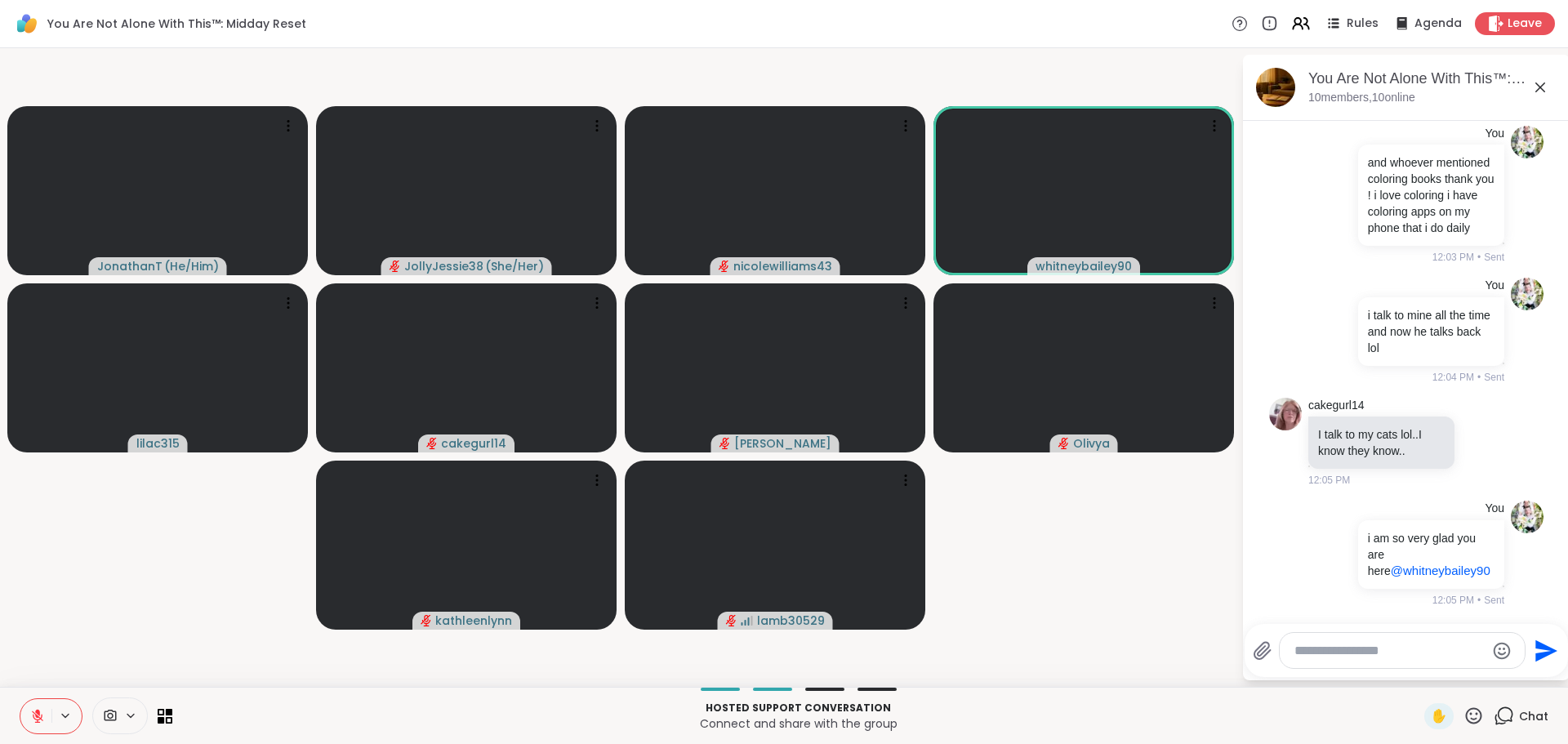
scroll to position [9334, 0]
click at [1400, 652] on textarea "Type your message" at bounding box center [1389, 651] width 191 height 16
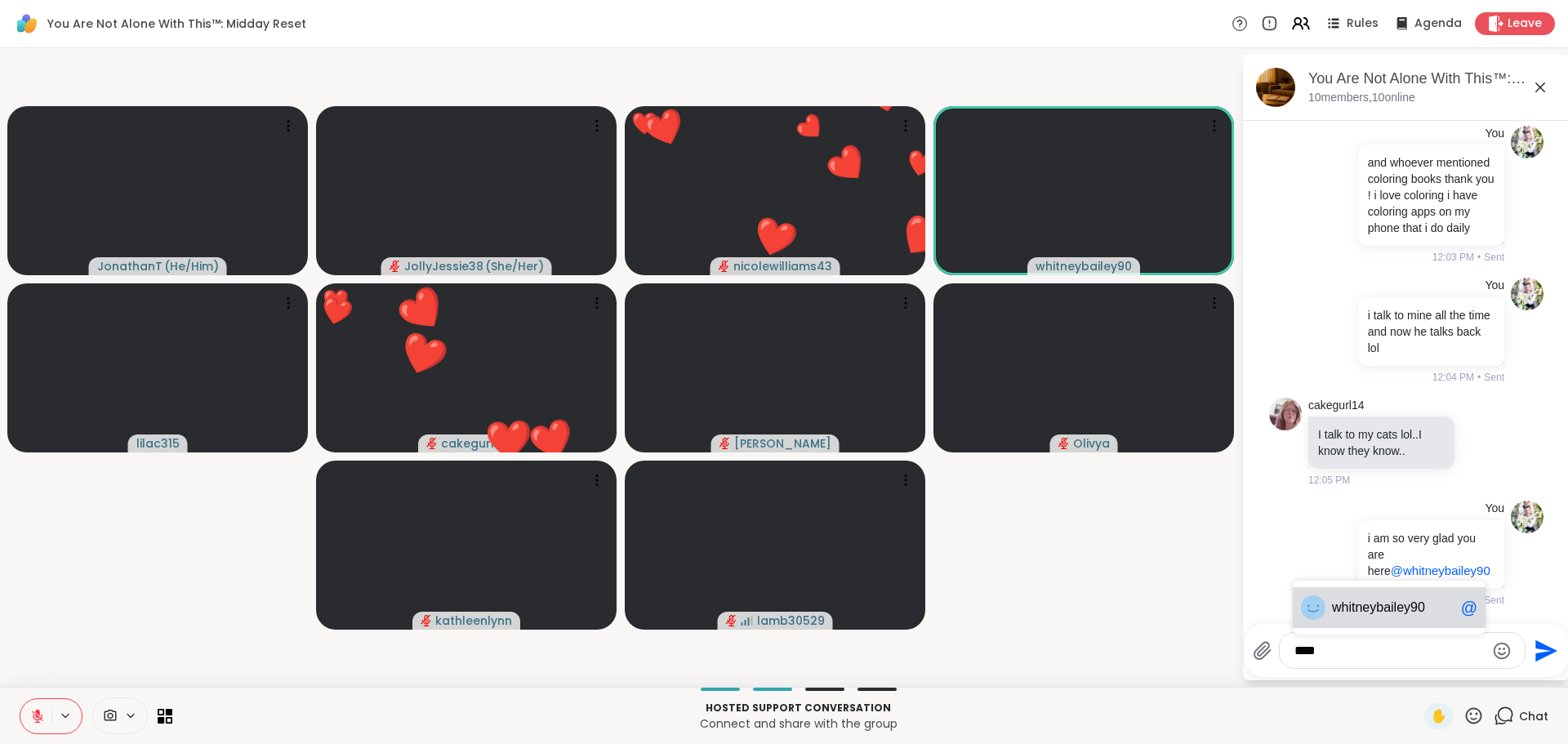
click at [1382, 615] on div "whi tneybailey90 @" at bounding box center [1388, 607] width 192 height 41
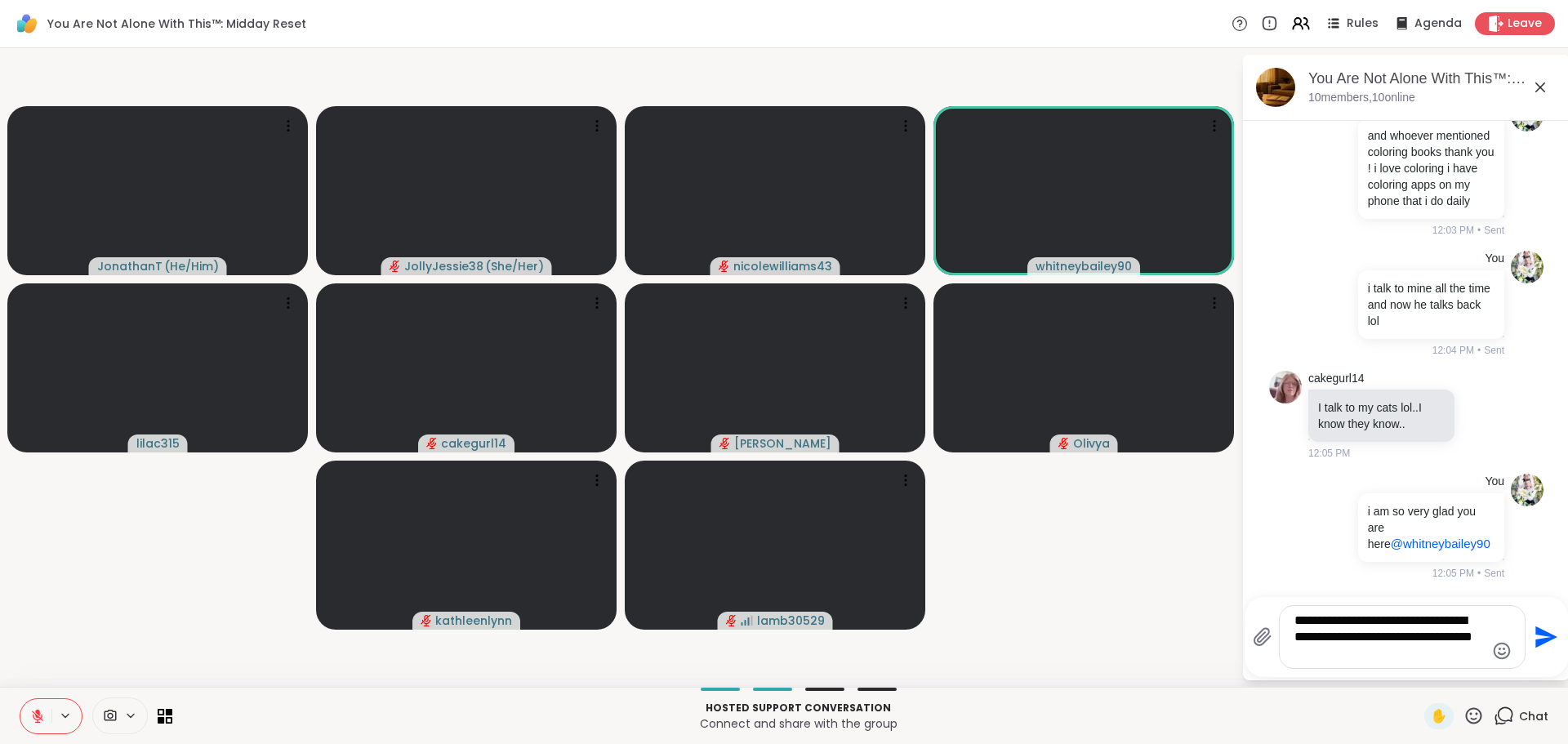
type textarea "**********"
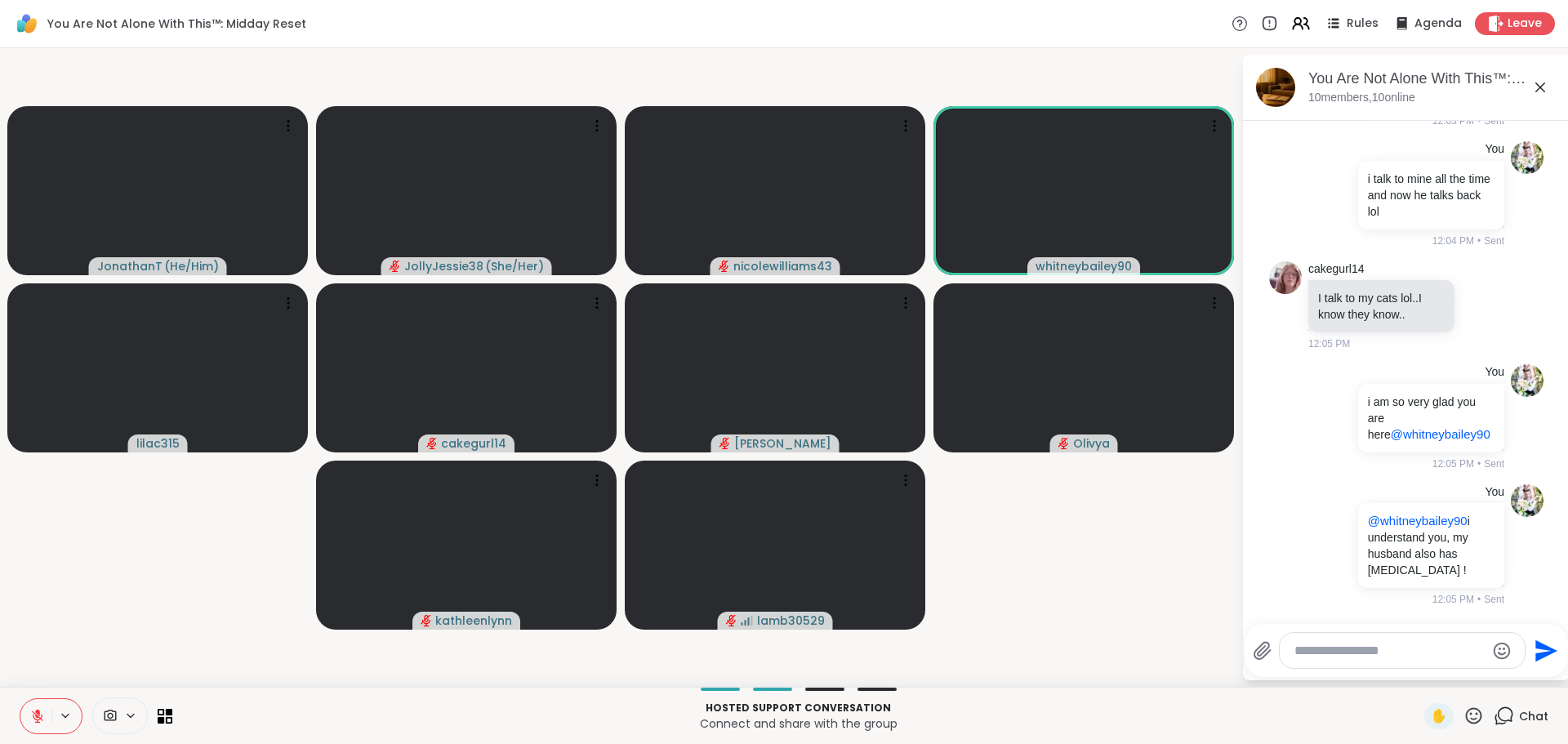
scroll to position [9470, 0]
type textarea "*"
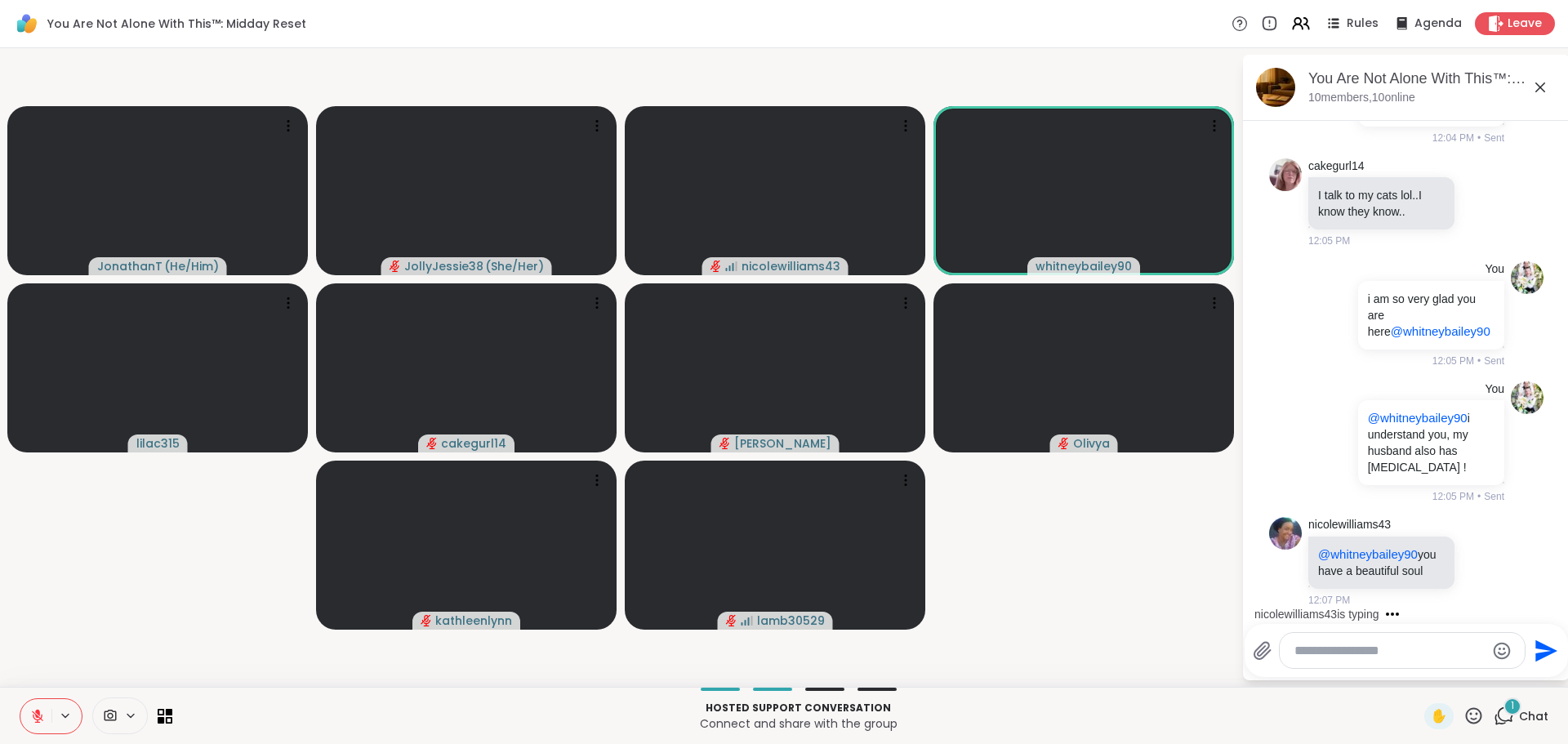
scroll to position [9590, 0]
click at [1476, 553] on icon at bounding box center [1483, 561] width 15 height 16
click at [1476, 529] on div "Select Reaction: Heart" at bounding box center [1483, 536] width 15 height 15
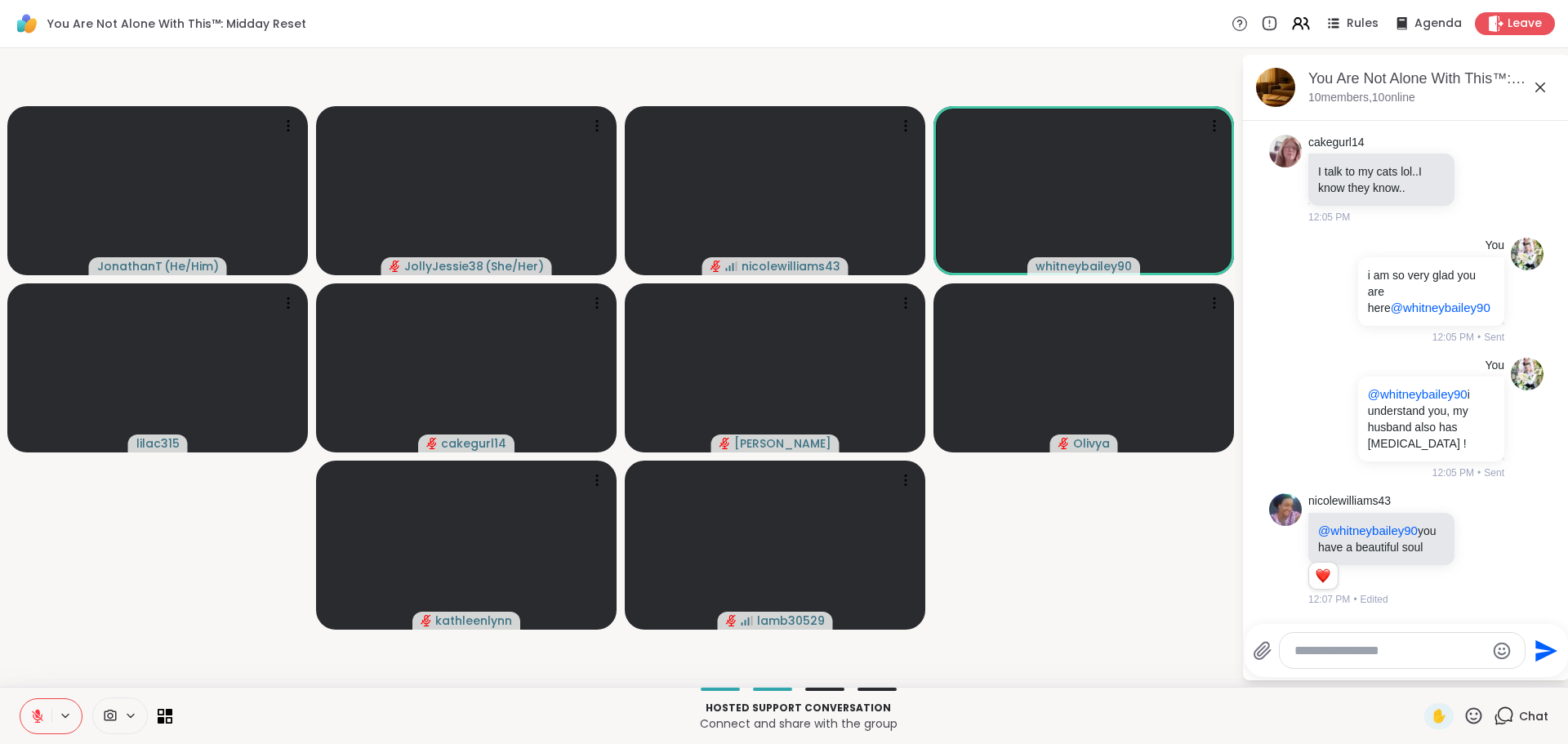
click at [1332, 647] on textarea "Type your message" at bounding box center [1389, 651] width 191 height 16
click at [1431, 714] on span "✋" at bounding box center [1439, 716] width 16 height 20
click at [1337, 647] on textarea "Type your message" at bounding box center [1389, 651] width 191 height 16
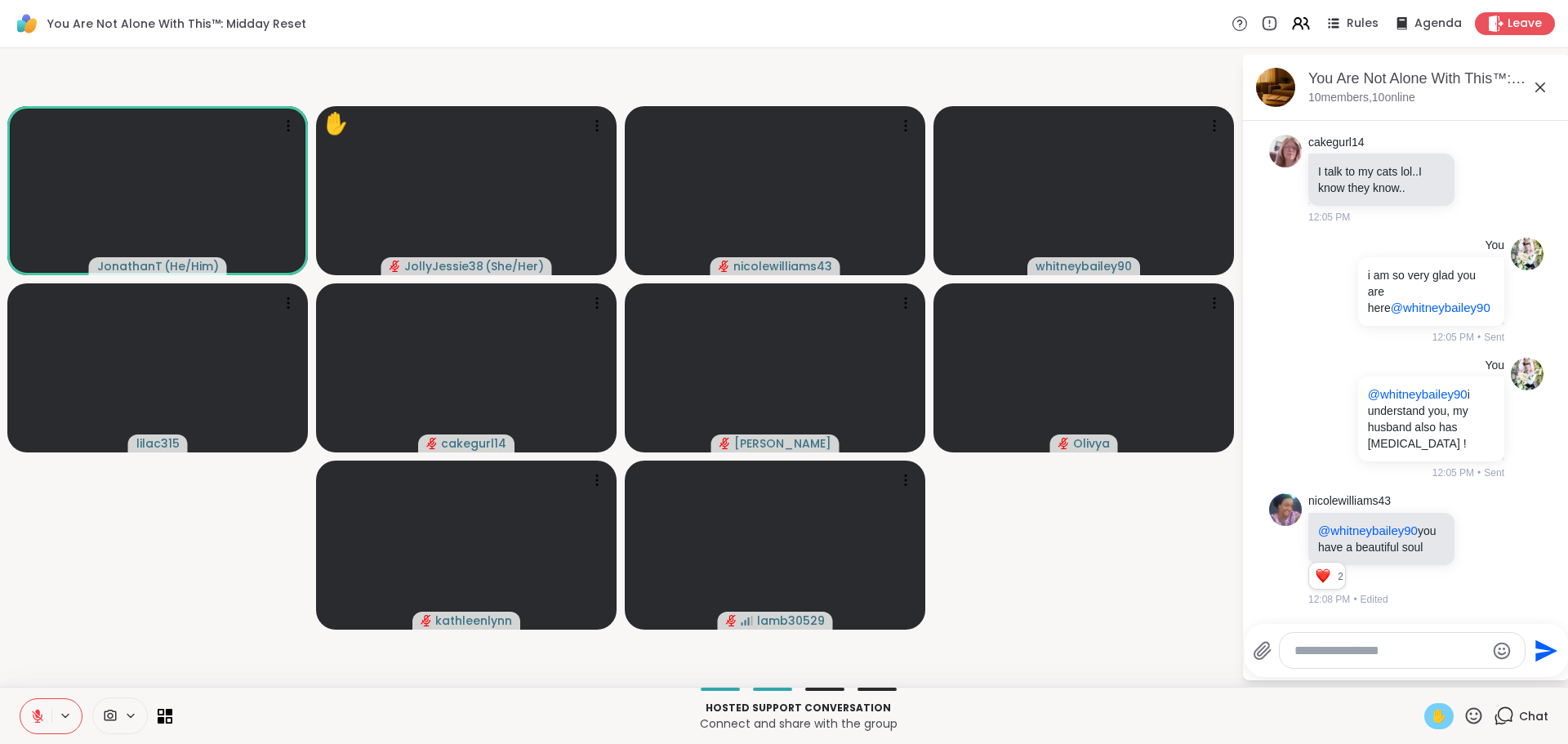
click at [39, 716] on icon at bounding box center [37, 716] width 15 height 15
click at [39, 716] on icon at bounding box center [37, 714] width 4 height 7
click at [40, 718] on icon at bounding box center [37, 716] width 12 height 12
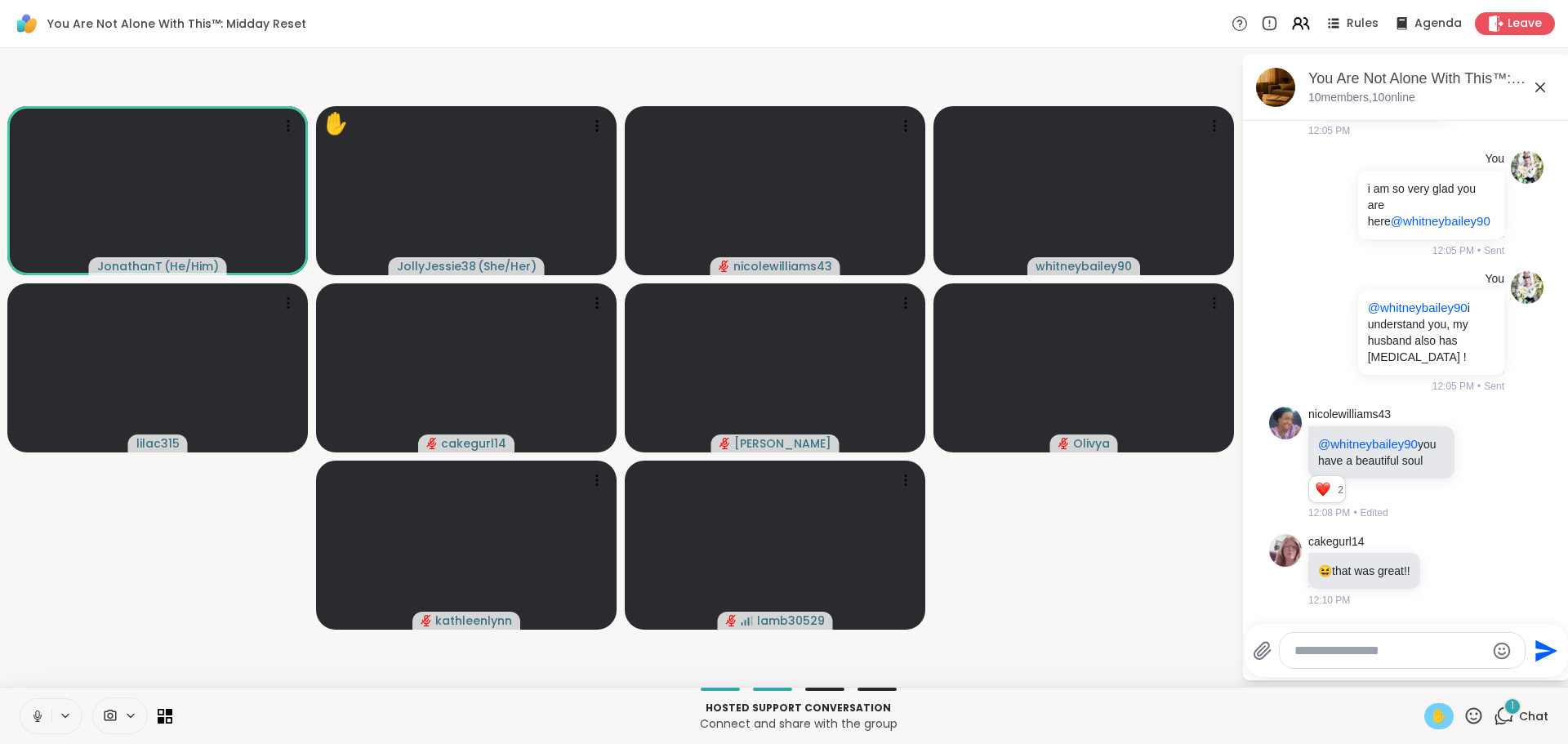
scroll to position [9699, 0]
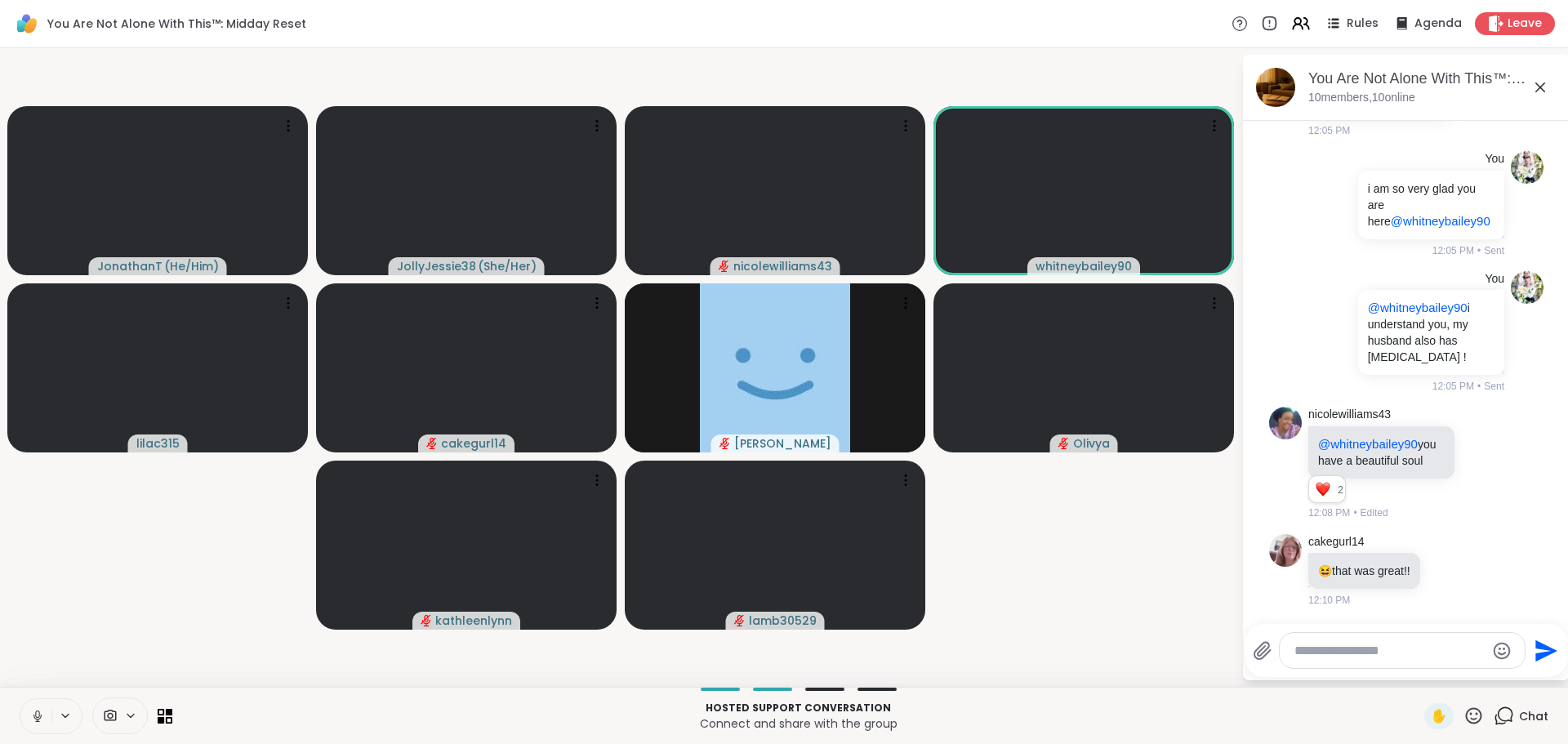
click at [30, 706] on button at bounding box center [35, 716] width 31 height 35
click at [1367, 638] on div at bounding box center [1402, 650] width 245 height 35
click at [1362, 654] on textarea "Type your message" at bounding box center [1389, 651] width 191 height 16
click at [1352, 655] on textarea "Type your message" at bounding box center [1389, 651] width 191 height 16
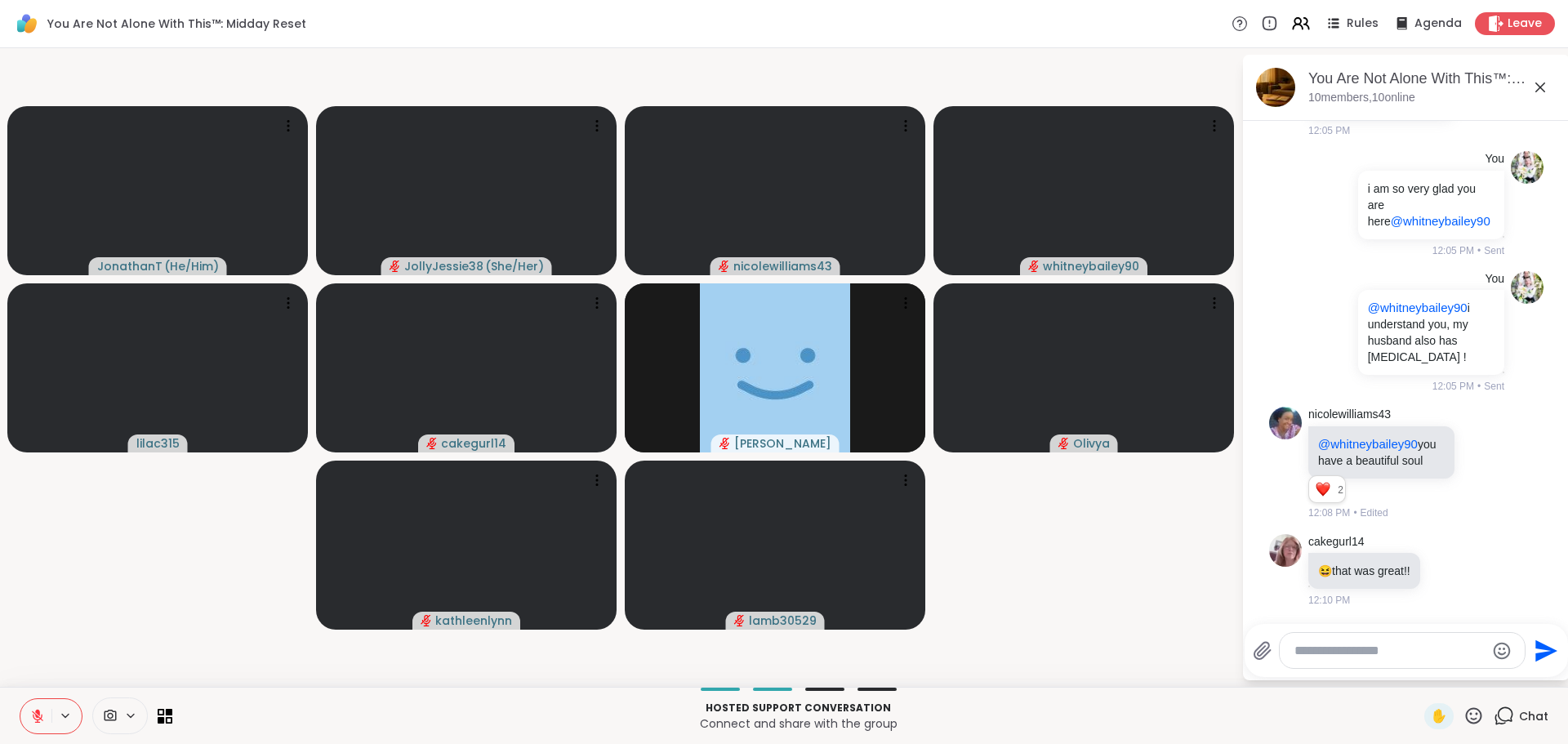
click at [1340, 655] on textarea "Type your message" at bounding box center [1389, 651] width 191 height 16
click at [1340, 654] on textarea "Type your message" at bounding box center [1389, 651] width 191 height 16
click at [1341, 654] on textarea "Type your message" at bounding box center [1389, 651] width 191 height 16
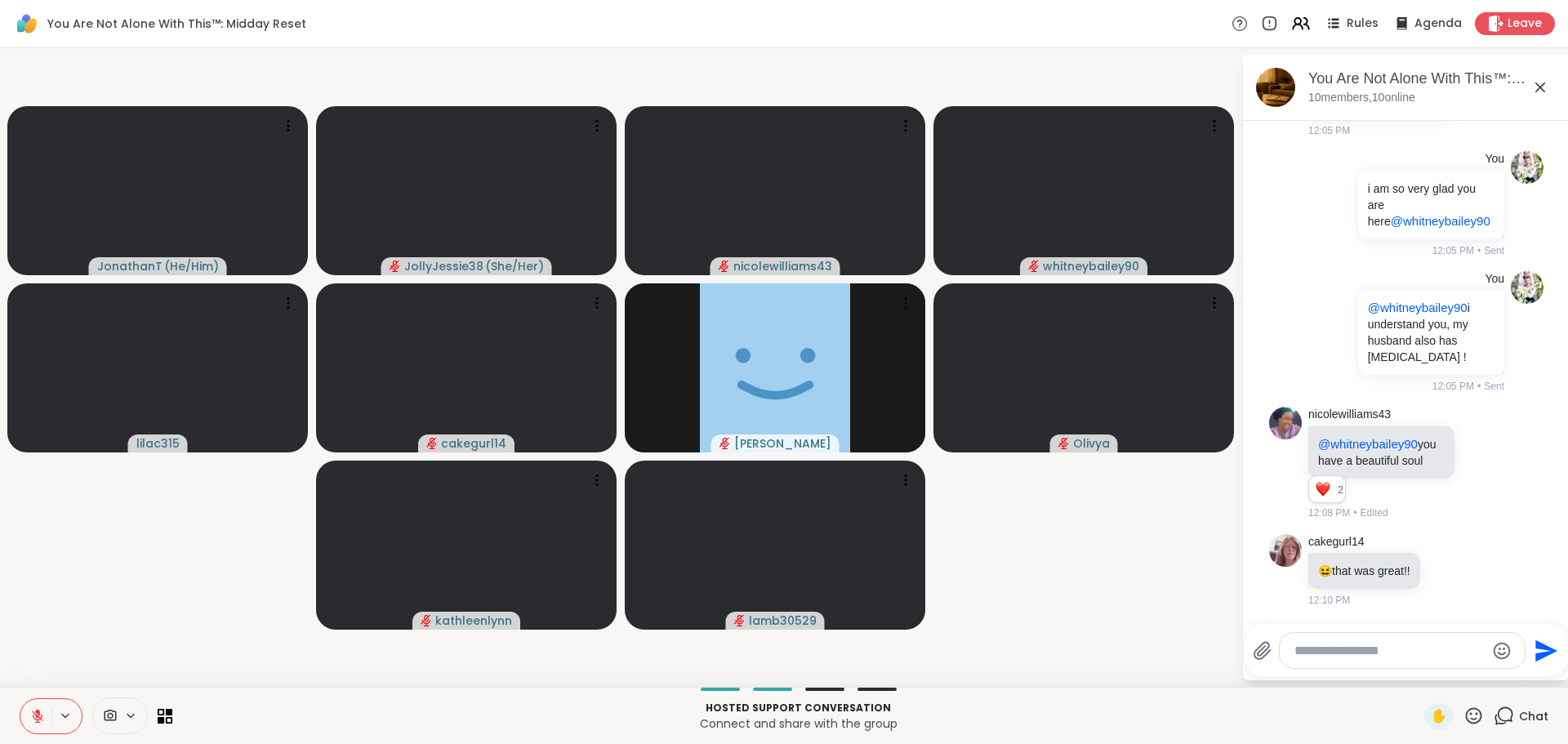
click at [1358, 652] on textarea "Type your message" at bounding box center [1389, 651] width 191 height 16
click at [1359, 654] on textarea "Type your message" at bounding box center [1389, 651] width 191 height 16
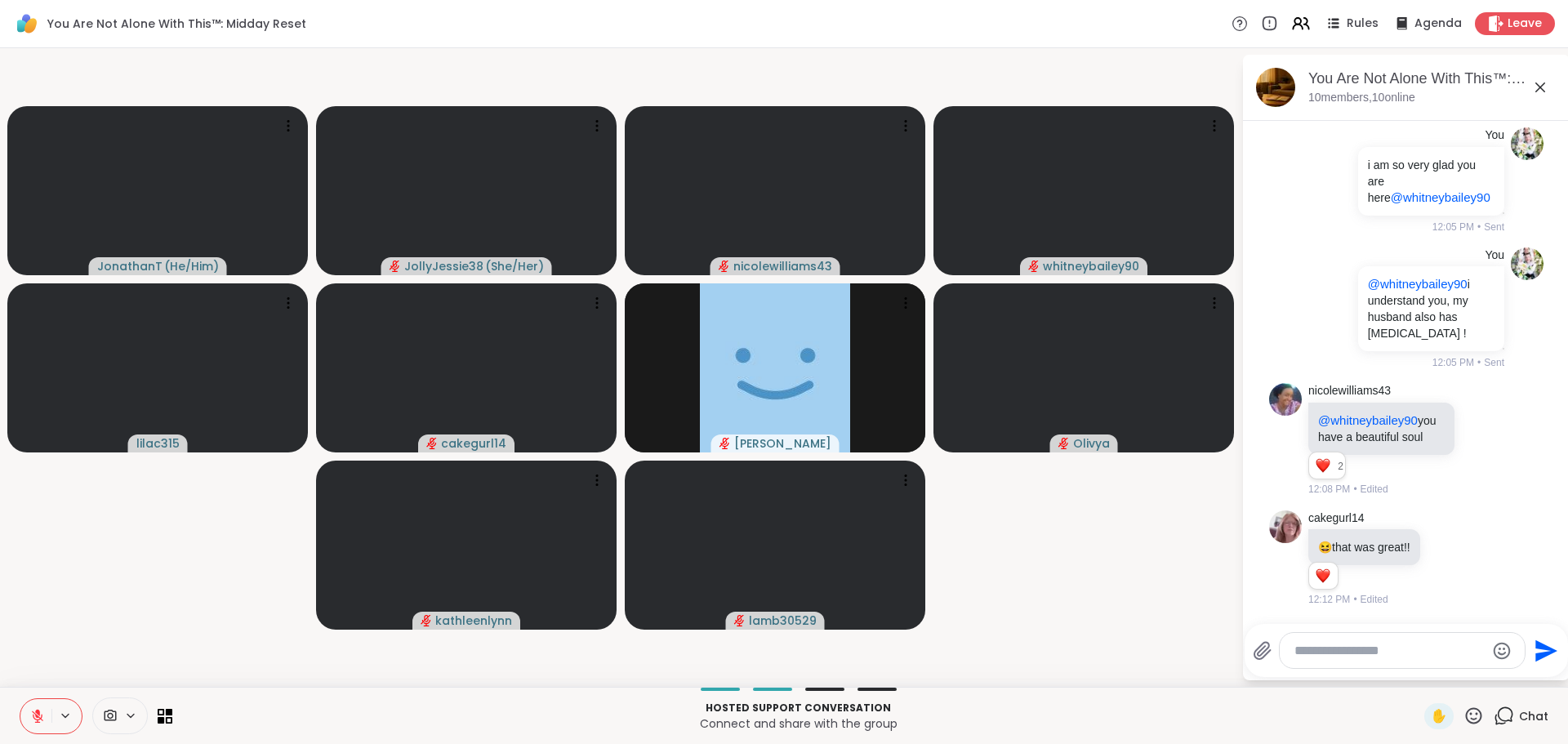
scroll to position [9723, 0]
click at [1346, 654] on textarea "Type your message" at bounding box center [1389, 651] width 191 height 16
click at [1360, 648] on textarea "Type your message" at bounding box center [1389, 651] width 191 height 16
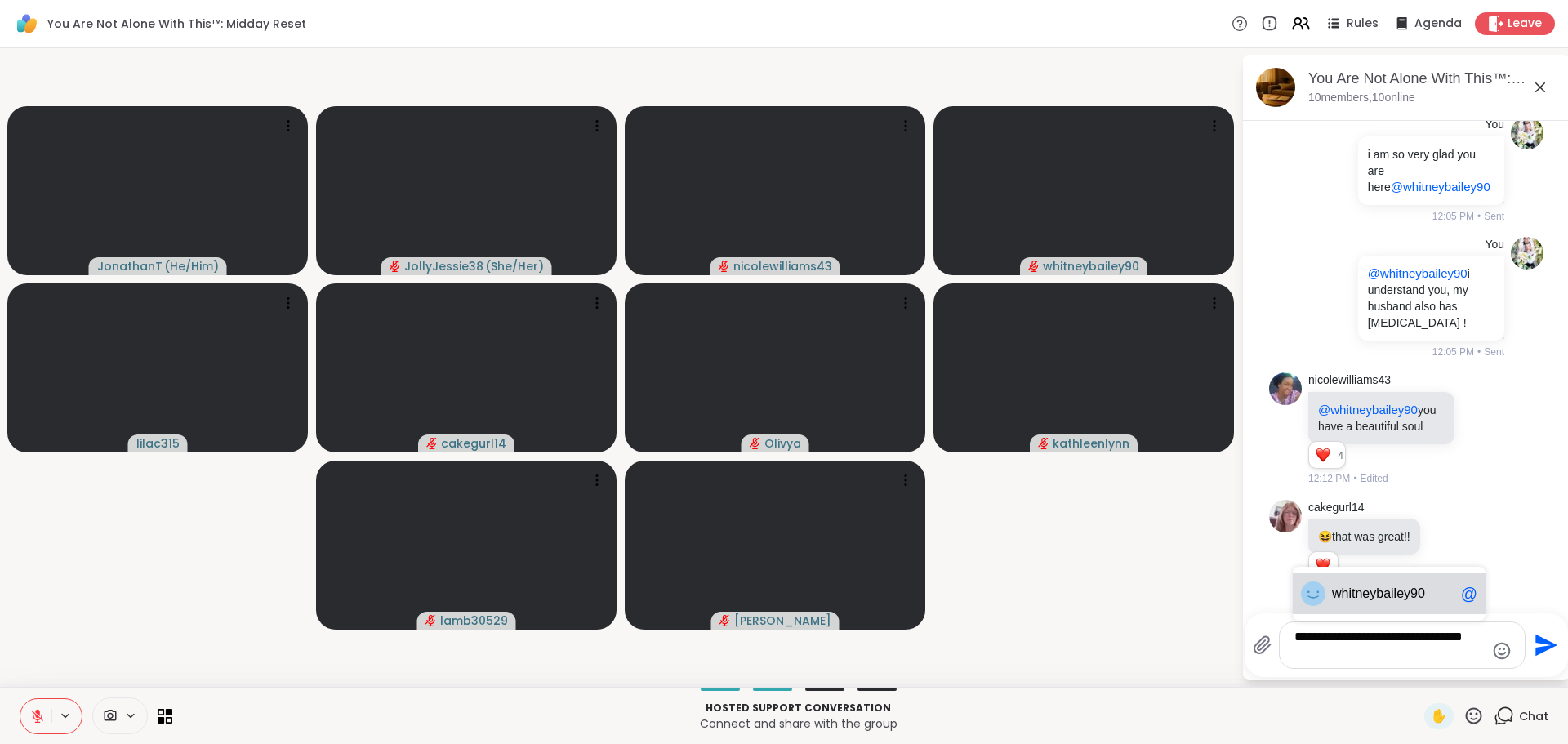
click at [1366, 593] on span "neybailey90" at bounding box center [1389, 593] width 69 height 16
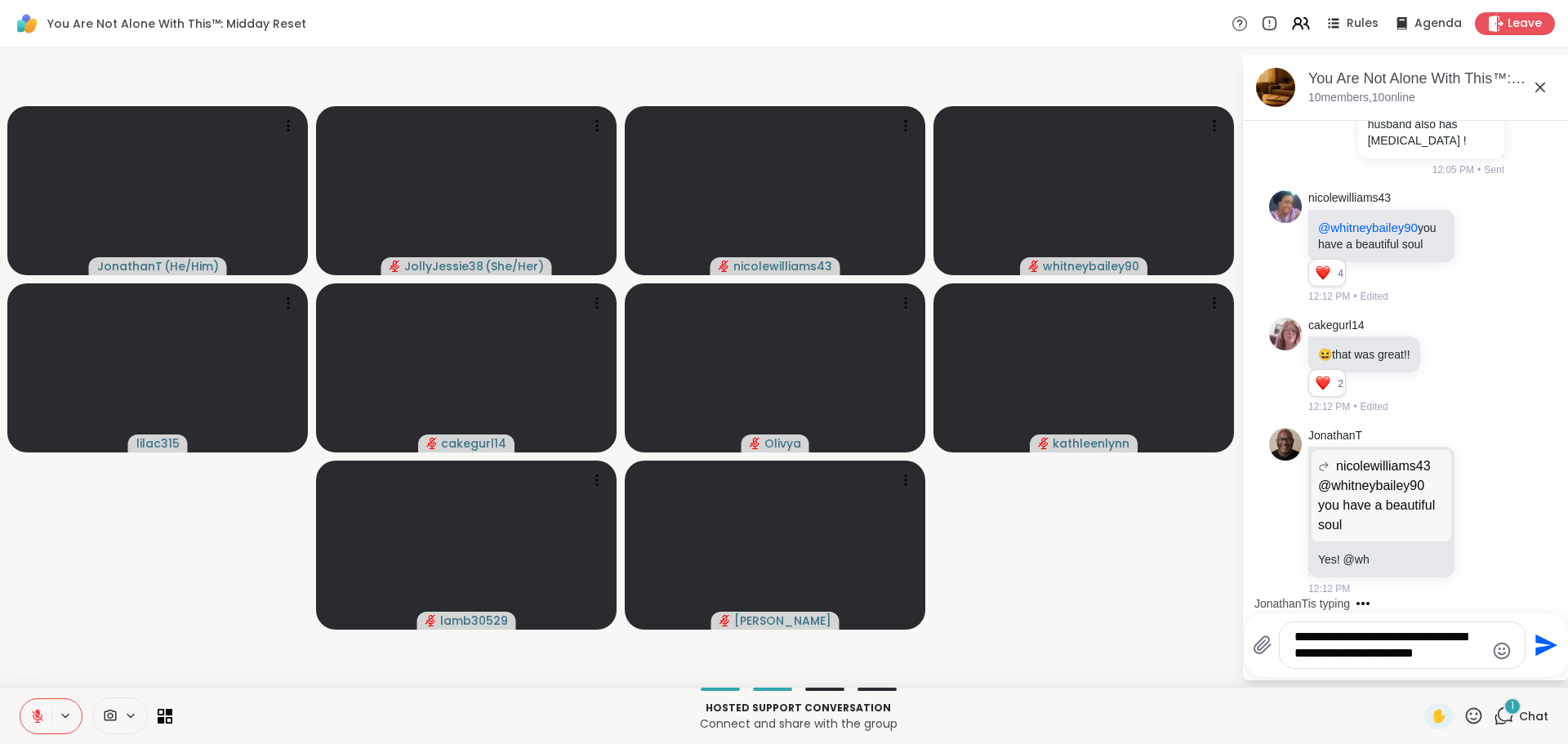
scroll to position [9916, 0]
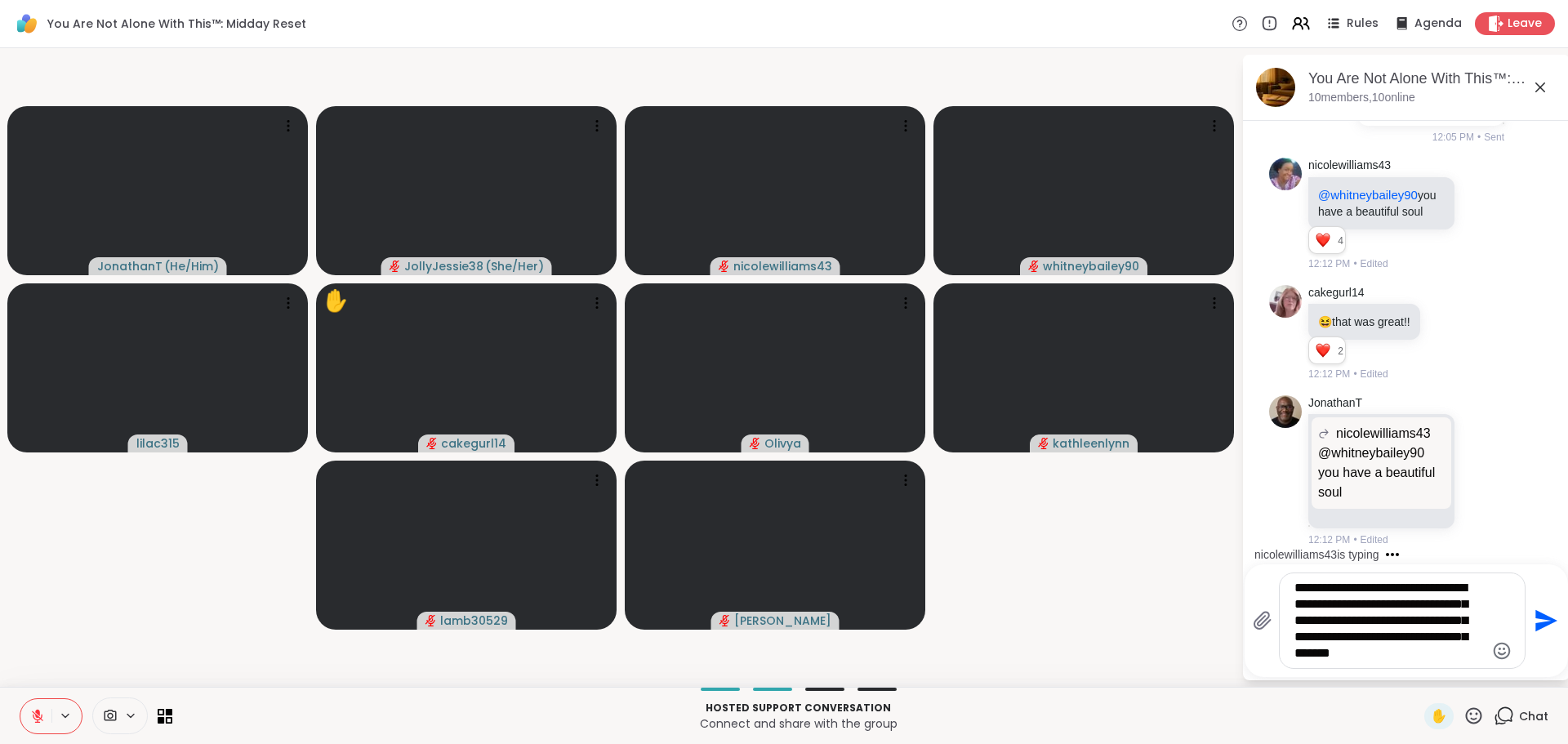
type textarea "**********"
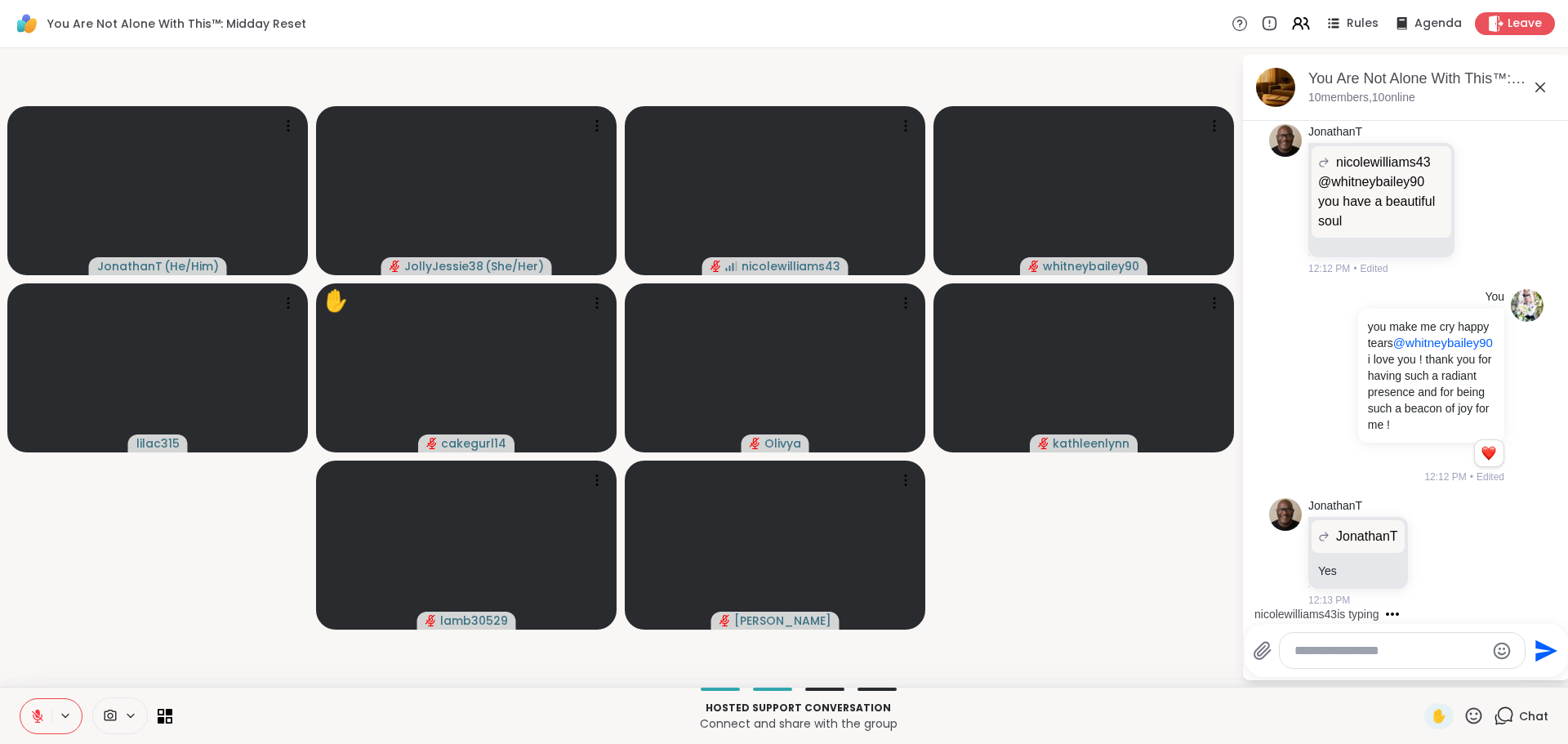
scroll to position [10218, 0]
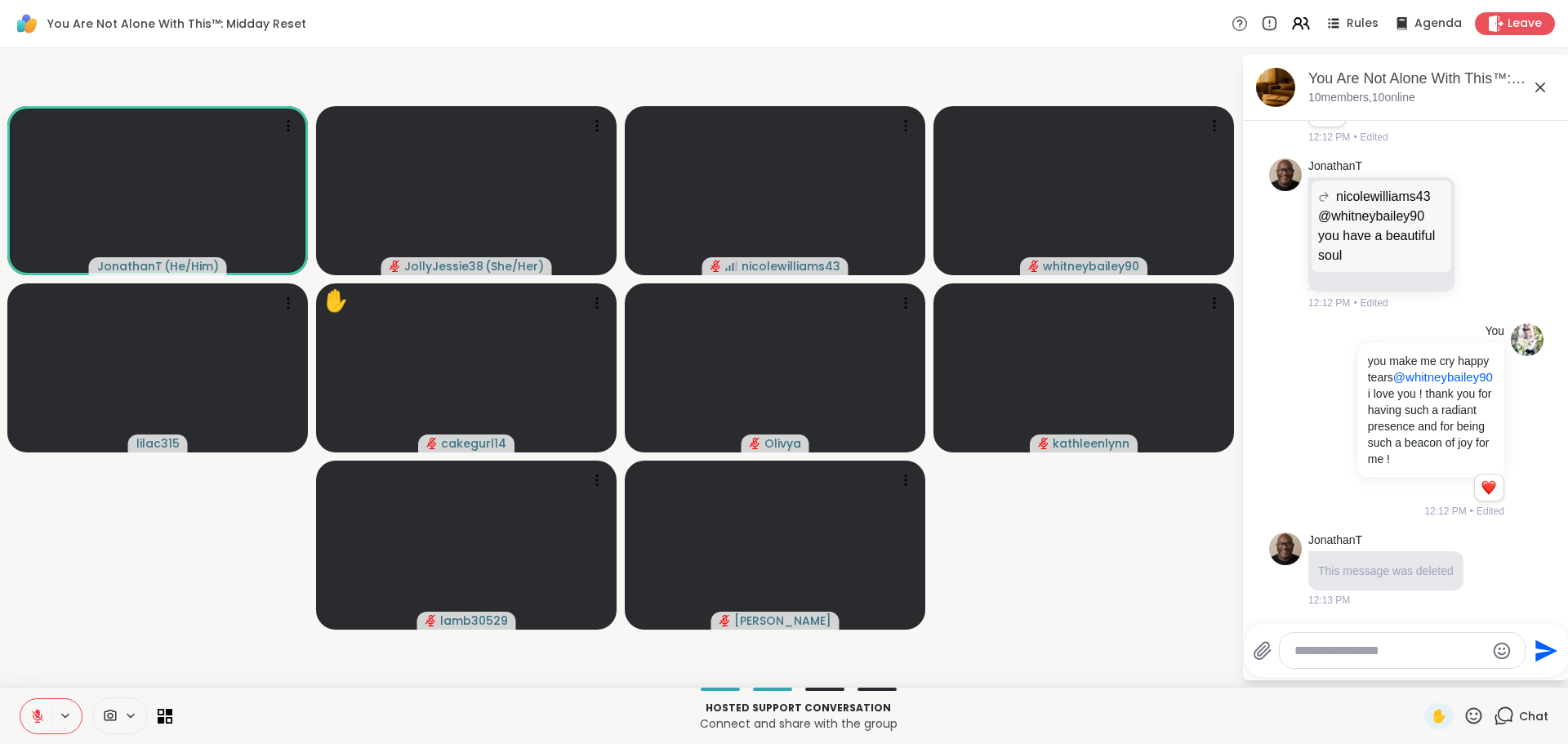
click at [36, 709] on icon at bounding box center [37, 716] width 15 height 15
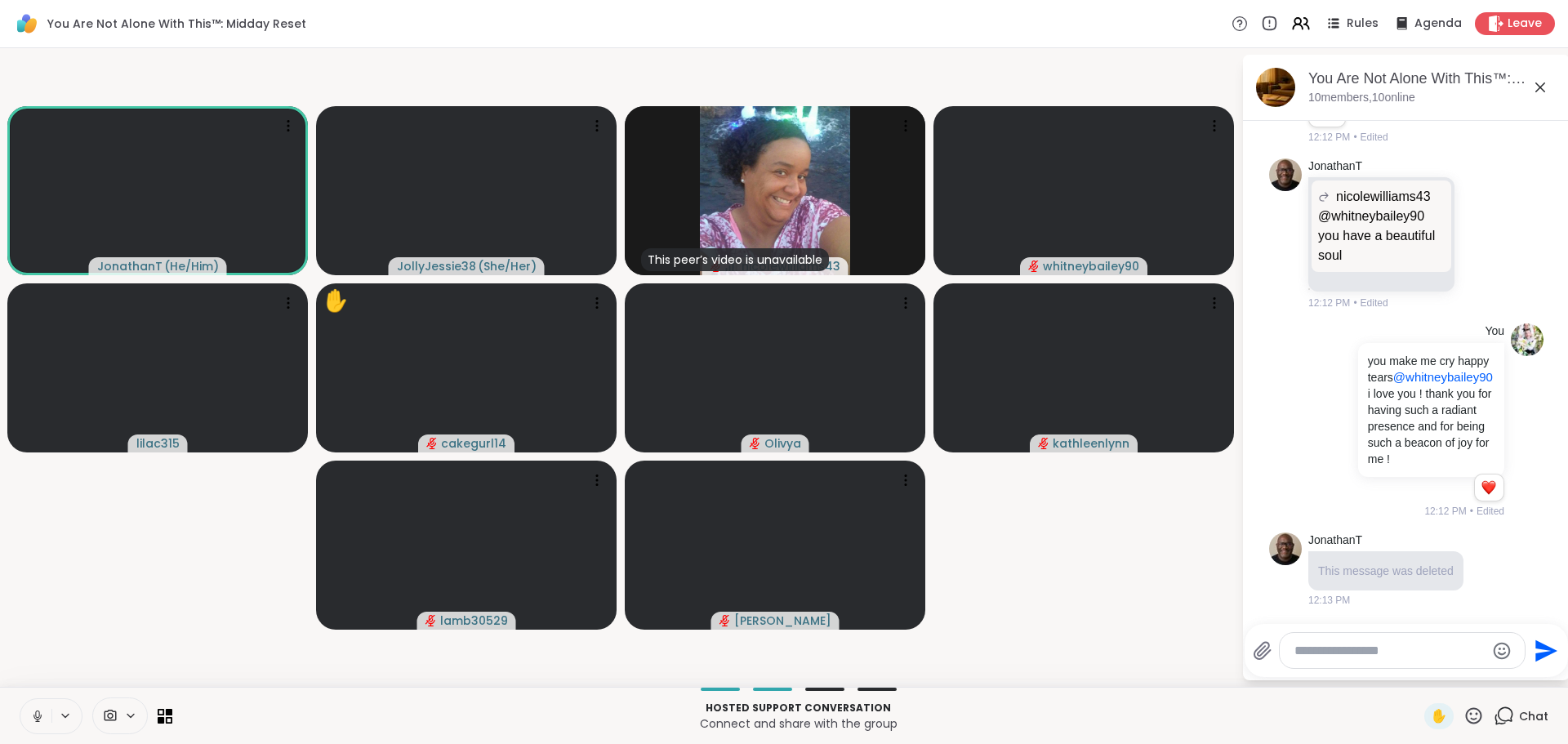
click at [159, 600] on video-player-container "JonathanT ( He/Him ) JollyJessie38 ( She/Her ) This peer’s video is unavailable…" at bounding box center [620, 367] width 1221 height 625
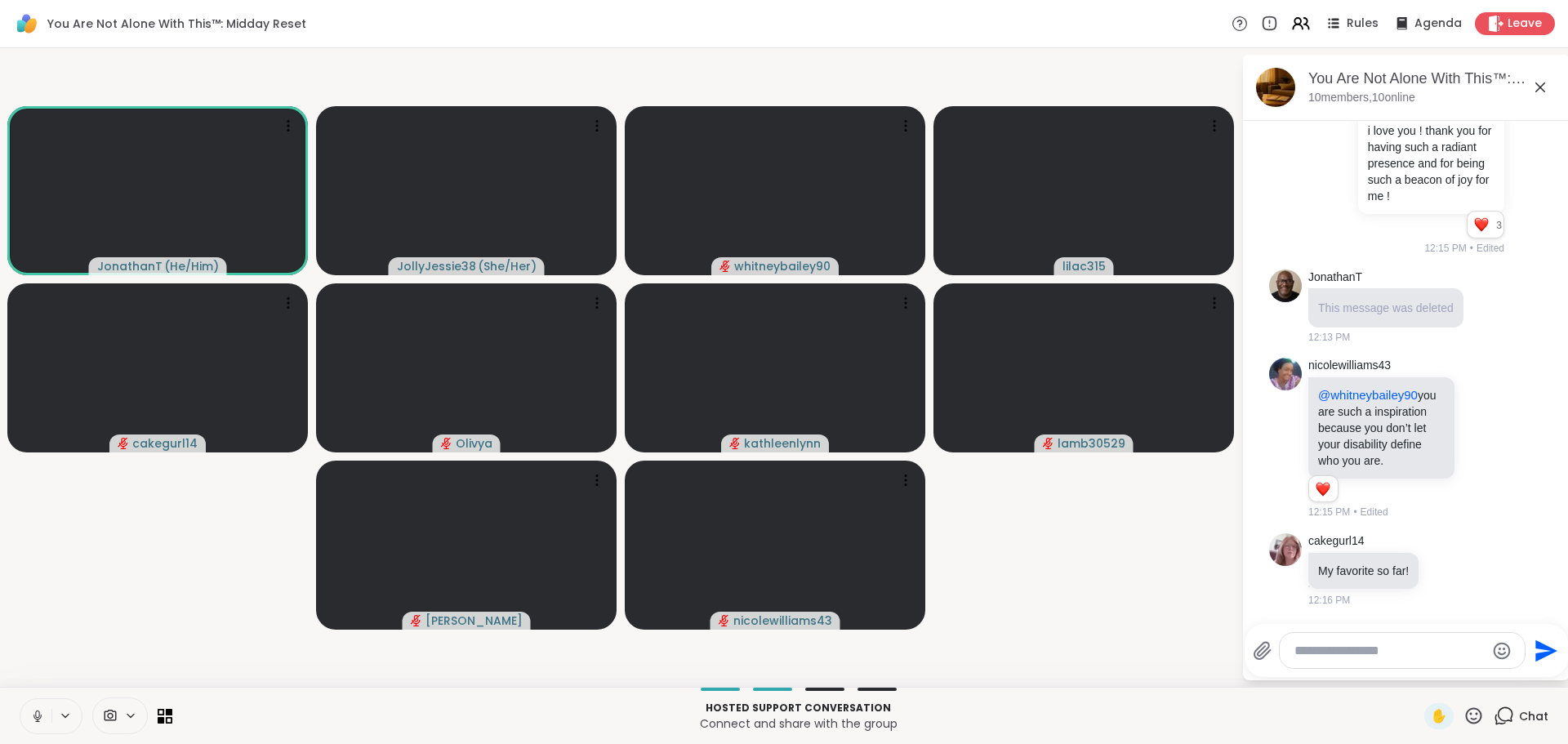
scroll to position [10498, 0]
click at [1476, 434] on icon at bounding box center [1483, 438] width 15 height 16
click at [1476, 408] on div "Select Reaction: Heart" at bounding box center [1483, 412] width 15 height 15
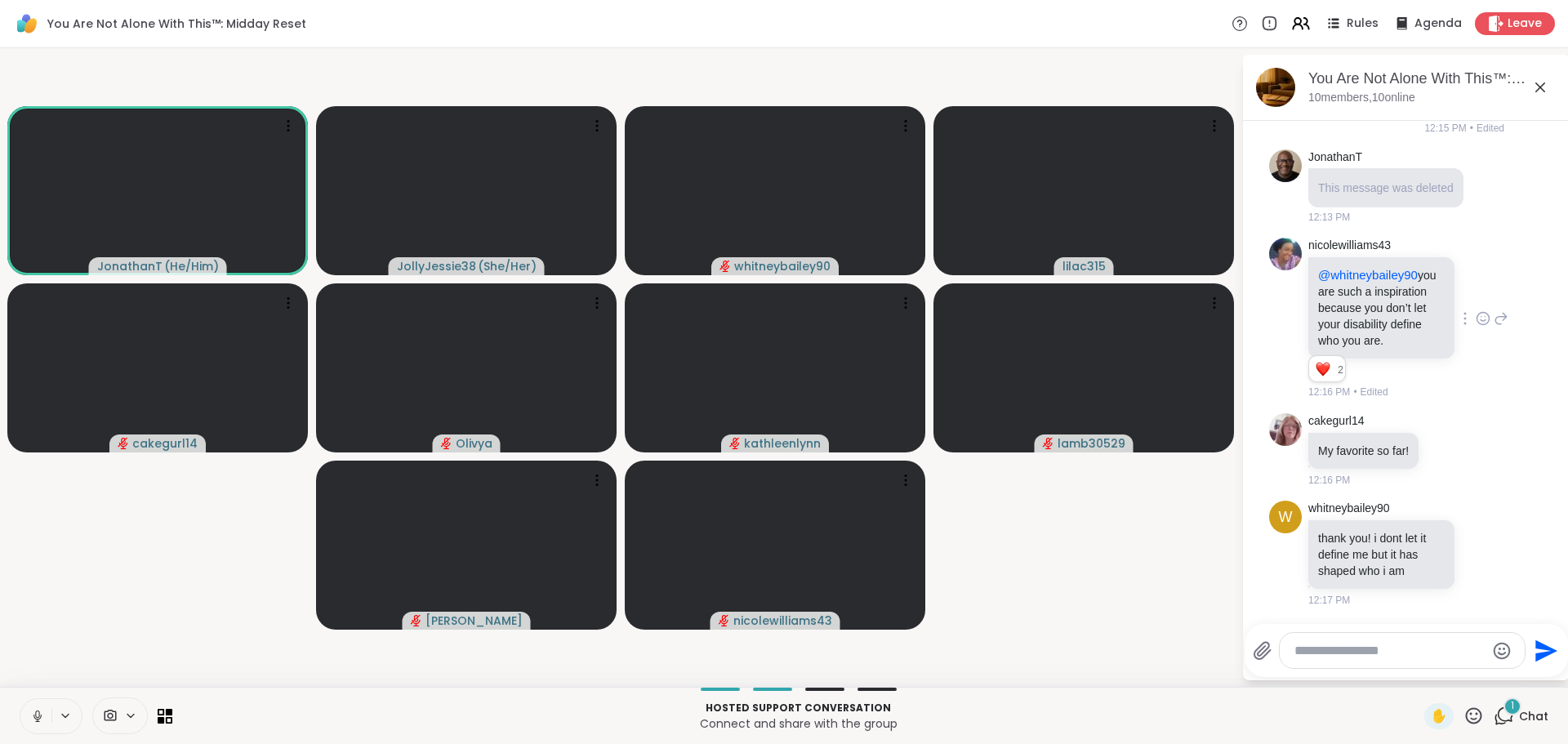
scroll to position [10617, 0]
click at [1476, 552] on icon at bounding box center [1483, 552] width 15 height 16
click at [1476, 521] on div "Select Reaction: Heart" at bounding box center [1483, 527] width 15 height 15
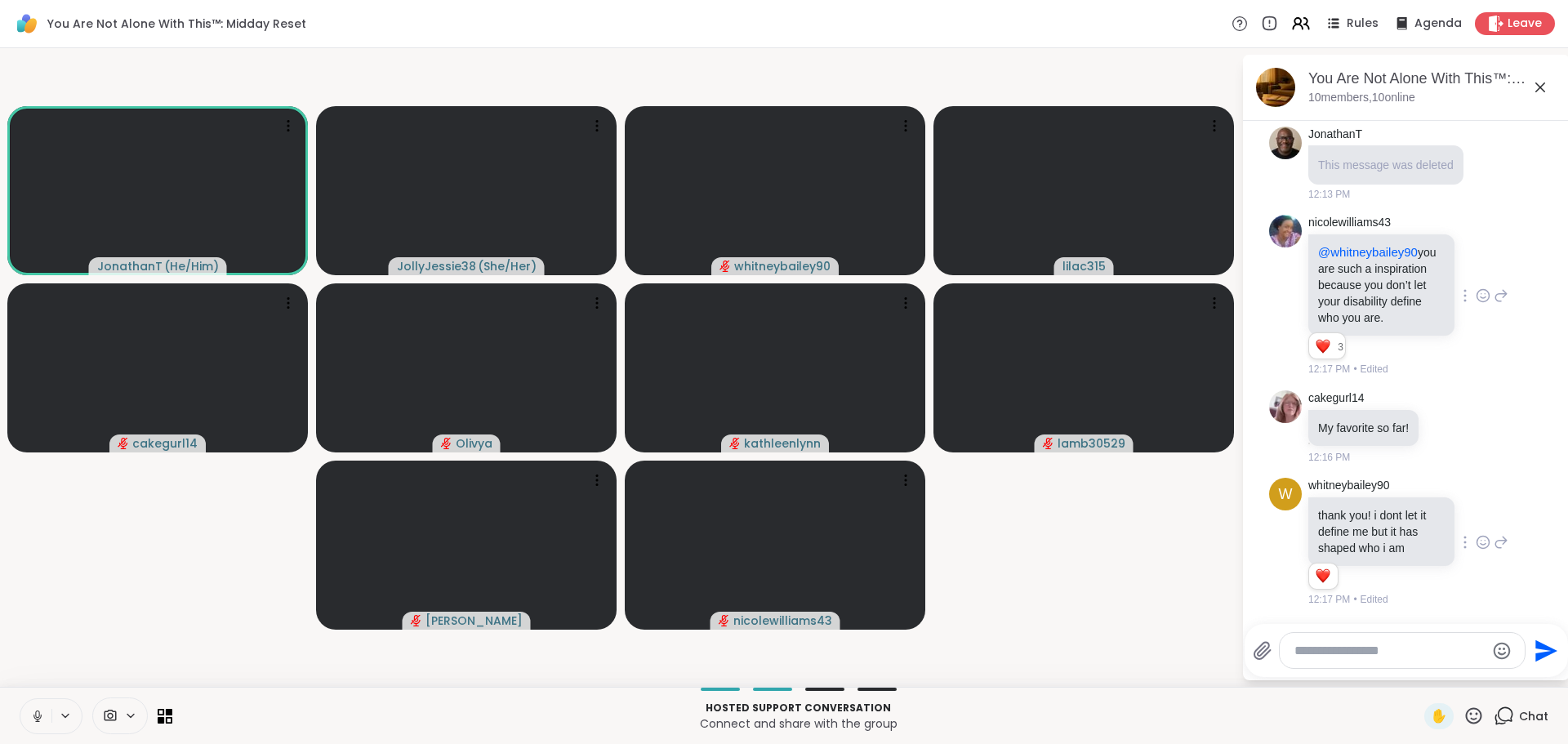
scroll to position [10640, 0]
click at [1494, 541] on icon at bounding box center [1501, 542] width 15 height 20
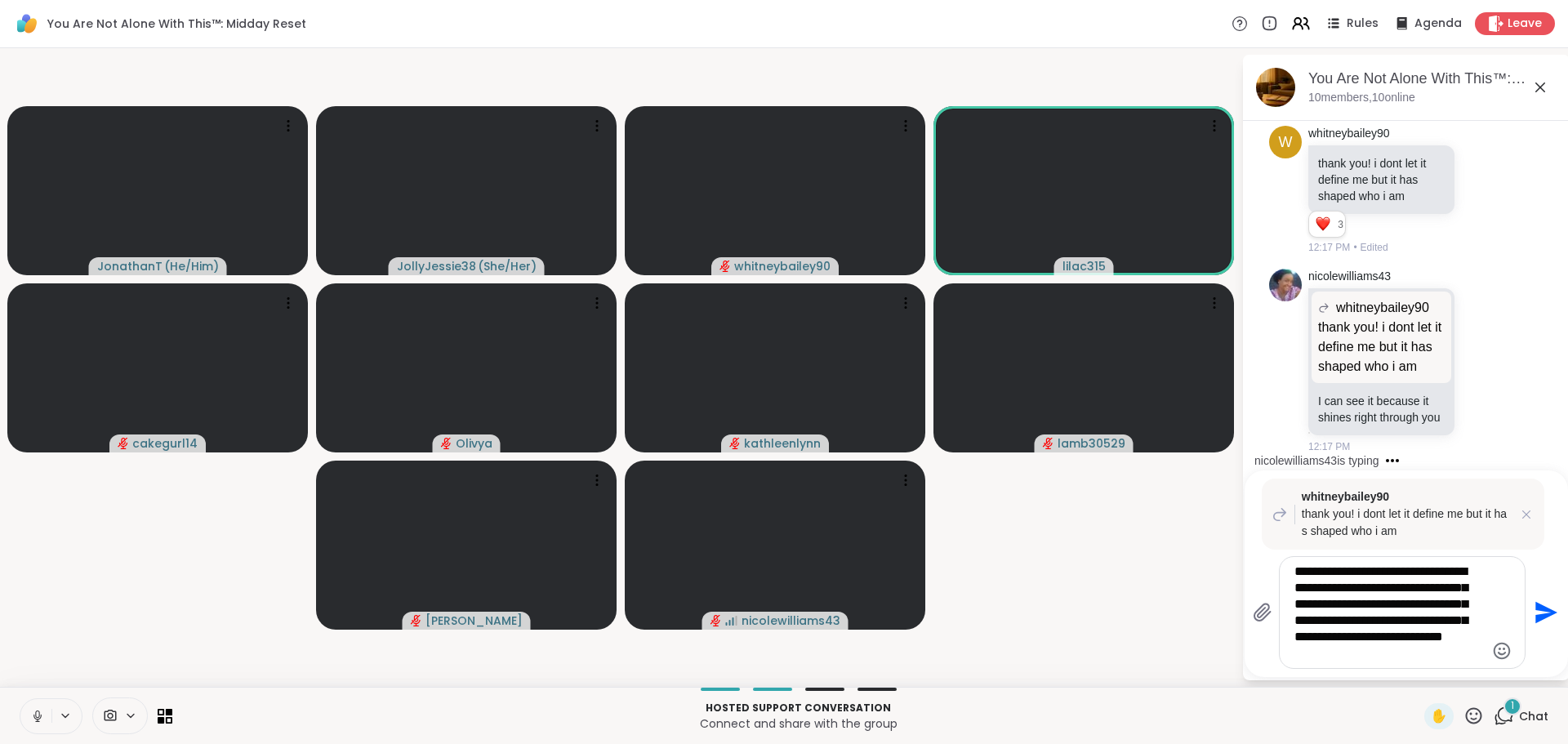
scroll to position [10931, 0]
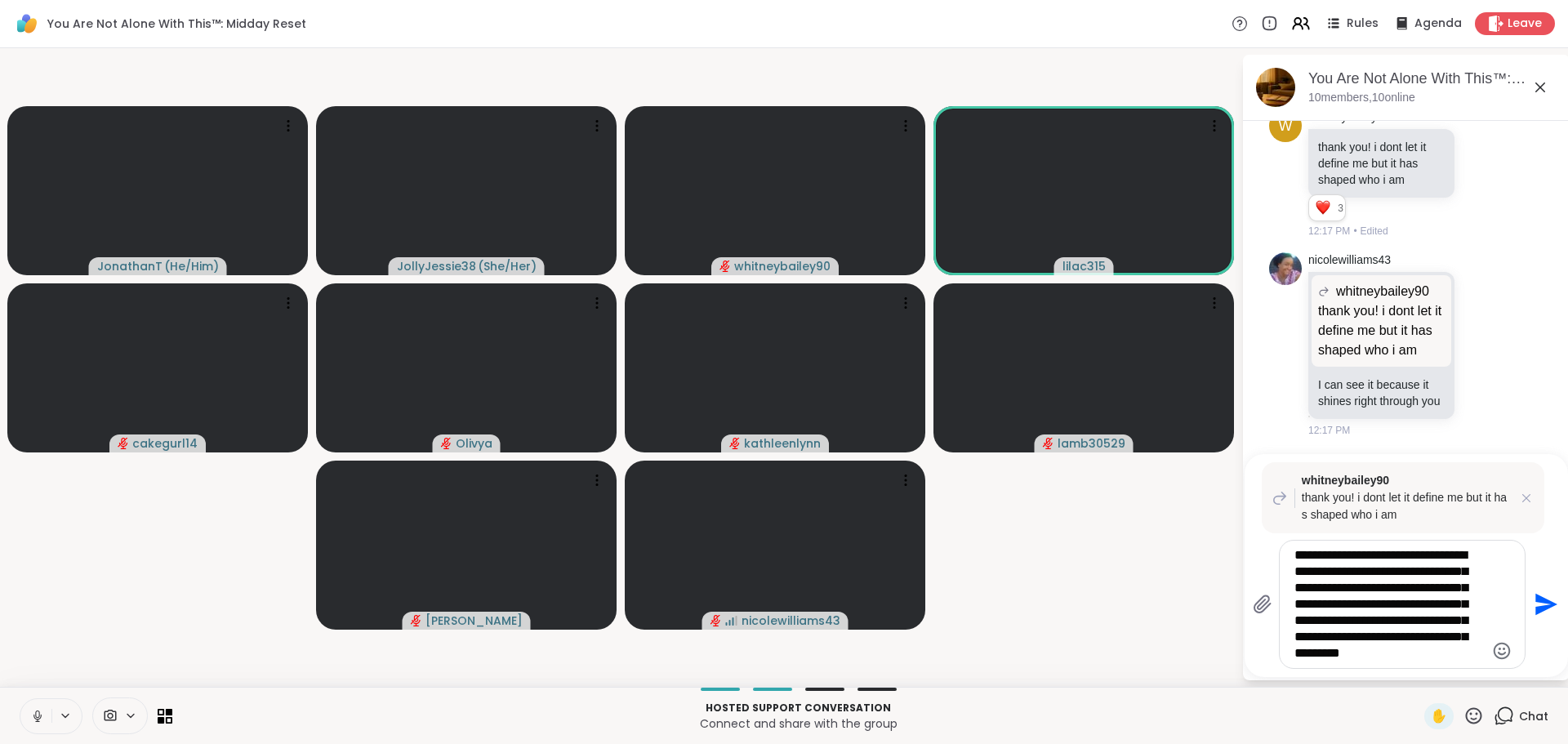
type textarea "**********"
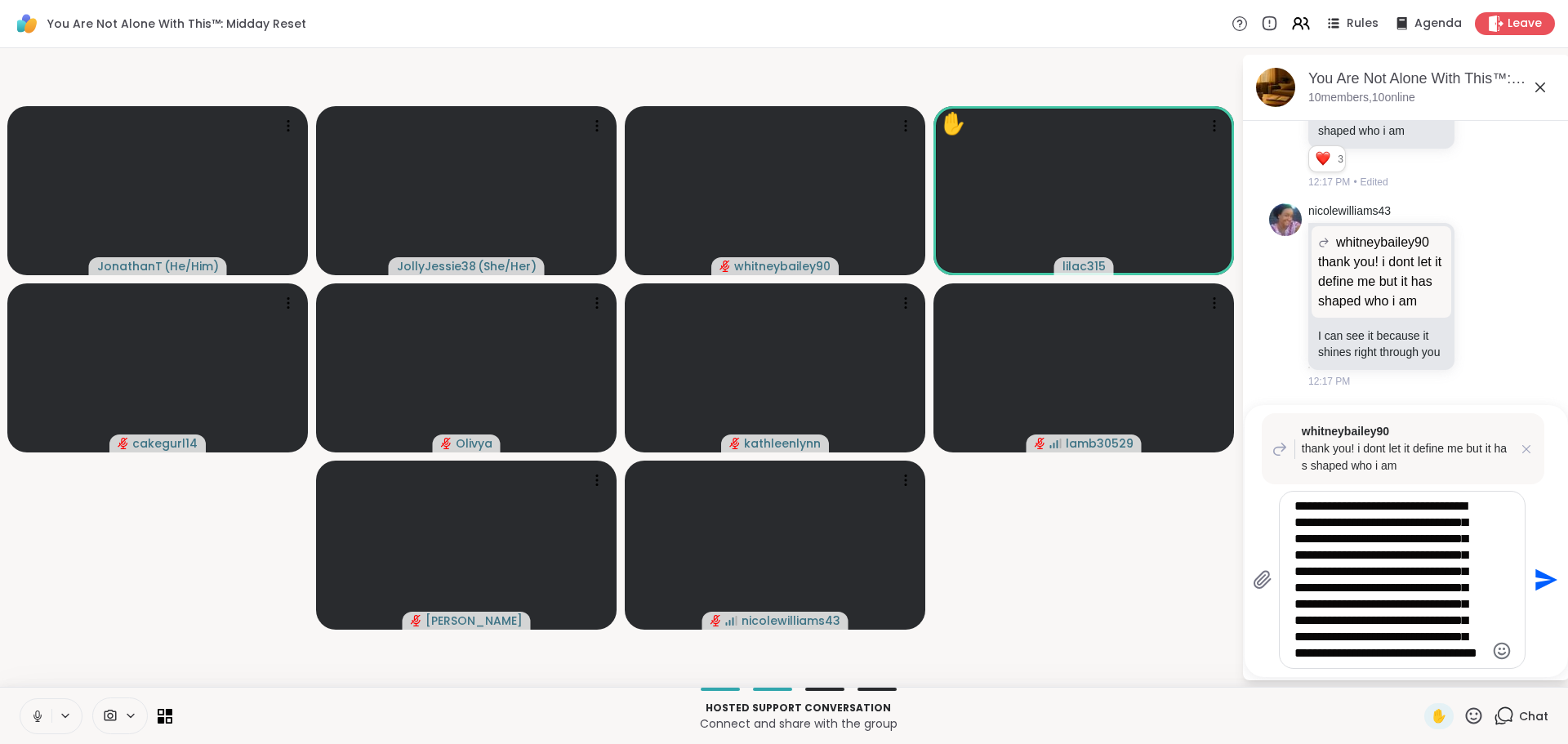
scroll to position [33, 0]
type textarea "**********"
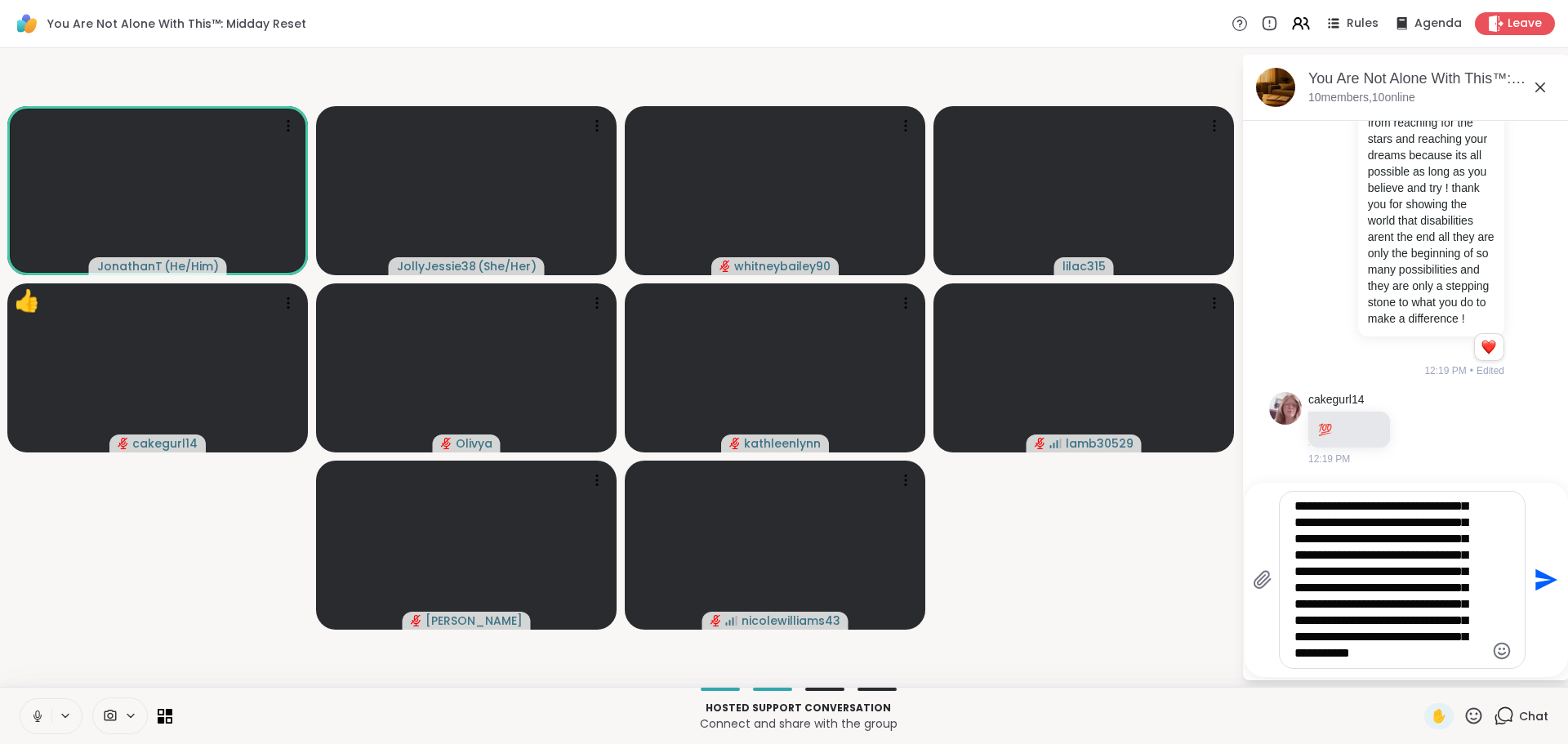
scroll to position [66, 0]
type textarea "**********"
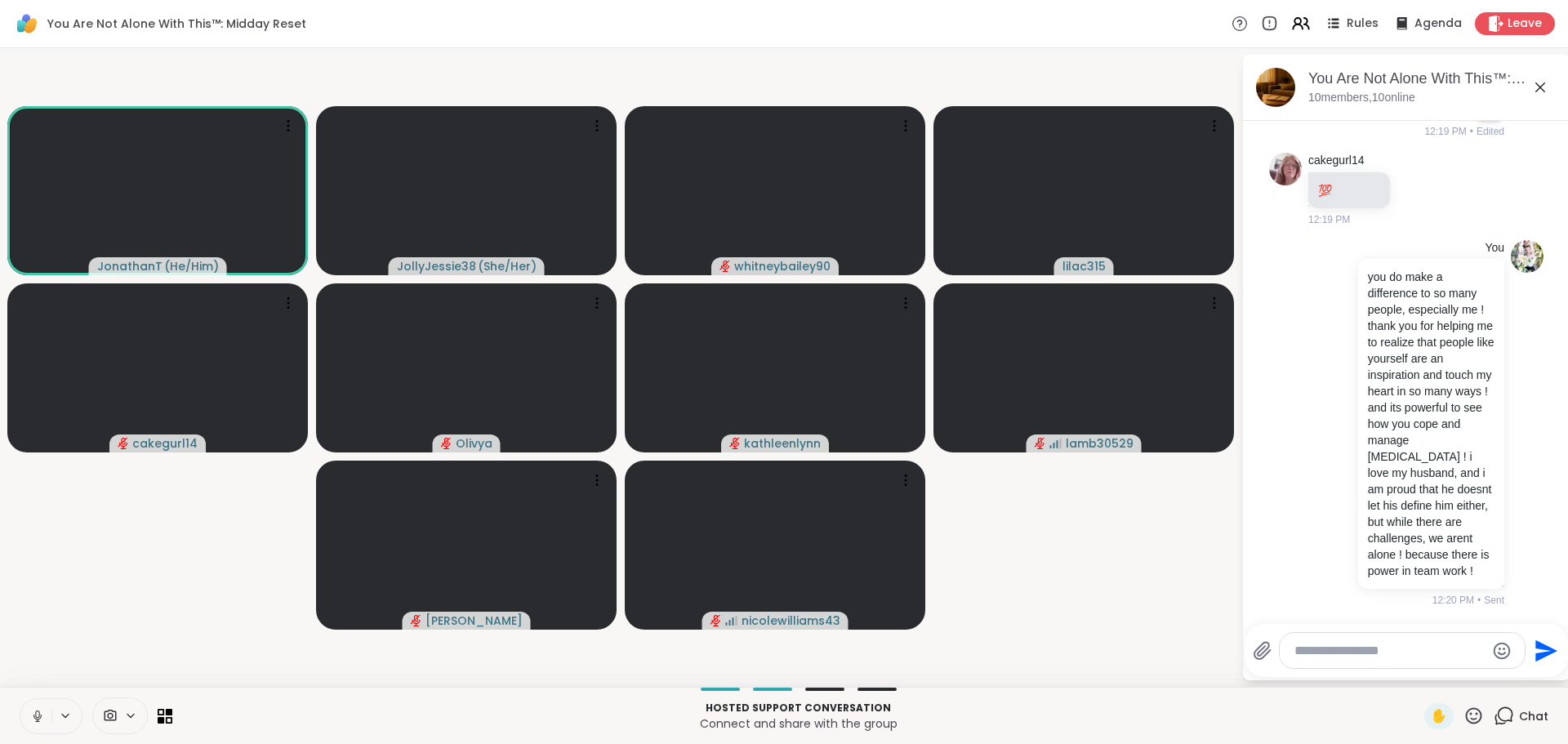
scroll to position [11777, 0]
type textarea "**********"
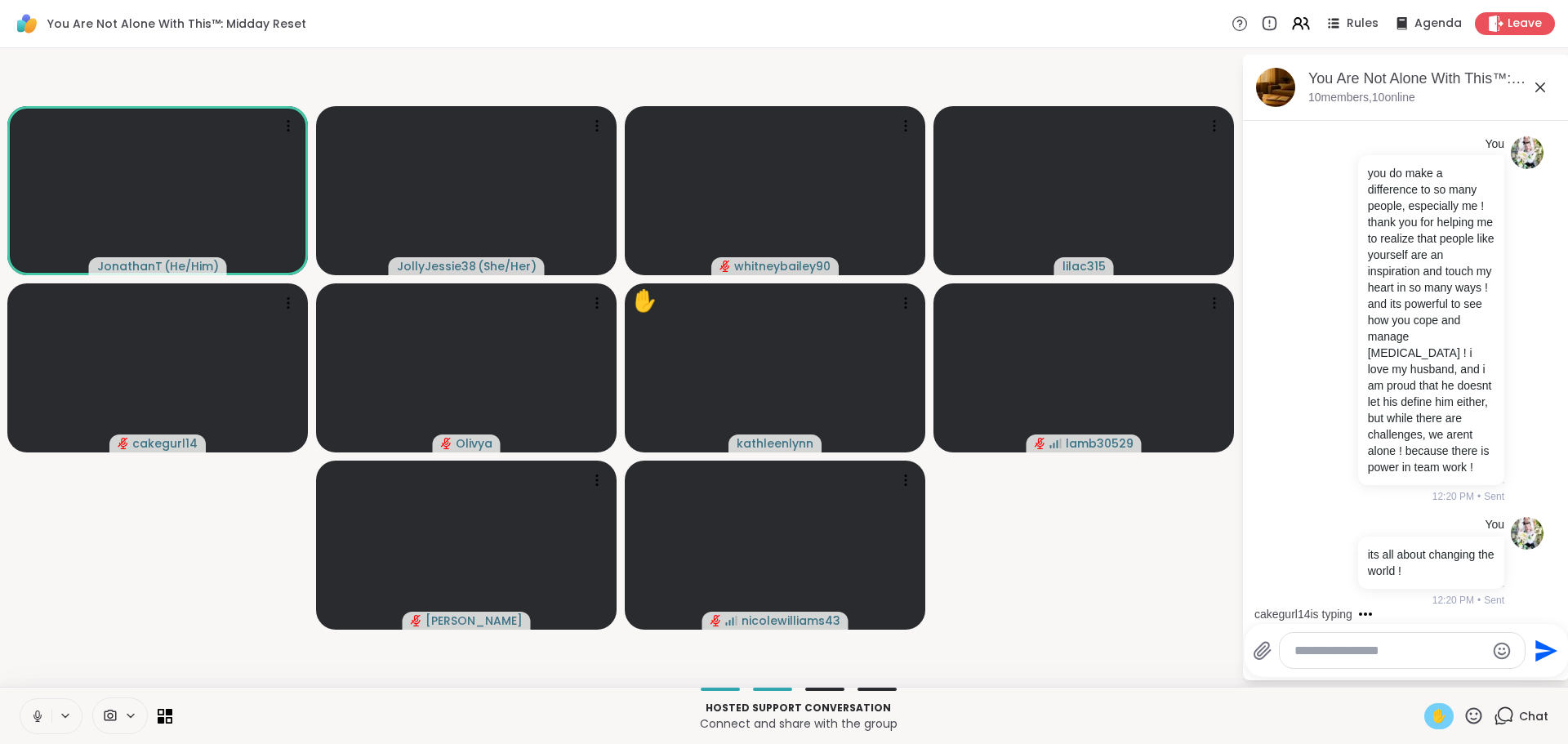
click at [1434, 717] on span "✋" at bounding box center [1439, 716] width 16 height 20
click at [120, 516] on video-player-container "JonathanT ( He/Him ) ✋ JollyJessie38 ( She/Her ) whitneybailey90 lilac315 cakeg…" at bounding box center [620, 367] width 1221 height 625
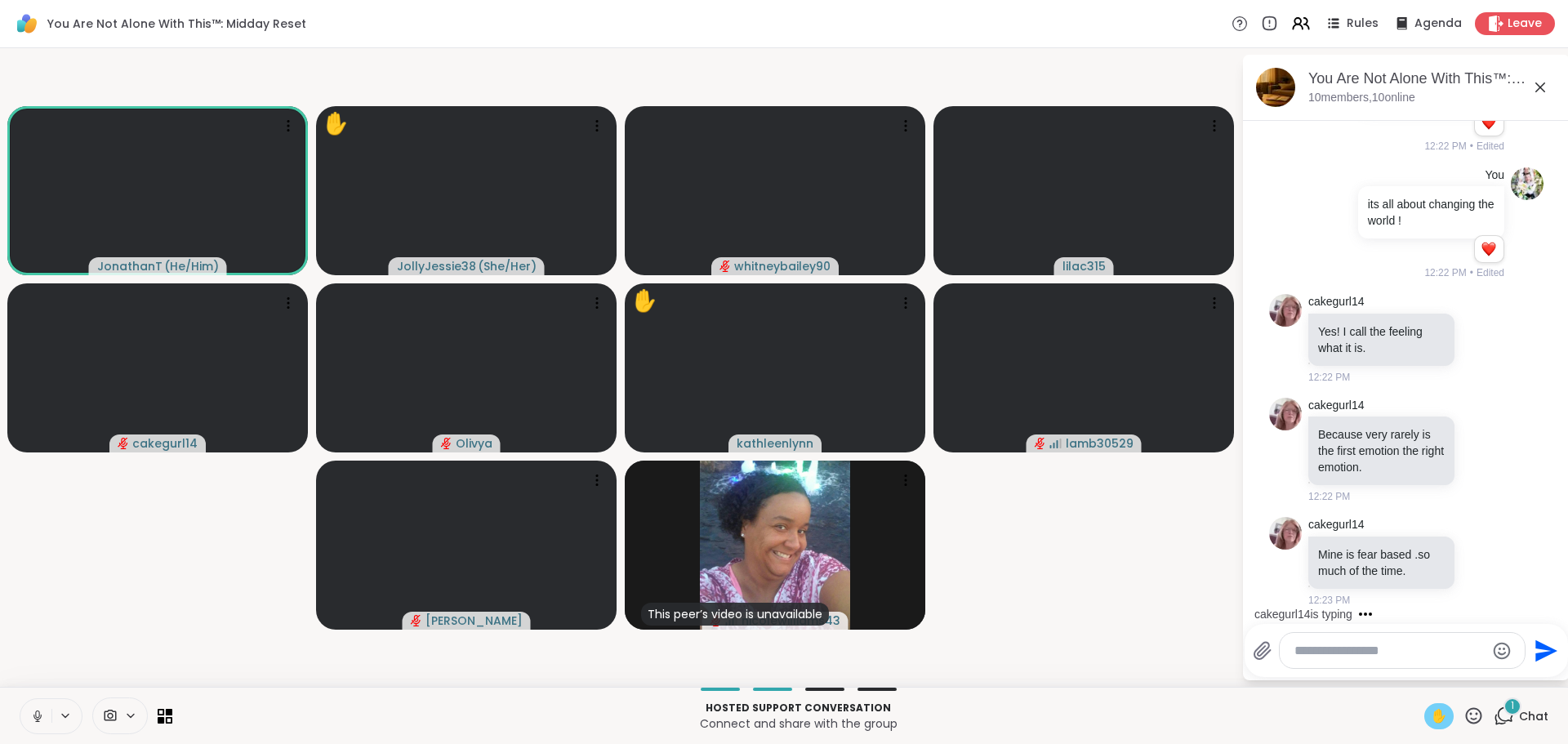
scroll to position [12254, 0]
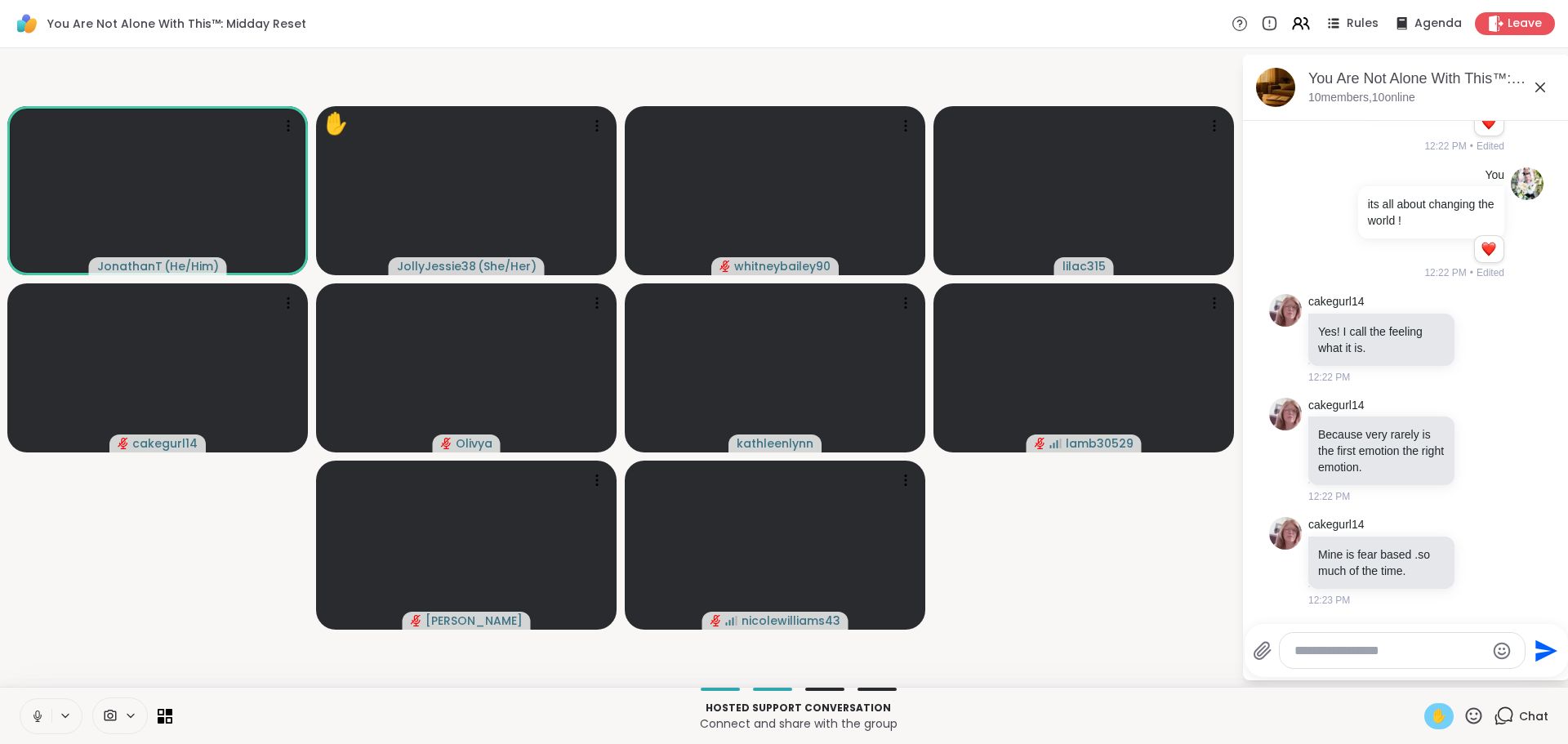
click at [22, 538] on video-player-container "JonathanT ( He/Him ) ✋ JollyJessie38 ( She/Her ) whitneybailey90 lilac315 cakeg…" at bounding box center [620, 367] width 1221 height 625
click at [1431, 715] on span "✋" at bounding box center [1439, 716] width 16 height 20
click at [29, 711] on button at bounding box center [35, 716] width 31 height 35
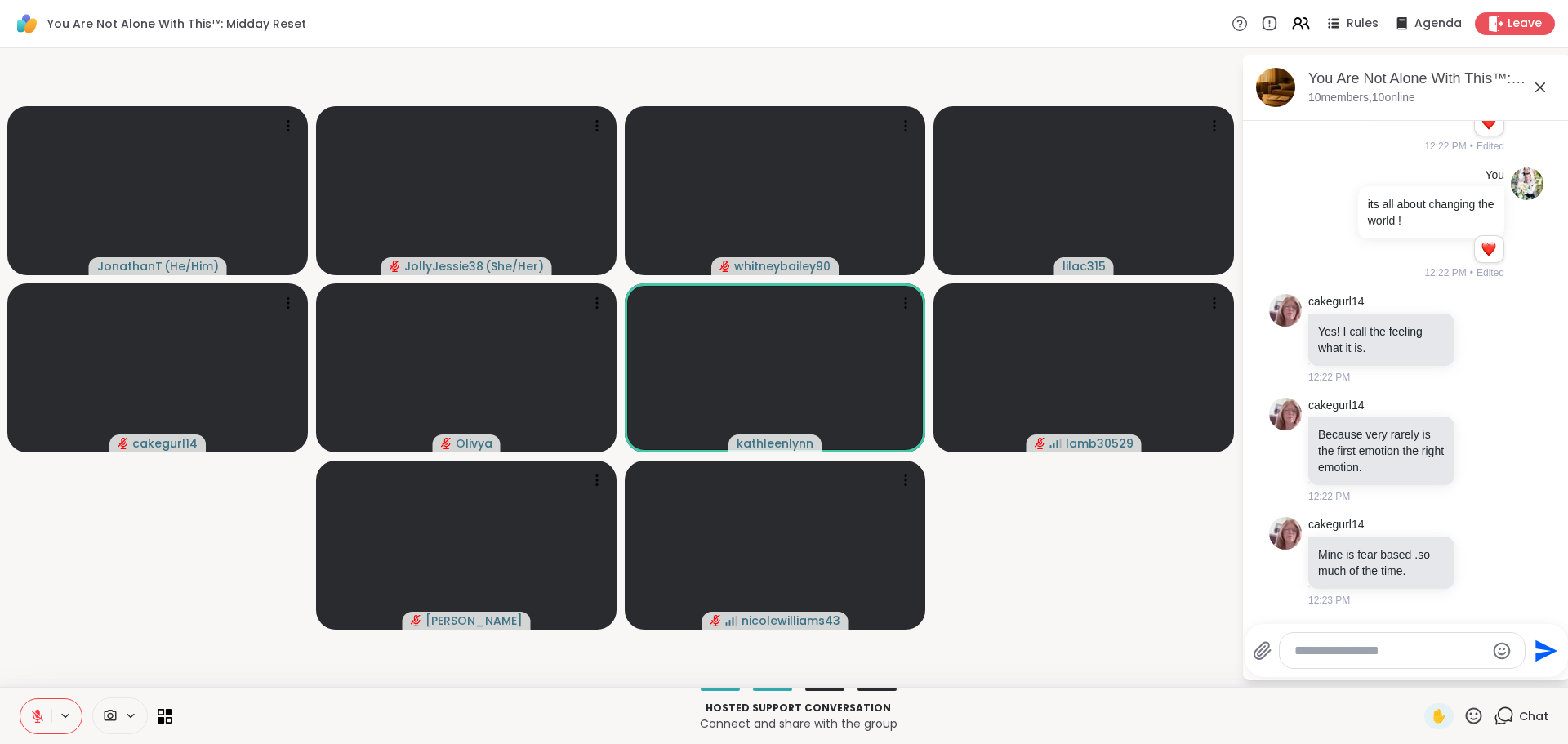
click at [1395, 632] on div at bounding box center [1402, 650] width 245 height 35
click at [1399, 649] on textarea "Type your message" at bounding box center [1389, 651] width 191 height 16
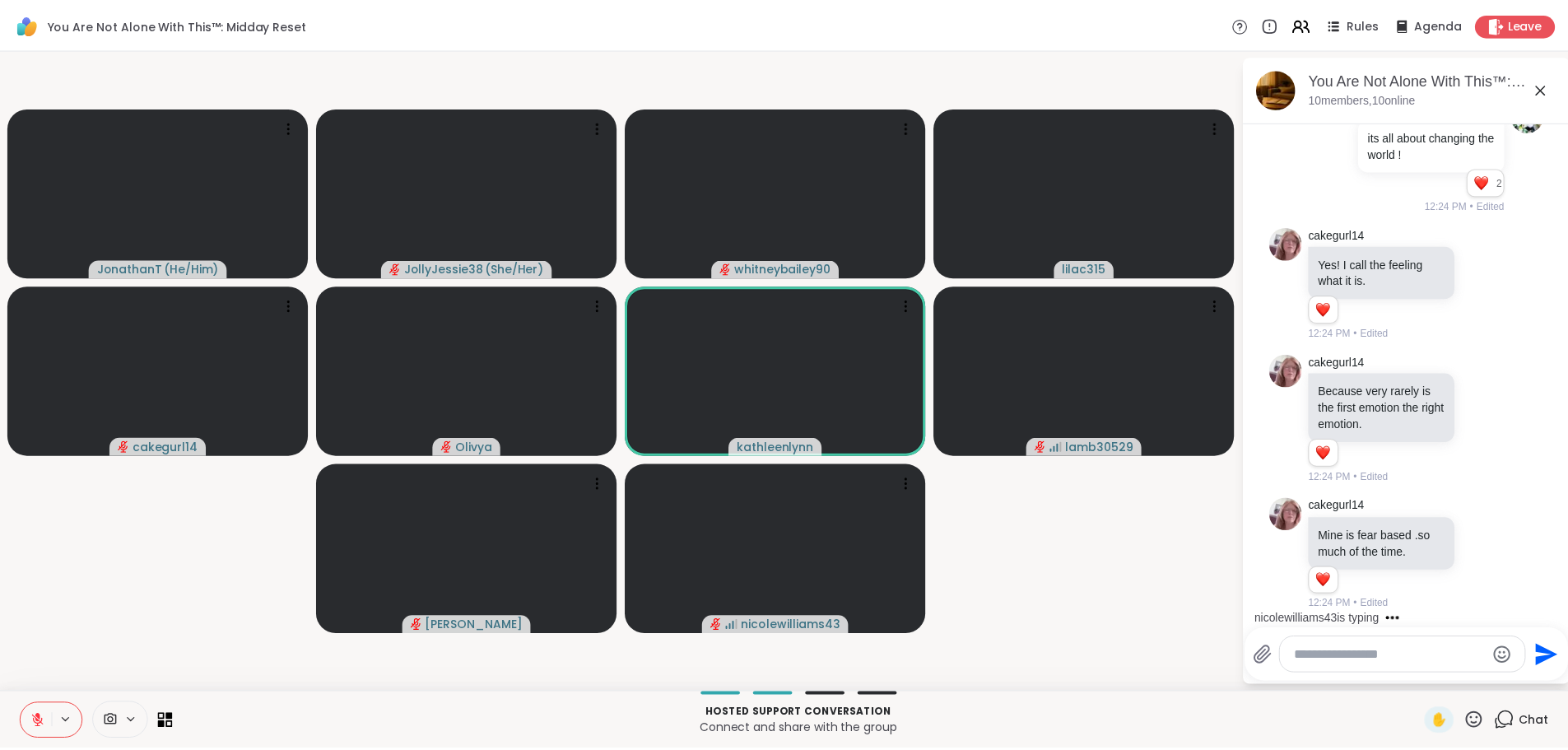
scroll to position [12447, 0]
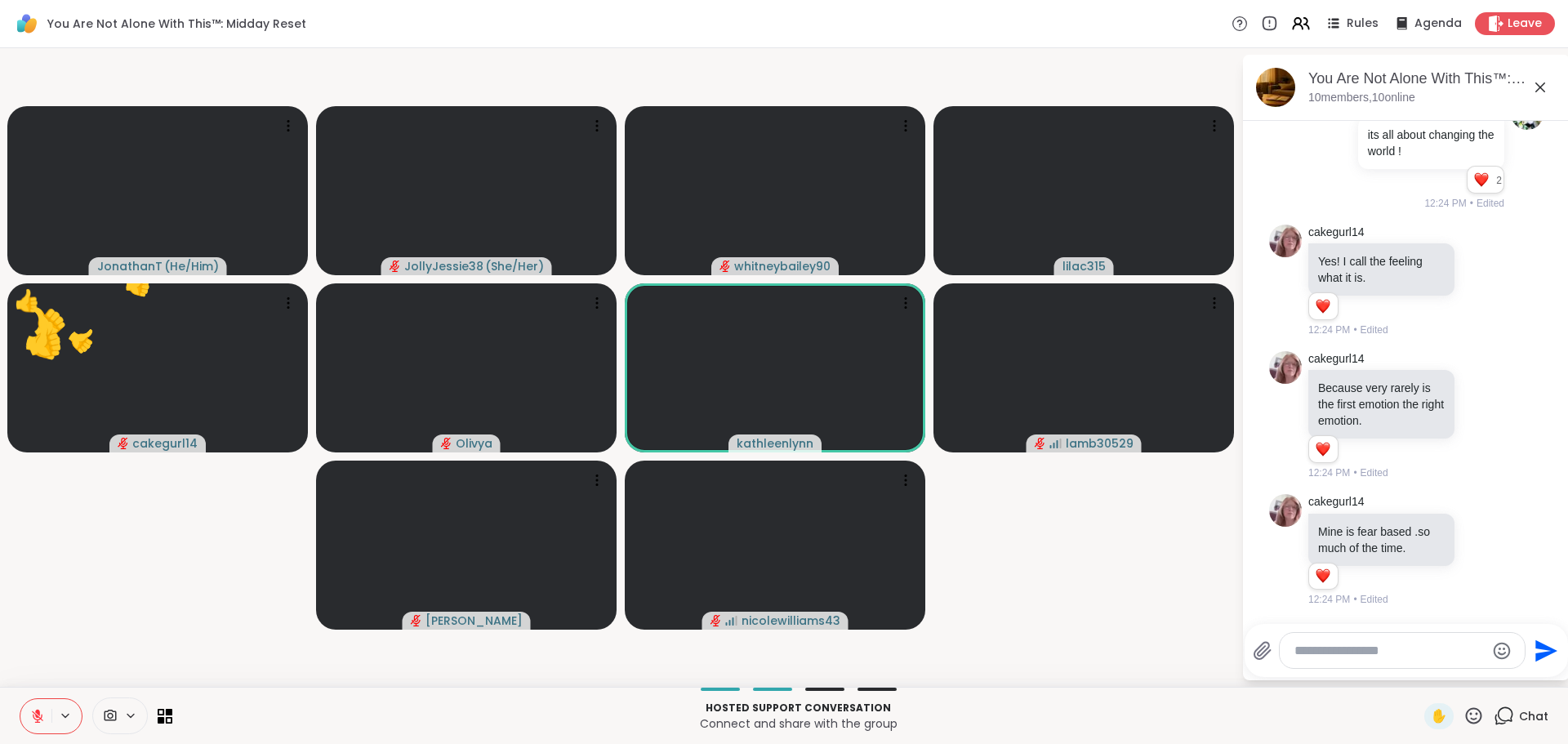
click at [29, 541] on video-player-container "JonathanT ( He/Him ) JollyJessie38 ( She/Her ) whitneybailey90 lilac315 👍 cakeg…" at bounding box center [620, 367] width 1221 height 625
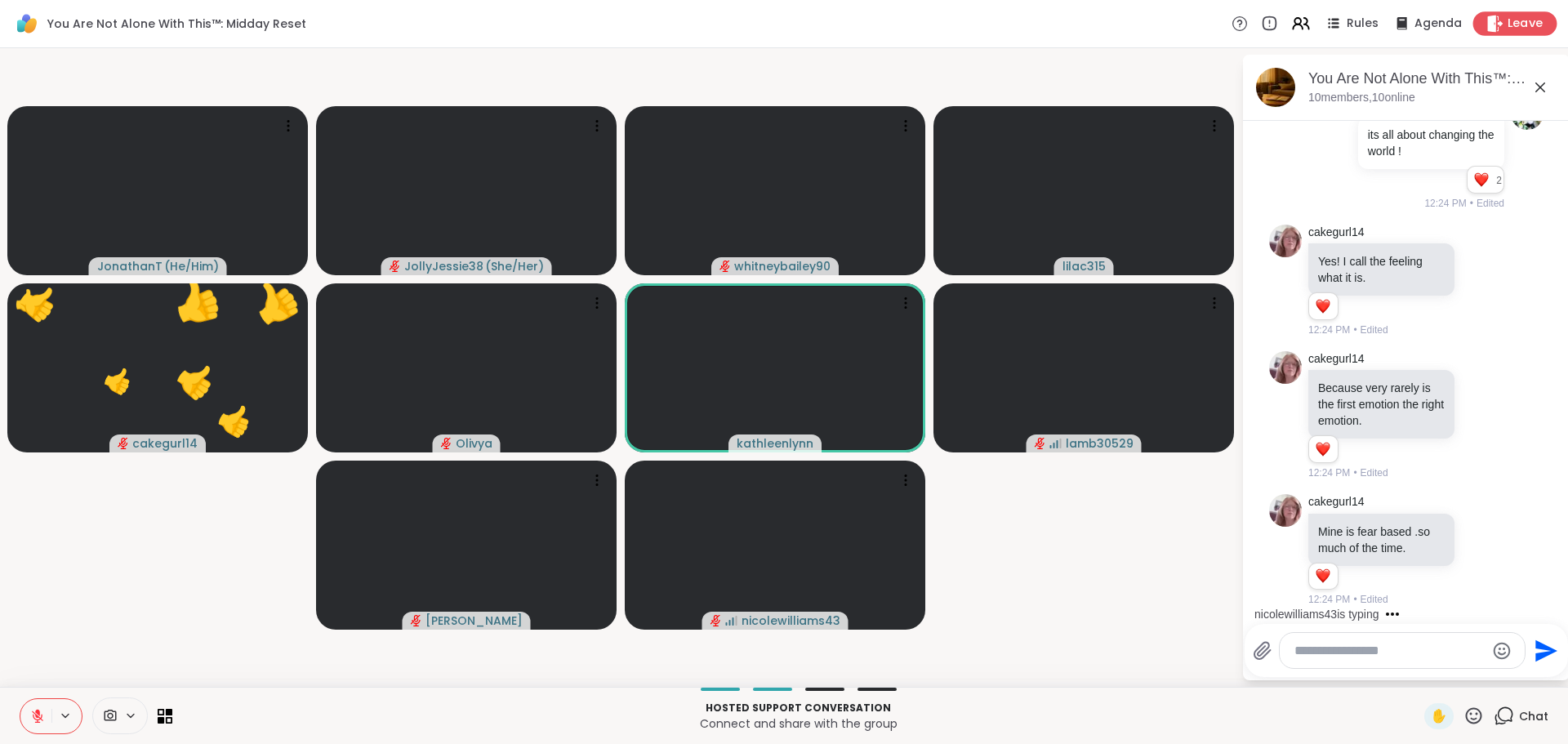
click at [1507, 24] on span "Leave" at bounding box center [1525, 23] width 36 height 17
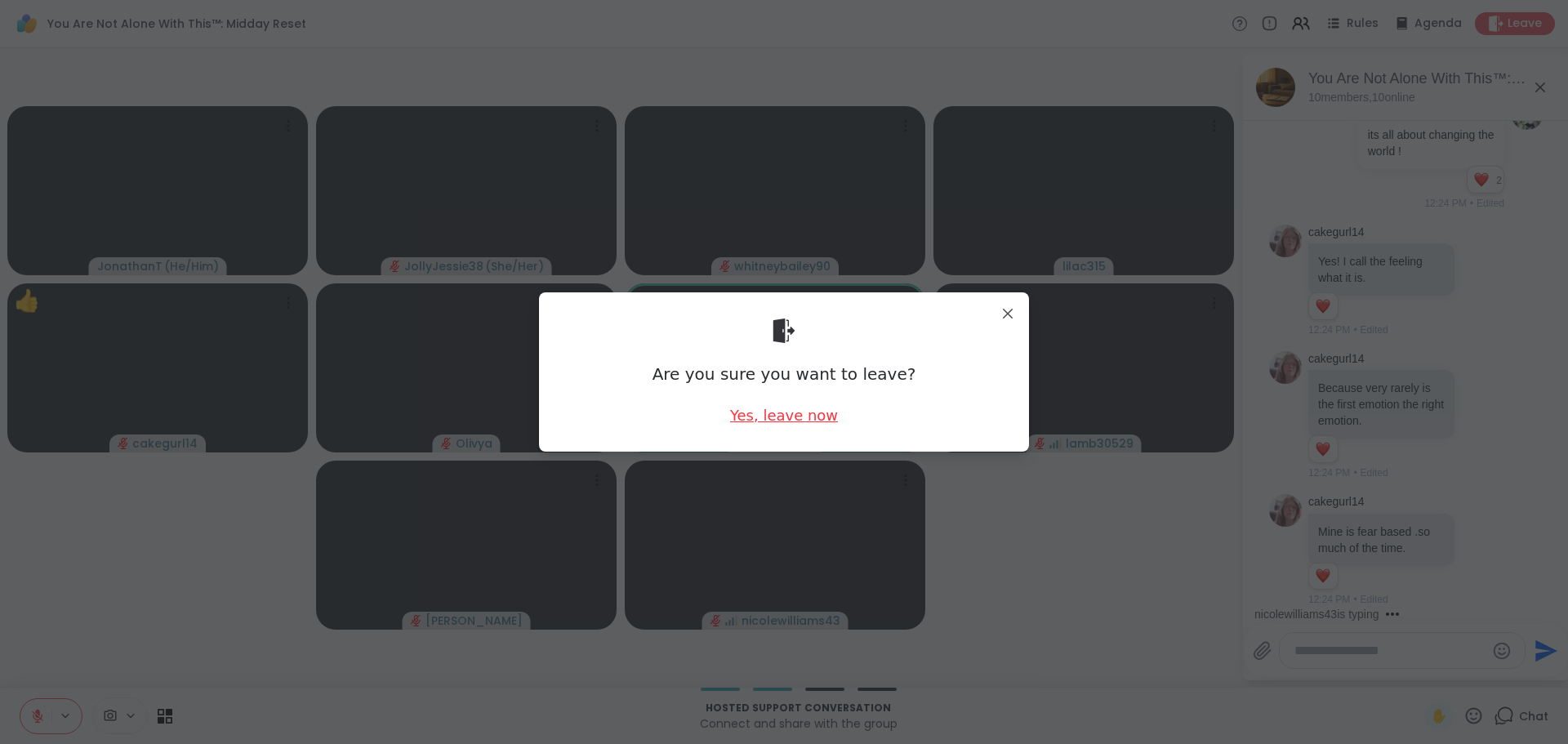
click at [809, 419] on div "Yes, leave now" at bounding box center [784, 415] width 108 height 20
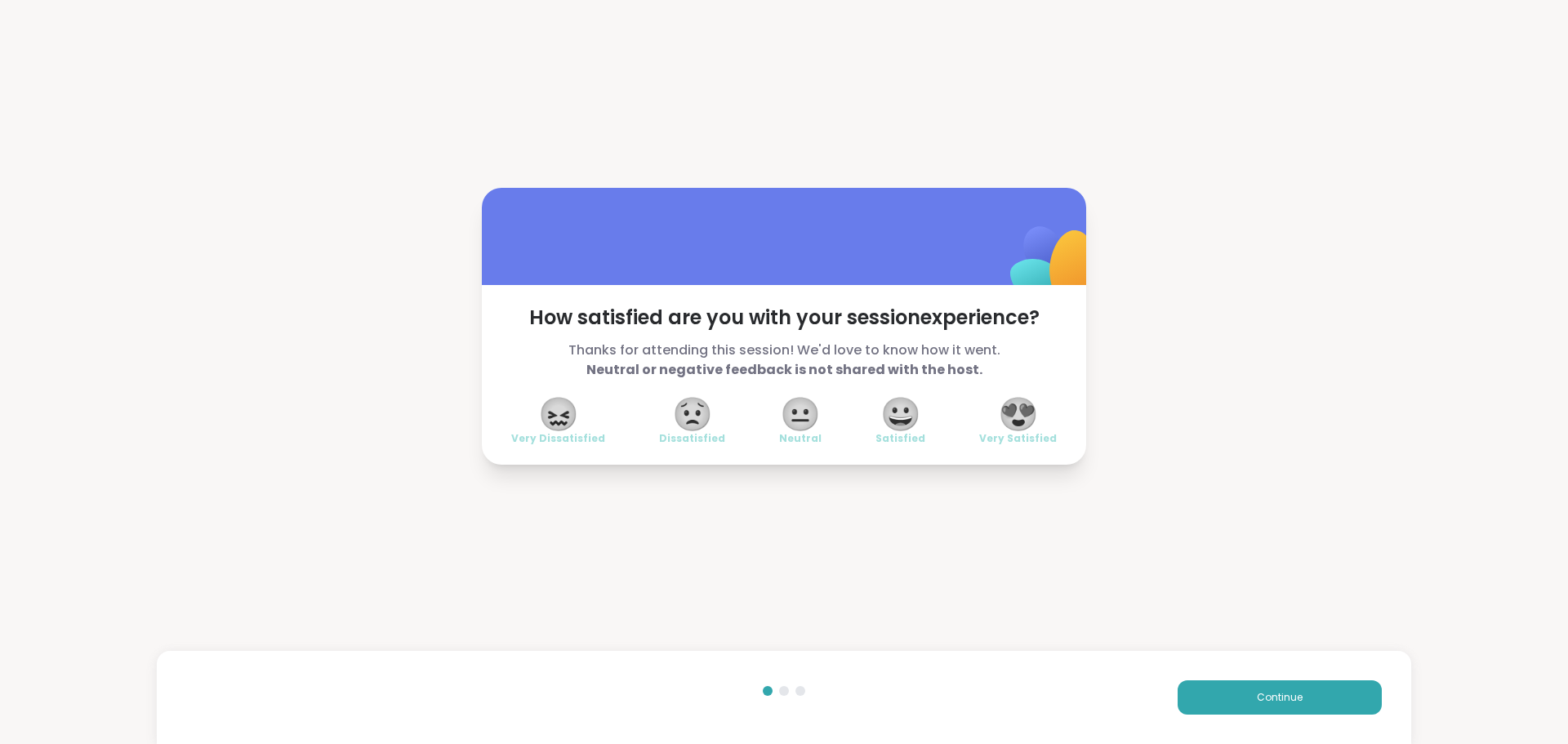
click at [1000, 413] on span "😍" at bounding box center [1018, 413] width 41 height 29
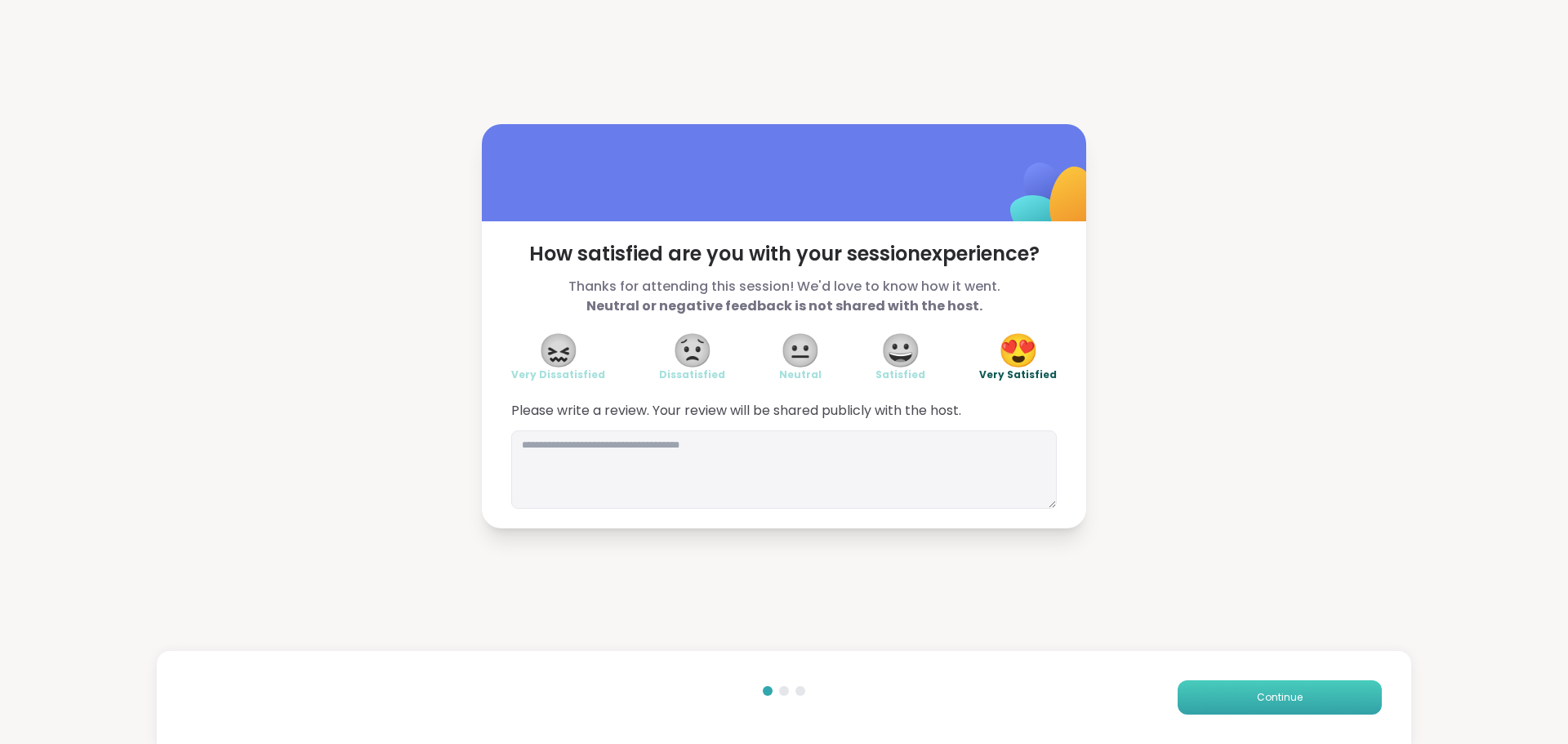
click at [1299, 691] on button "Continue" at bounding box center [1280, 697] width 204 height 35
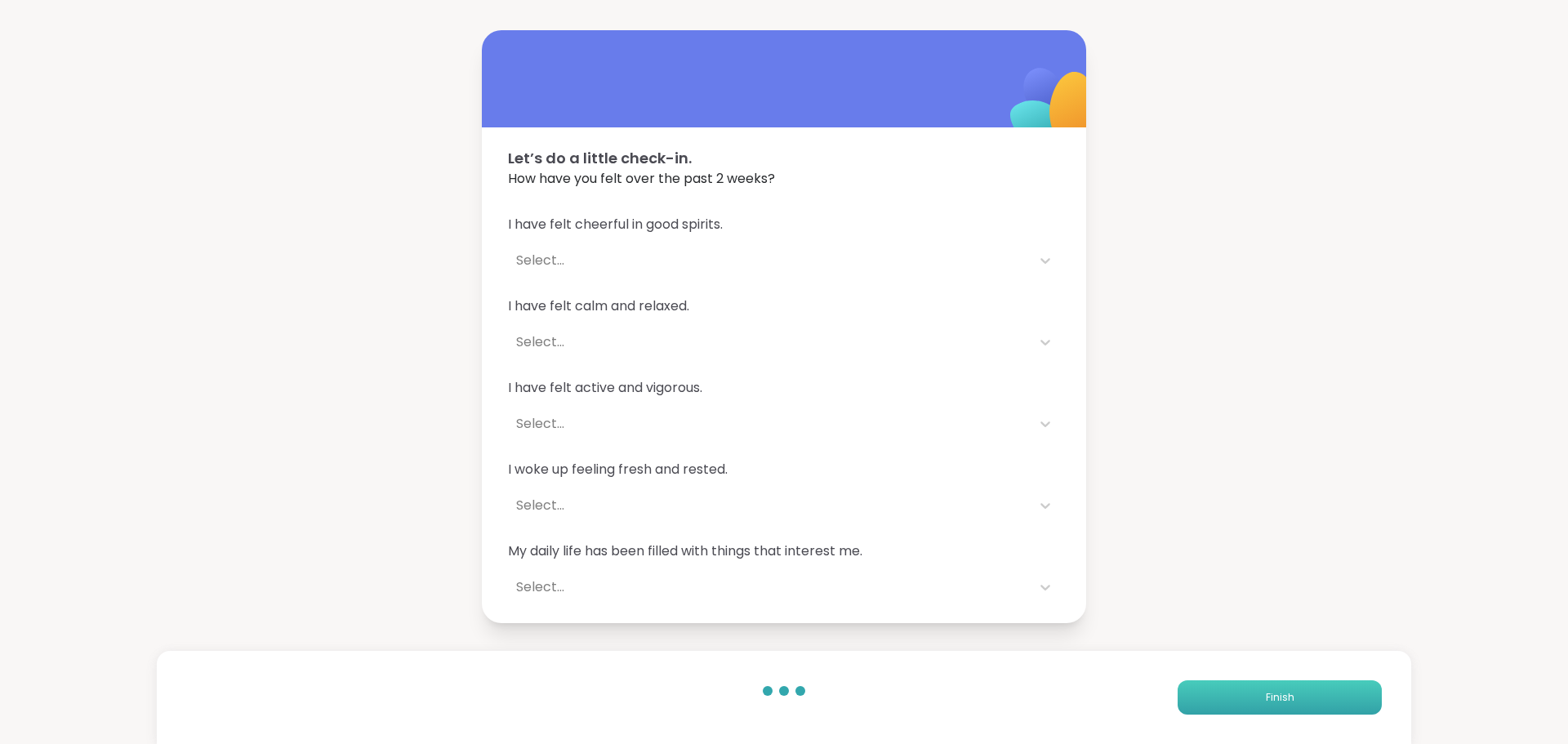
click at [1299, 691] on button "Finish" at bounding box center [1280, 697] width 204 height 35
